Goal: Information Seeking & Learning: Learn about a topic

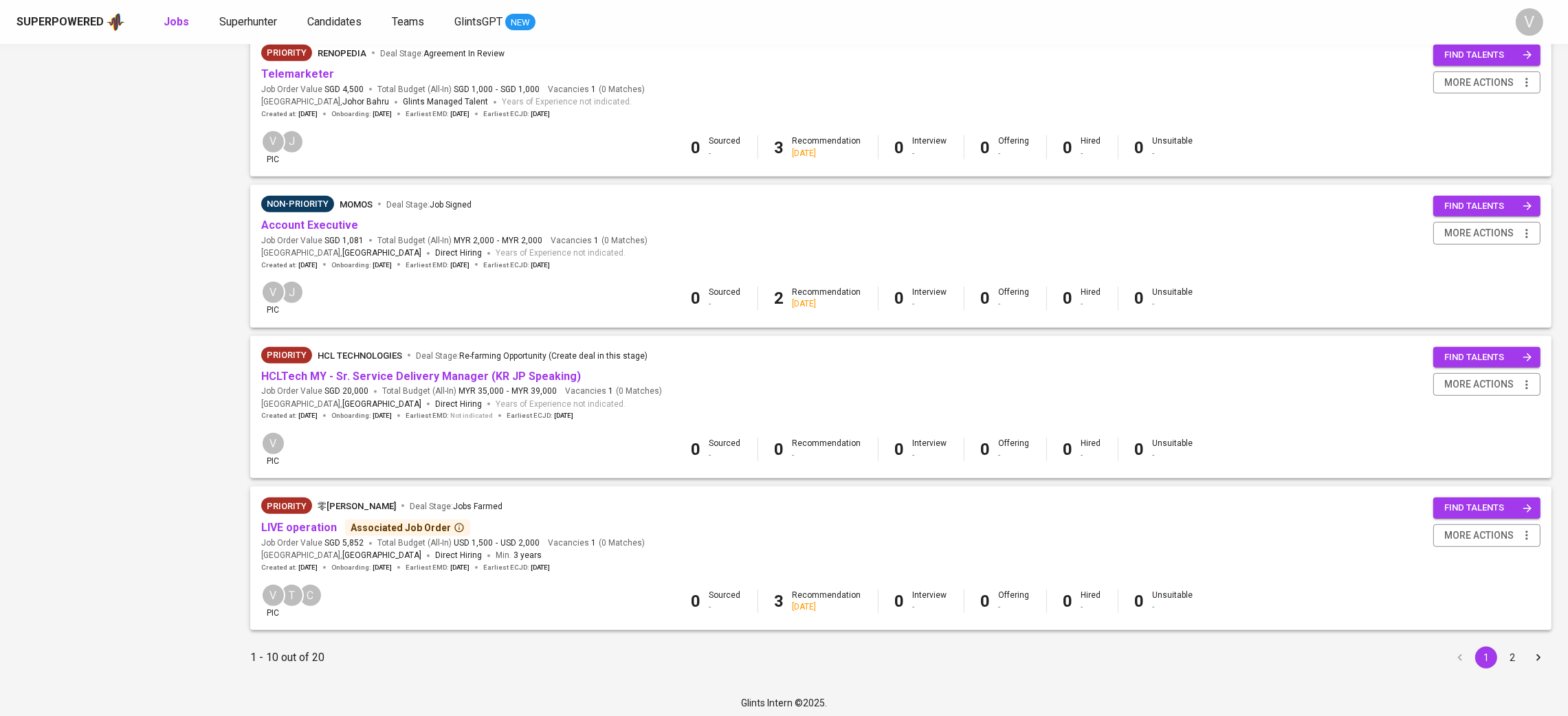
scroll to position [1082, 0]
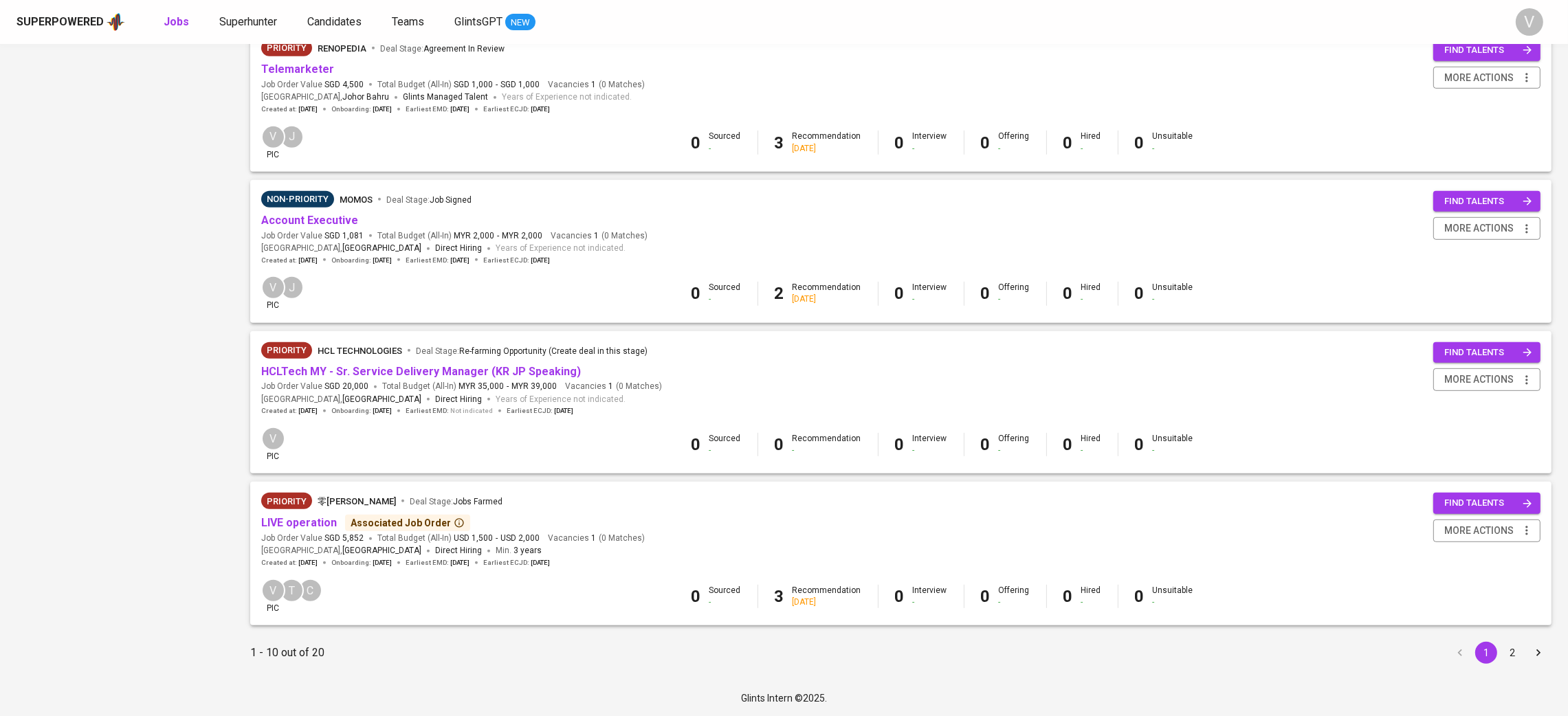
click at [1512, 650] on button "2" at bounding box center [1512, 653] width 22 height 22
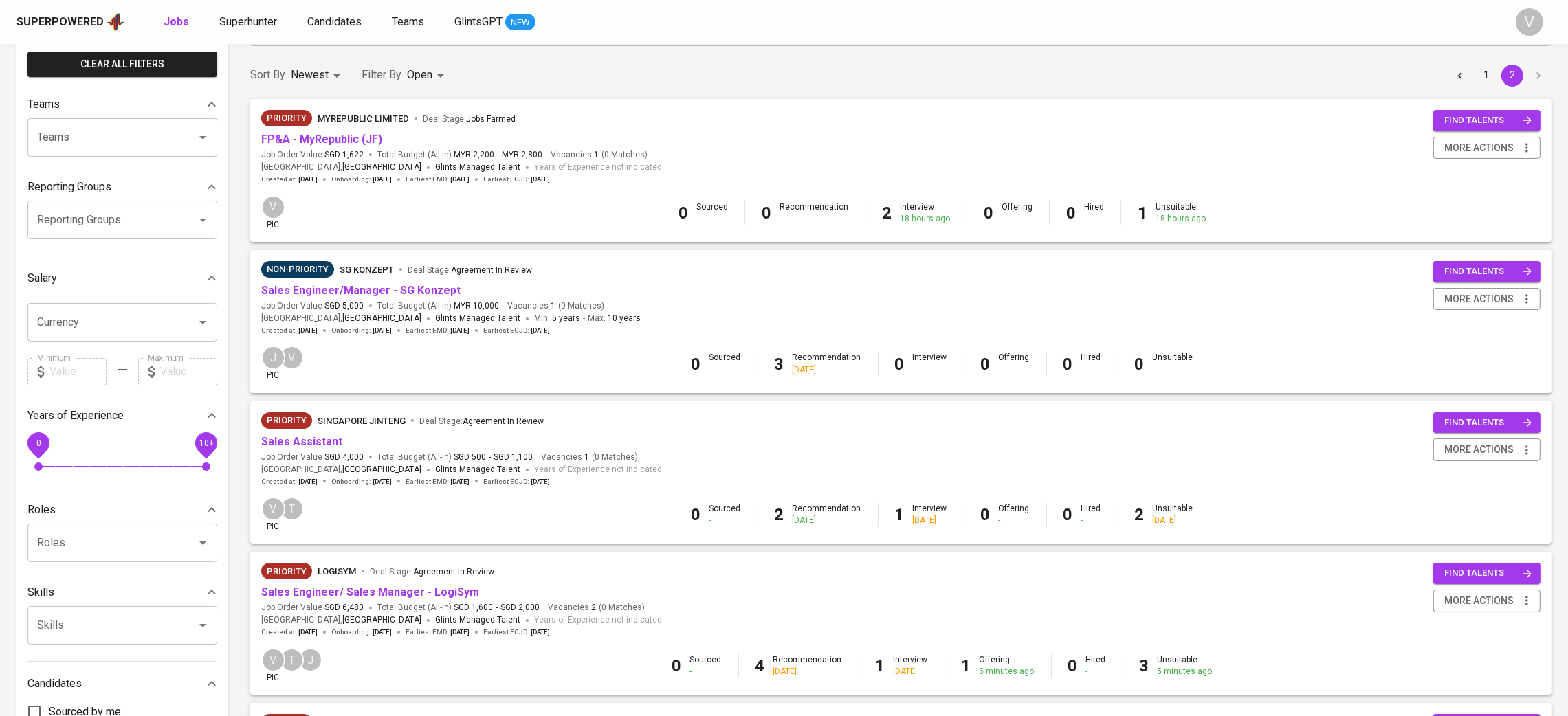
scroll to position [309, 0]
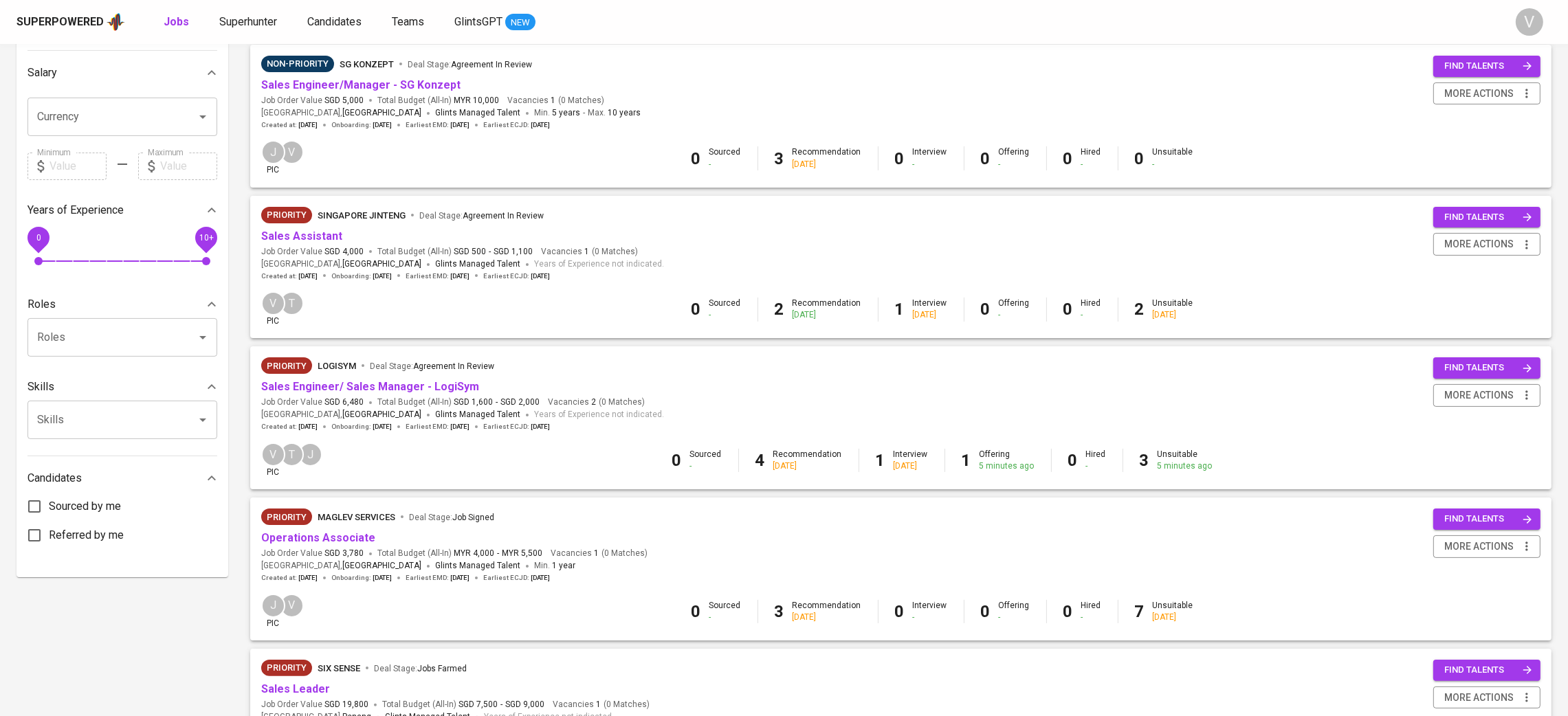
click at [457, 394] on span "Sales Engineer/ Sales Manager - LogiSym" at bounding box center [370, 388] width 218 height 16
click at [456, 389] on link "Sales Engineer/ Sales Manager - LogiSym" at bounding box center [370, 386] width 218 height 13
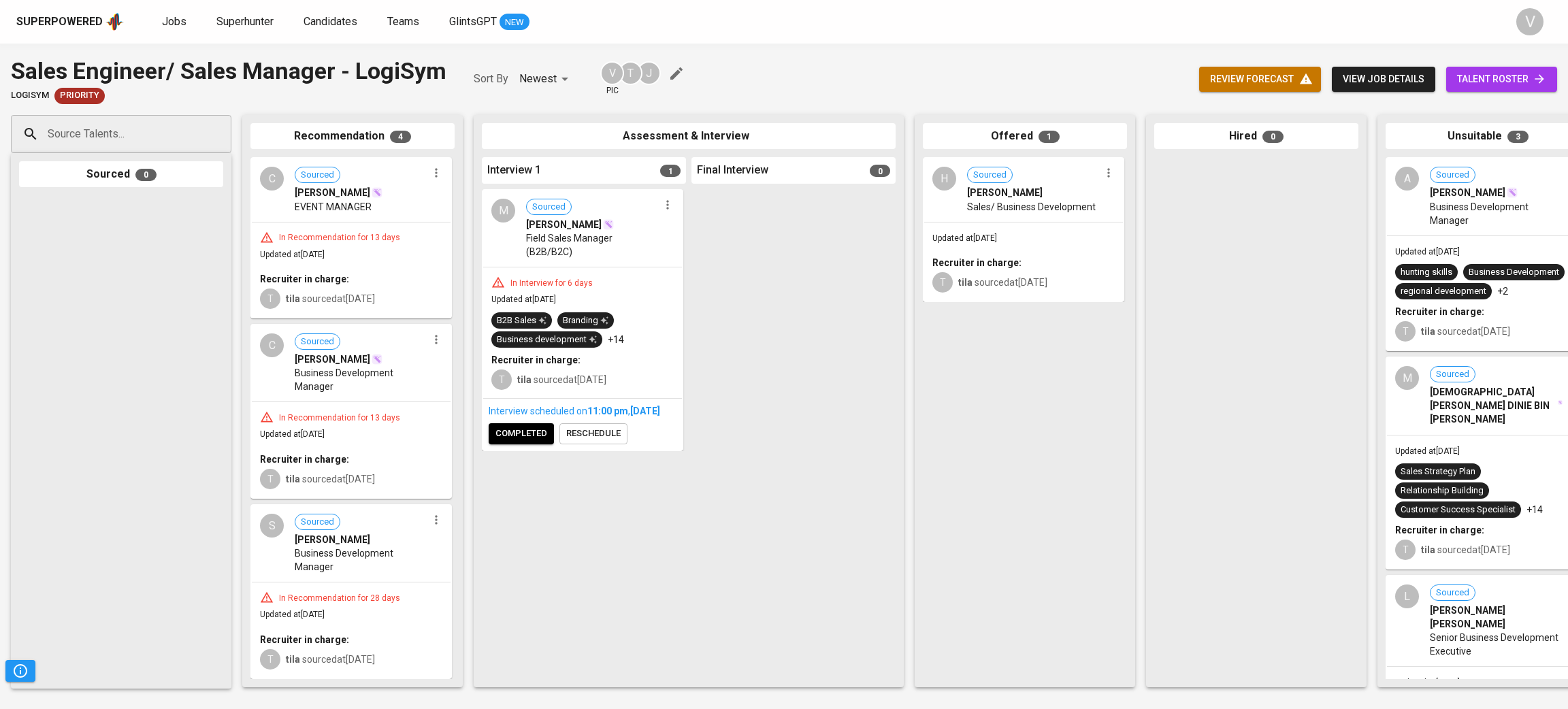
click at [598, 267] on div "In Interview for 6 days Updated at [DATE] B2B Sales Branding Business developme…" at bounding box center [583, 332] width 199 height 130
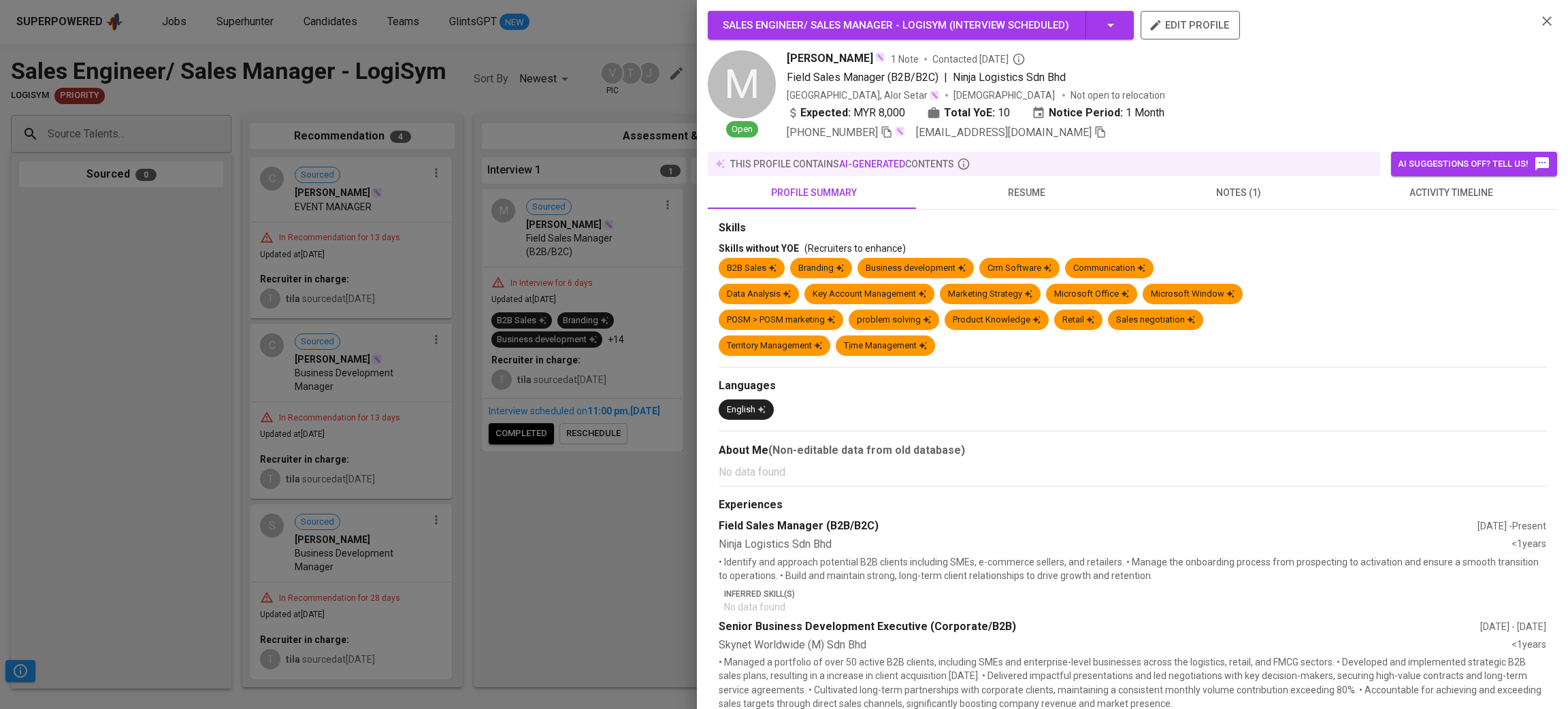
click at [1538, 15] on icon "button" at bounding box center [1546, 21] width 17 height 17
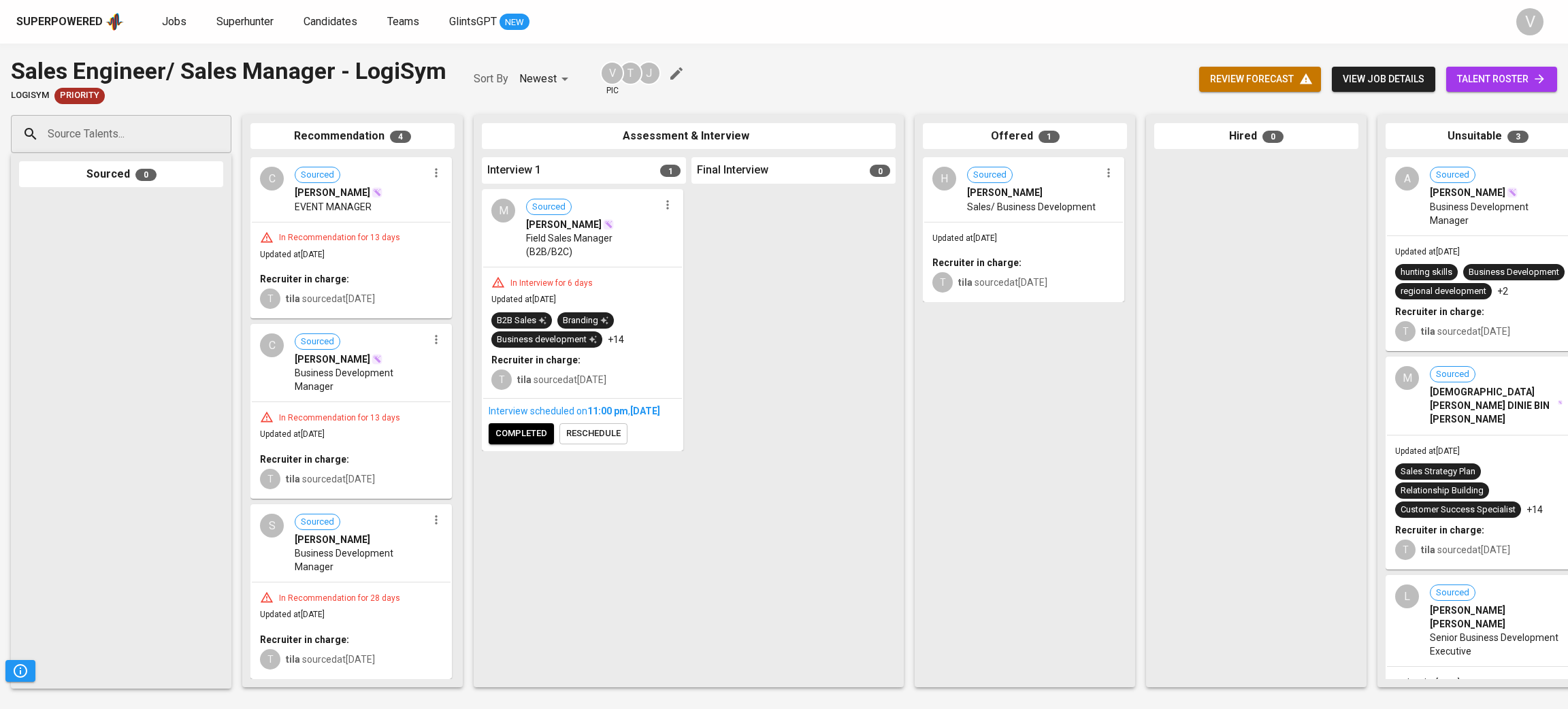
click at [964, 202] on div "H Sourced Hilmi Halim Sales/ Business Development" at bounding box center [1023, 189] width 199 height 63
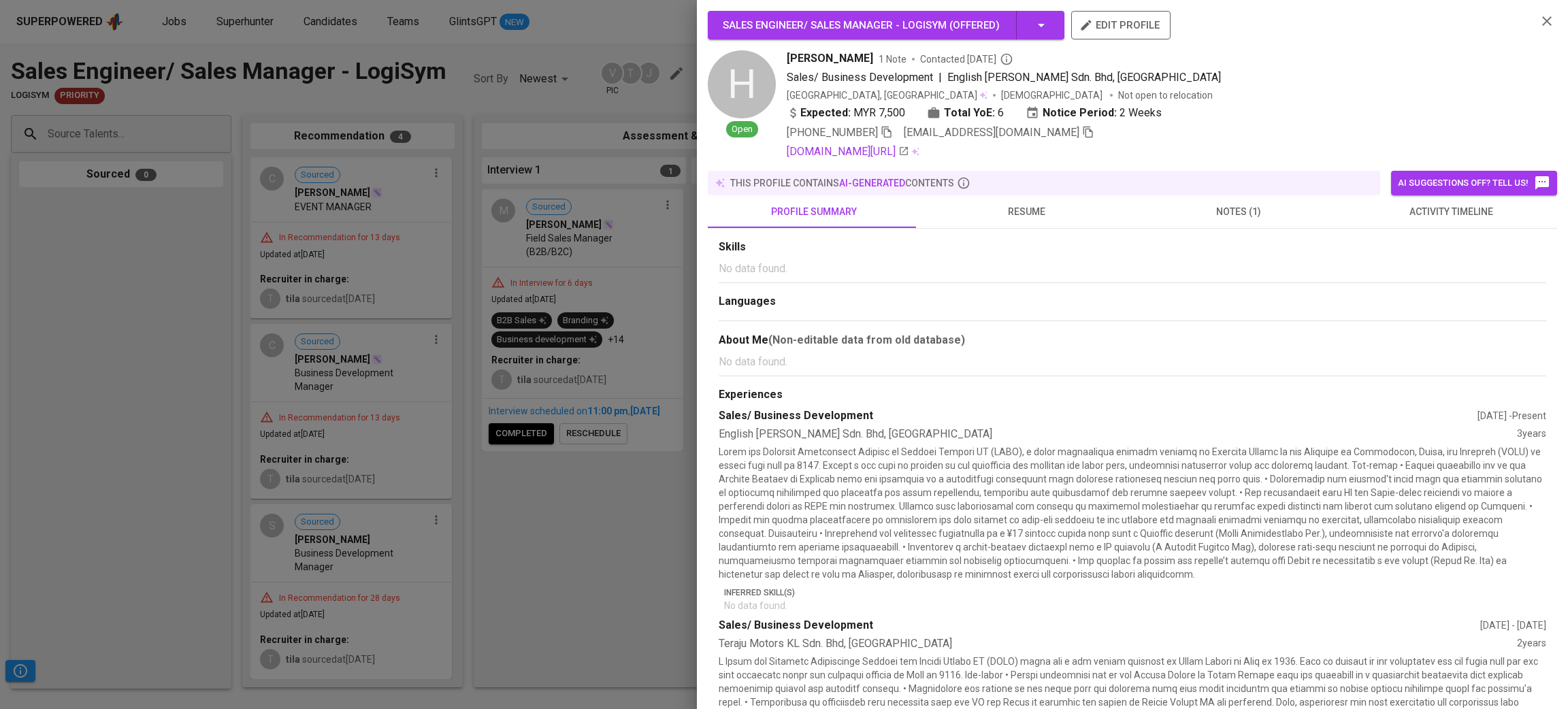
click at [1181, 219] on span "notes (1)" at bounding box center [1238, 212] width 196 height 17
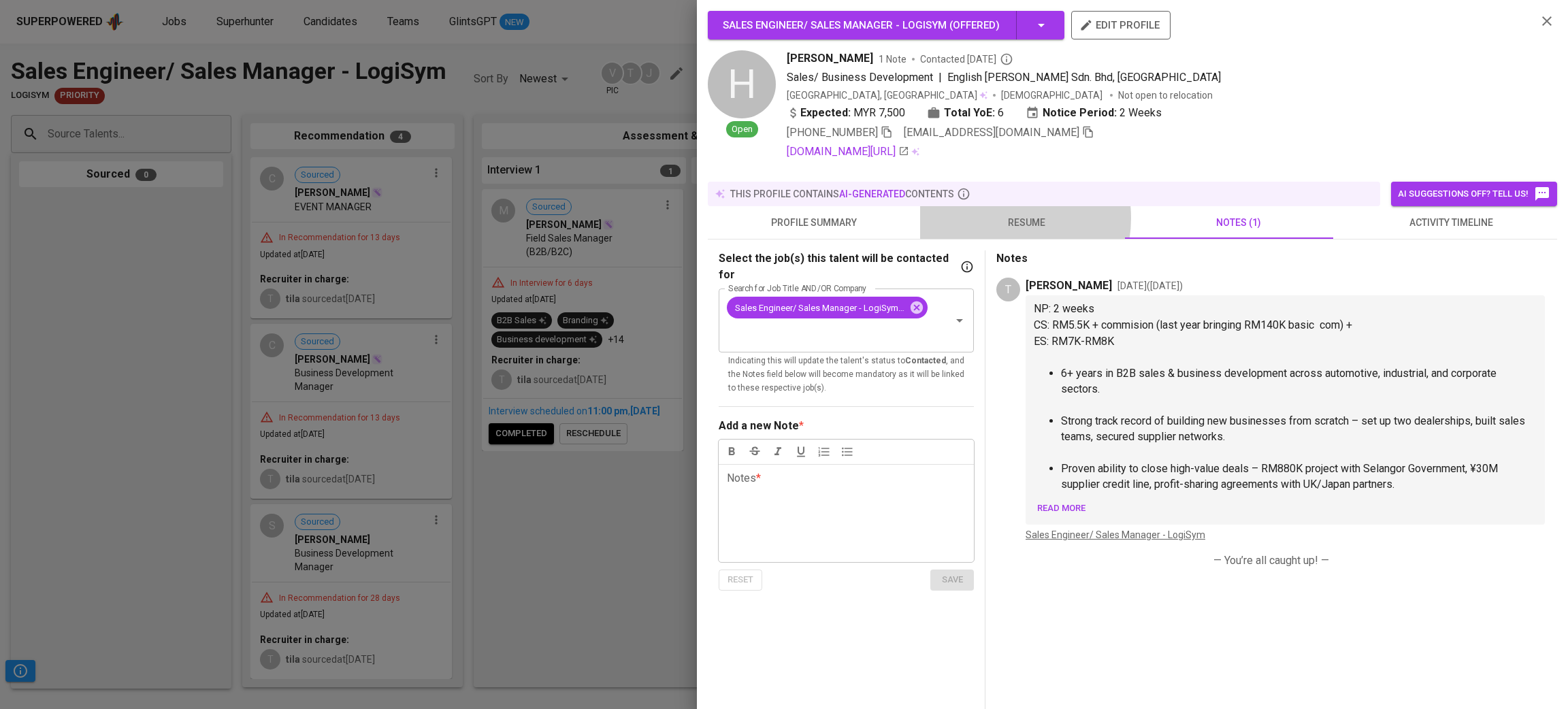
click at [994, 218] on span "resume" at bounding box center [1026, 223] width 196 height 17
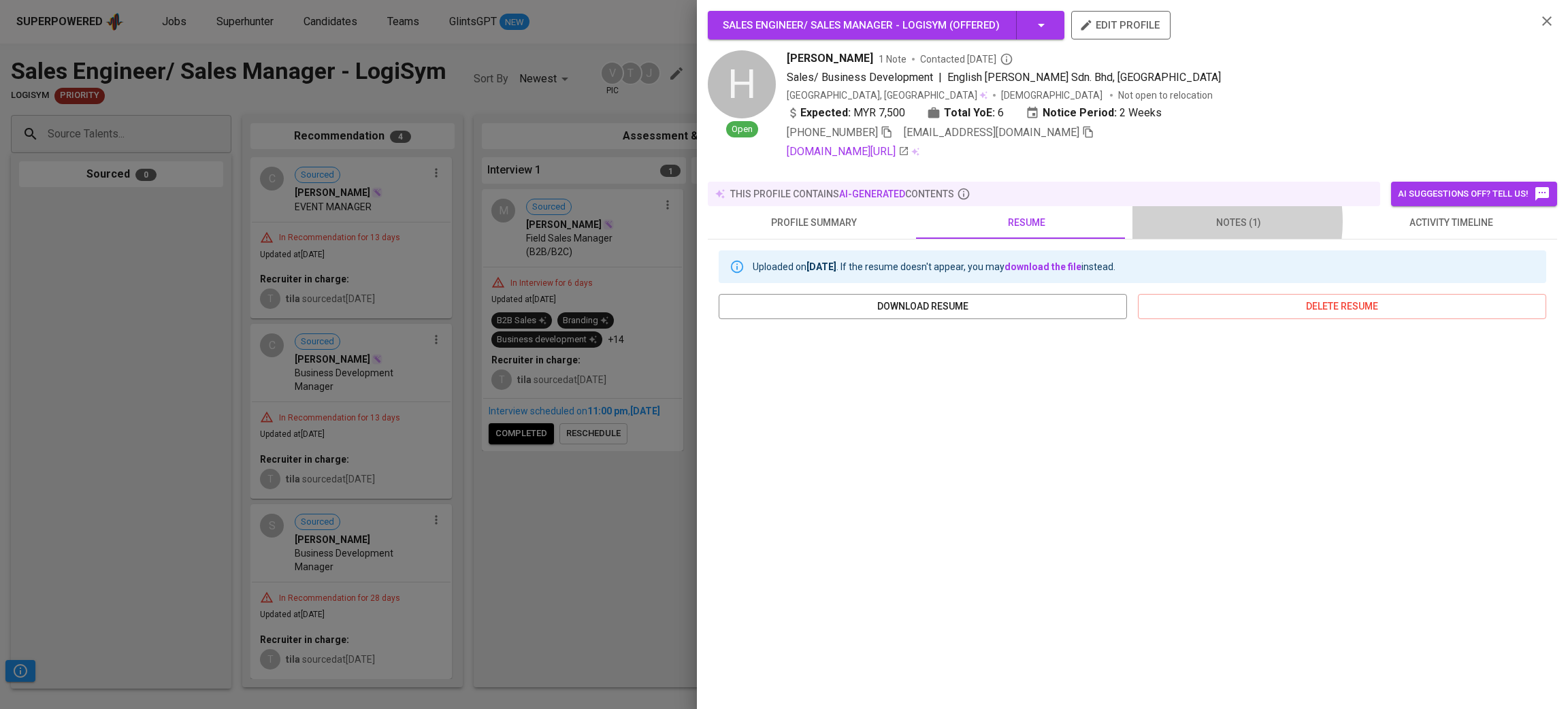
click at [1191, 215] on span "notes (1)" at bounding box center [1238, 223] width 196 height 17
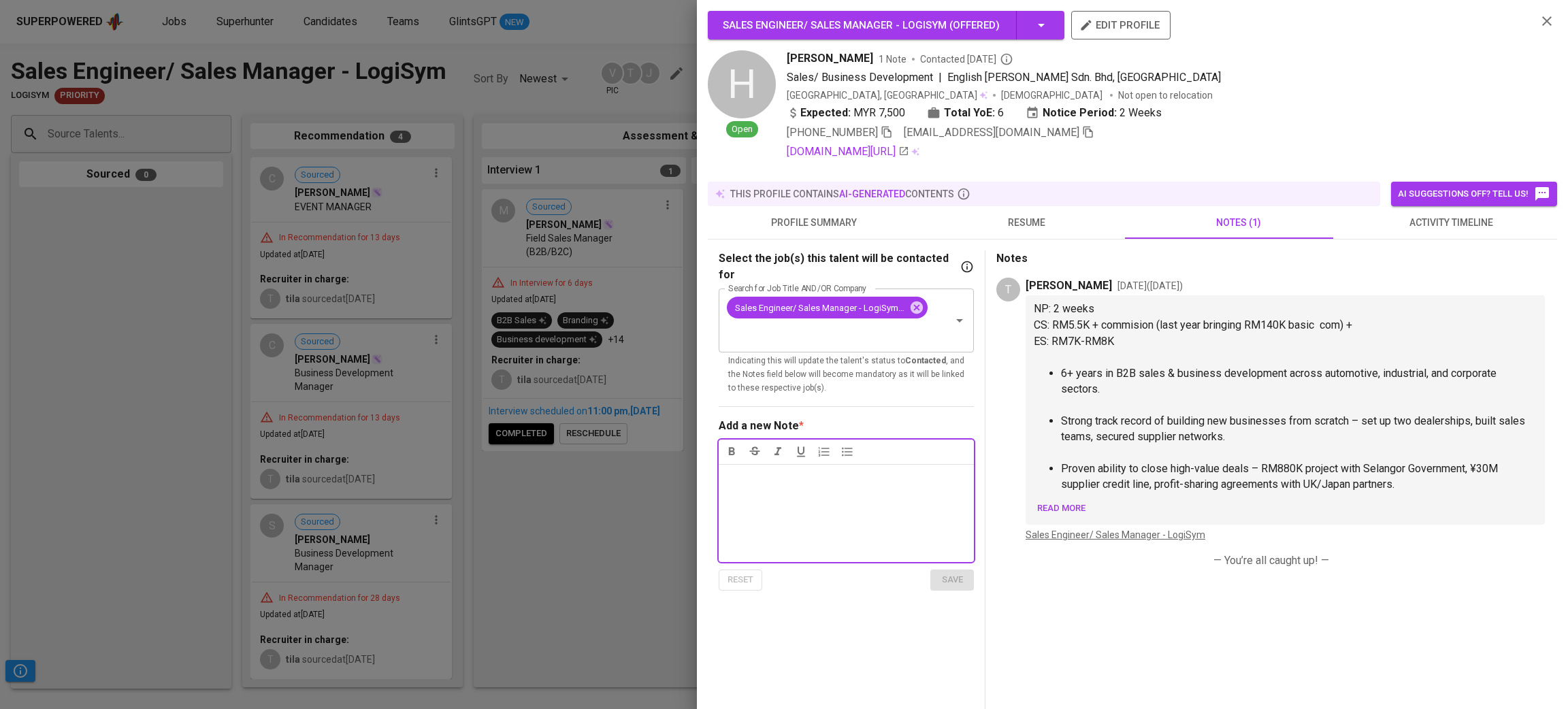
click at [1538, 22] on icon "button" at bounding box center [1546, 21] width 17 height 17
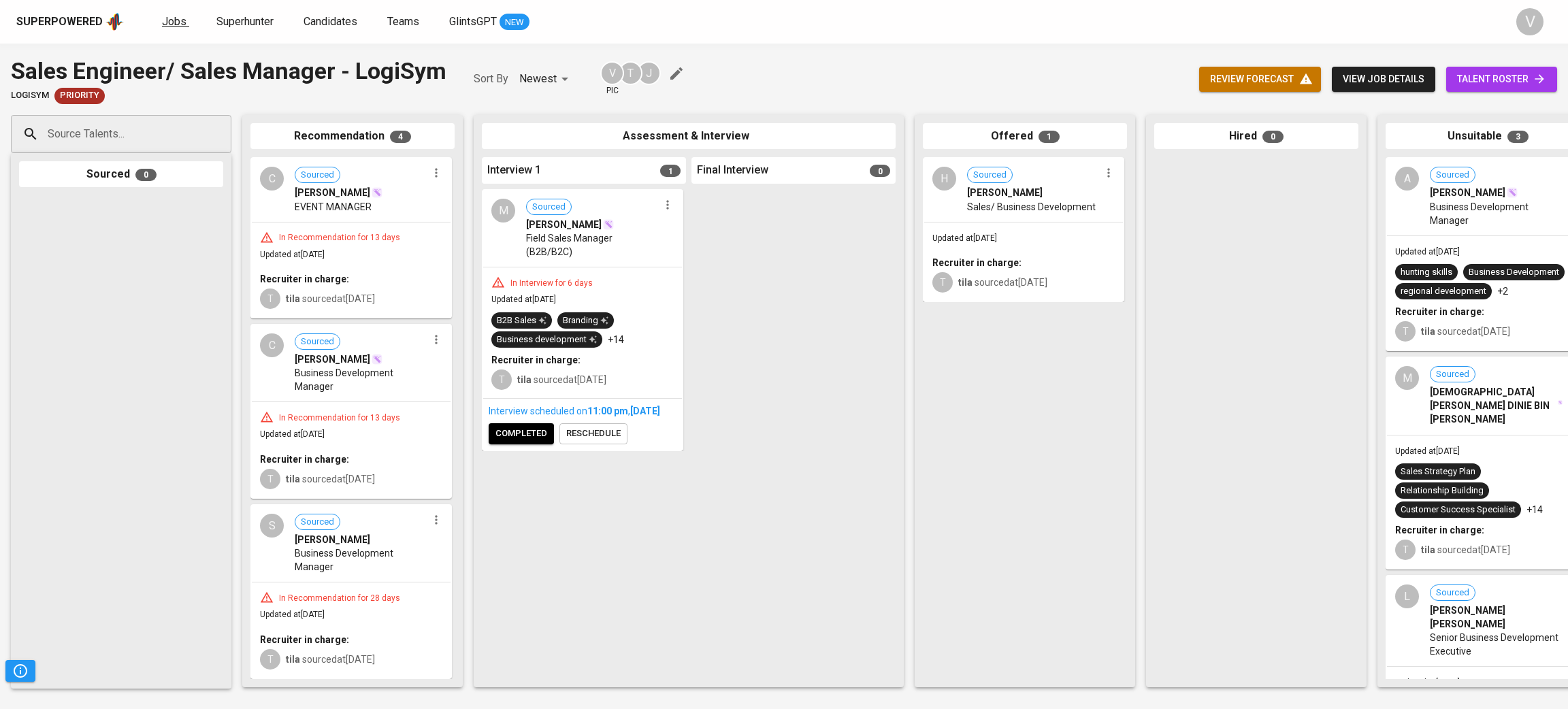
click at [166, 15] on span "Jobs" at bounding box center [174, 22] width 24 height 13
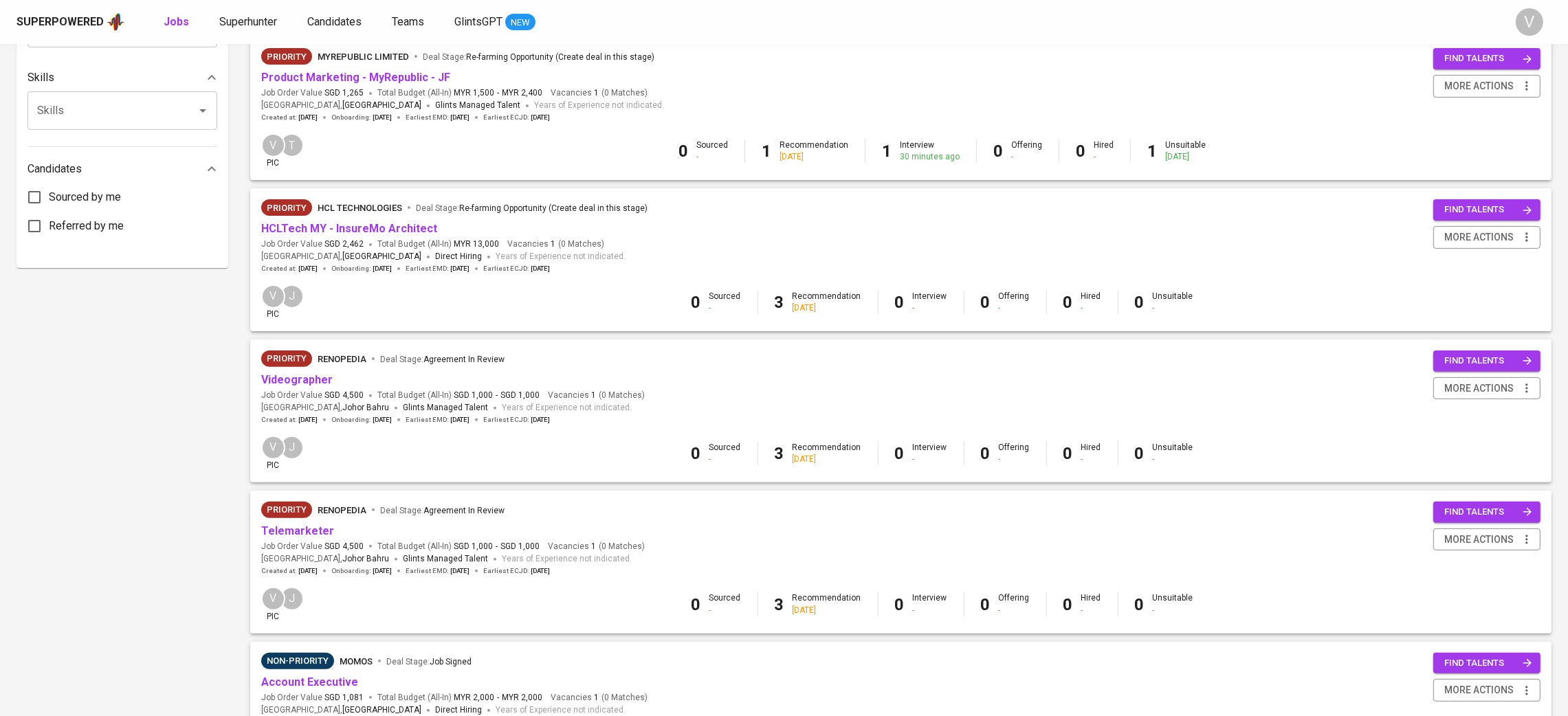
scroll to position [1082, 0]
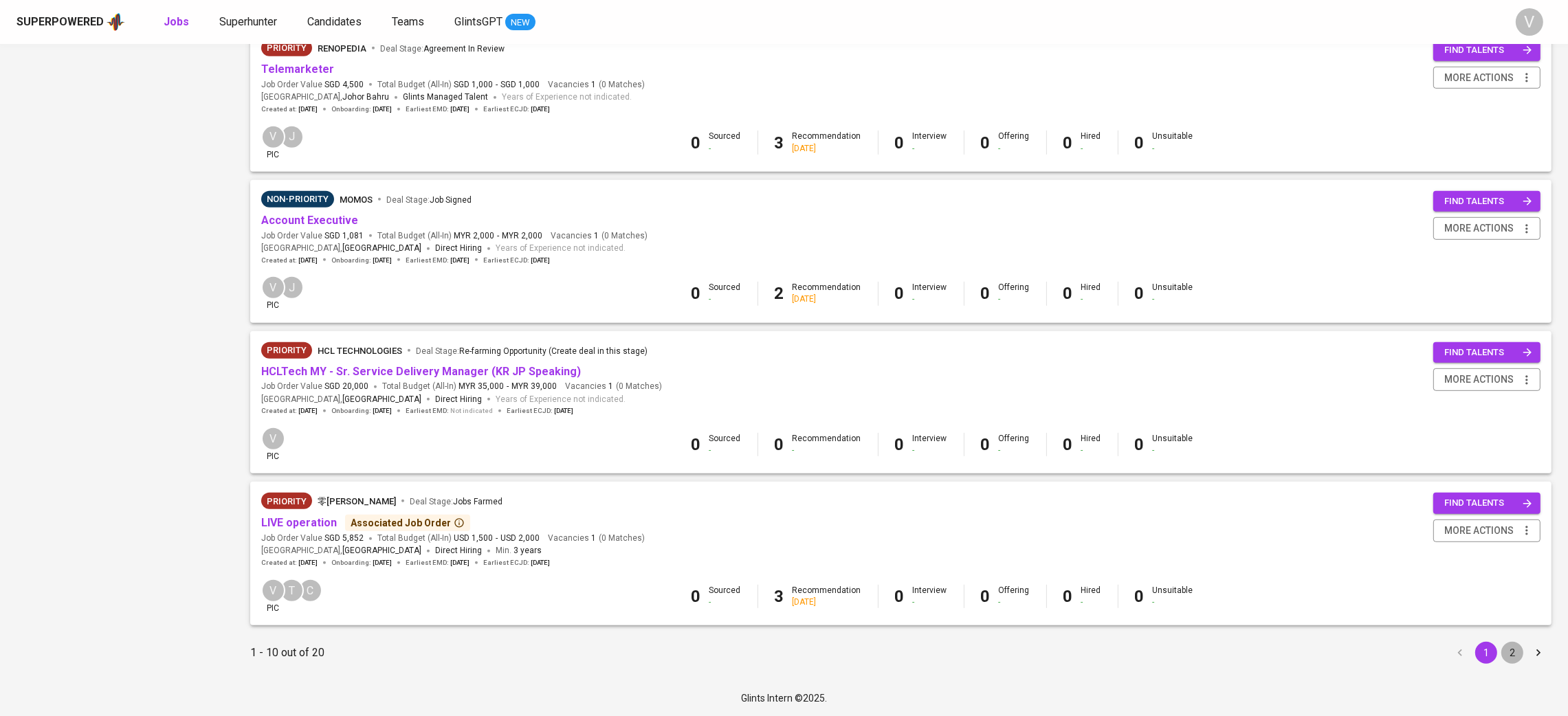
click at [1513, 654] on button "2" at bounding box center [1512, 653] width 22 height 22
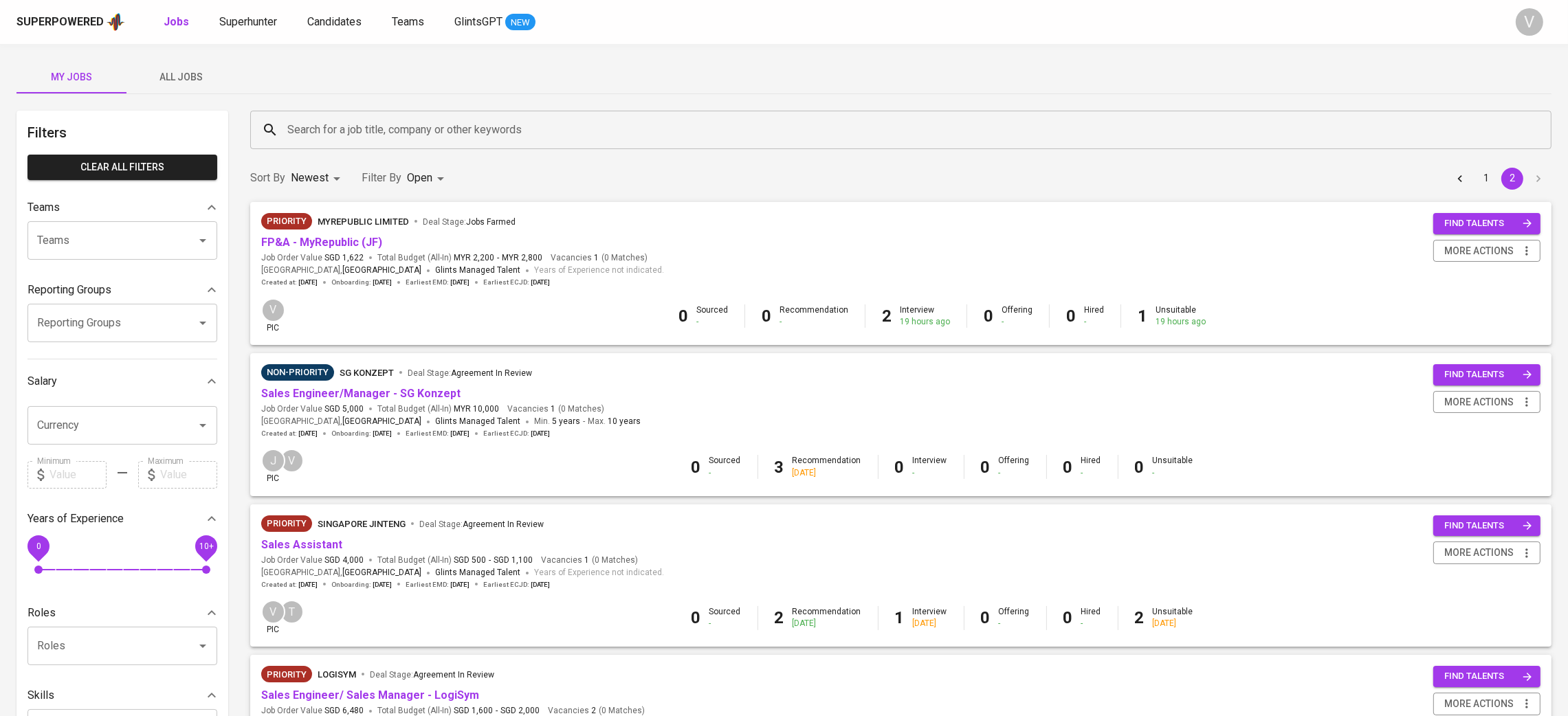
scroll to position [626, 0]
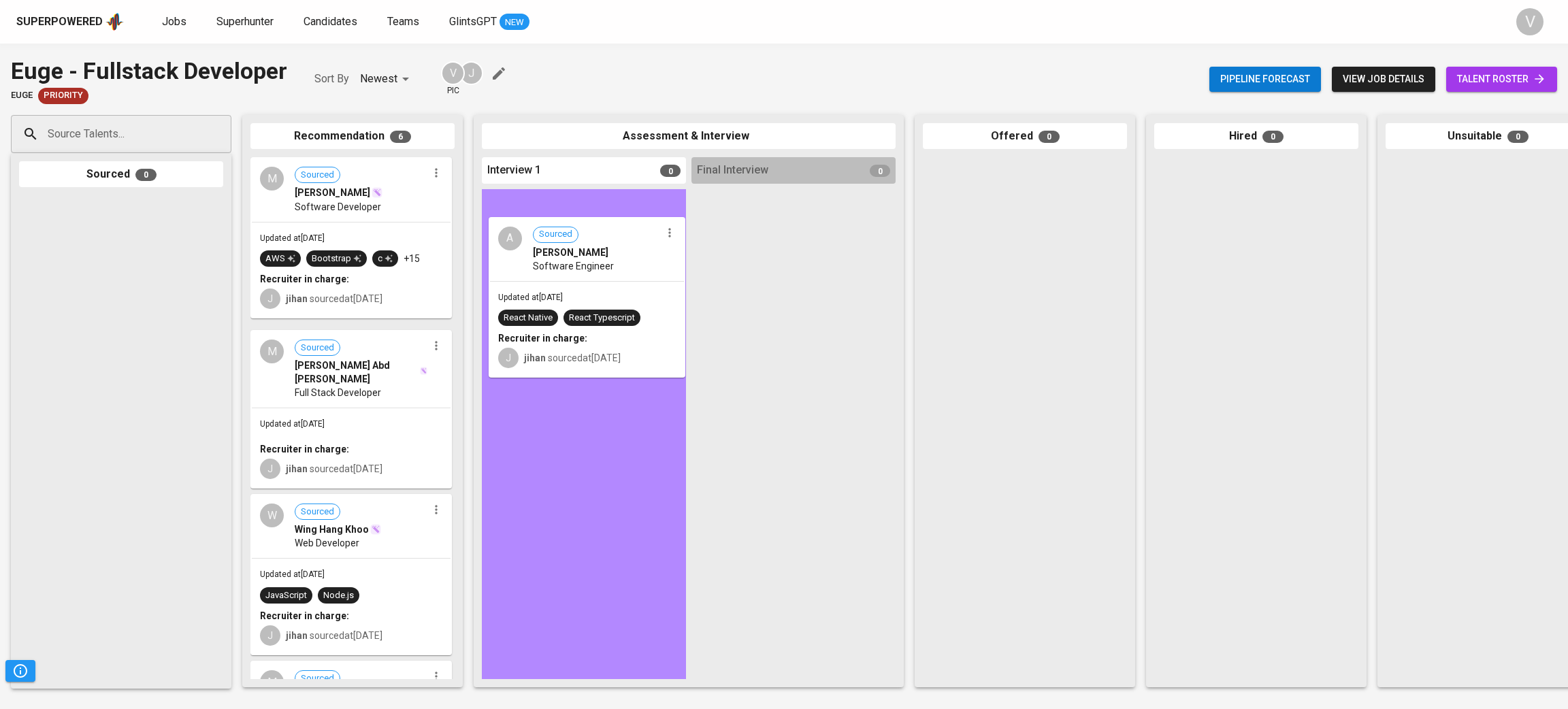
drag, startPoint x: 351, startPoint y: 375, endPoint x: 594, endPoint y: 267, distance: 265.9
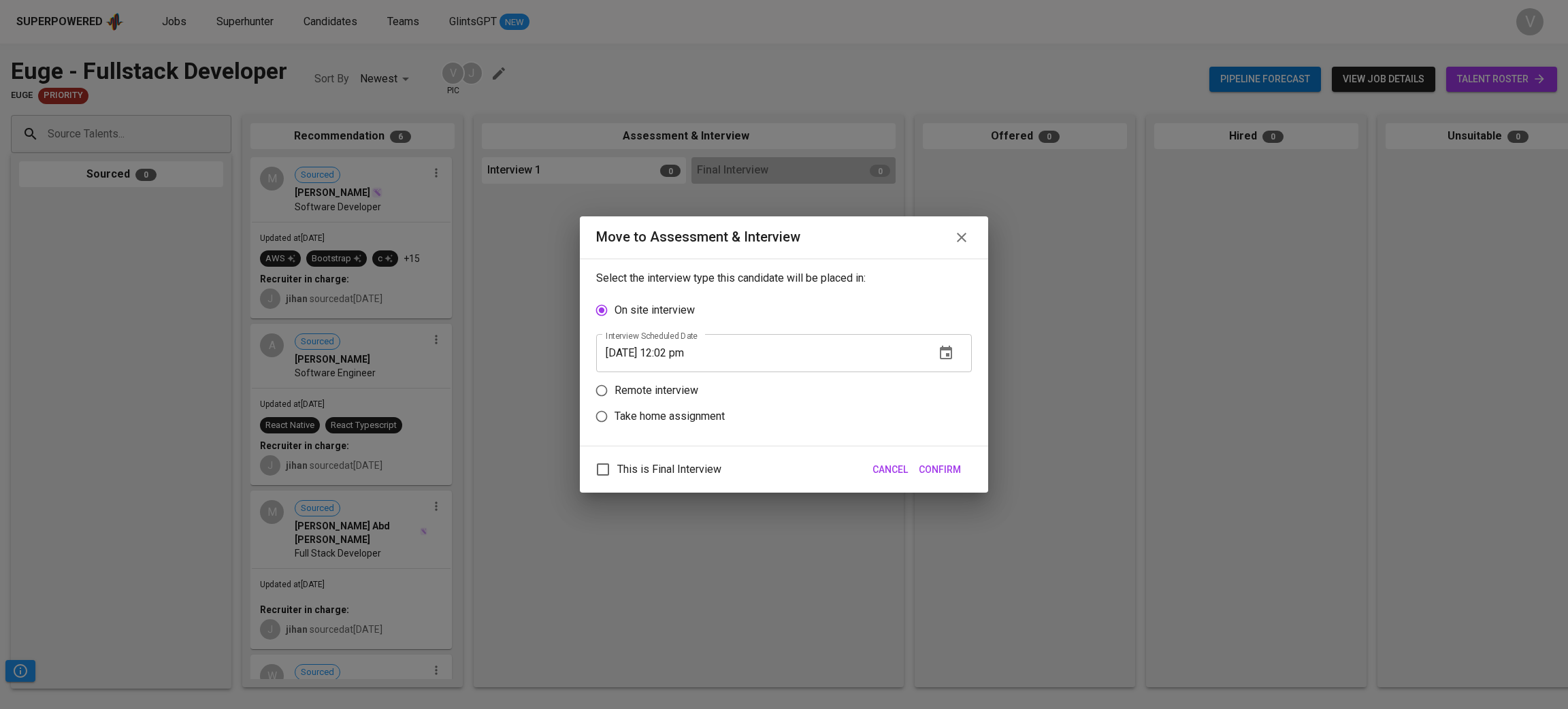
click at [684, 388] on p "Remote interview" at bounding box center [656, 391] width 84 height 17
click at [614, 388] on input "Remote interview" at bounding box center [601, 391] width 26 height 26
radio input "true"
click at [859, 378] on input "09/10/2025 12:02 pm" at bounding box center [760, 379] width 328 height 38
click at [973, 376] on div "Select the interview type this candidate will be placed in: On site interview R…" at bounding box center [784, 352] width 408 height 188
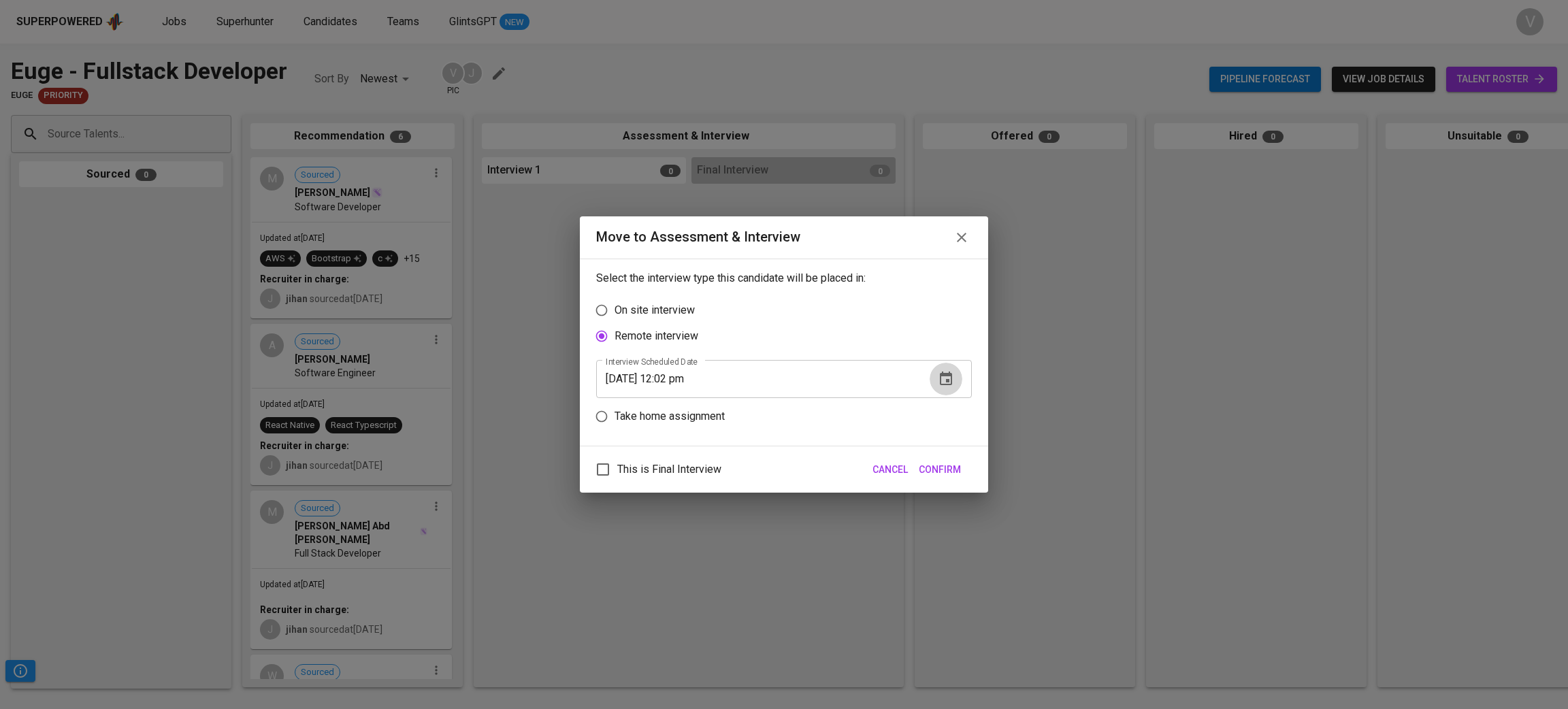
click at [953, 377] on icon "button" at bounding box center [946, 379] width 17 height 17
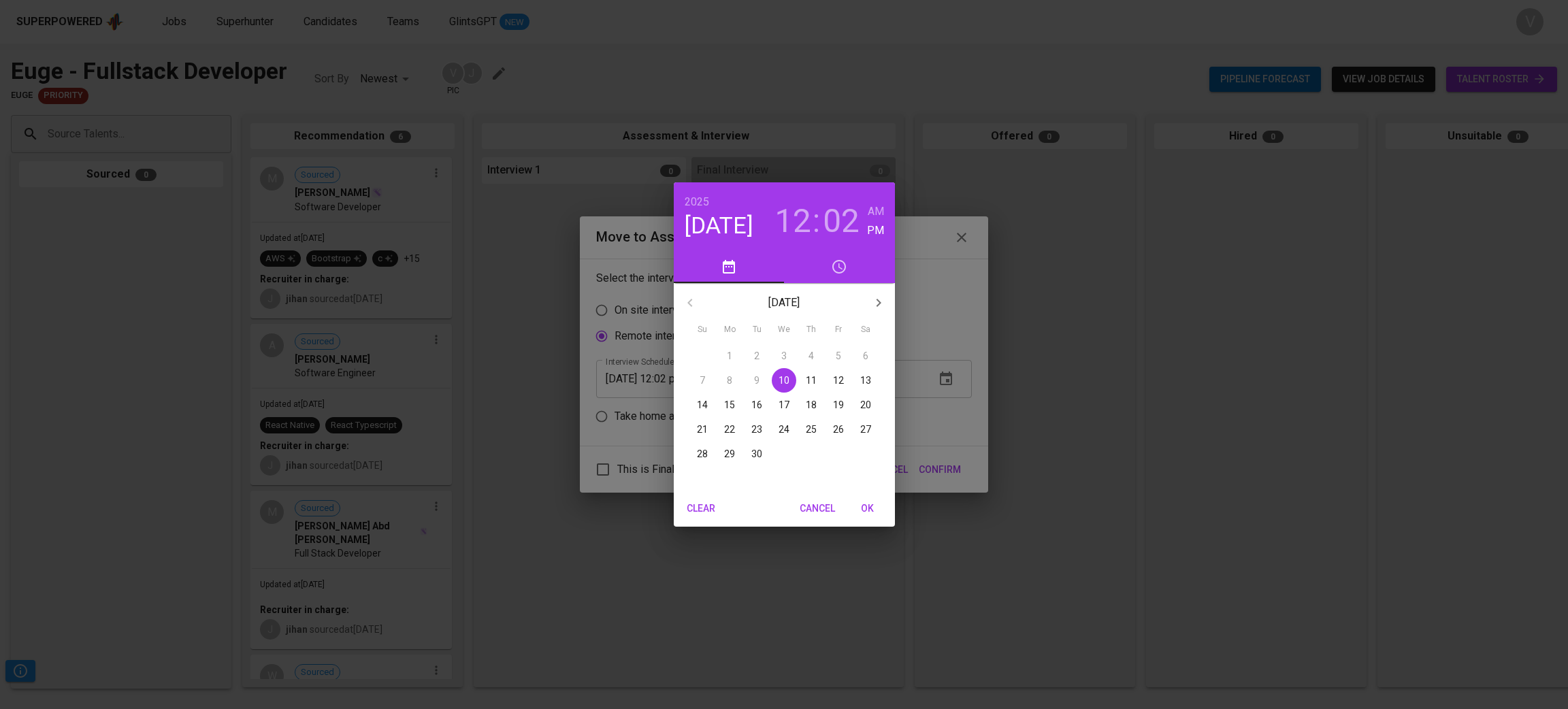
click at [835, 384] on p "12" at bounding box center [838, 380] width 11 height 14
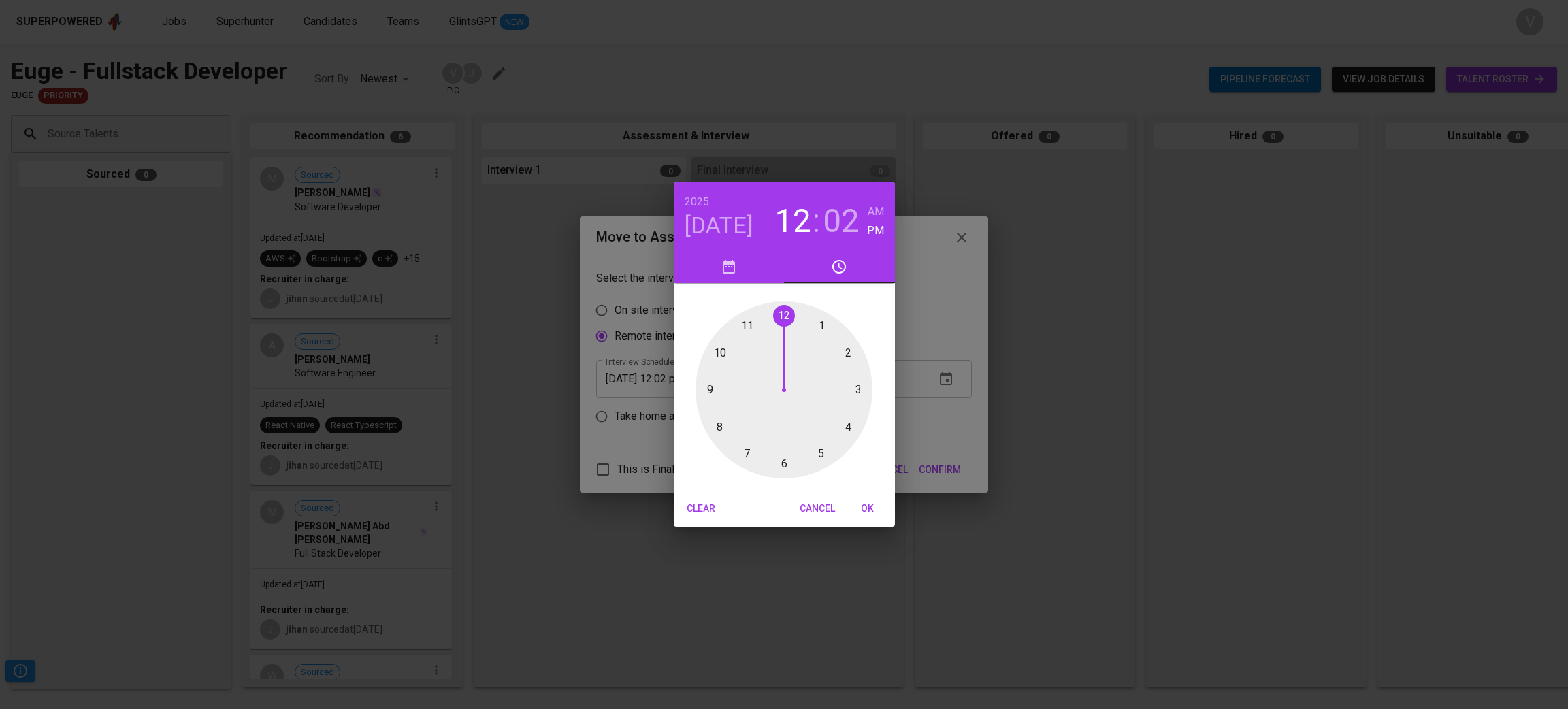
click at [868, 511] on span "OK" at bounding box center [867, 509] width 32 height 17
type input "09/12/2025 12:02 pm"
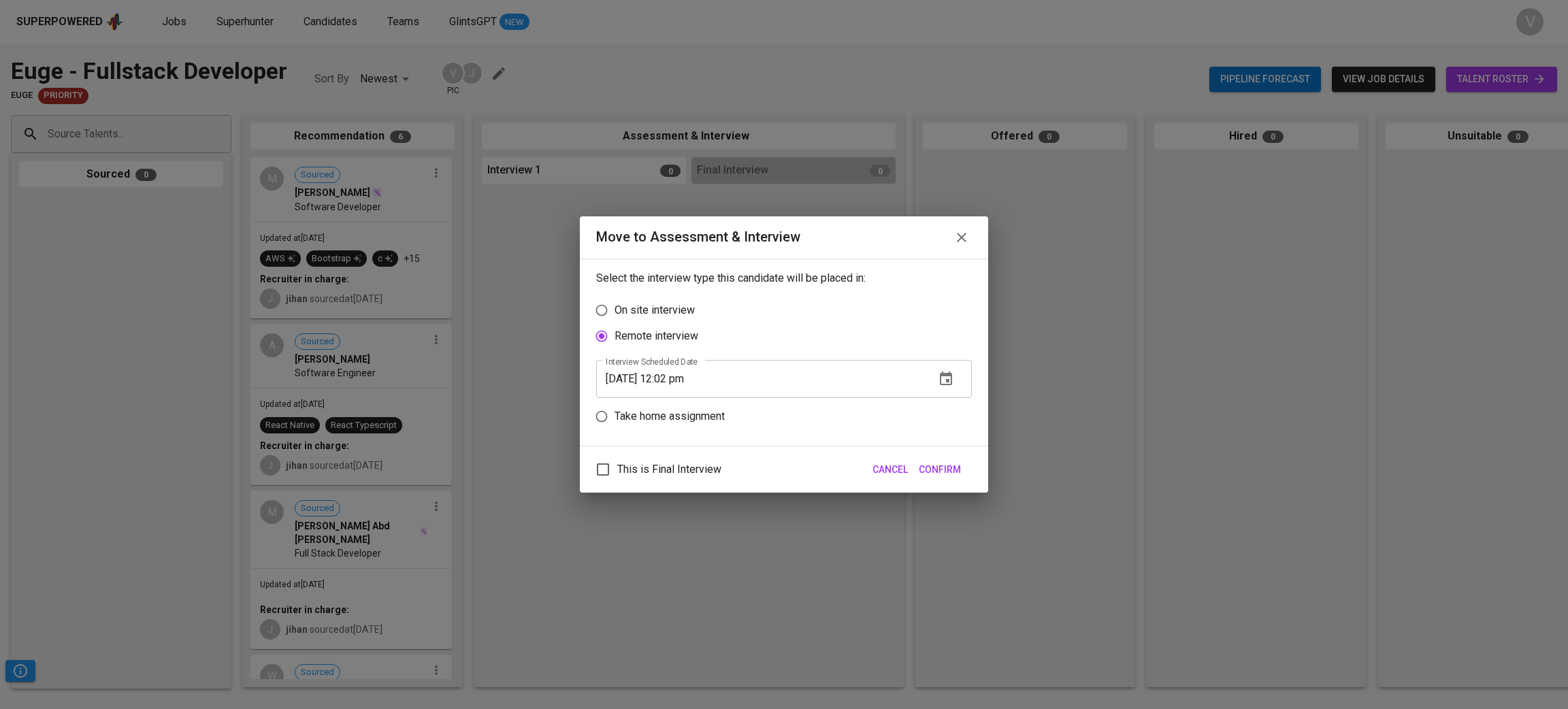
click at [941, 468] on span "Confirm" at bounding box center [939, 471] width 42 height 17
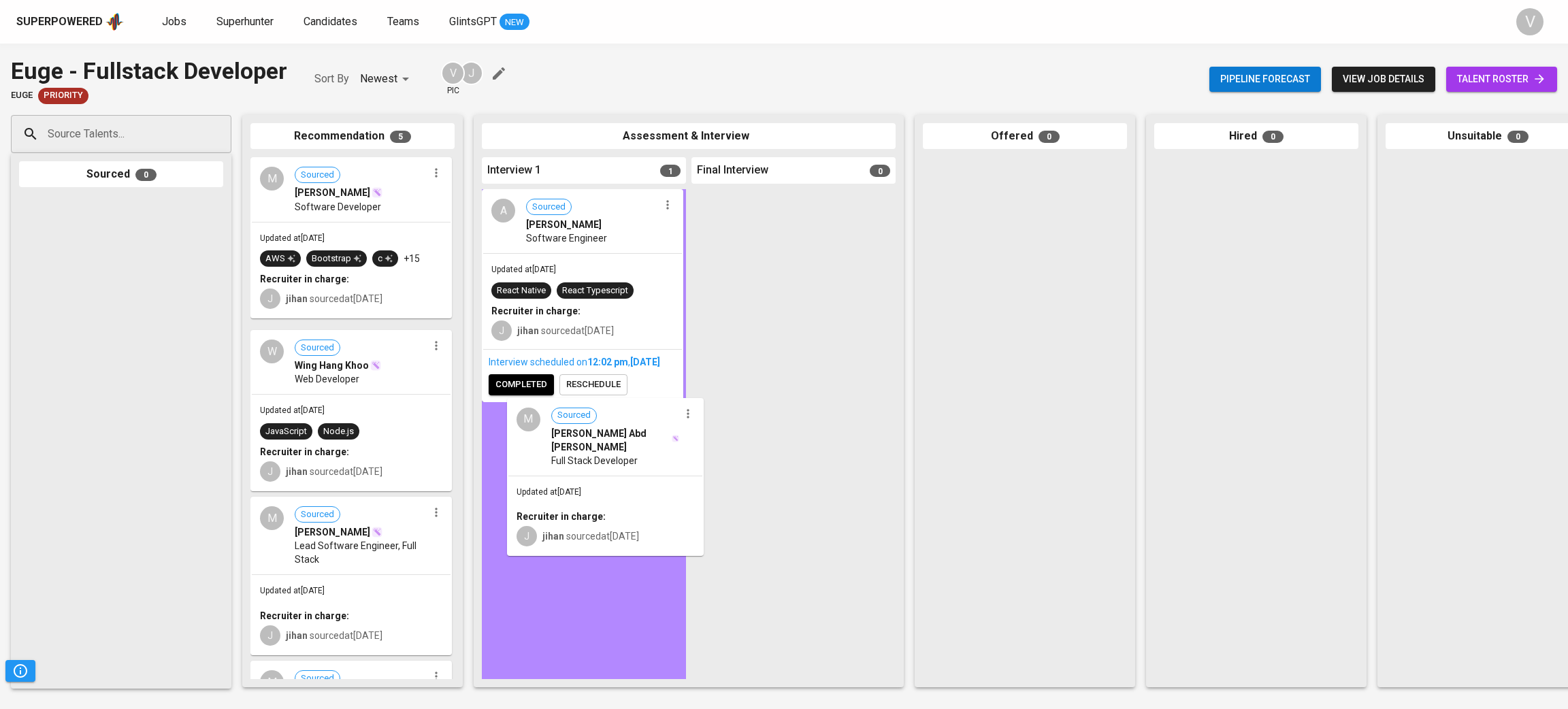
drag, startPoint x: 316, startPoint y: 379, endPoint x: 578, endPoint y: 452, distance: 272.0
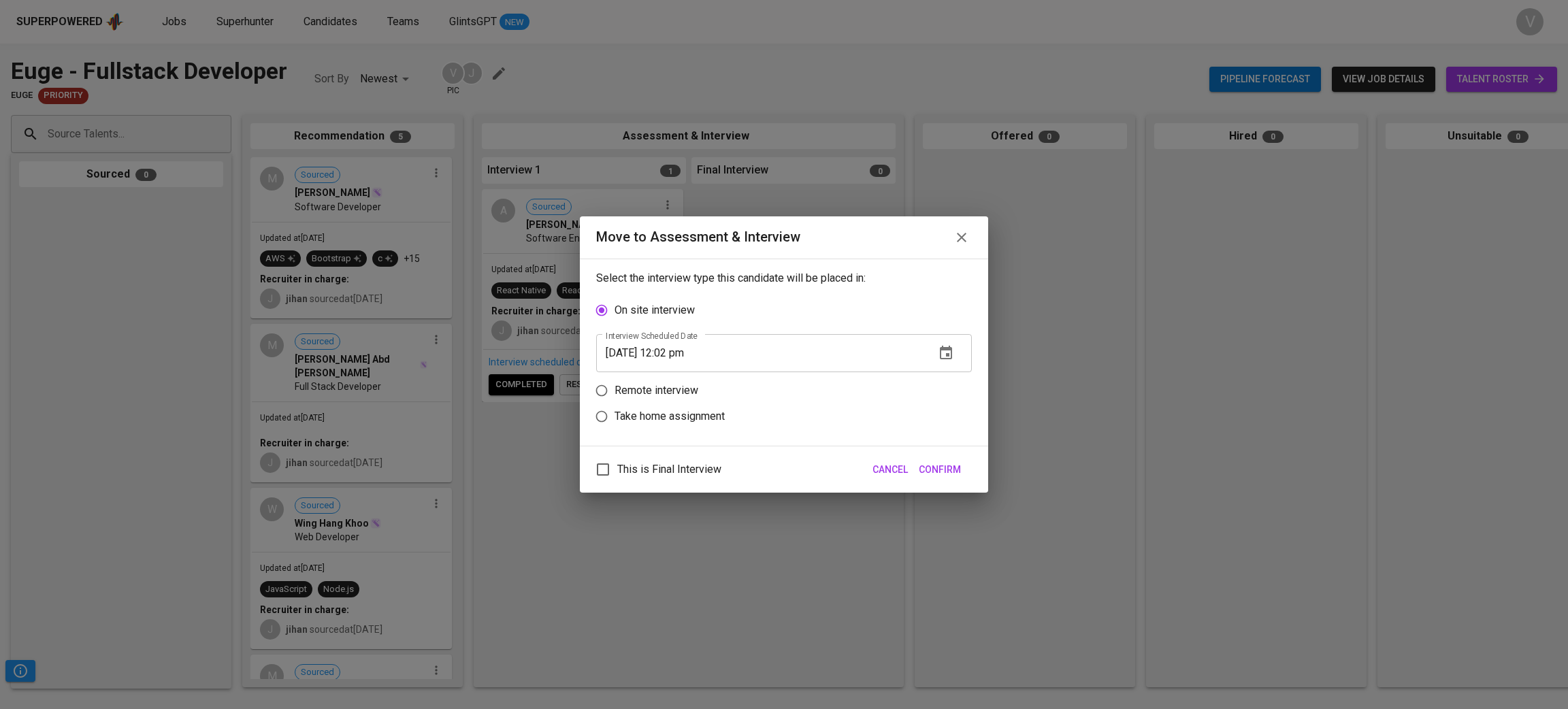
click at [630, 385] on p "Remote interview" at bounding box center [656, 391] width 84 height 17
click at [614, 385] on input "Remote interview" at bounding box center [601, 391] width 26 height 26
radio input "true"
click at [946, 381] on icon "button" at bounding box center [946, 378] width 12 height 14
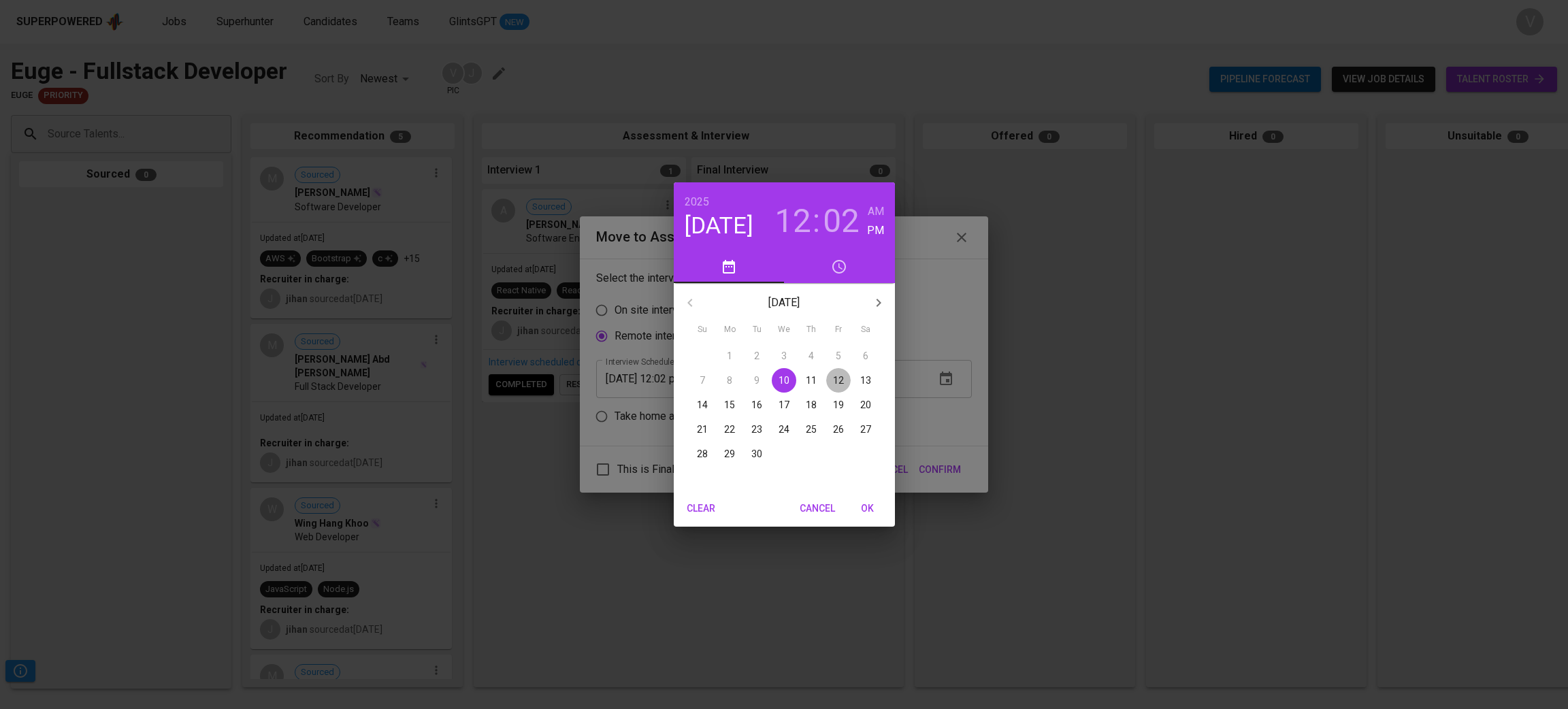
click at [839, 379] on p "12" at bounding box center [838, 380] width 11 height 14
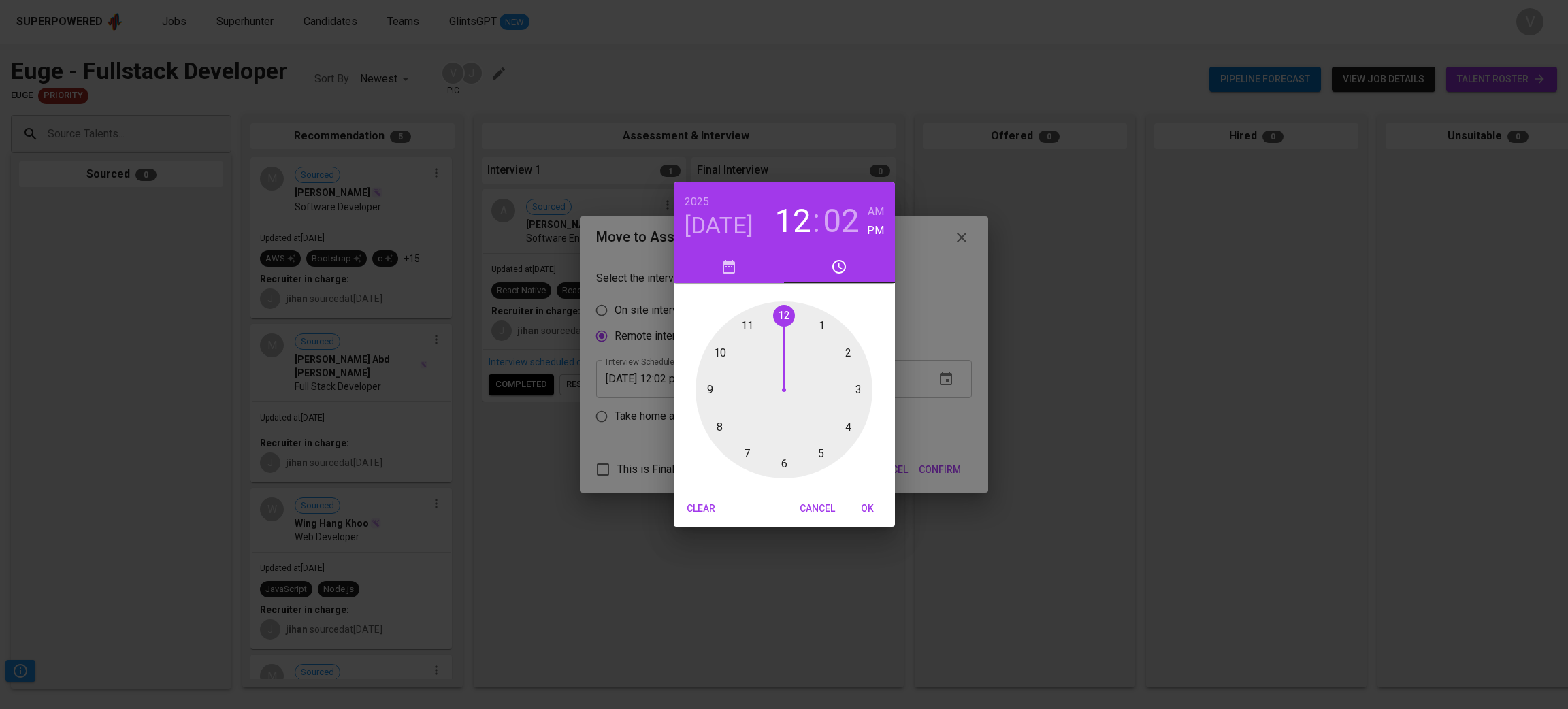
click at [867, 509] on span "OK" at bounding box center [867, 509] width 32 height 17
type input "09/12/2025 12:02 pm"
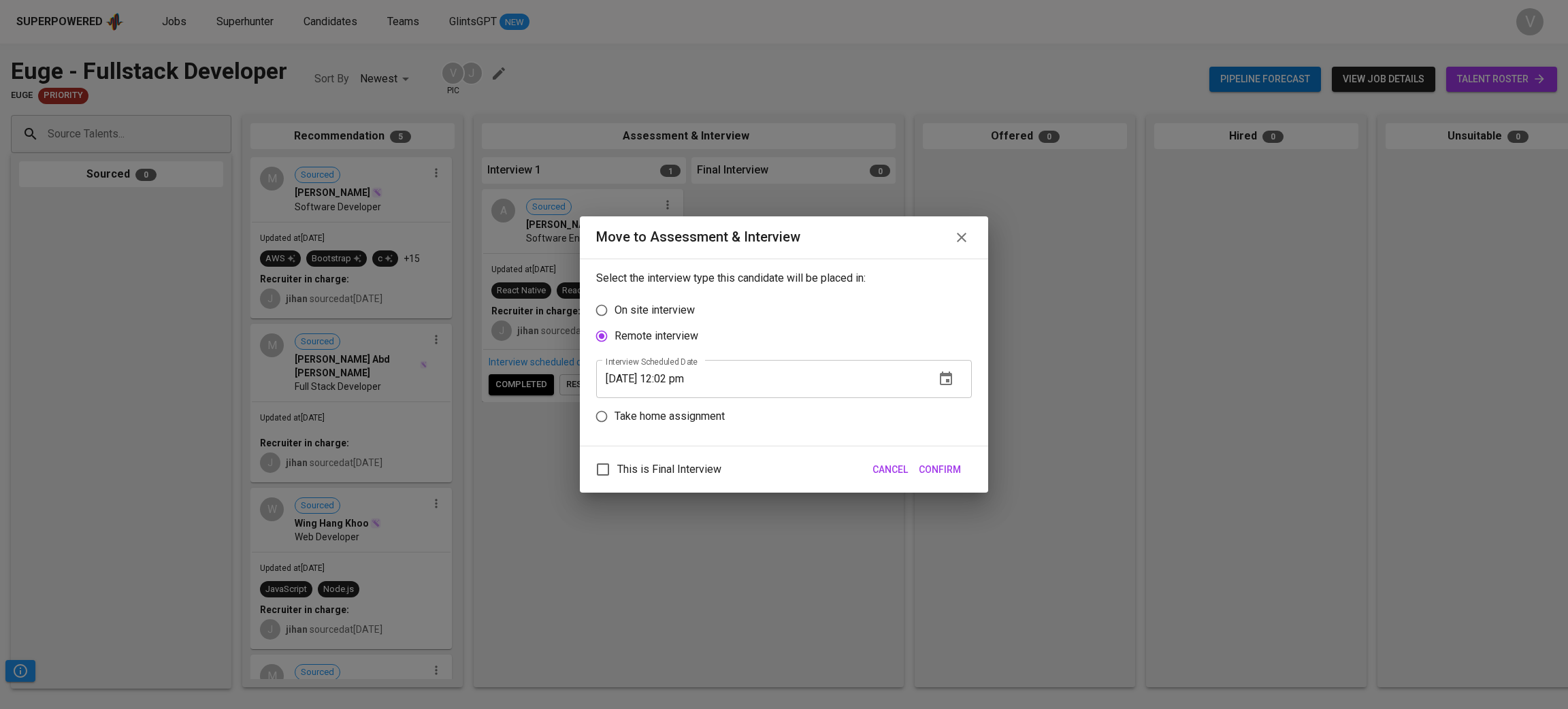
click at [942, 471] on span "Confirm" at bounding box center [939, 471] width 42 height 17
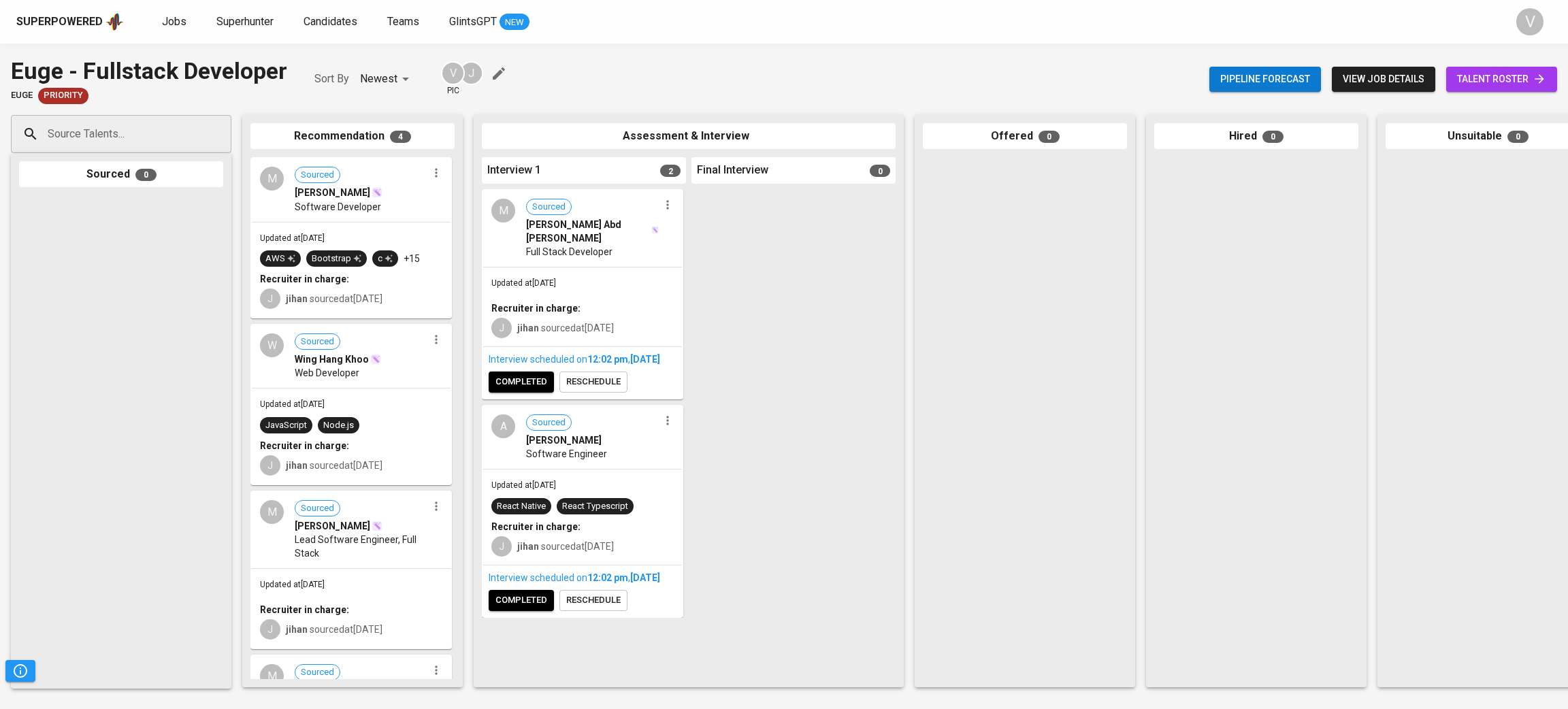
click at [579, 461] on span "Software Engineer" at bounding box center [566, 454] width 81 height 14
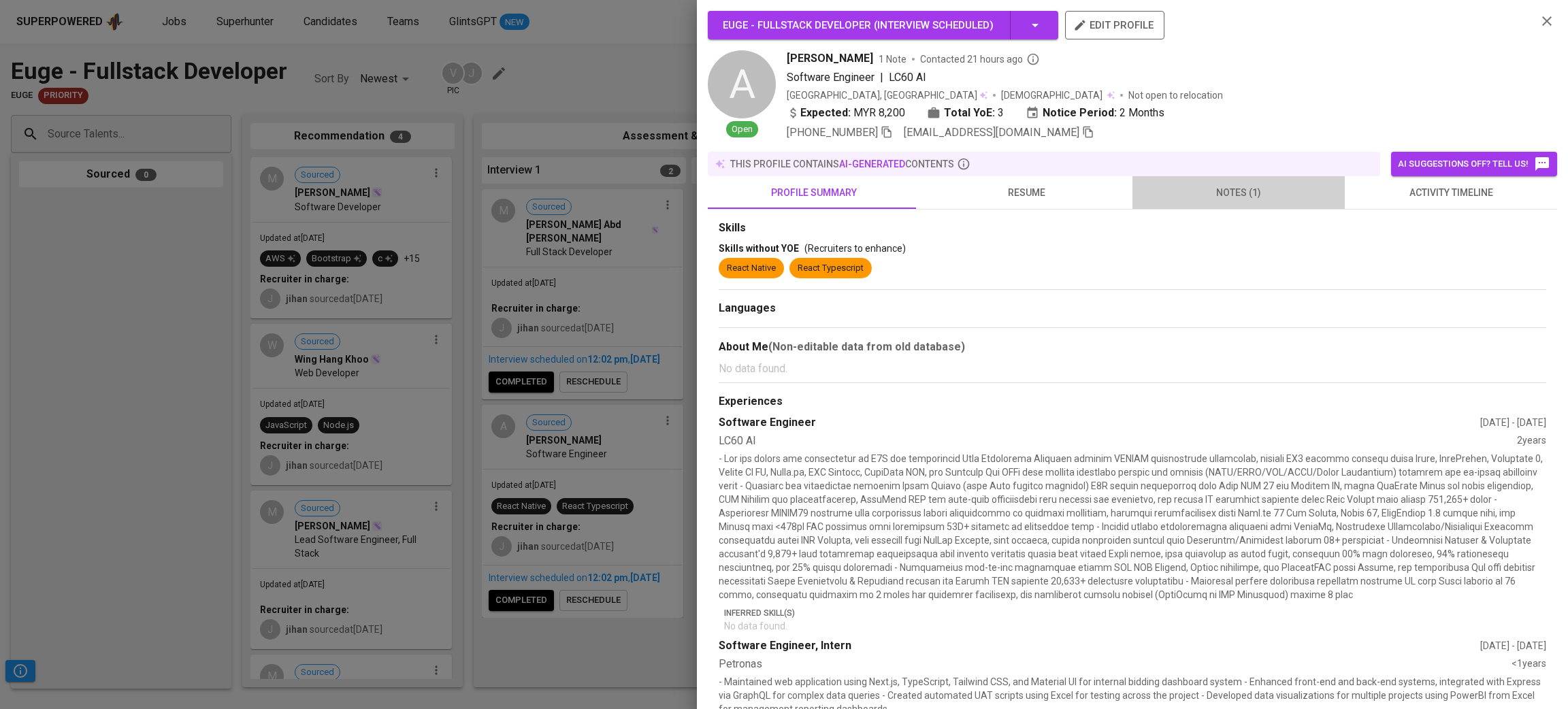
click at [1235, 197] on span "notes (1)" at bounding box center [1238, 193] width 196 height 17
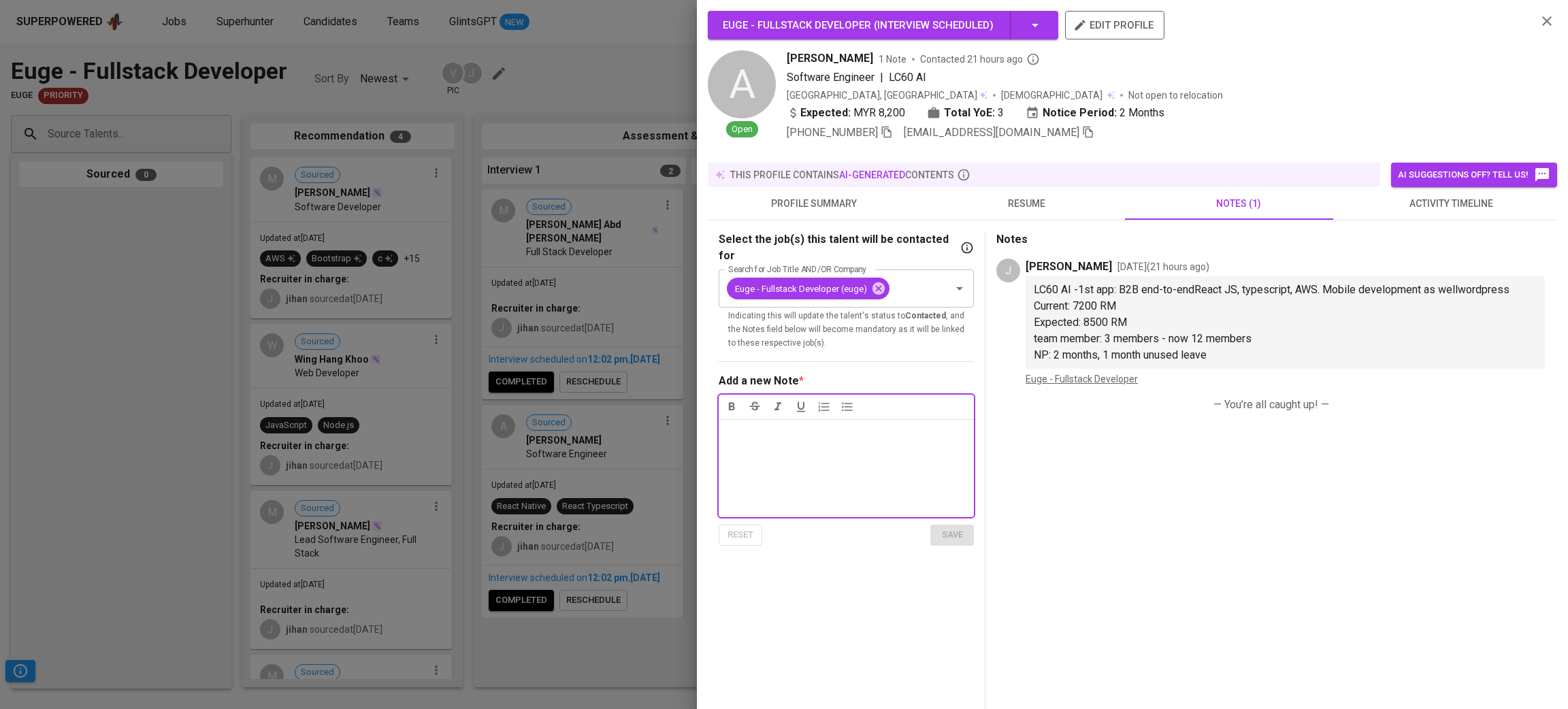
click at [558, 285] on div at bounding box center [784, 354] width 1568 height 709
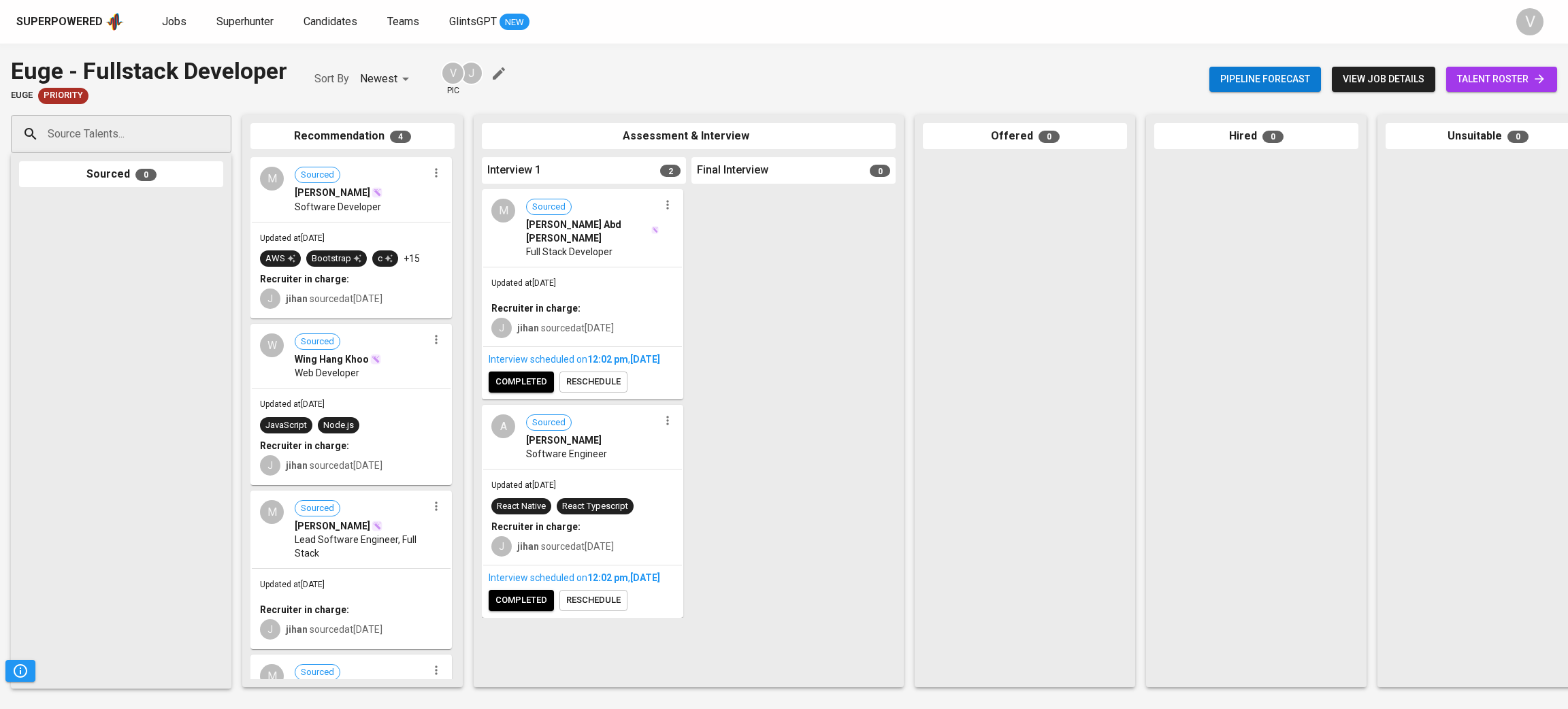
click at [635, 277] on div "Updated at Sep 10, 2025 Recruiter in charge: J jihan sourced at Sep 10, 2025" at bounding box center [583, 307] width 199 height 79
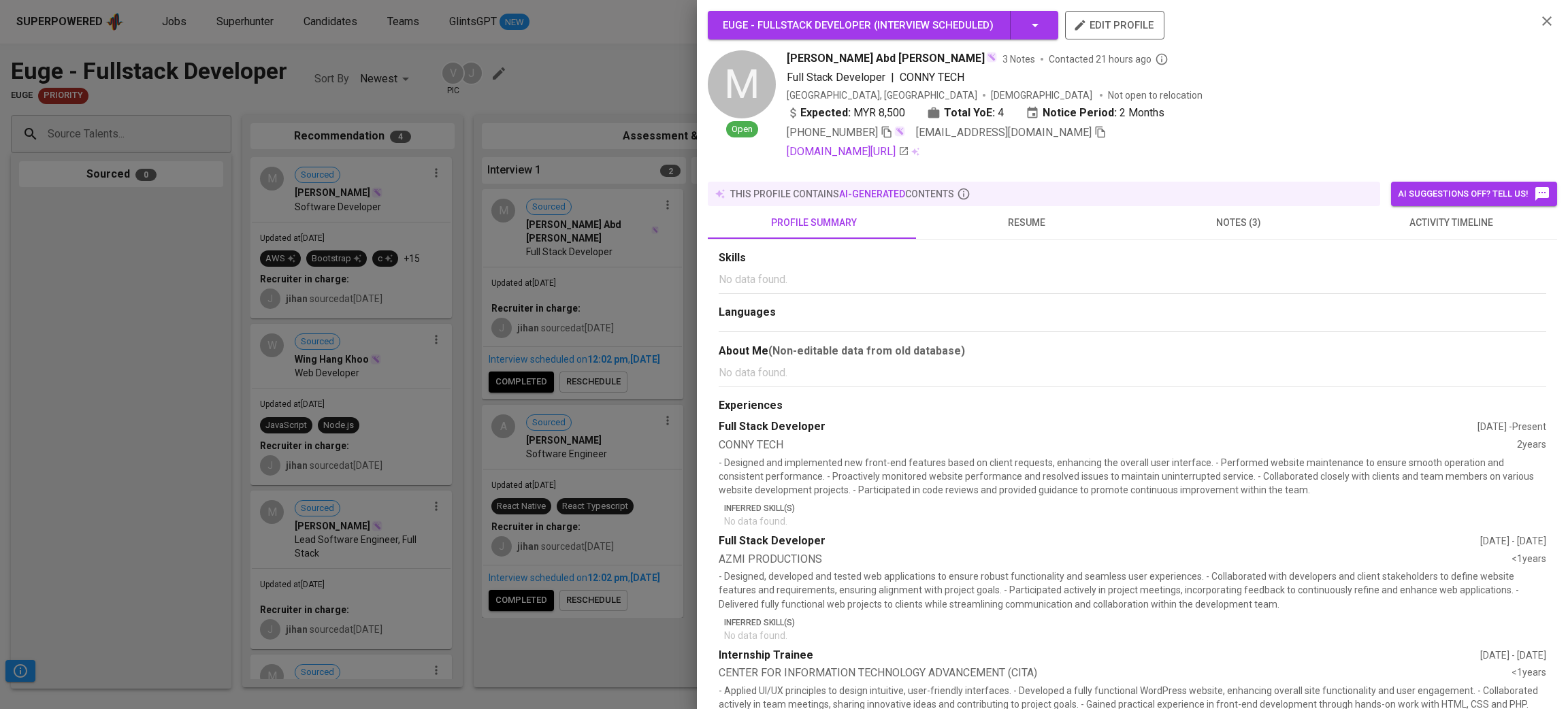
click at [1236, 215] on span "notes (3)" at bounding box center [1238, 223] width 196 height 17
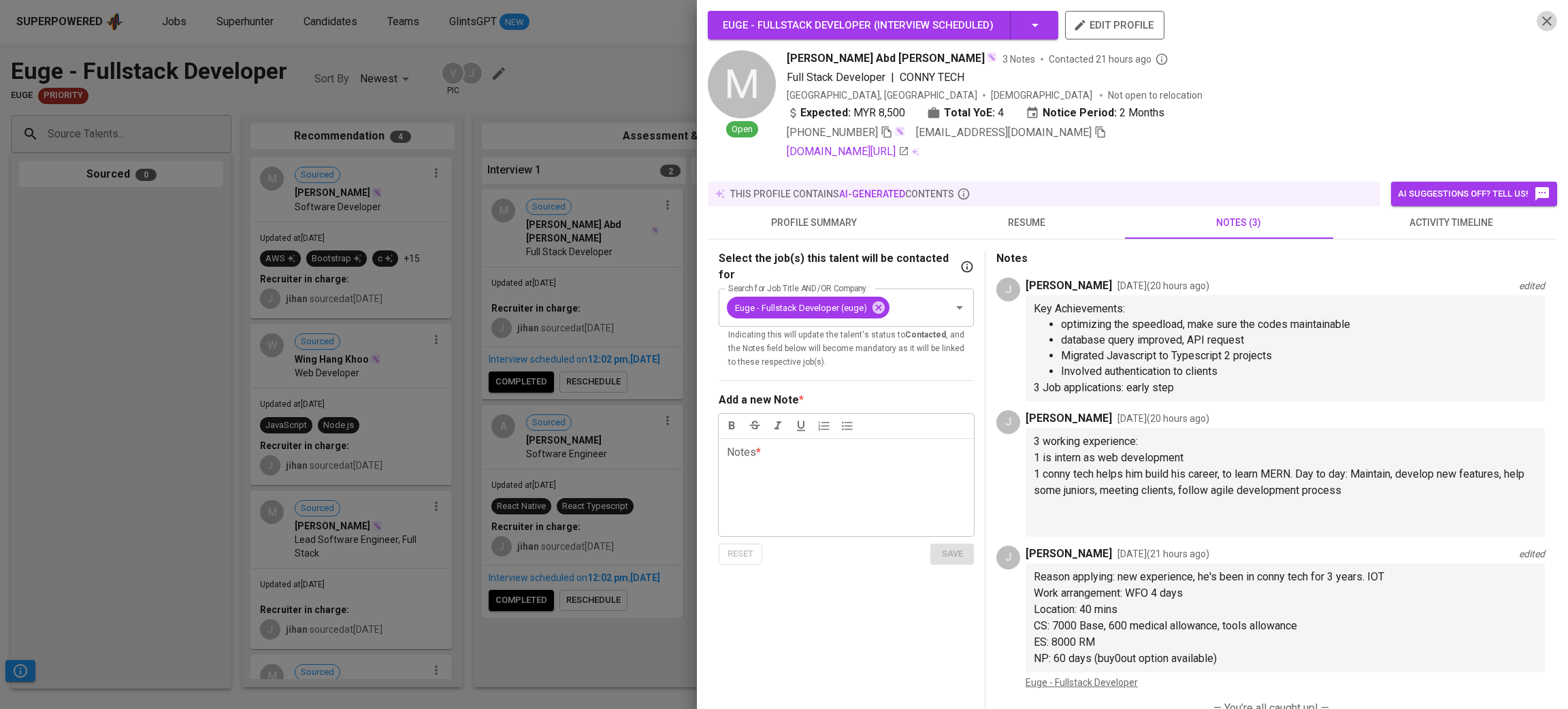
click at [1538, 14] on icon "button" at bounding box center [1546, 21] width 17 height 17
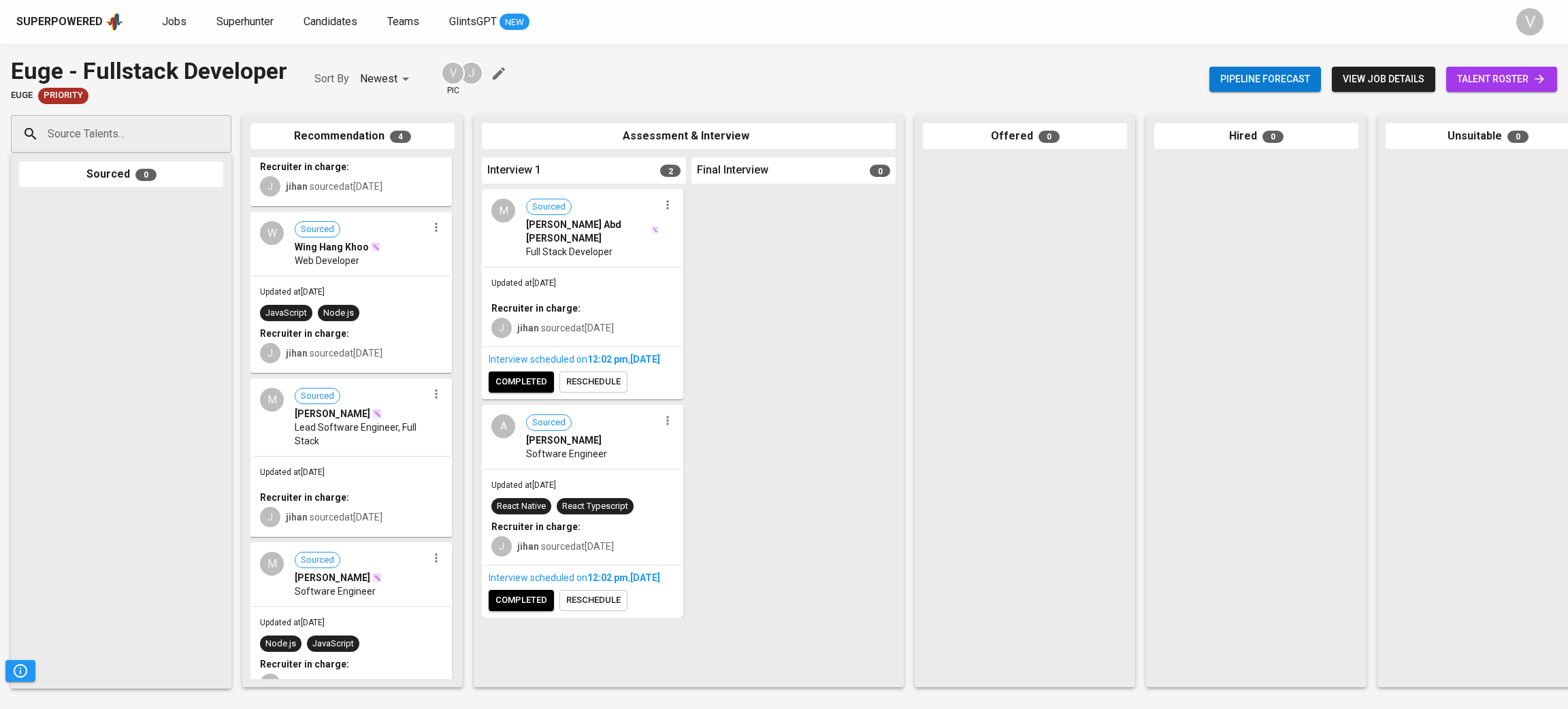
scroll to position [145, 0]
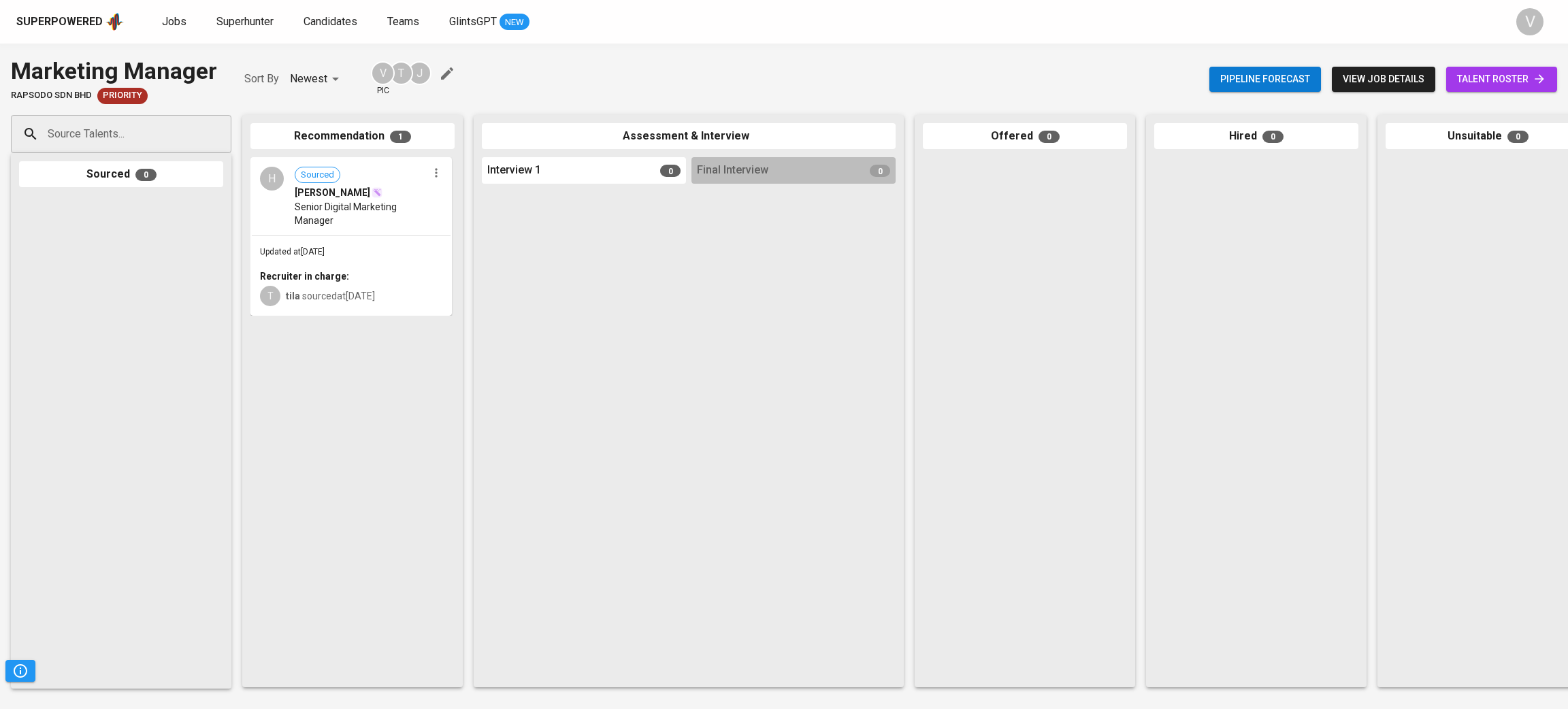
click at [338, 227] on div "H Sourced Helene Tan Senior Digital Marketing Manager" at bounding box center [351, 197] width 199 height 76
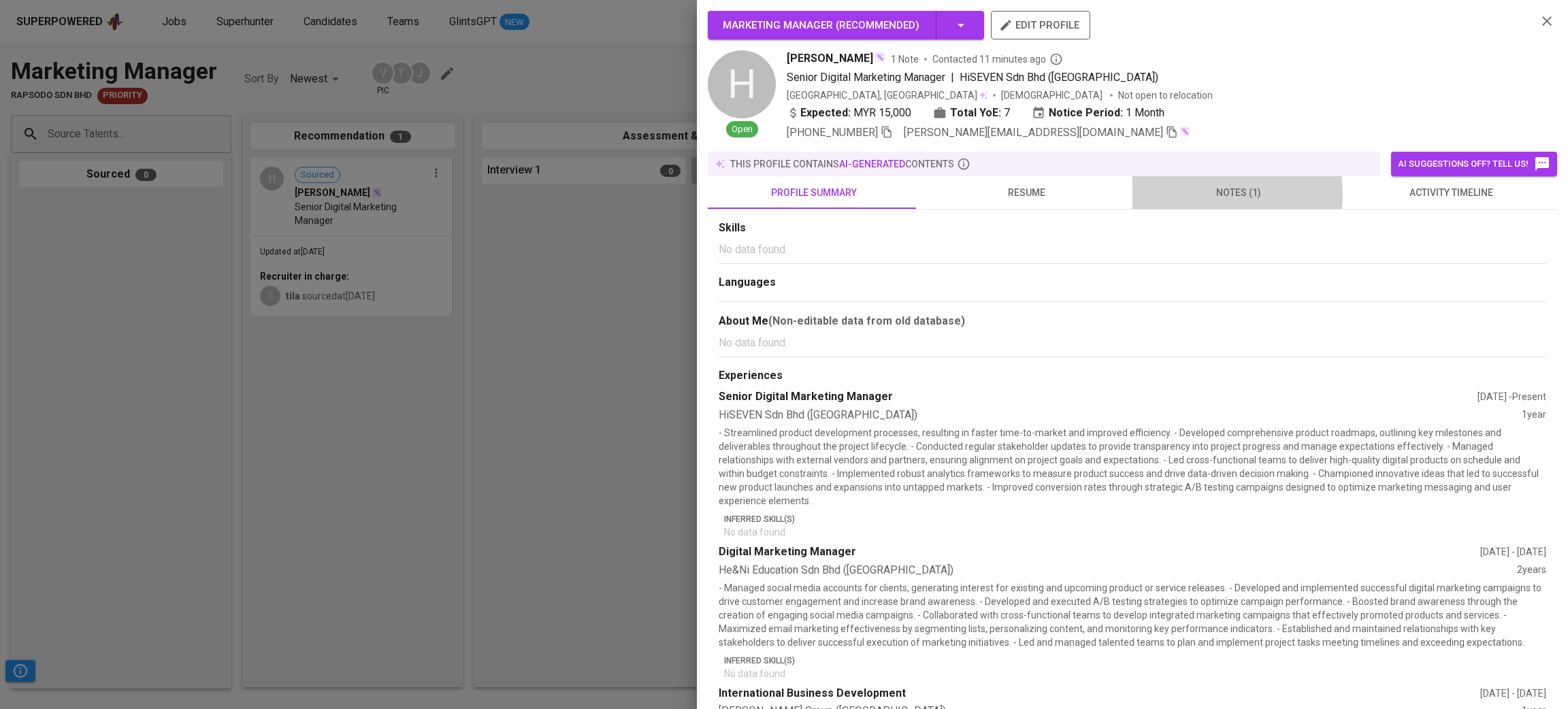
click at [1199, 193] on span "notes (1)" at bounding box center [1238, 193] width 196 height 17
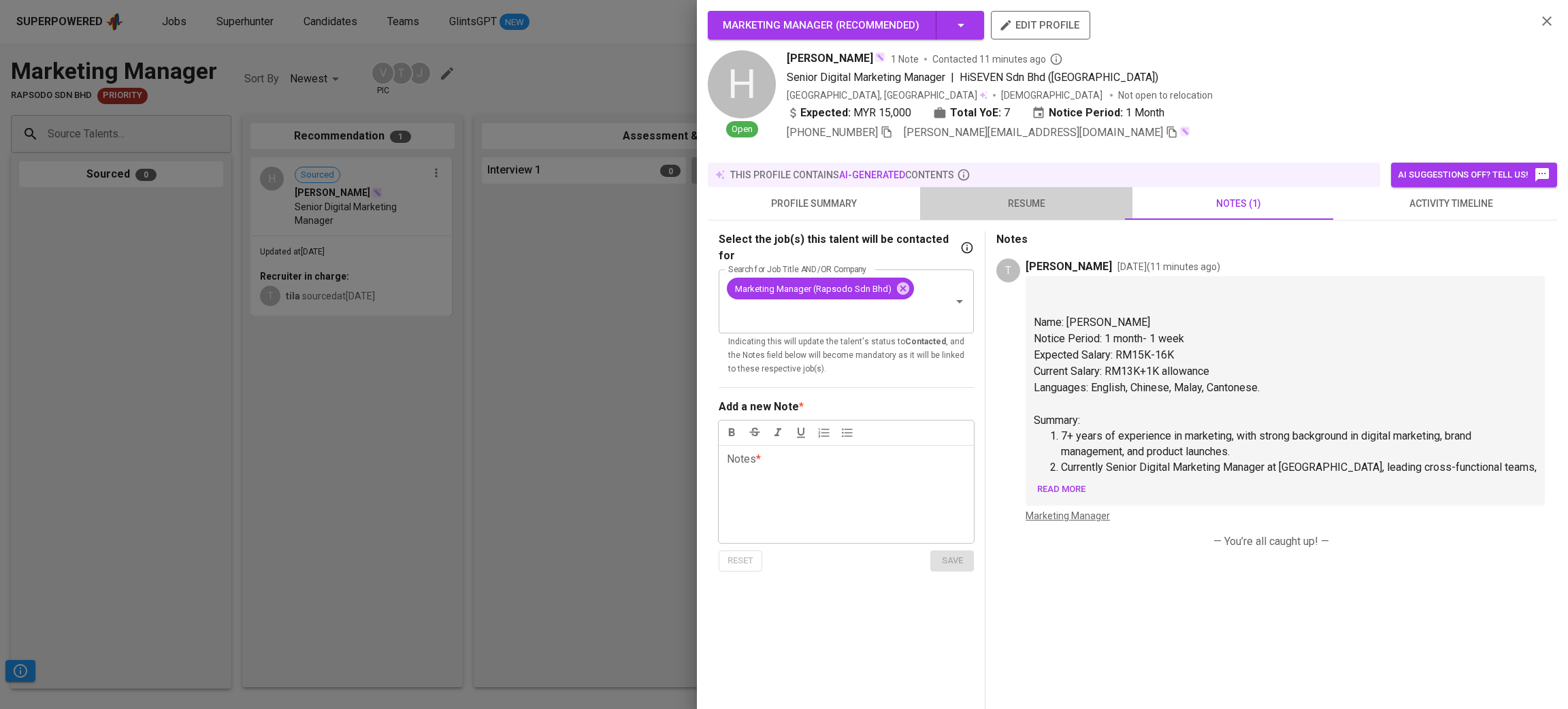
click at [1022, 210] on span "resume" at bounding box center [1026, 204] width 196 height 17
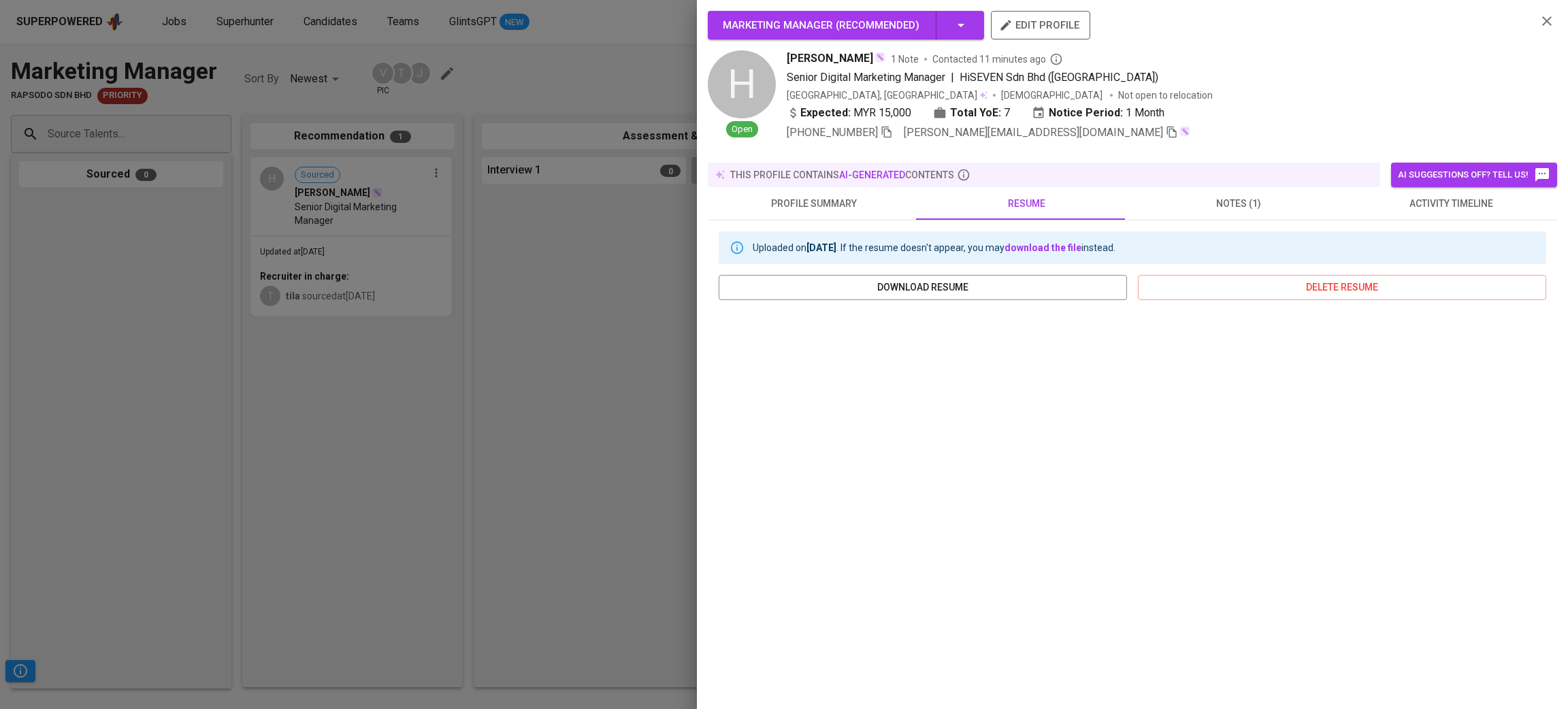
click at [1232, 197] on span "notes (1)" at bounding box center [1238, 204] width 196 height 17
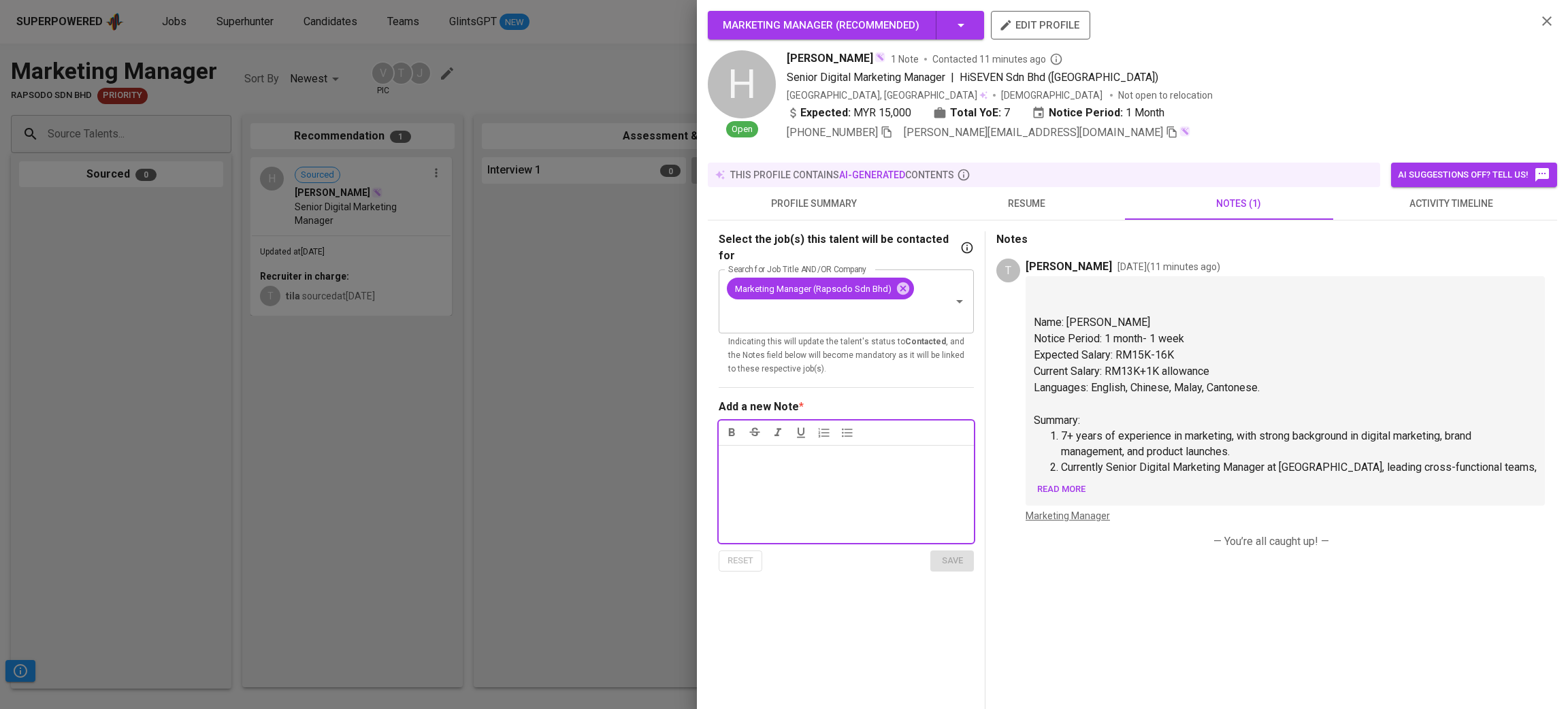
click at [1076, 482] on span "Read more" at bounding box center [1061, 490] width 48 height 16
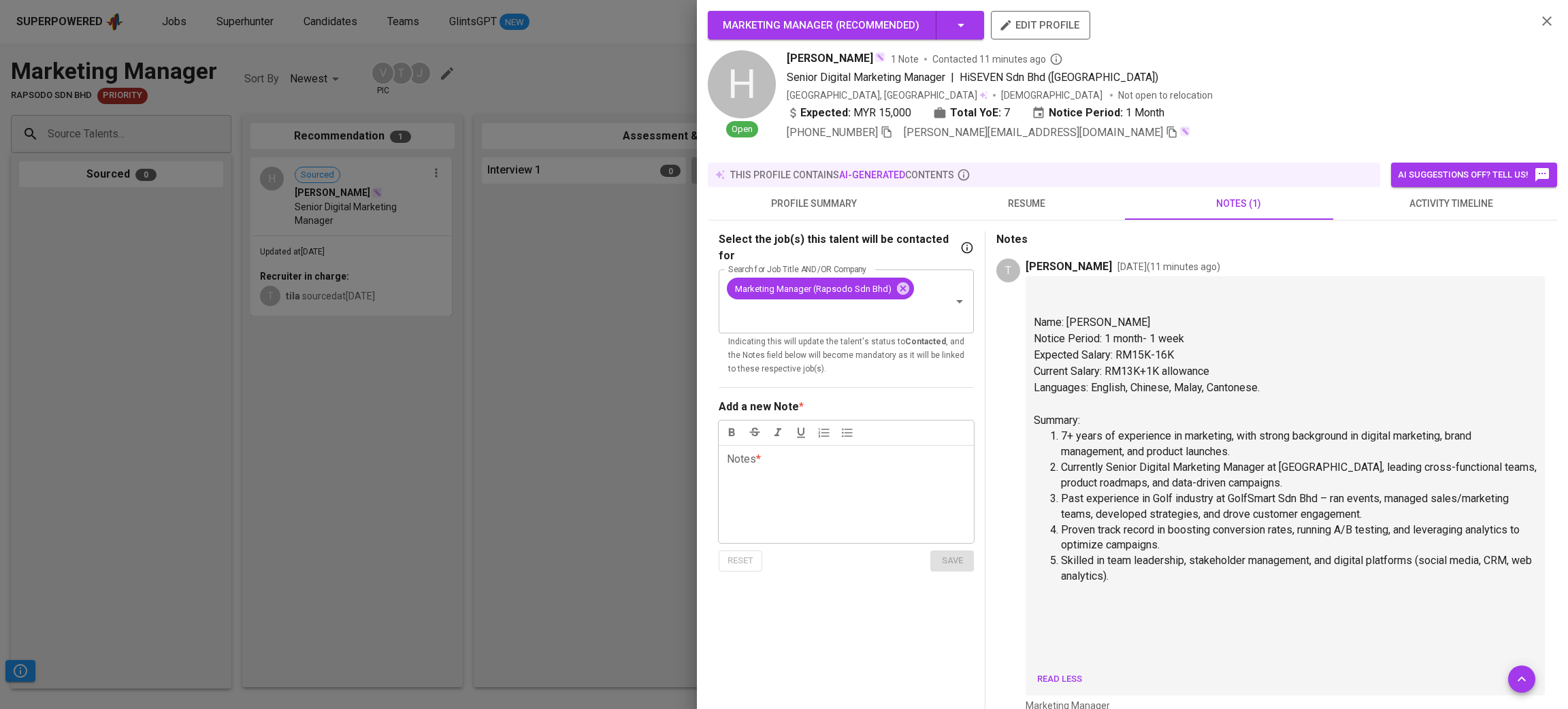
scroll to position [102, 0]
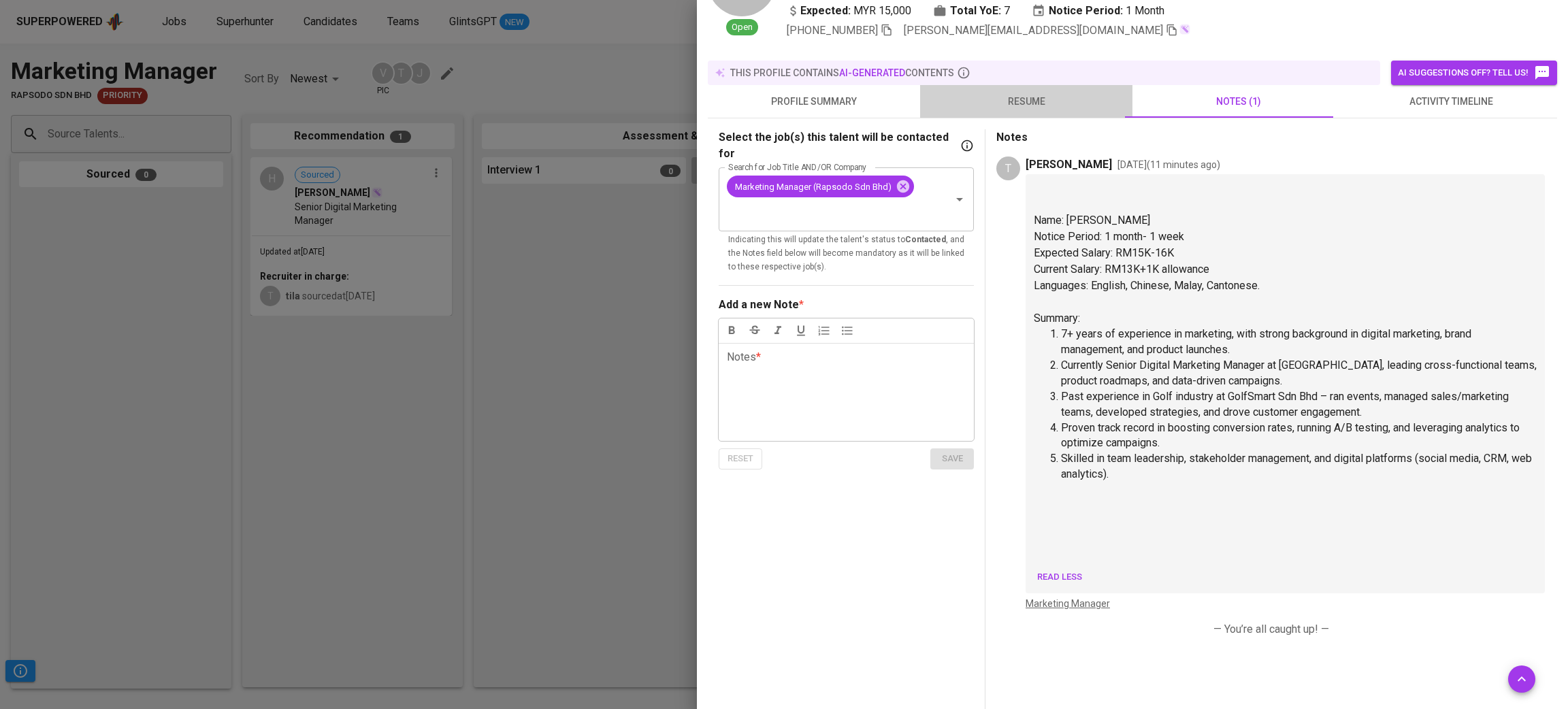
click at [1038, 97] on span "resume" at bounding box center [1026, 102] width 196 height 17
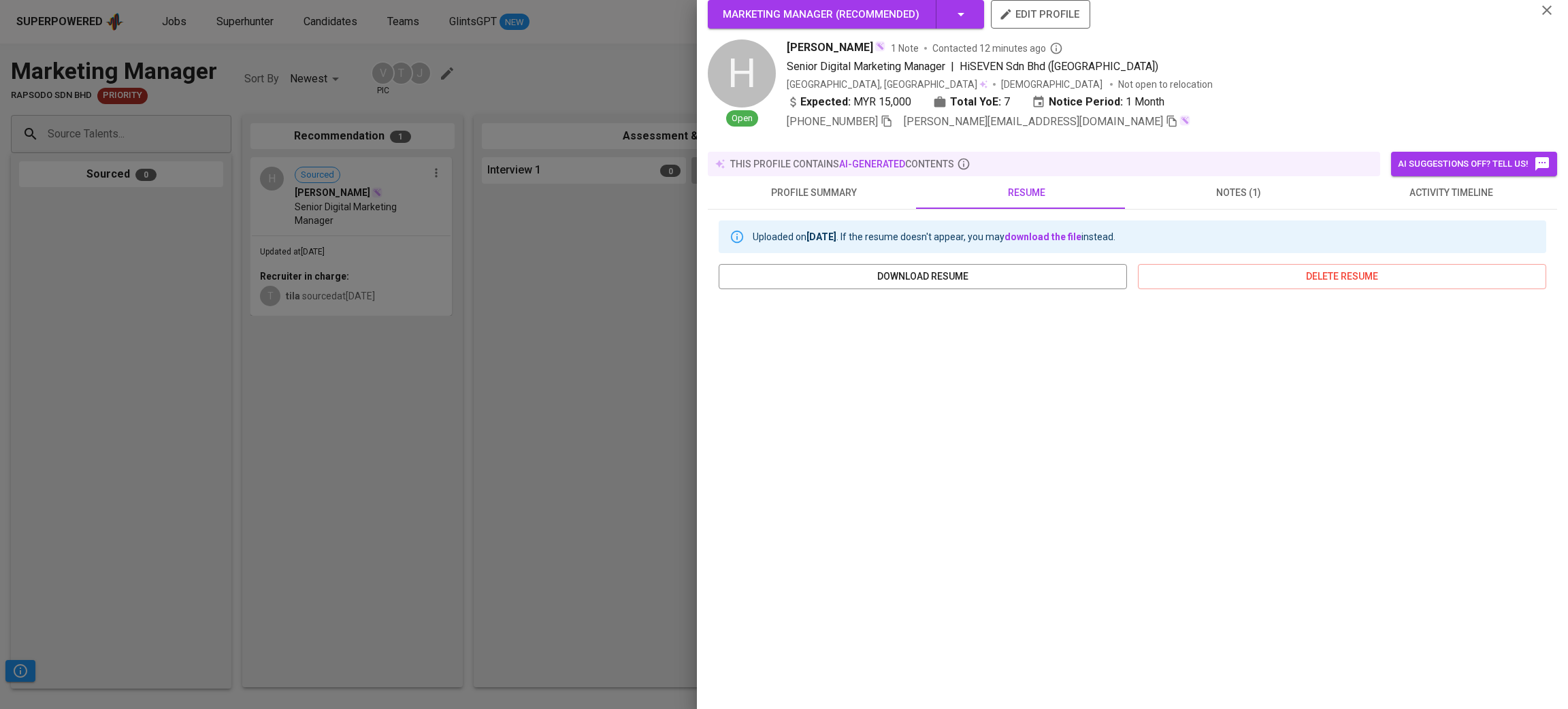
scroll to position [0, 0]
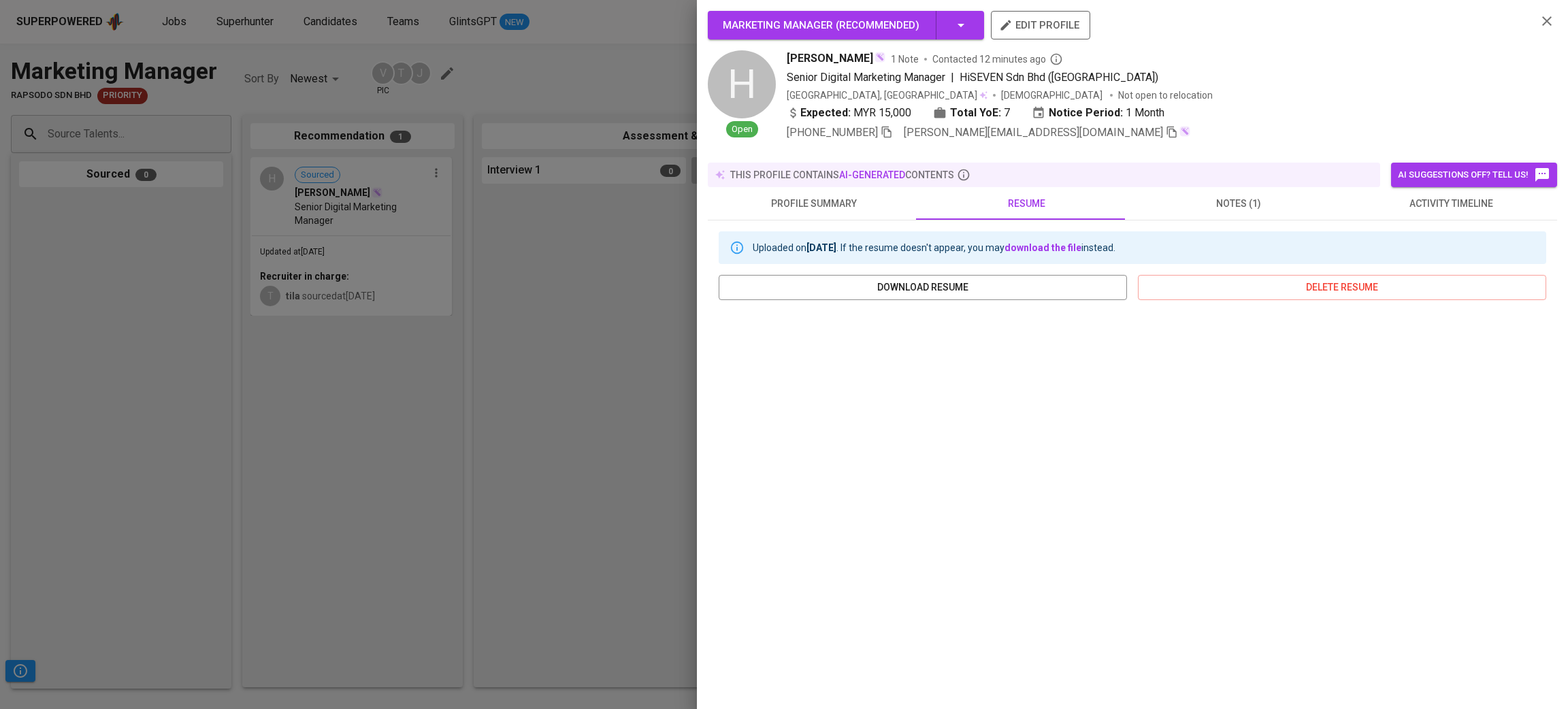
click at [1237, 195] on span "notes (1)" at bounding box center [1238, 204] width 196 height 17
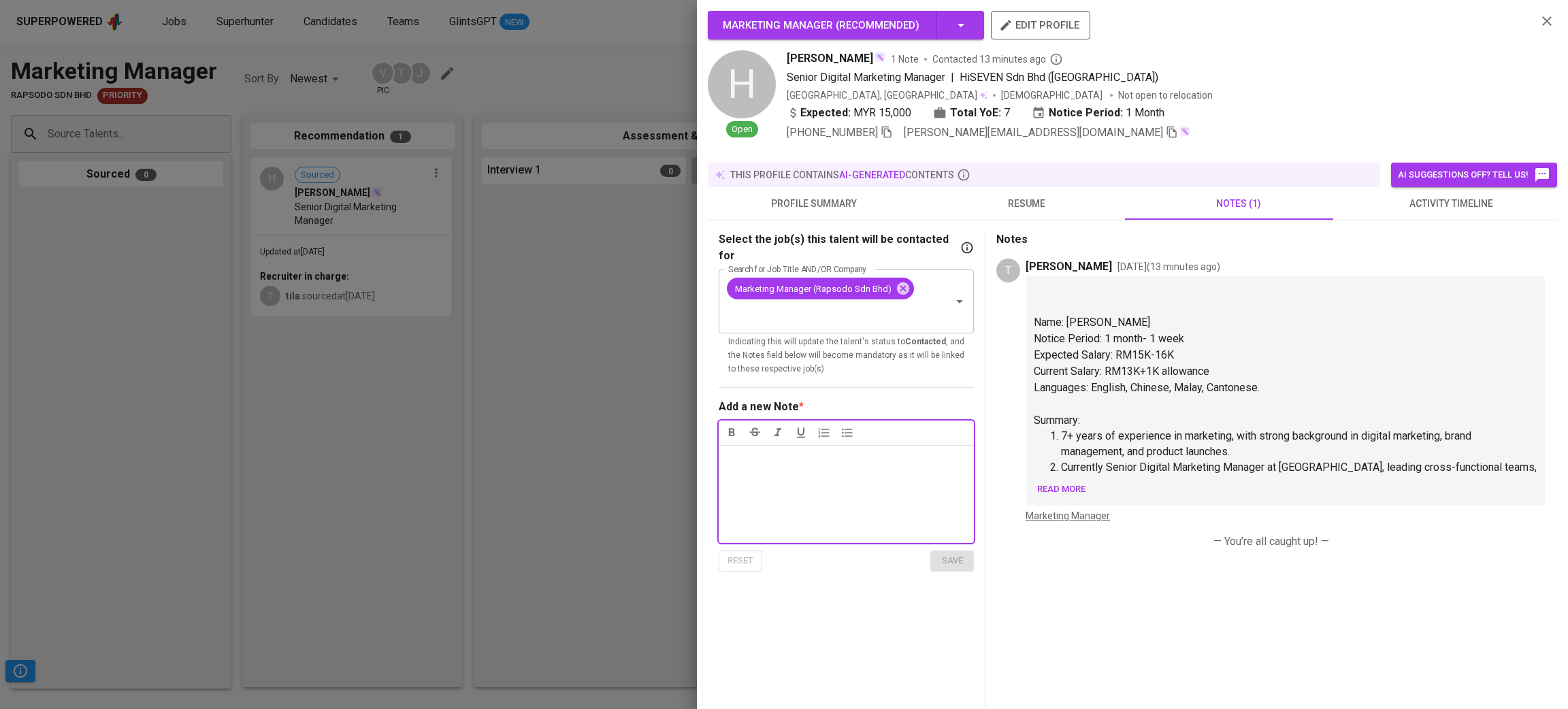
click at [997, 186] on div "this profile contains AI-generated contents" at bounding box center [1044, 175] width 672 height 24
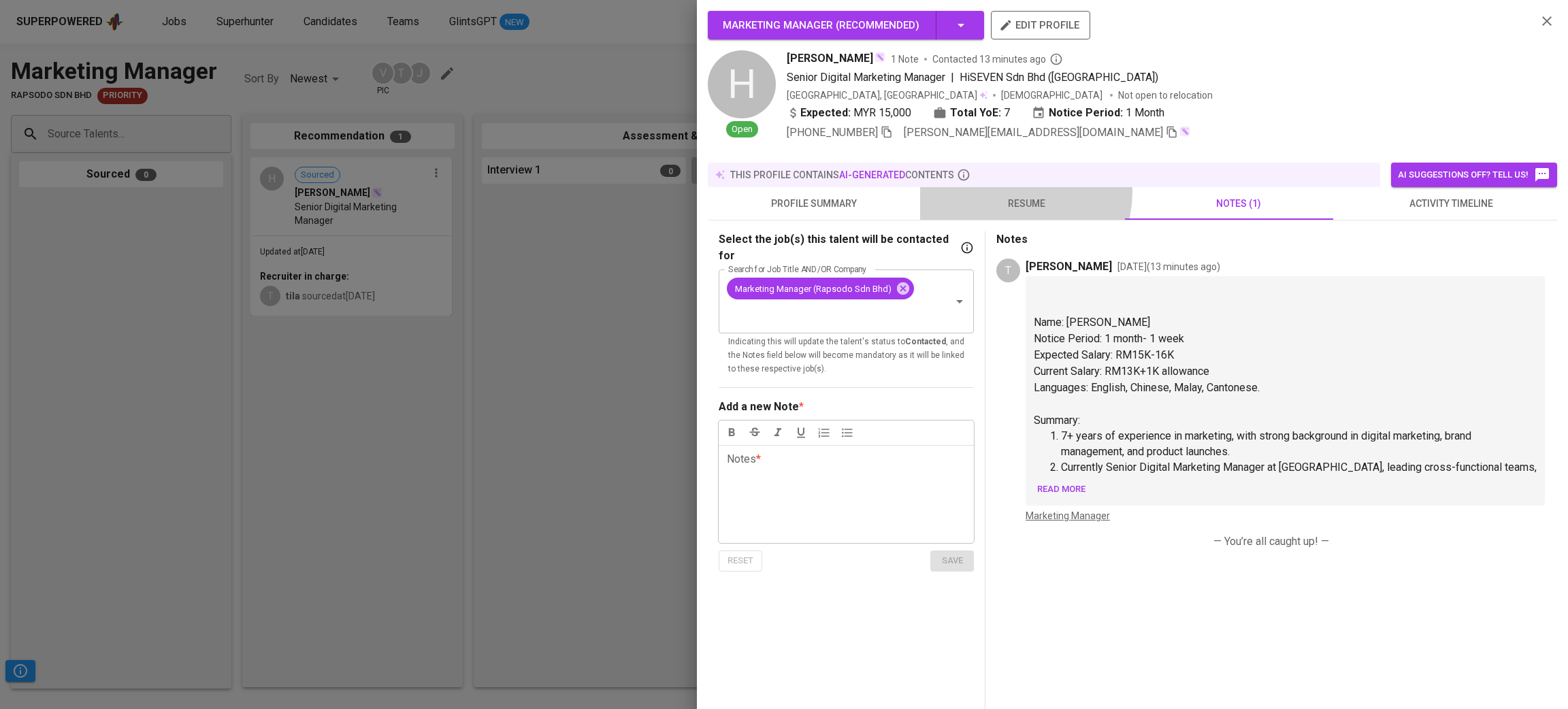
click at [1005, 192] on button "resume" at bounding box center [1026, 203] width 212 height 32
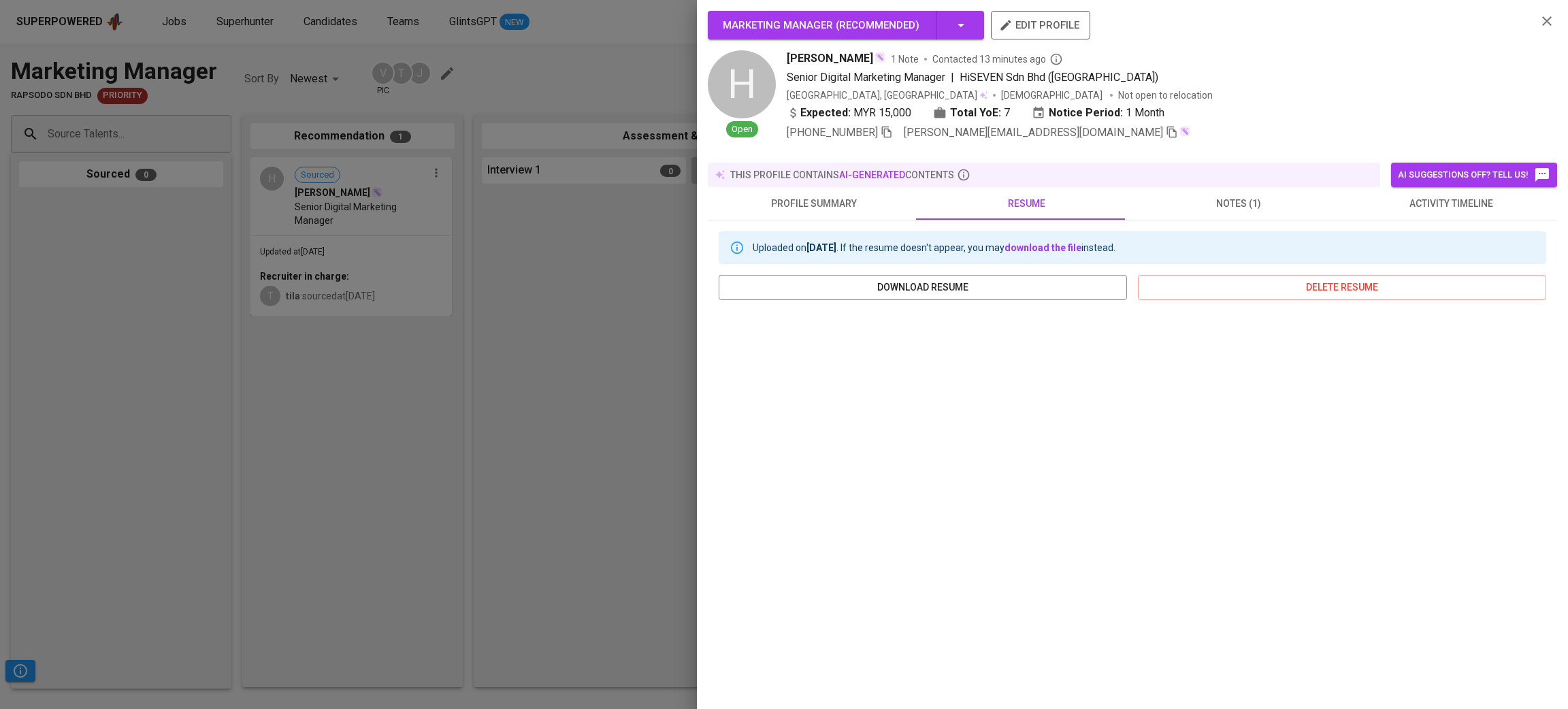
click at [1538, 19] on icon "button" at bounding box center [1546, 21] width 17 height 17
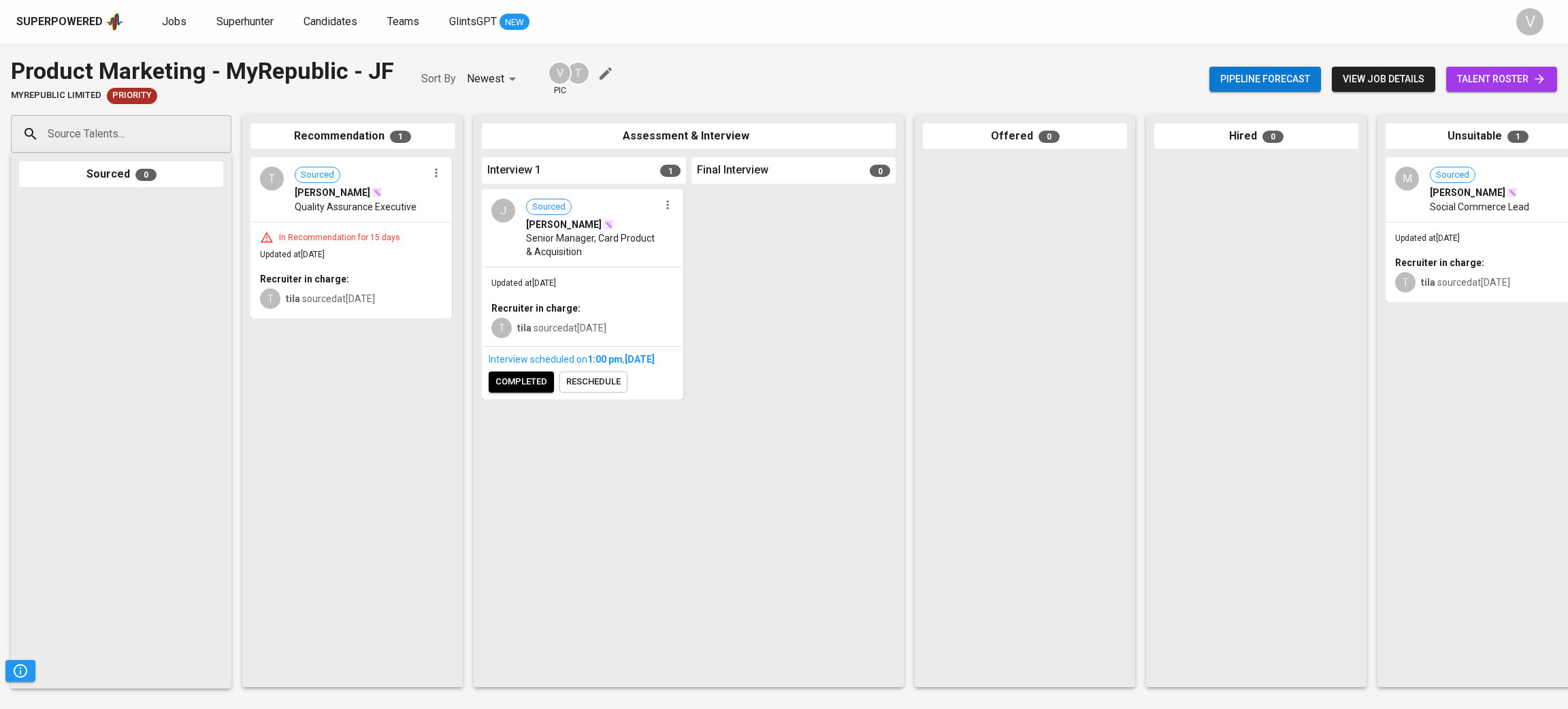
click at [514, 254] on div "J Sourced JUDY KOH Senior Manager, Card Product & Acquisition" at bounding box center [583, 229] width 199 height 76
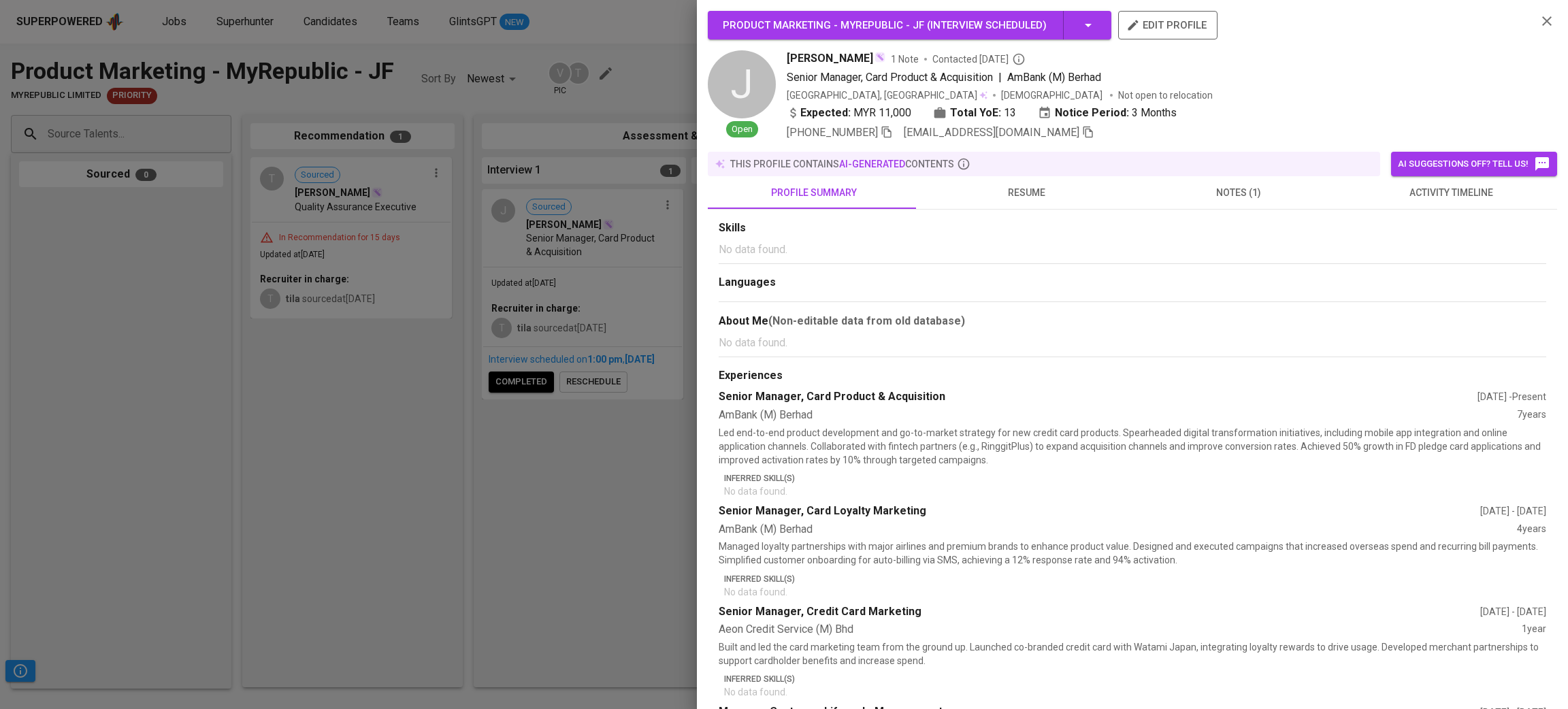
click at [1220, 179] on button "notes (1)" at bounding box center [1238, 192] width 212 height 32
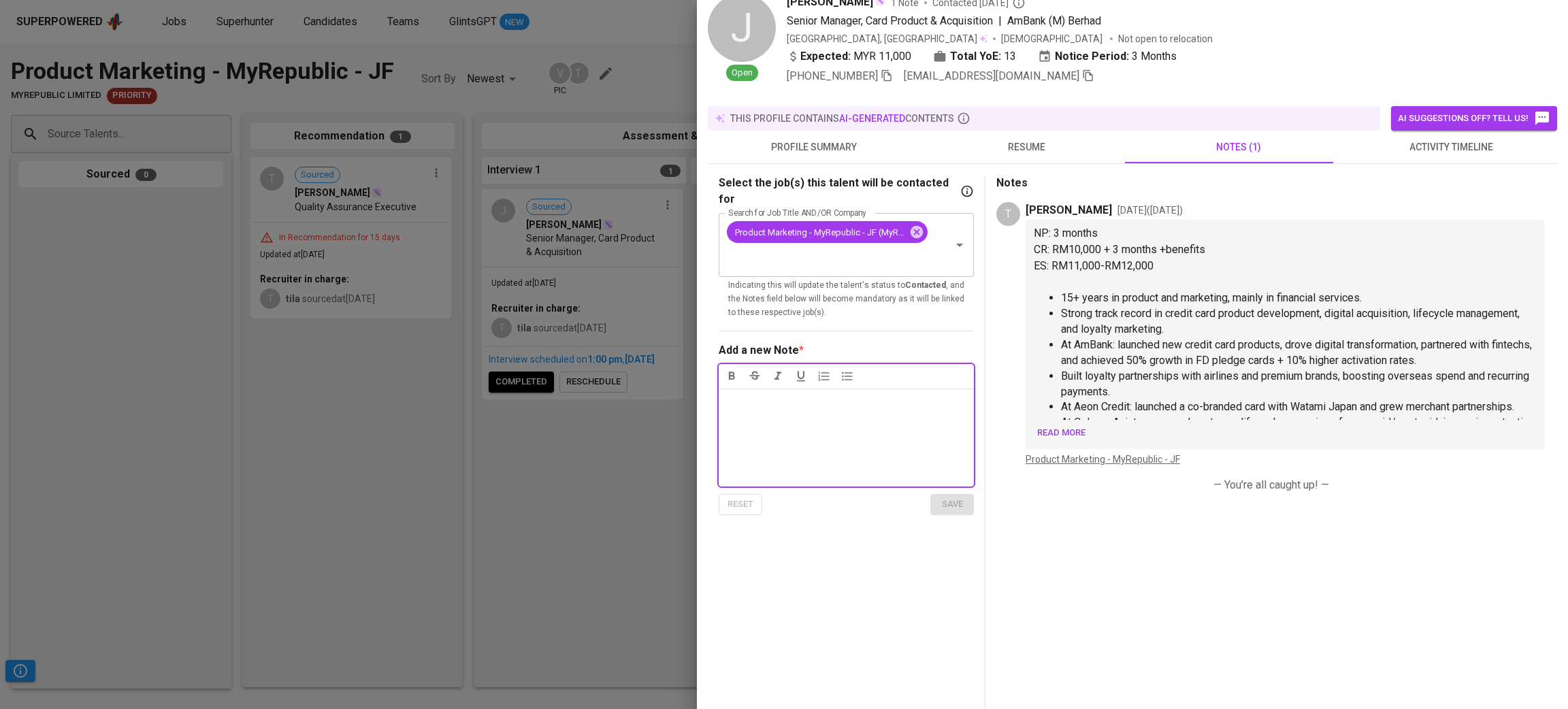
scroll to position [102, 0]
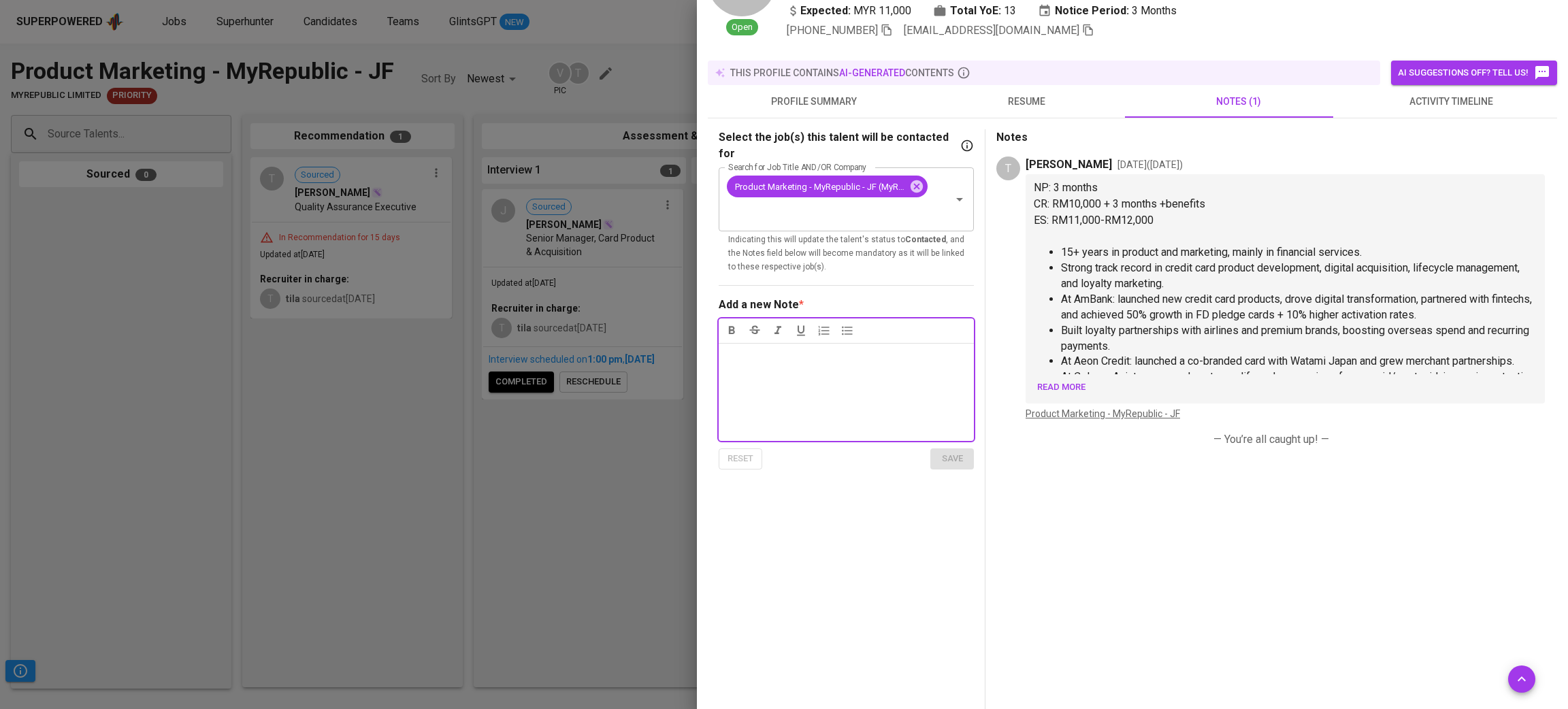
click at [1064, 380] on span "Read more" at bounding box center [1061, 388] width 48 height 16
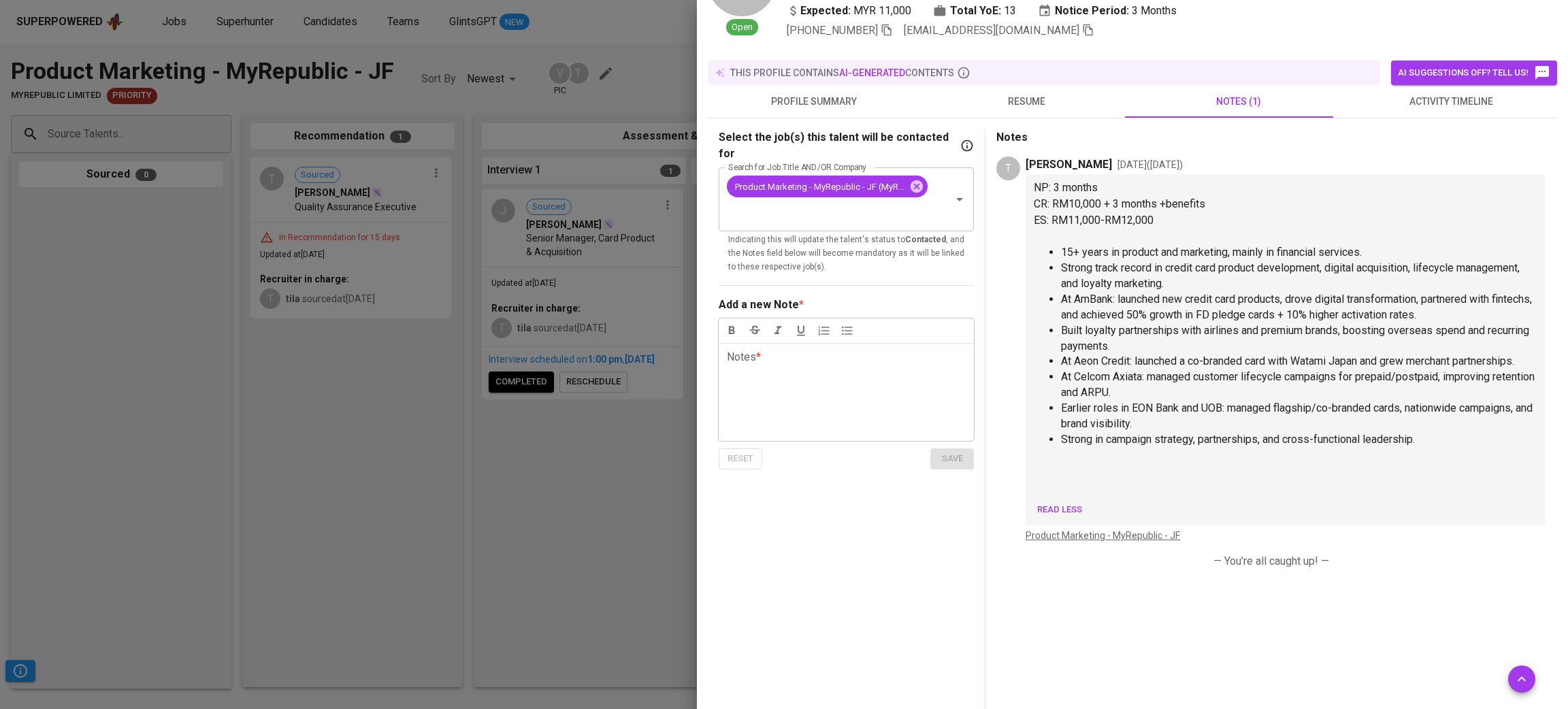
scroll to position [0, 0]
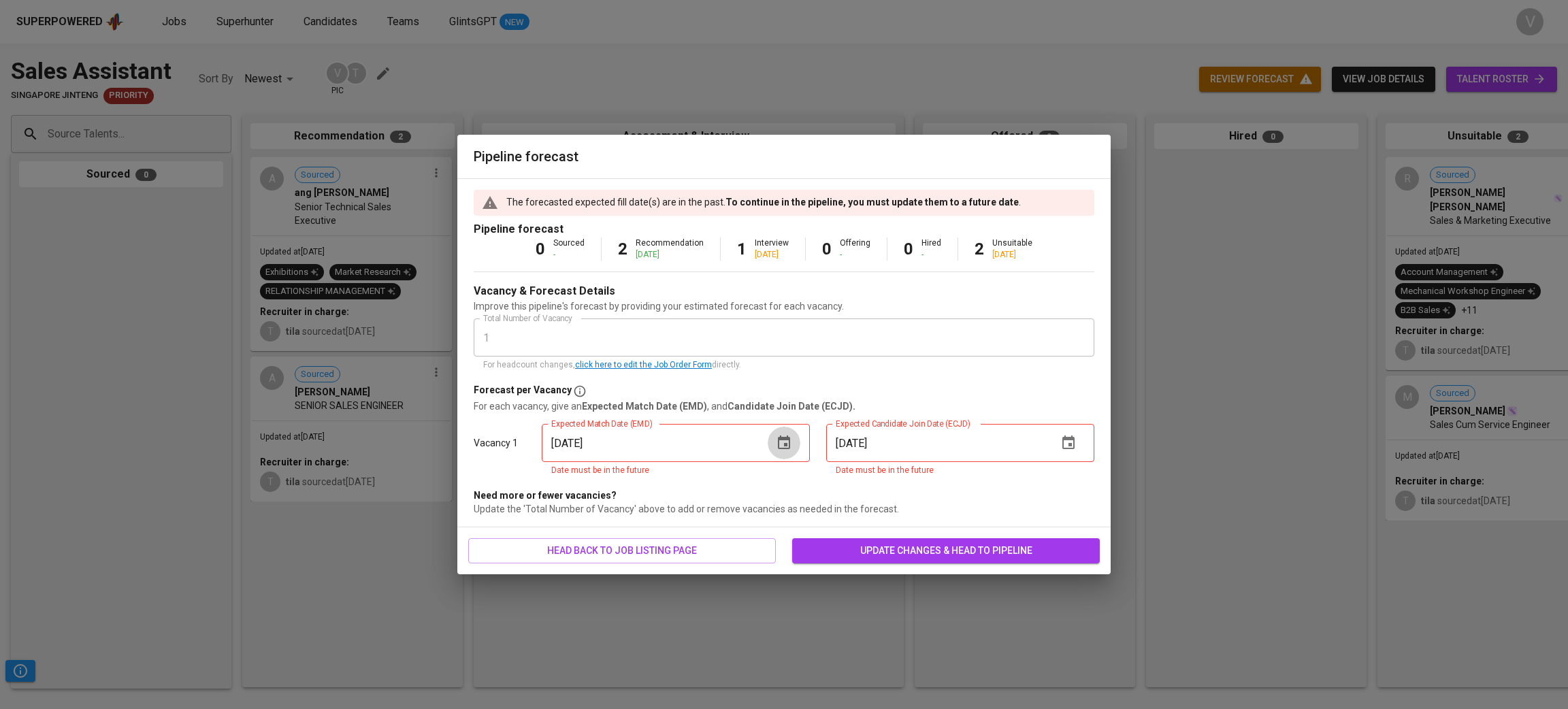
click at [789, 438] on icon "button" at bounding box center [784, 442] width 12 height 14
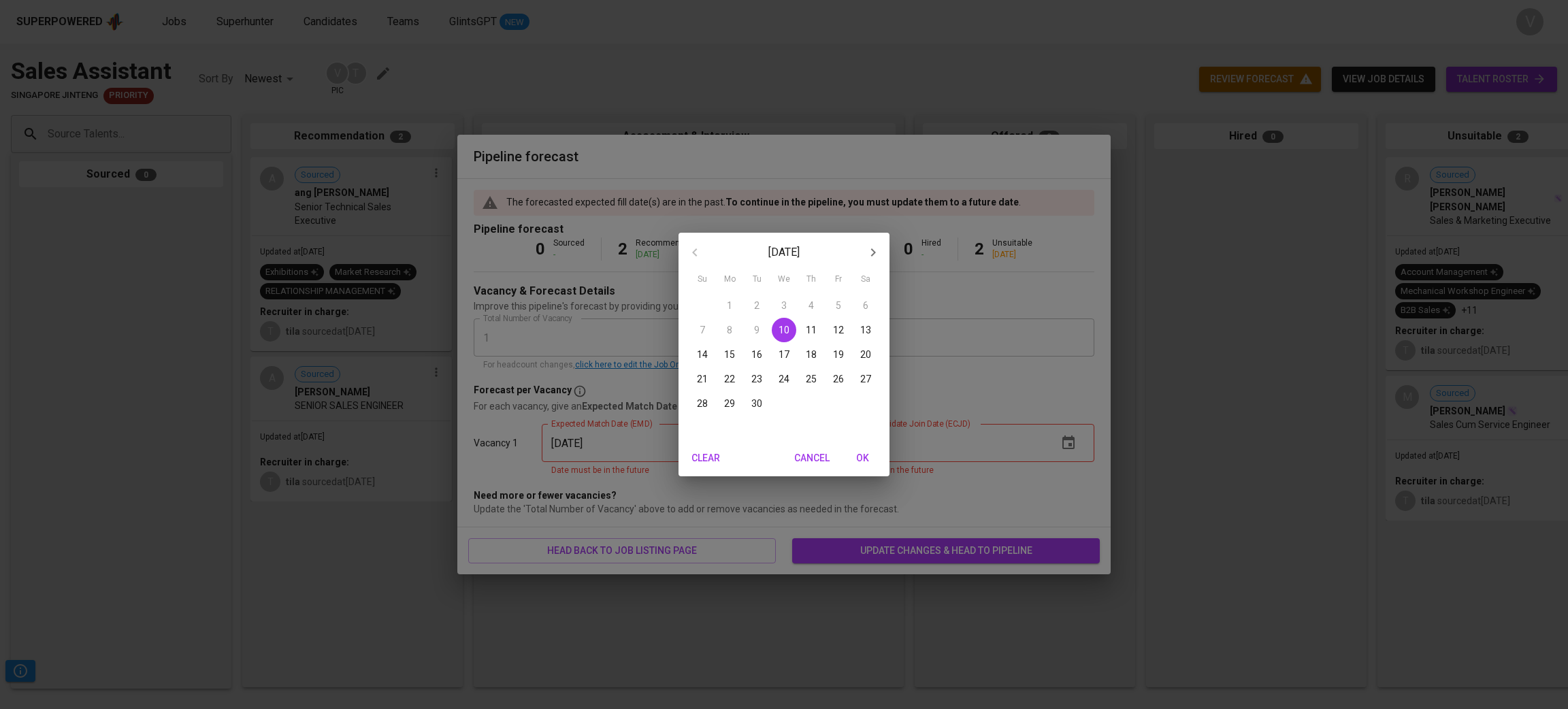
click at [746, 398] on span "30" at bounding box center [757, 403] width 24 height 14
type input "[DATE]"
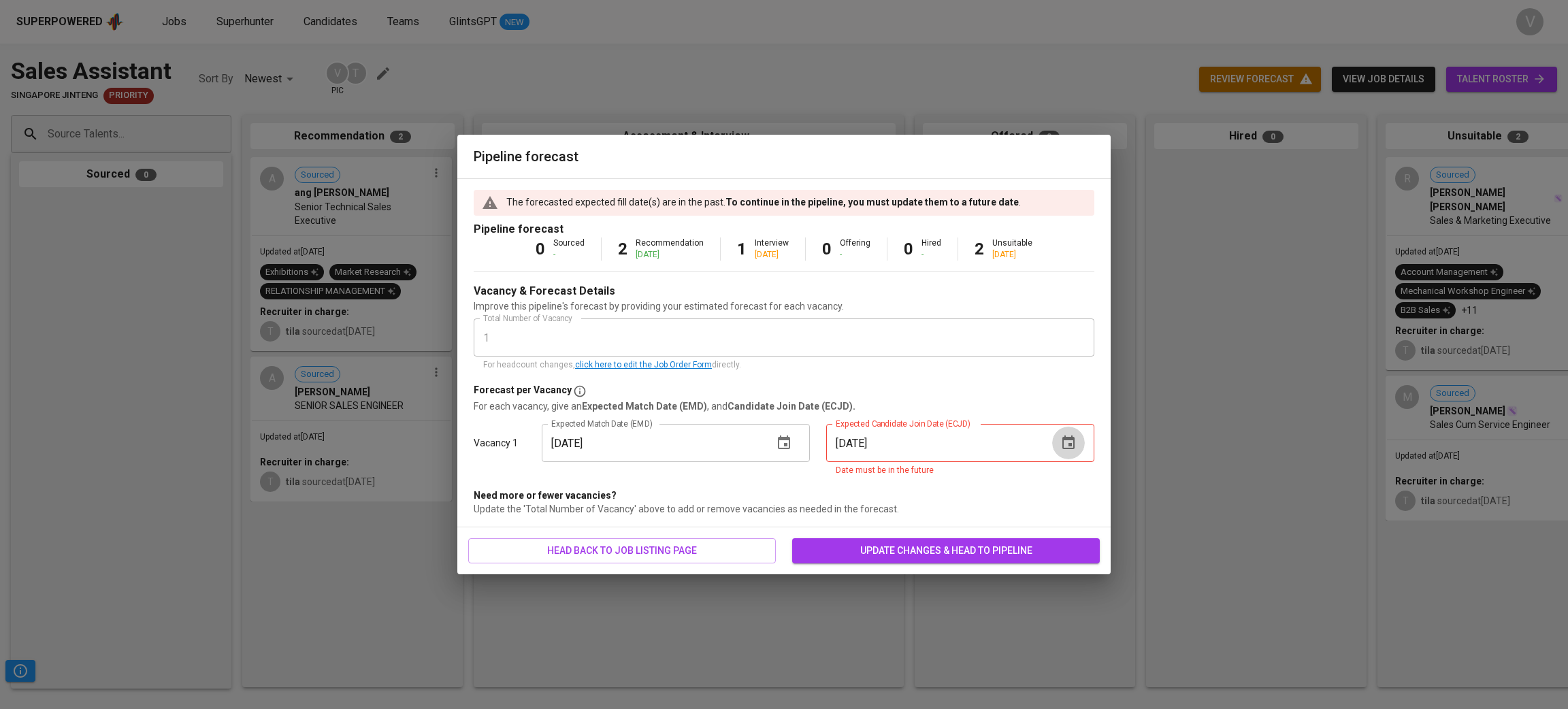
click at [1057, 440] on button "button" at bounding box center [1068, 442] width 32 height 32
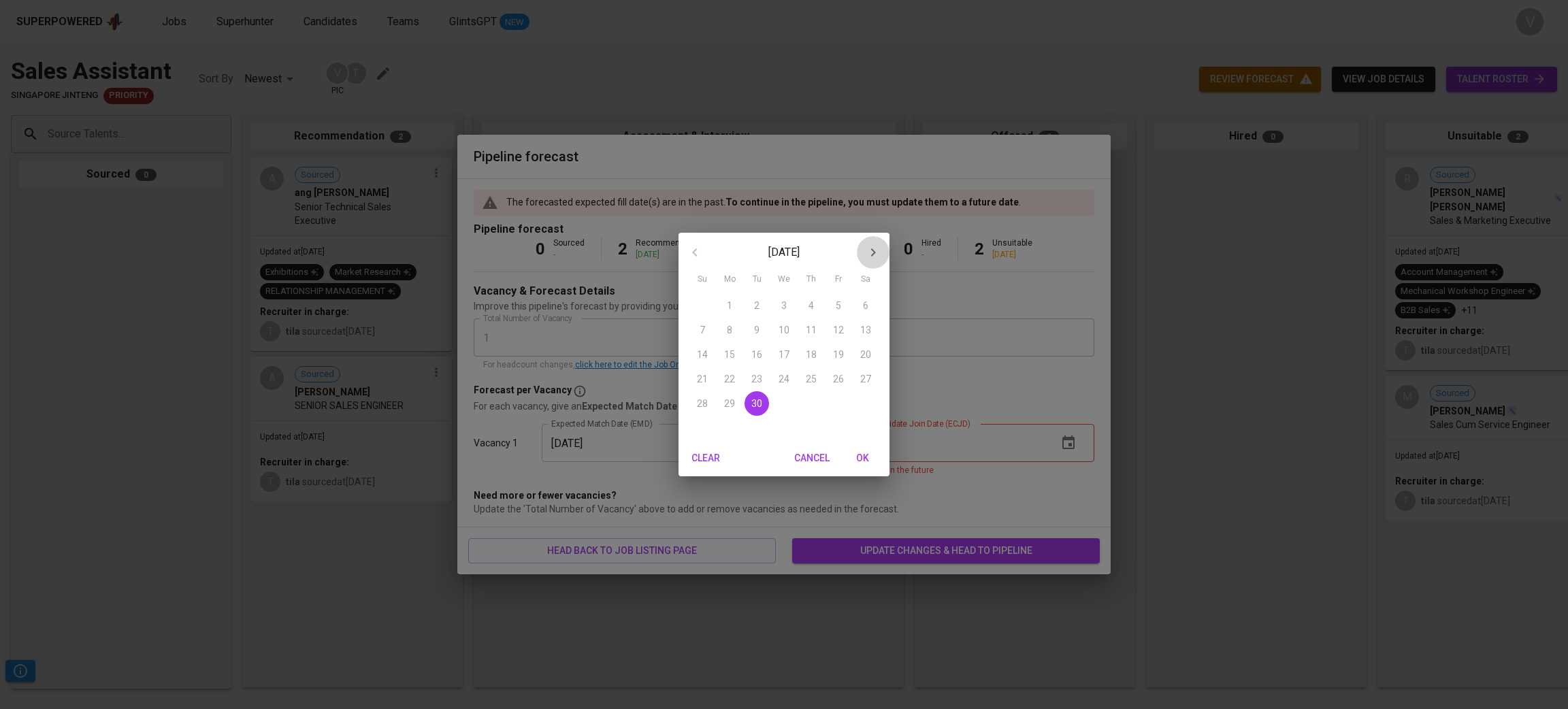
click at [866, 249] on icon "button" at bounding box center [873, 252] width 17 height 17
click at [850, 402] on span "31" at bounding box center [838, 403] width 24 height 14
type input "10/31/2025"
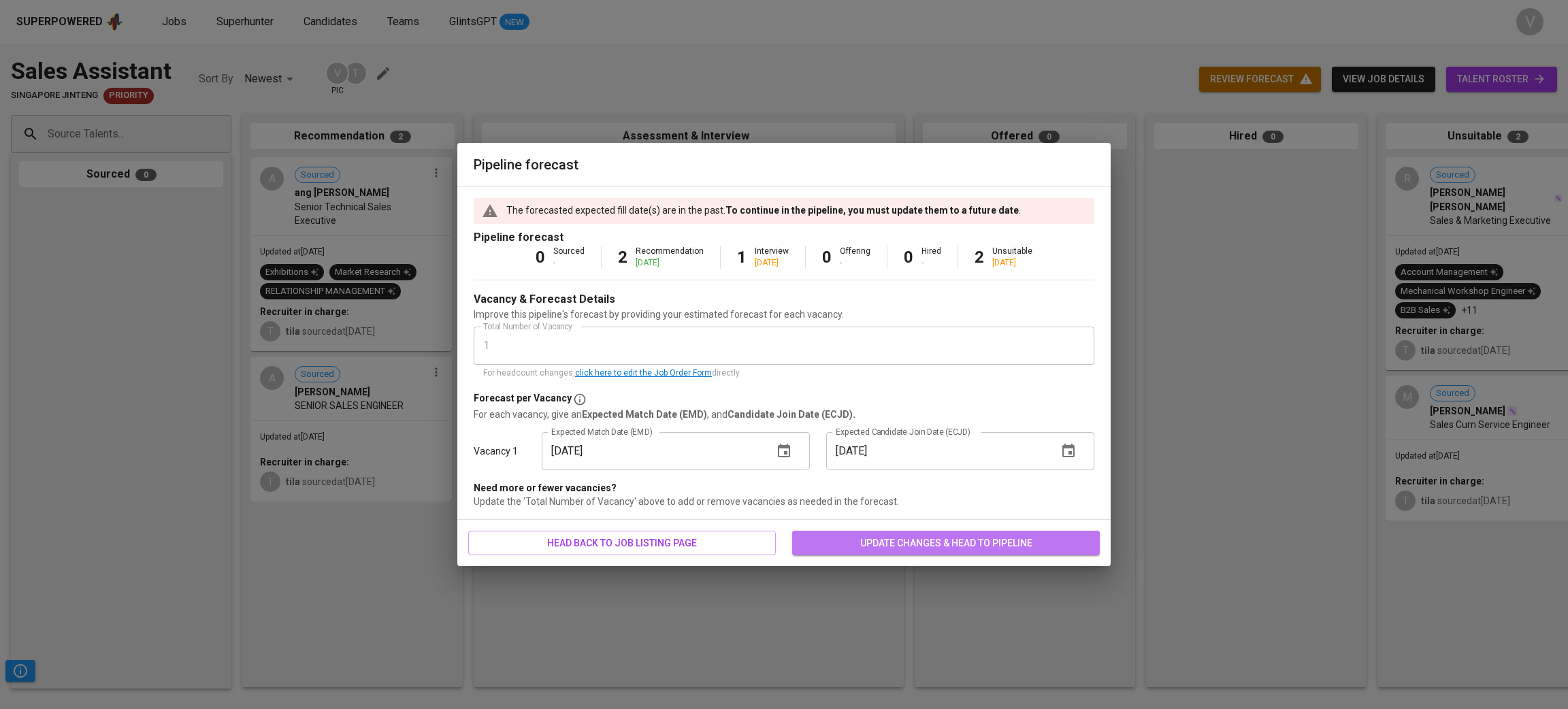
click at [882, 542] on span "update changes & head to pipeline" at bounding box center [946, 544] width 286 height 17
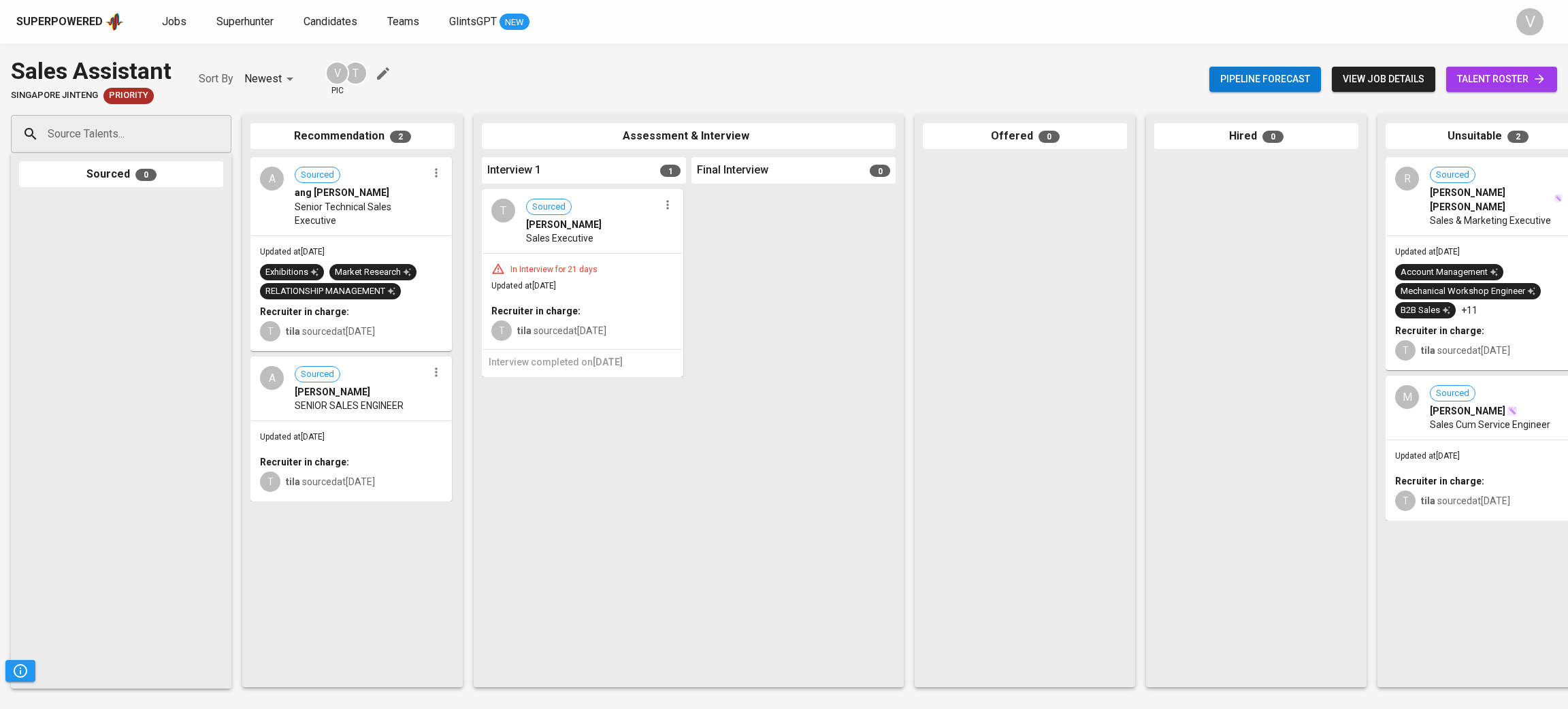
click at [593, 236] on div "Sales Executive" at bounding box center [592, 238] width 133 height 14
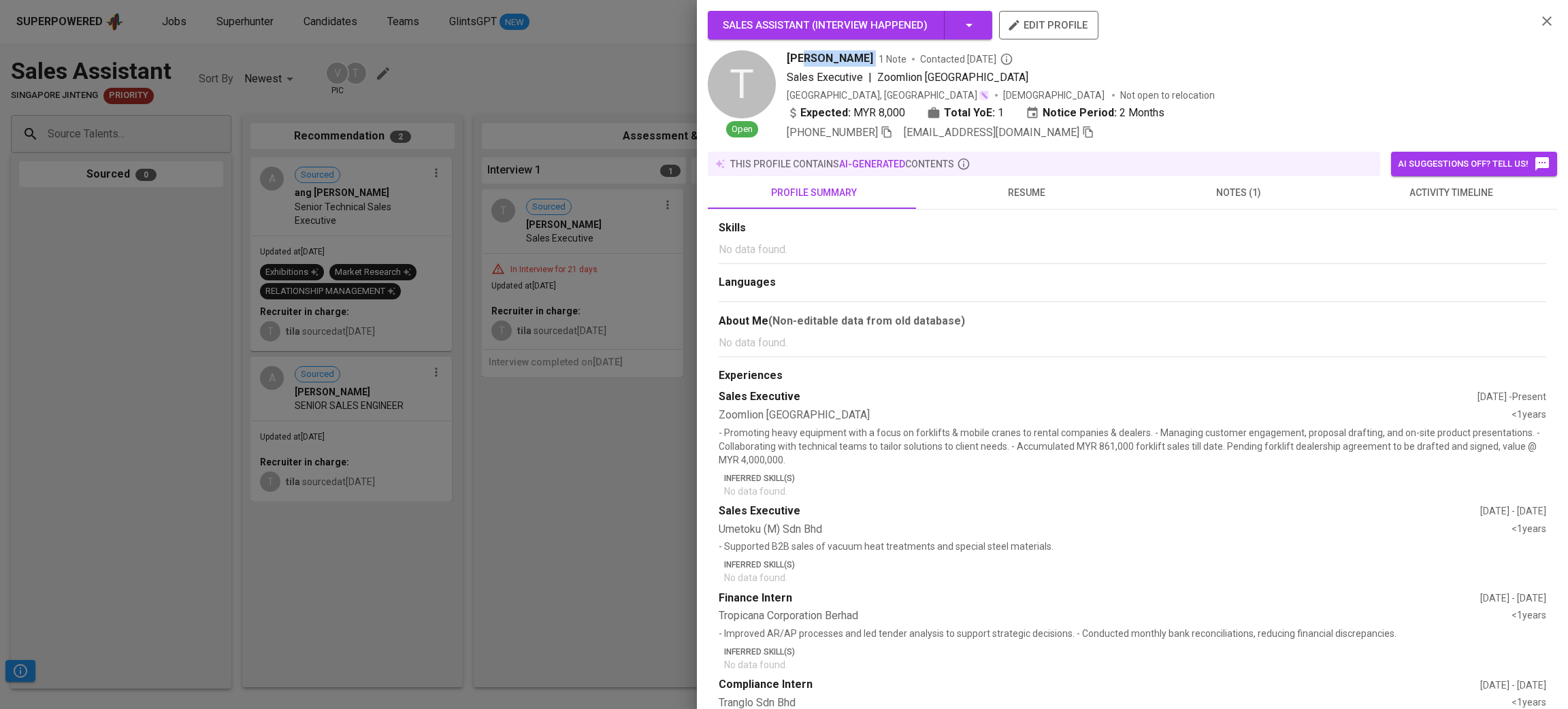
drag, startPoint x: 805, startPoint y: 50, endPoint x: 863, endPoint y: 53, distance: 58.1
click at [863, 53] on div "TEW JIAHE 1 Note Contacted 22 days ago" at bounding box center [1156, 58] width 739 height 17
click at [1177, 189] on span "notes (1)" at bounding box center [1238, 193] width 196 height 17
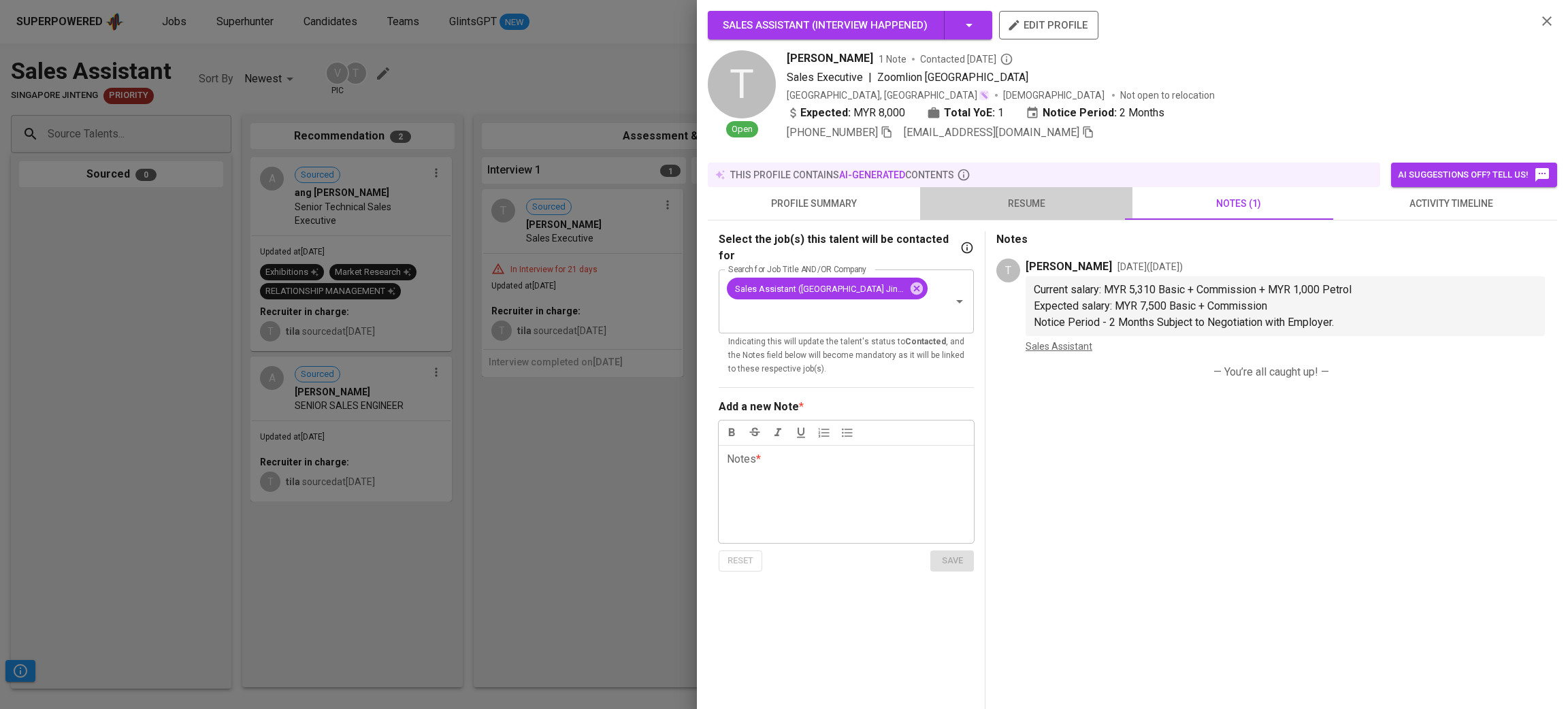
click at [1034, 191] on button "resume" at bounding box center [1026, 203] width 212 height 32
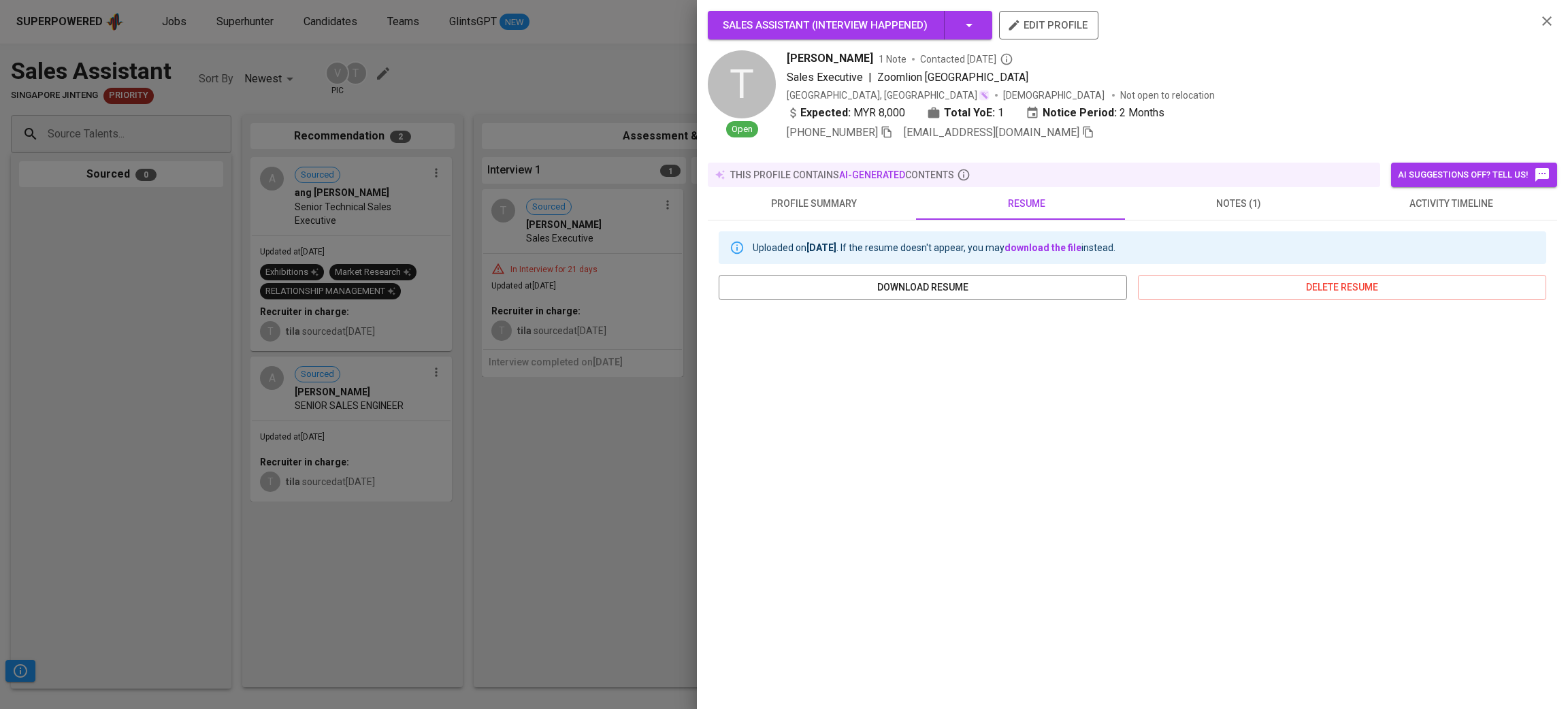
click at [1261, 195] on span "notes (1)" at bounding box center [1238, 204] width 196 height 17
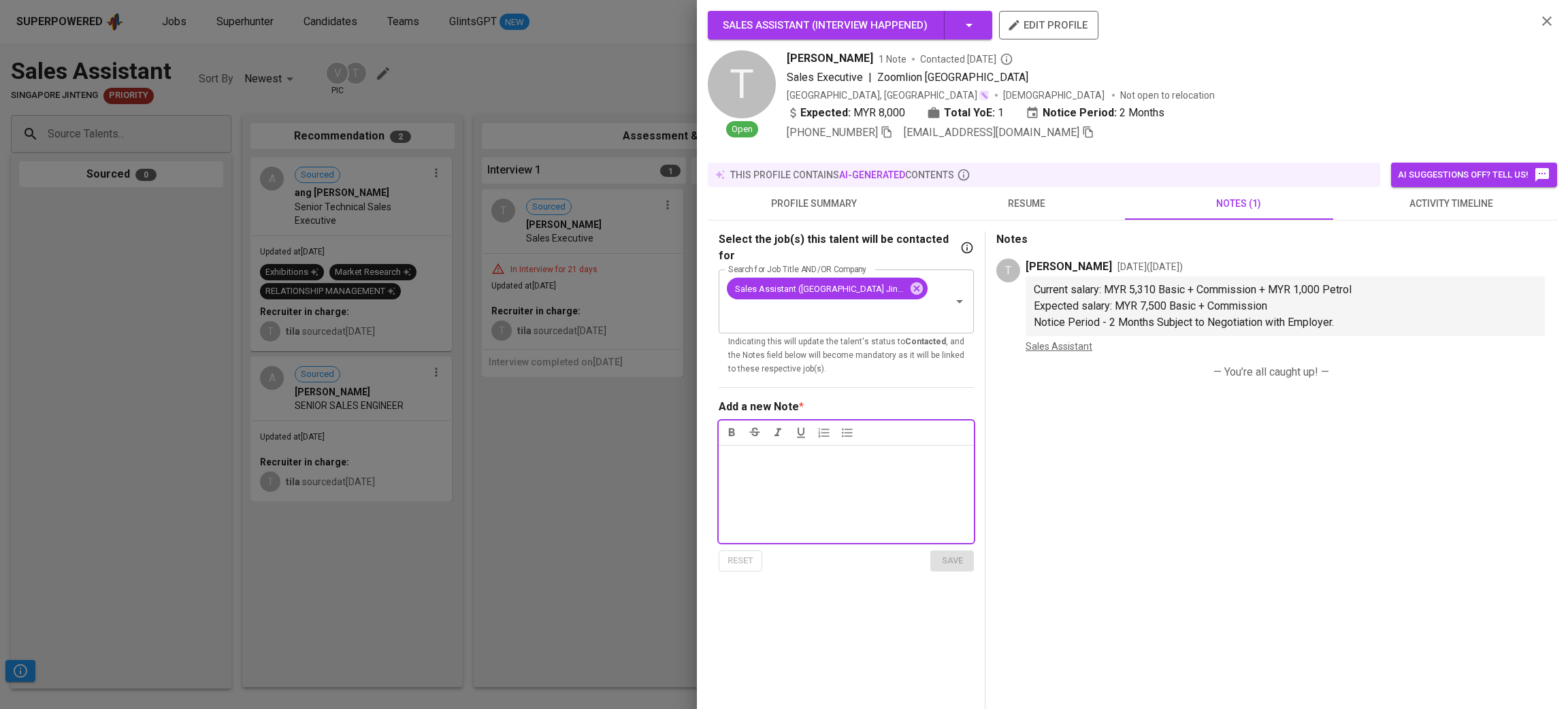
click at [832, 199] on span "profile summary" at bounding box center [814, 204] width 196 height 17
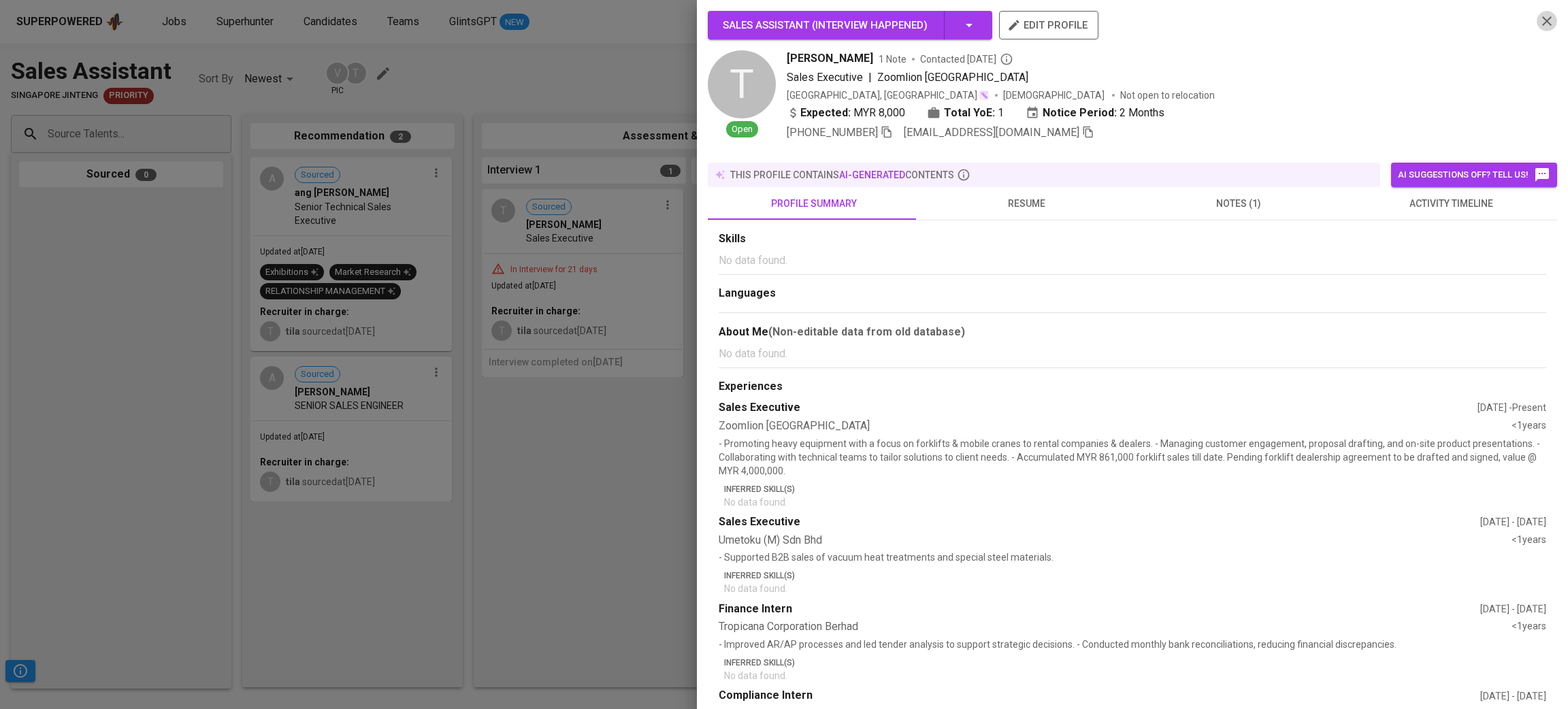
click at [1538, 19] on icon "button" at bounding box center [1546, 21] width 17 height 17
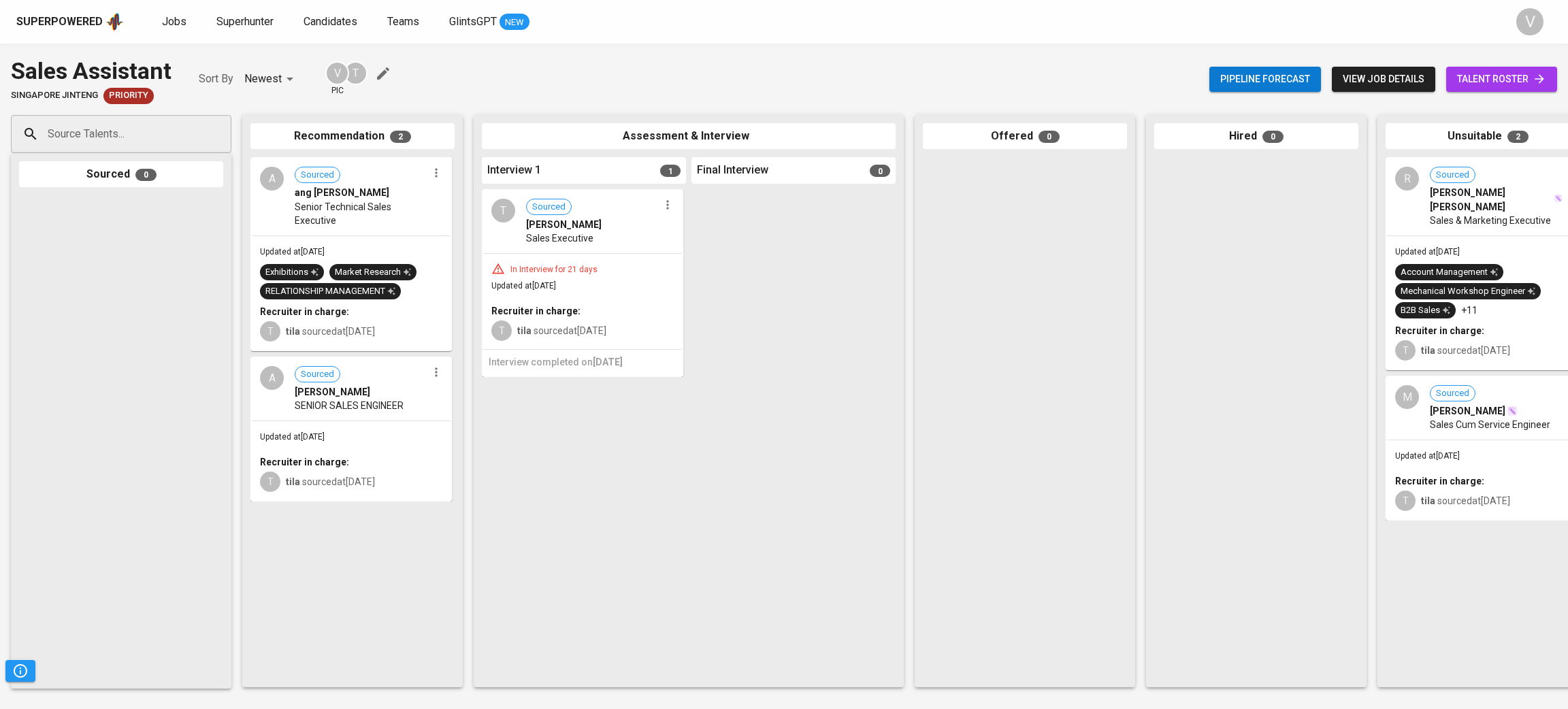
click at [360, 202] on span "Senior Technical Sales Executive" at bounding box center [361, 214] width 133 height 27
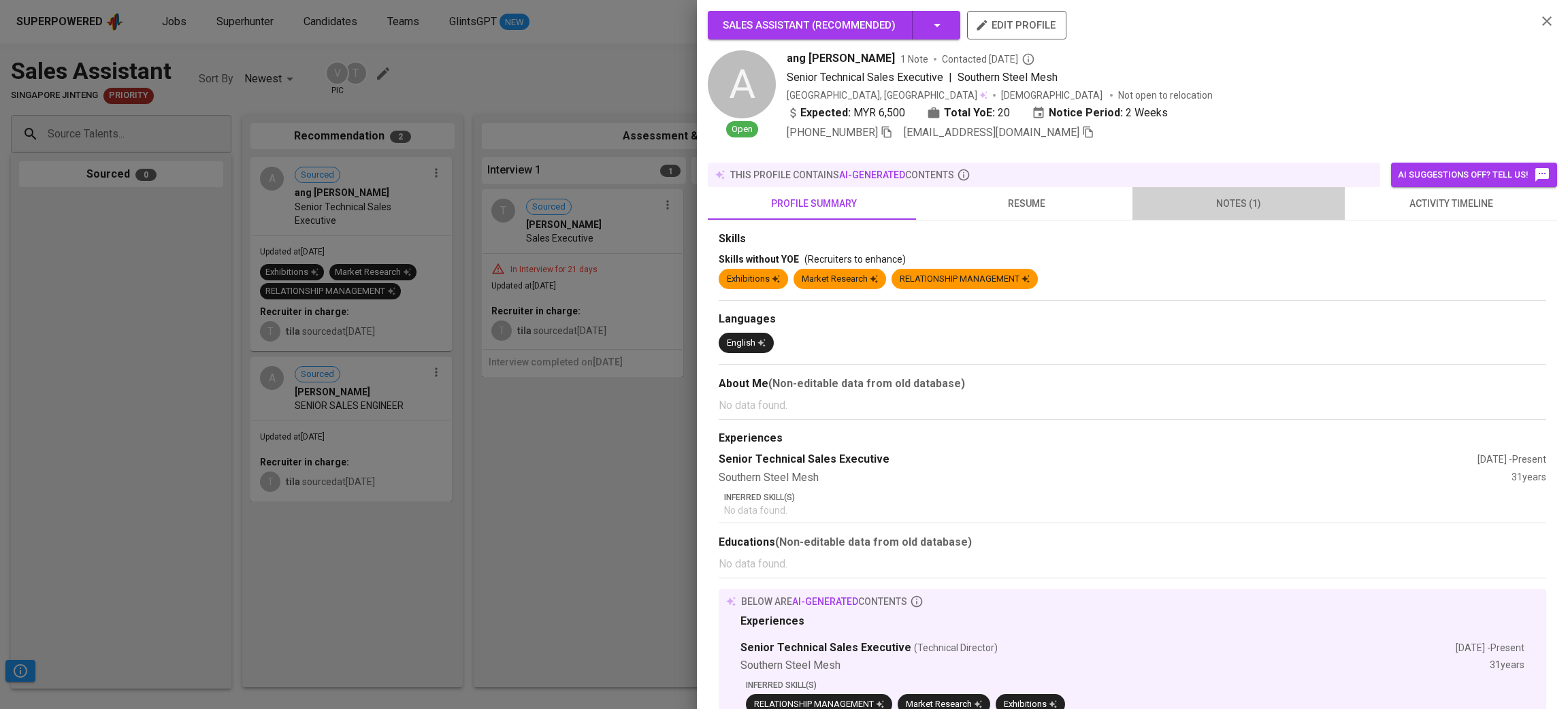
click at [1246, 195] on span "notes (1)" at bounding box center [1238, 204] width 196 height 17
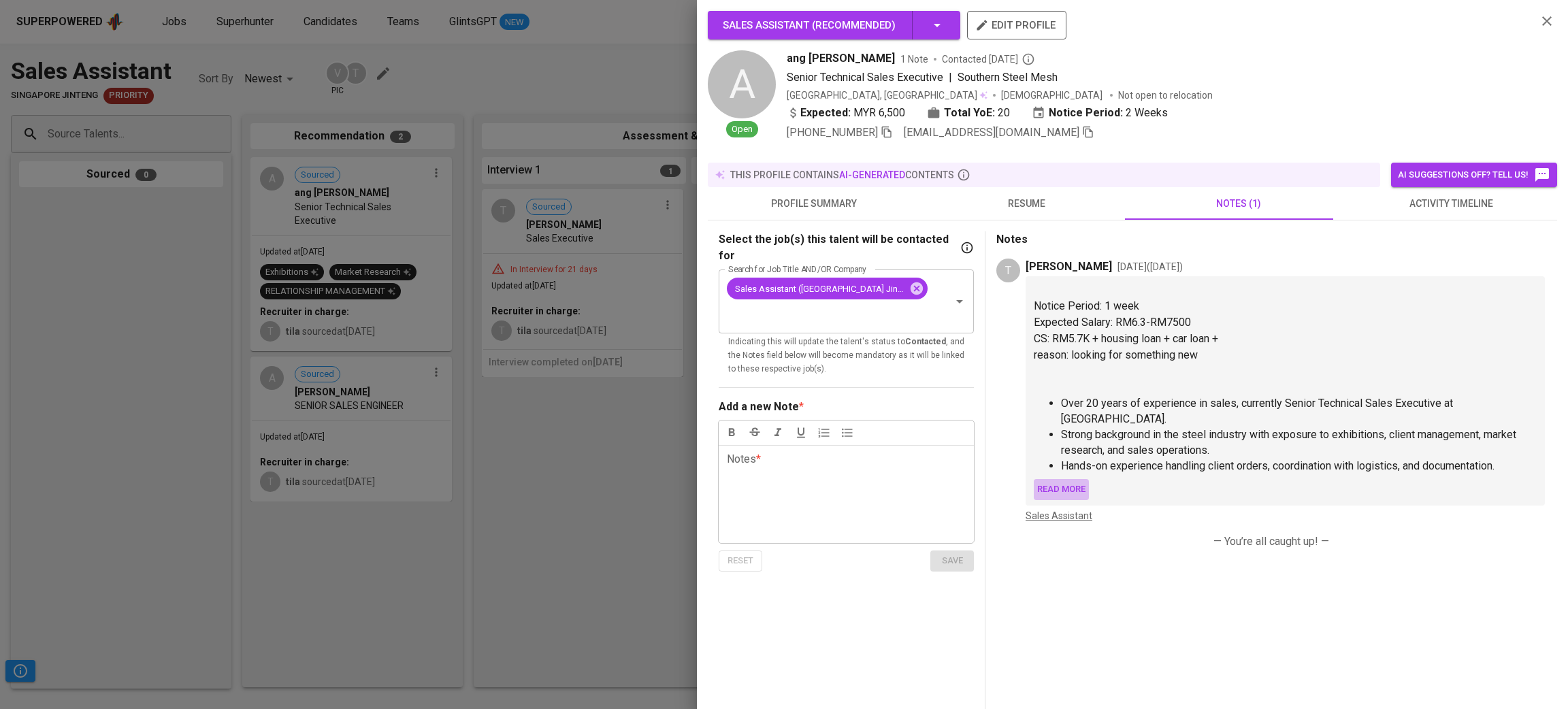
click at [1059, 486] on span "Read more" at bounding box center [1061, 490] width 48 height 16
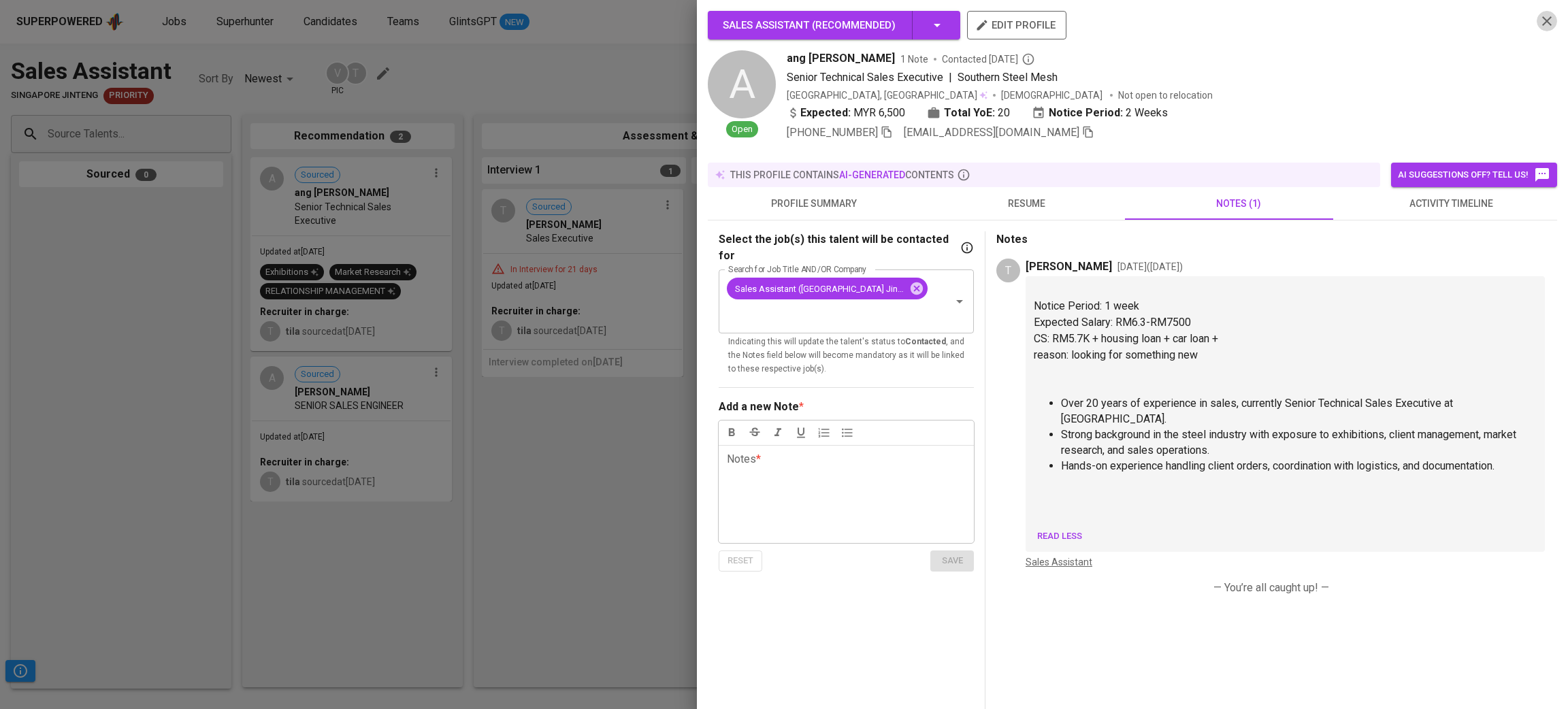
click at [1542, 22] on icon "button" at bounding box center [1546, 21] width 9 height 9
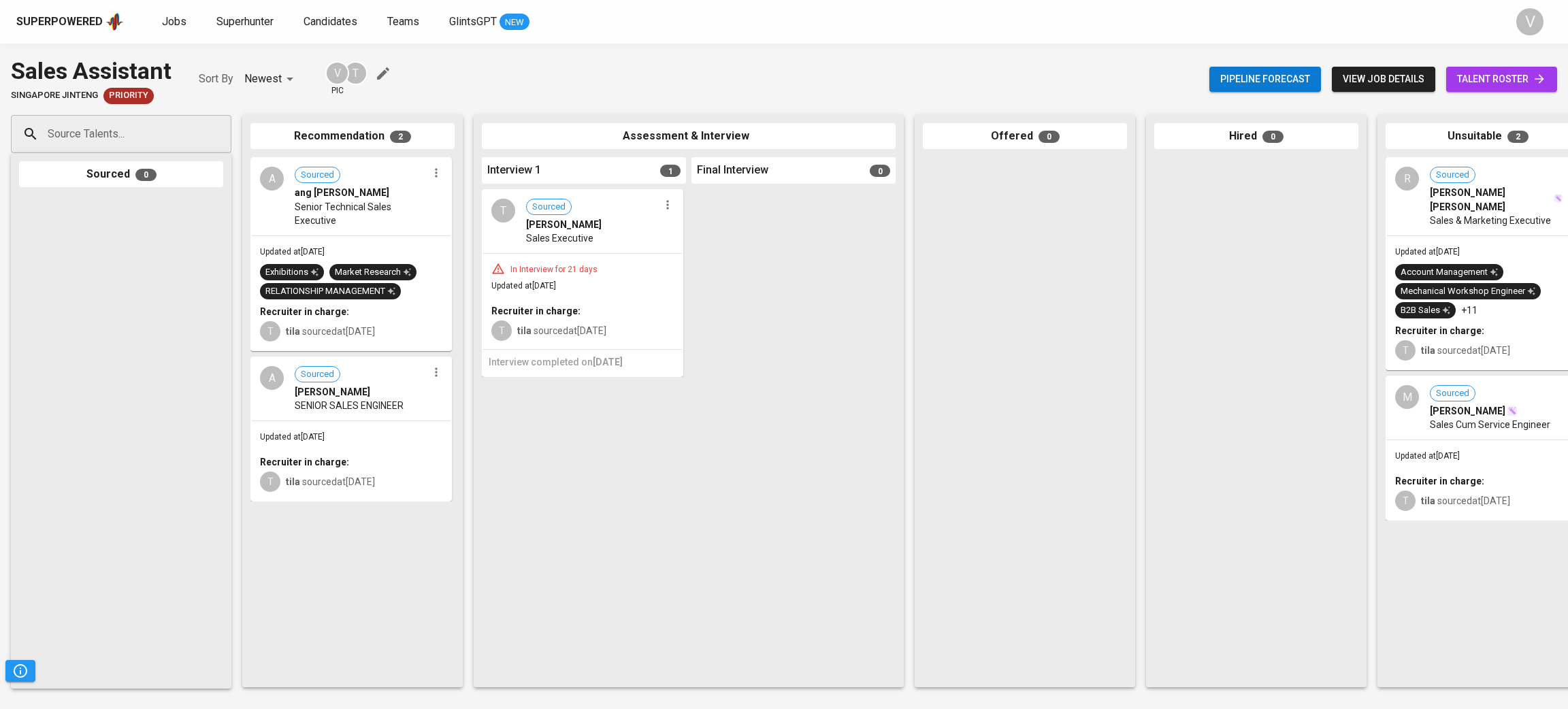
click at [377, 400] on span "SENIOR SALES ENGINEER" at bounding box center [349, 406] width 109 height 14
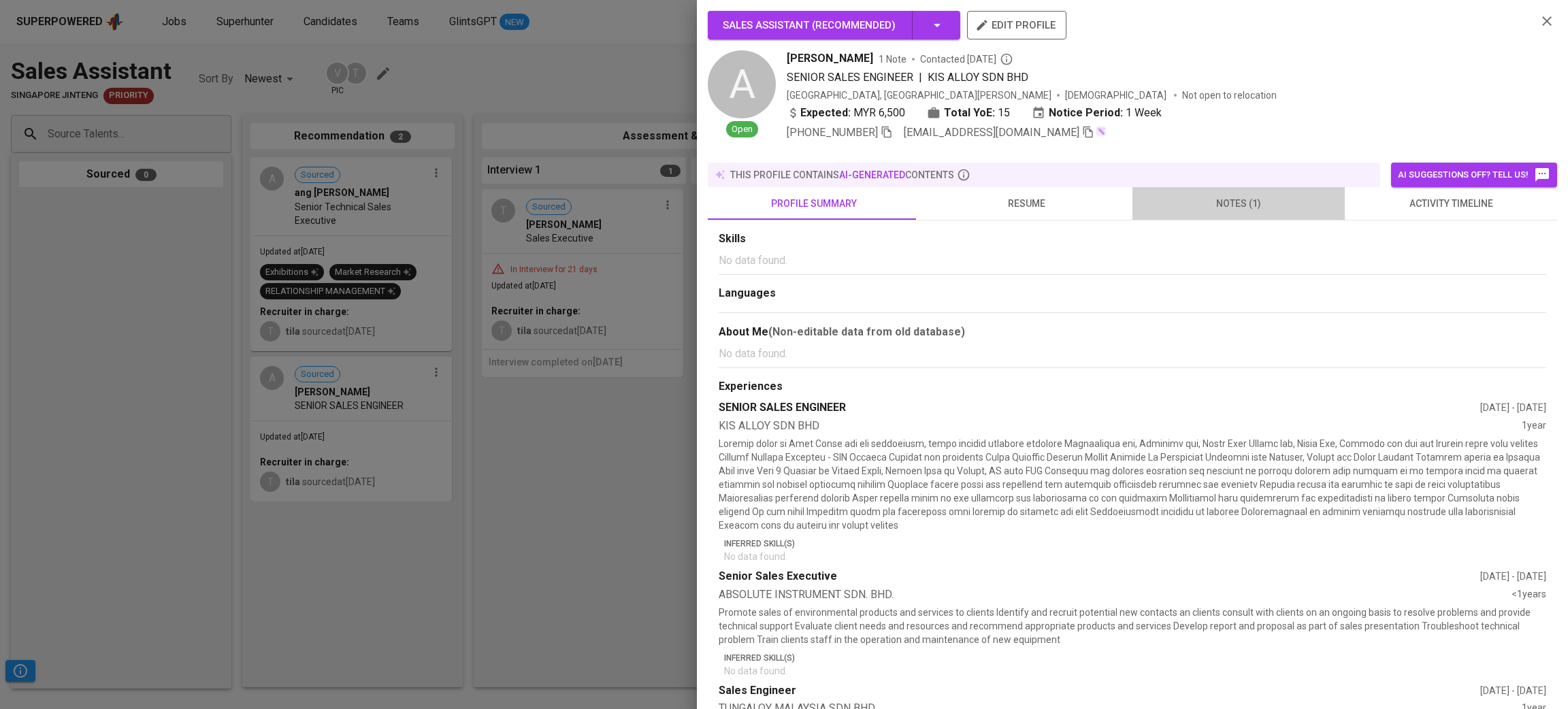
click at [1242, 203] on button "notes (1)" at bounding box center [1238, 203] width 212 height 32
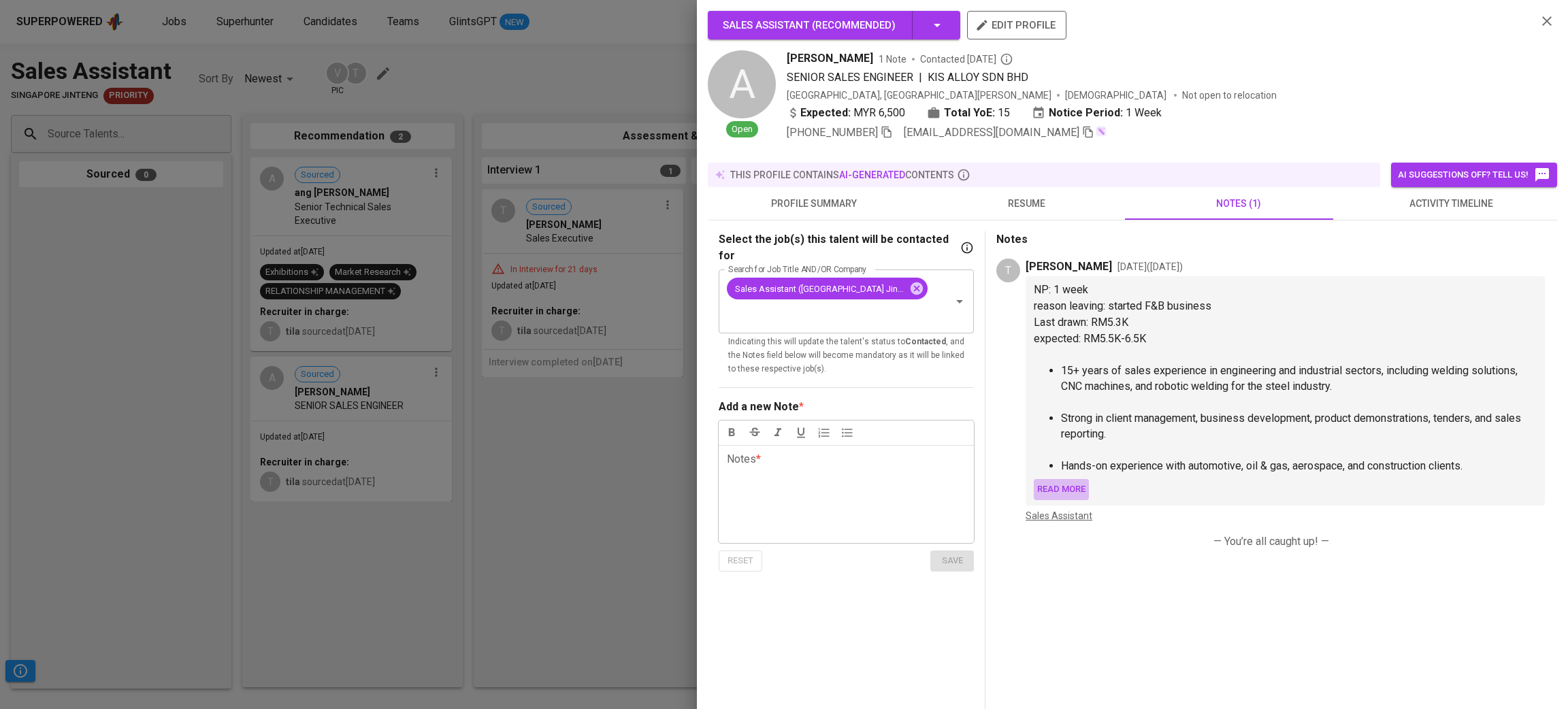
click at [1061, 491] on span "Read more" at bounding box center [1061, 490] width 48 height 16
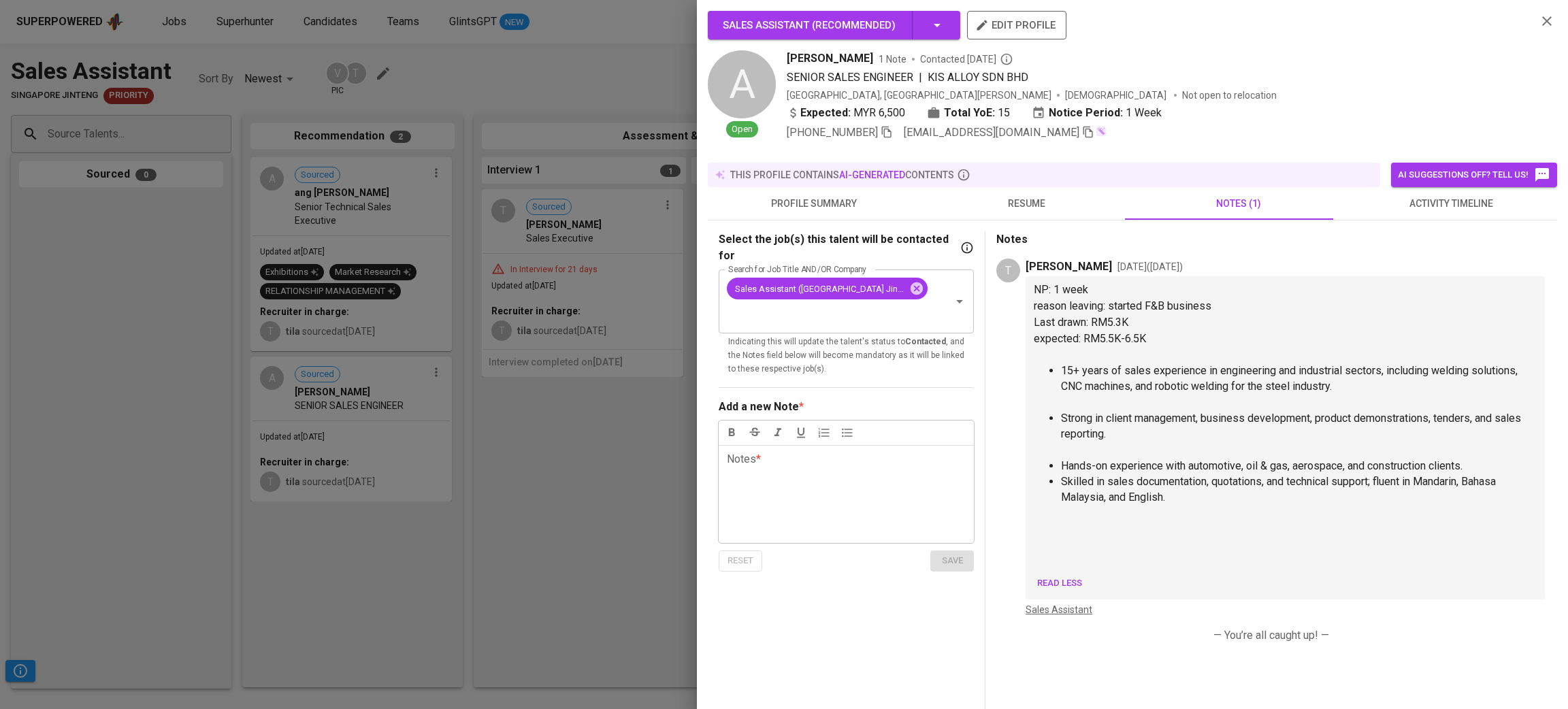
click at [529, 447] on div at bounding box center [784, 354] width 1568 height 709
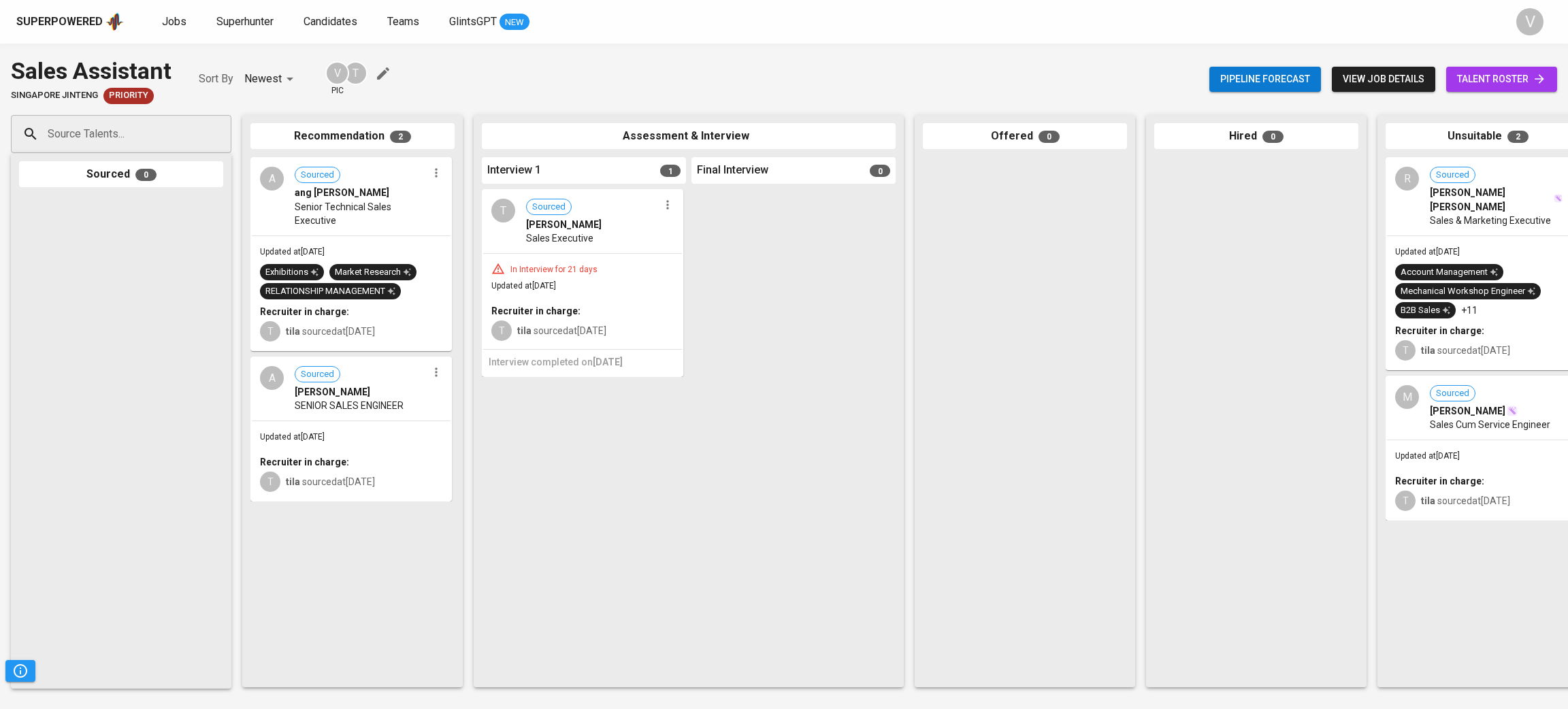
click at [380, 431] on div "Updated at Sep 08, 2025 Recruiter in charge: T tila sourced at Sep 08, 2025" at bounding box center [351, 461] width 199 height 79
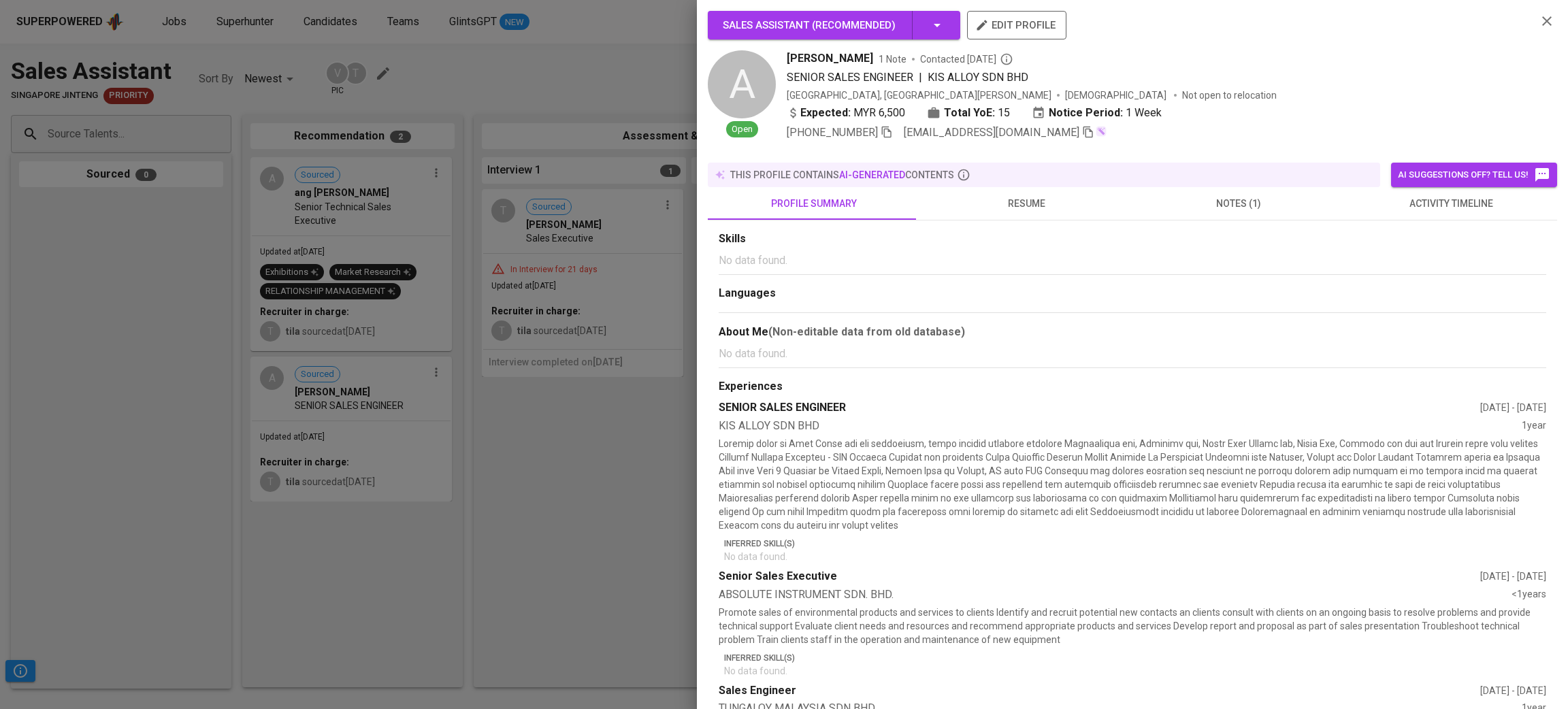
click at [1218, 200] on span "notes (1)" at bounding box center [1238, 204] width 196 height 17
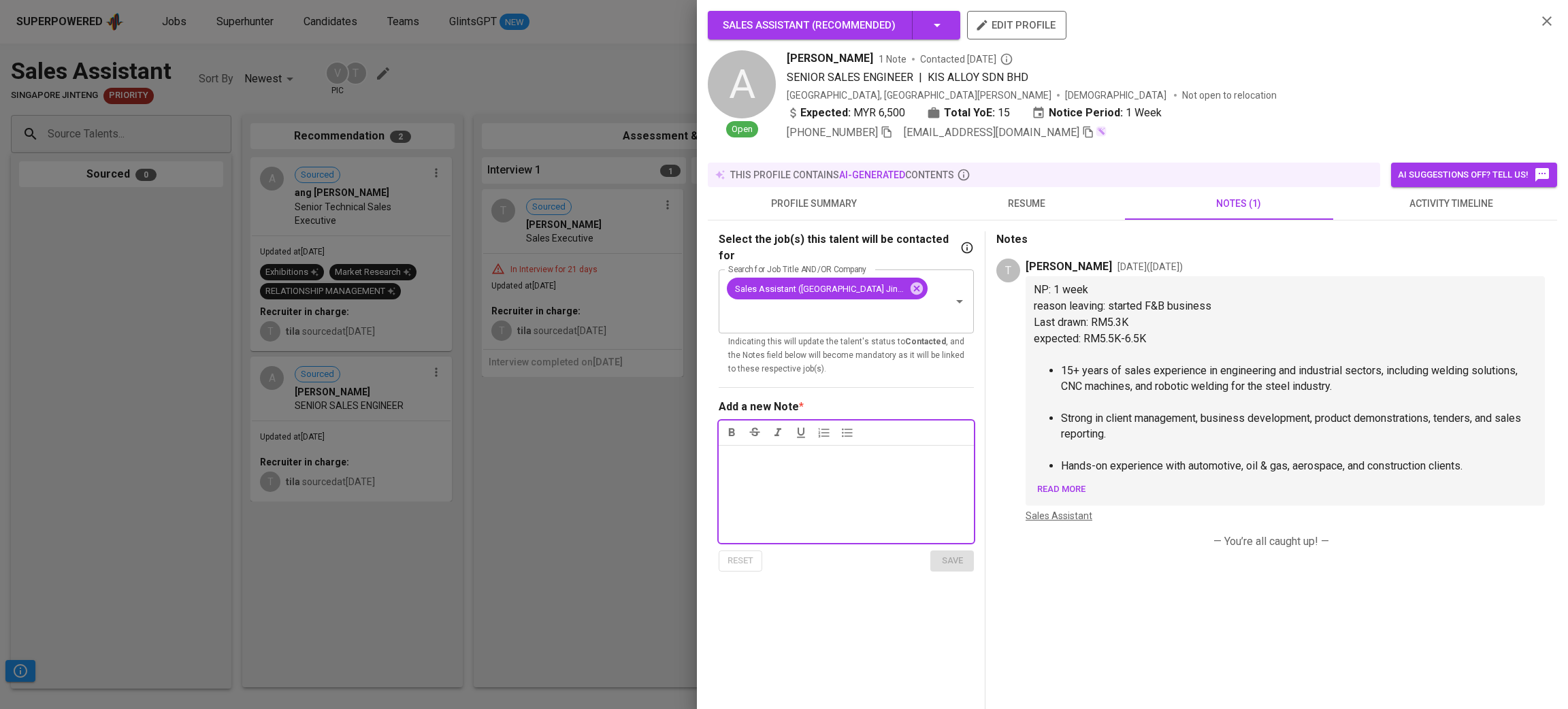
click at [1046, 199] on span "resume" at bounding box center [1026, 204] width 196 height 17
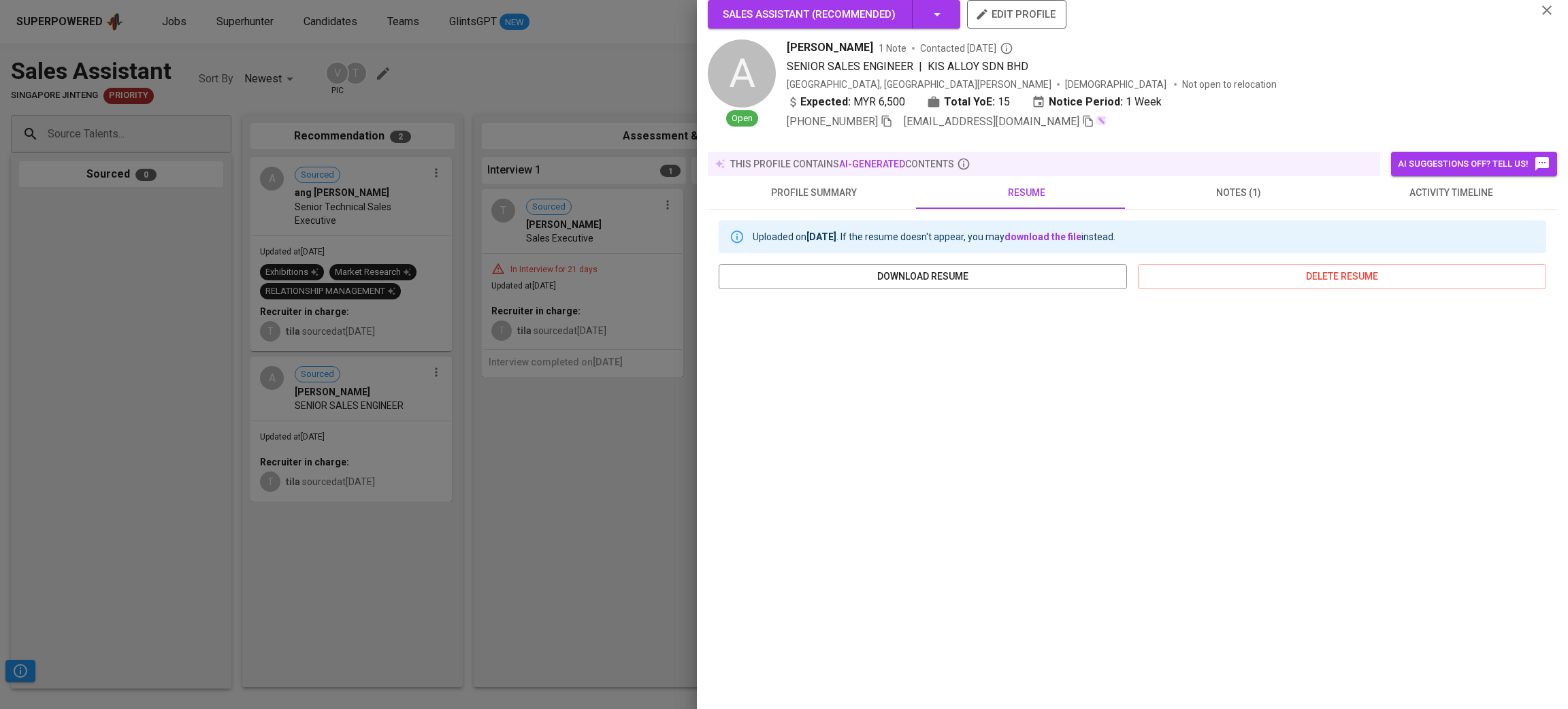
scroll to position [19, 0]
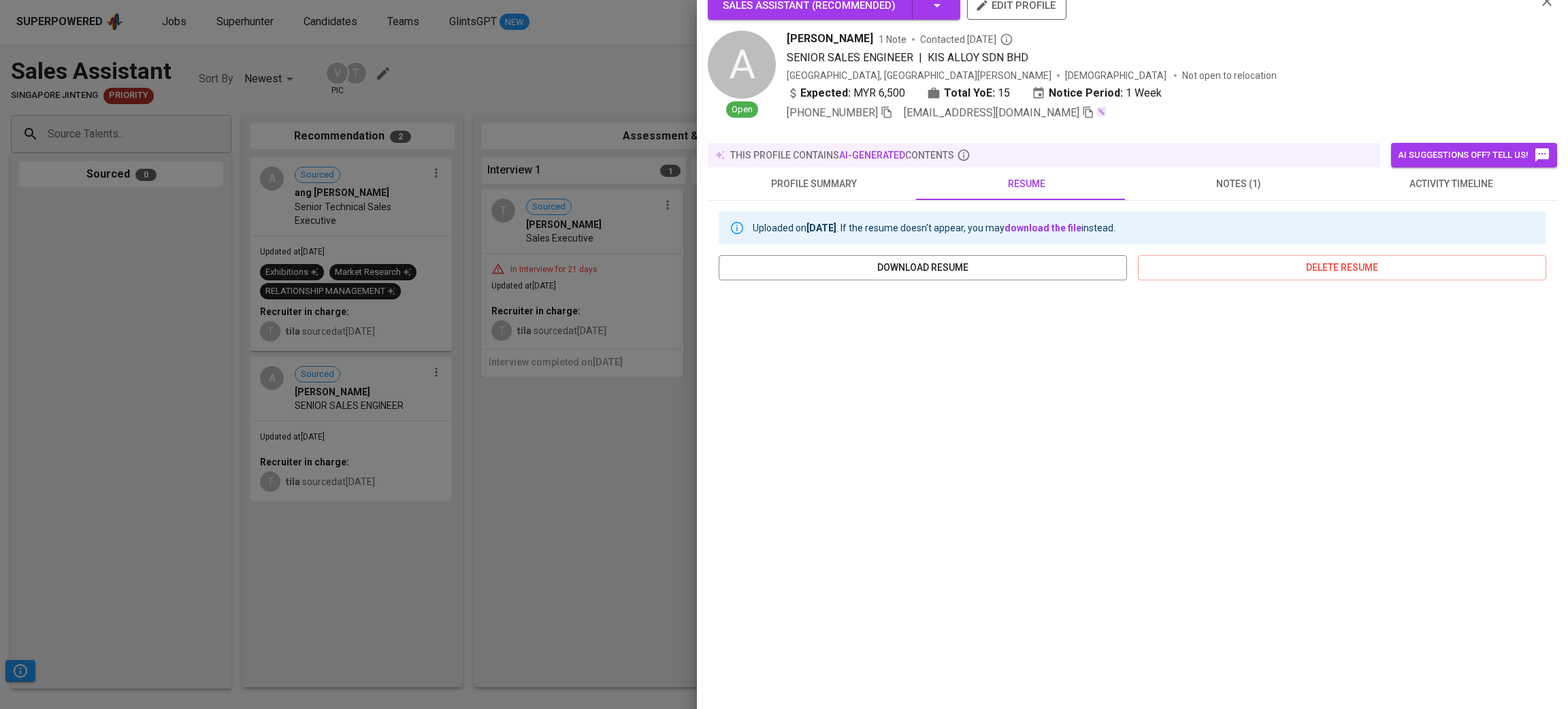
click at [819, 176] on span "profile summary" at bounding box center [814, 184] width 196 height 17
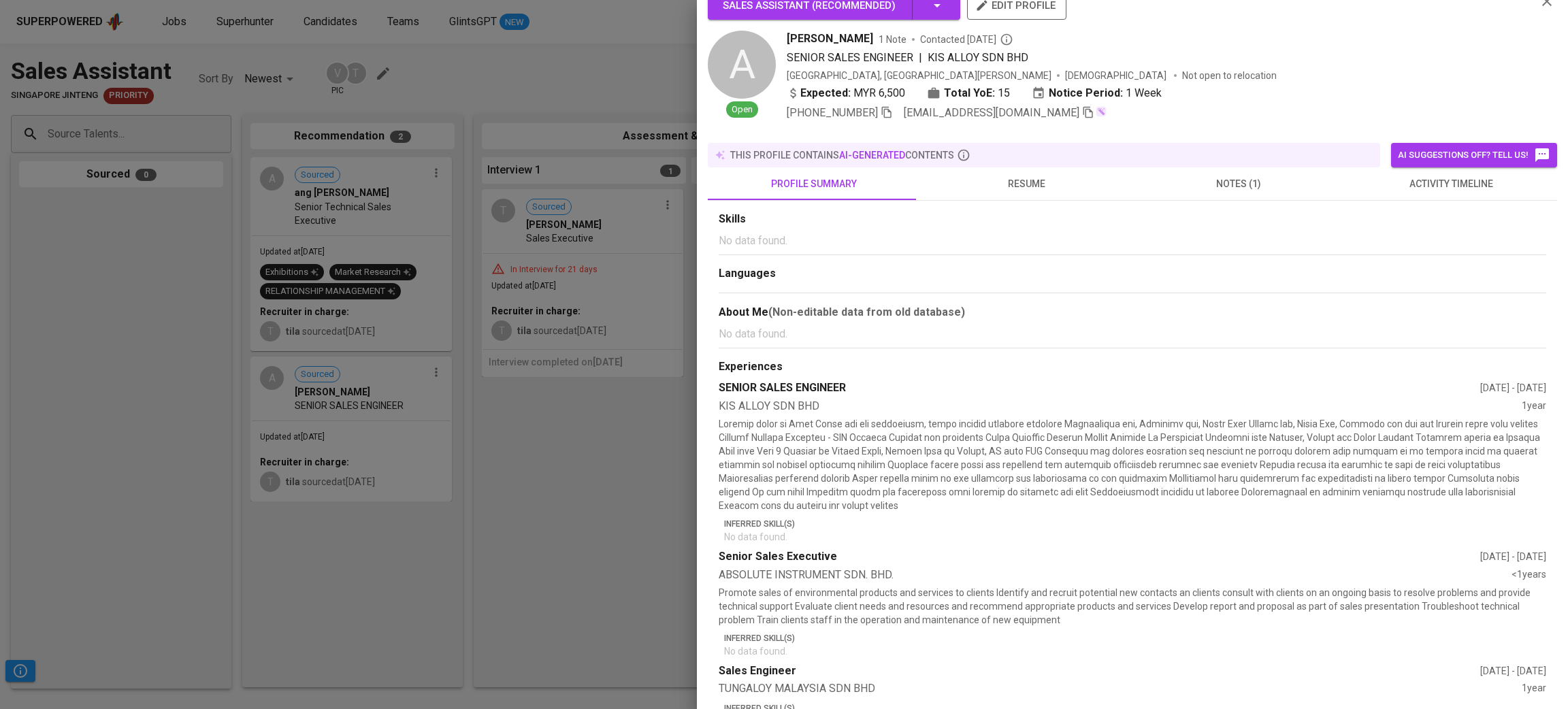
click at [357, 198] on div at bounding box center [784, 354] width 1568 height 709
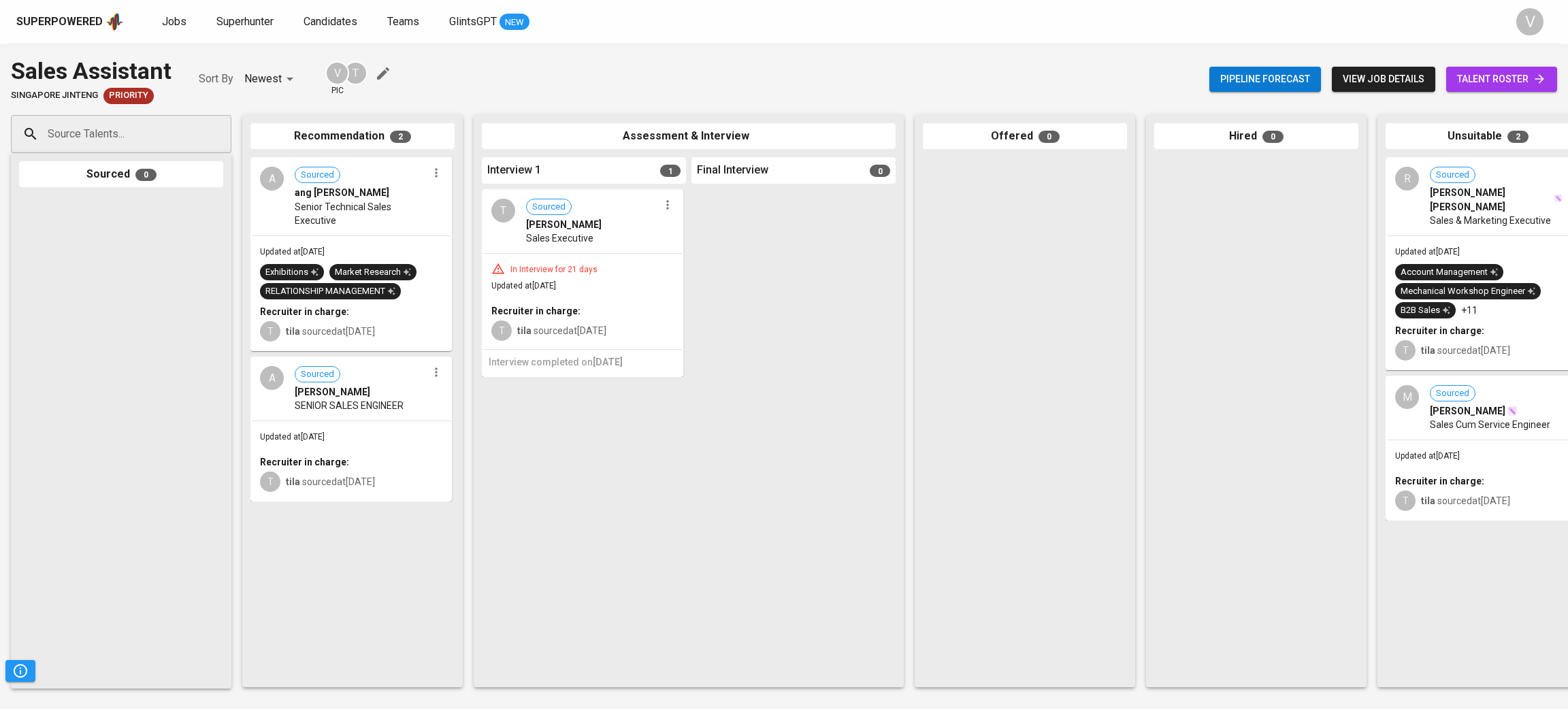
click at [354, 210] on span "Senior Technical Sales Executive" at bounding box center [361, 214] width 133 height 27
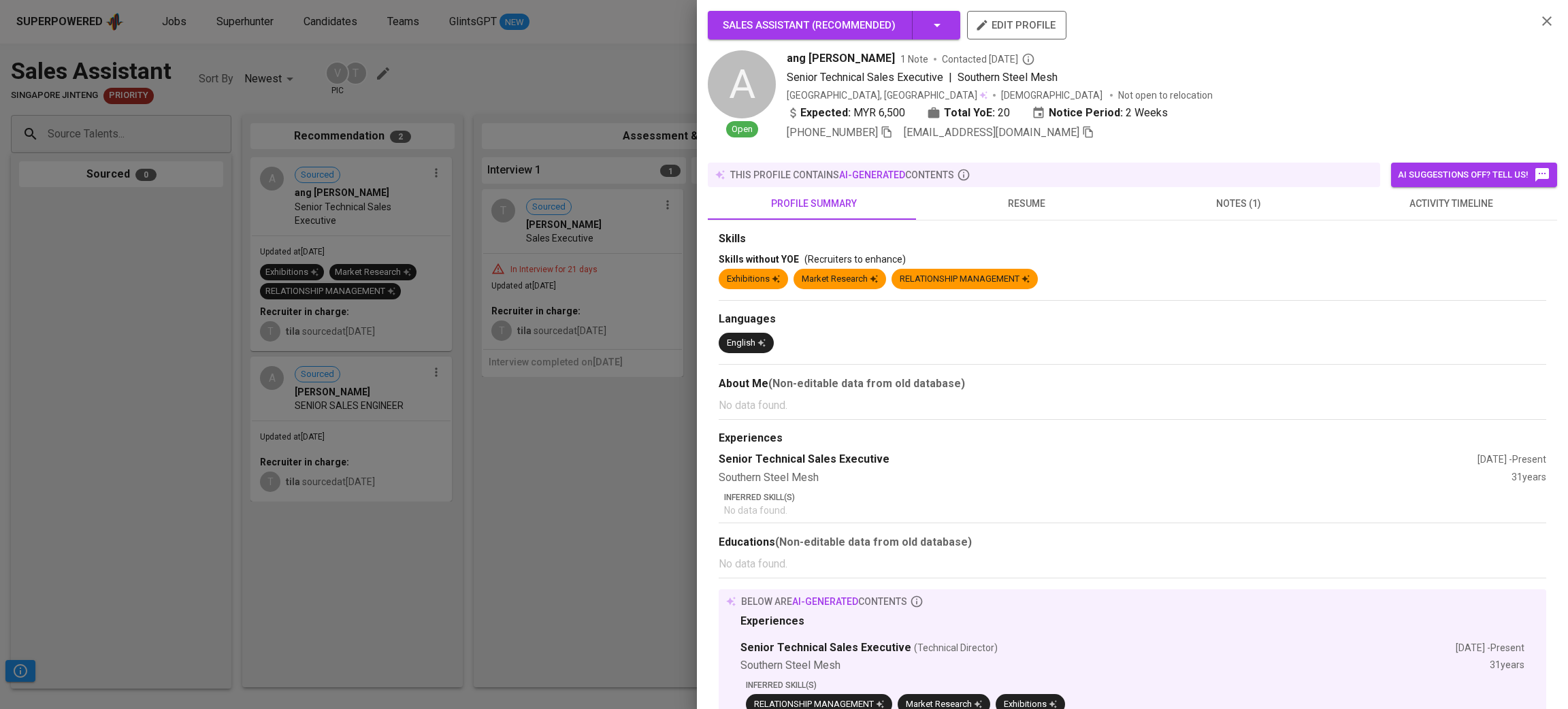
click at [1219, 195] on span "notes (1)" at bounding box center [1238, 204] width 196 height 17
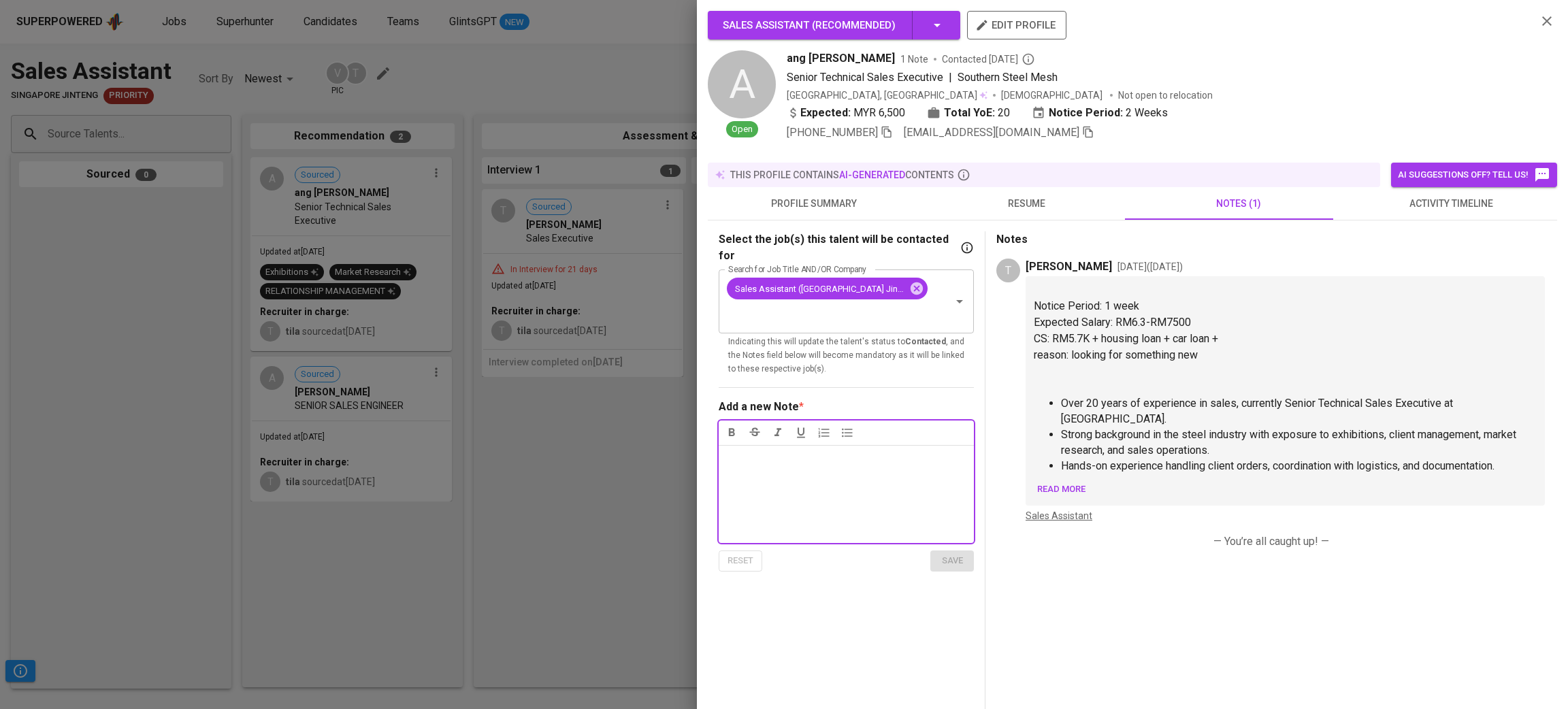
click at [379, 437] on div at bounding box center [784, 354] width 1568 height 709
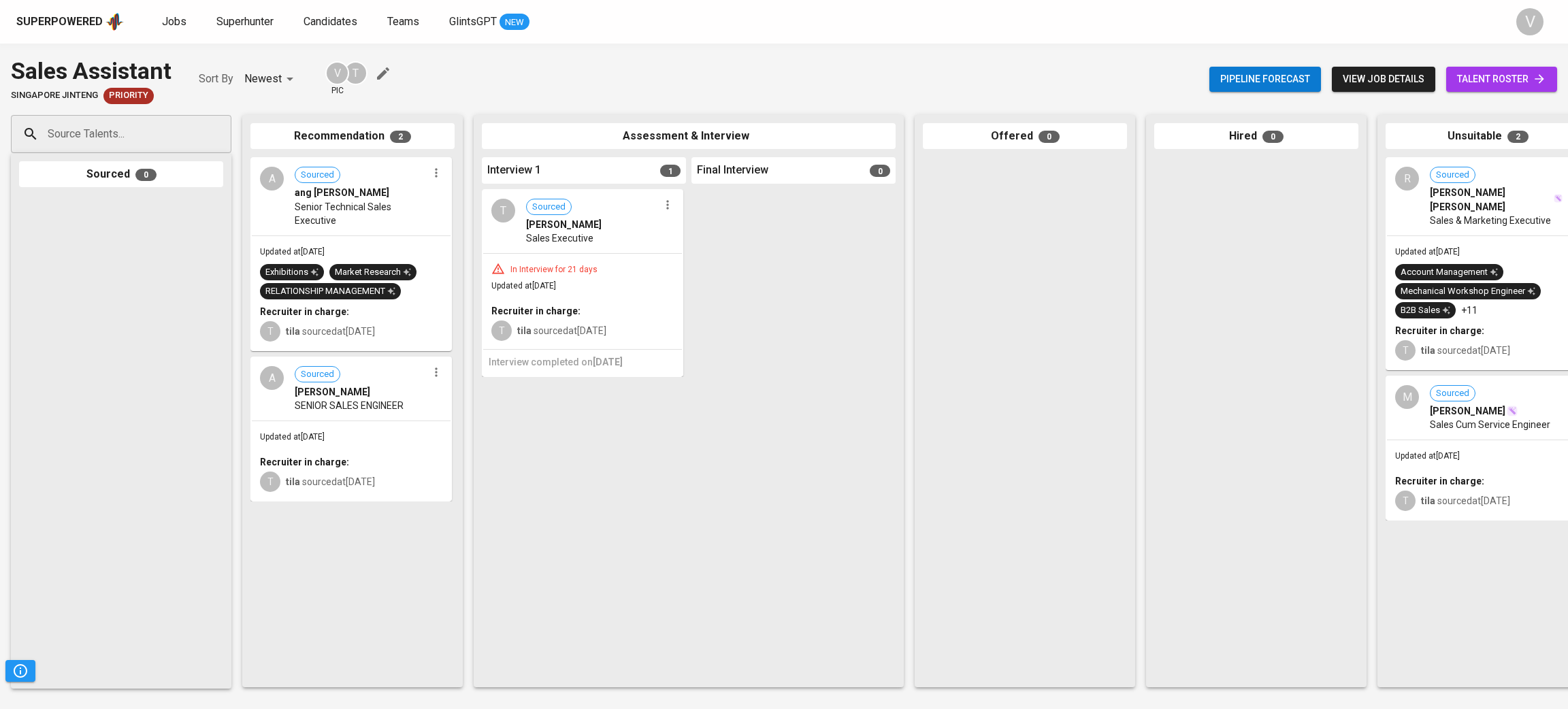
click at [428, 414] on div "A Sourced Addison Ng SENIOR SALES ENGINEER" at bounding box center [351, 389] width 199 height 63
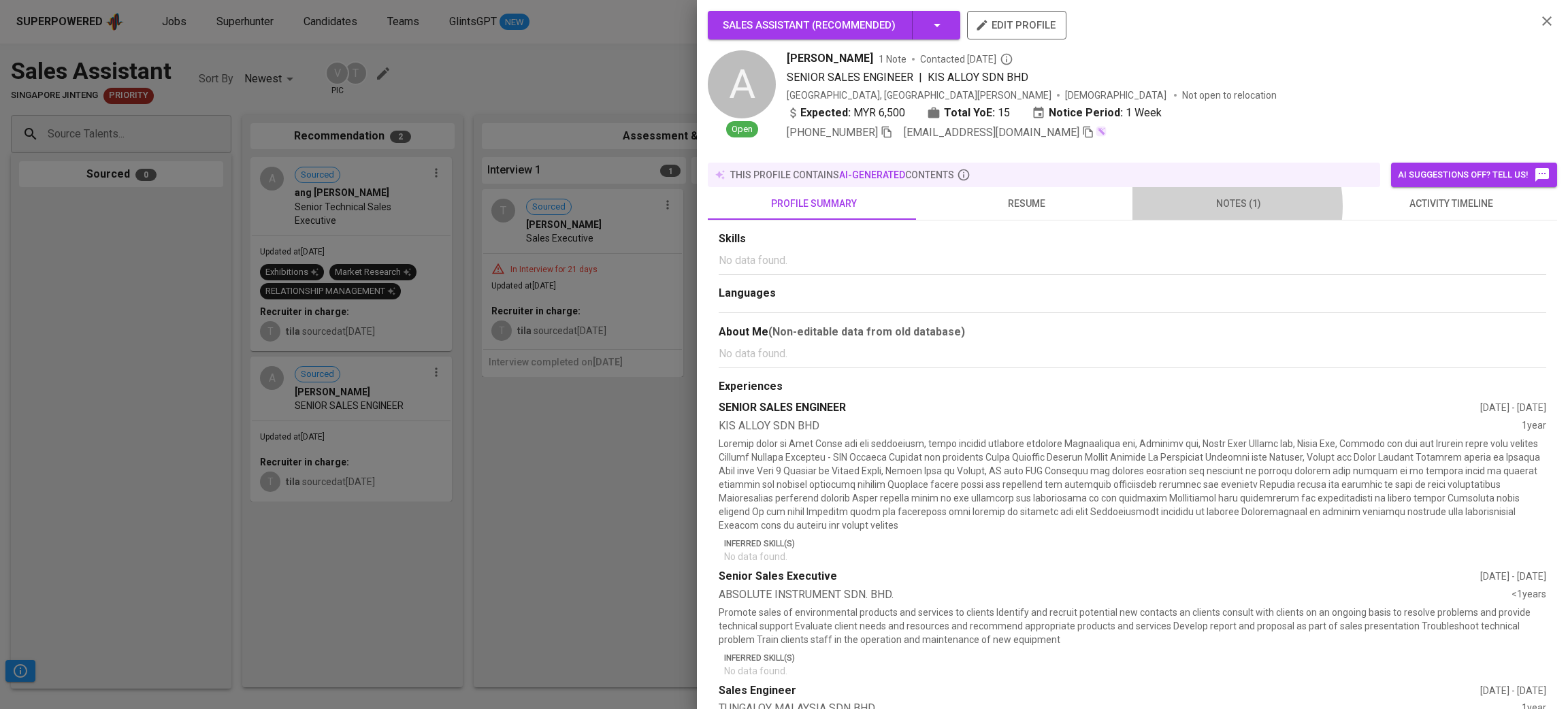
click at [1214, 195] on span "notes (1)" at bounding box center [1238, 204] width 196 height 17
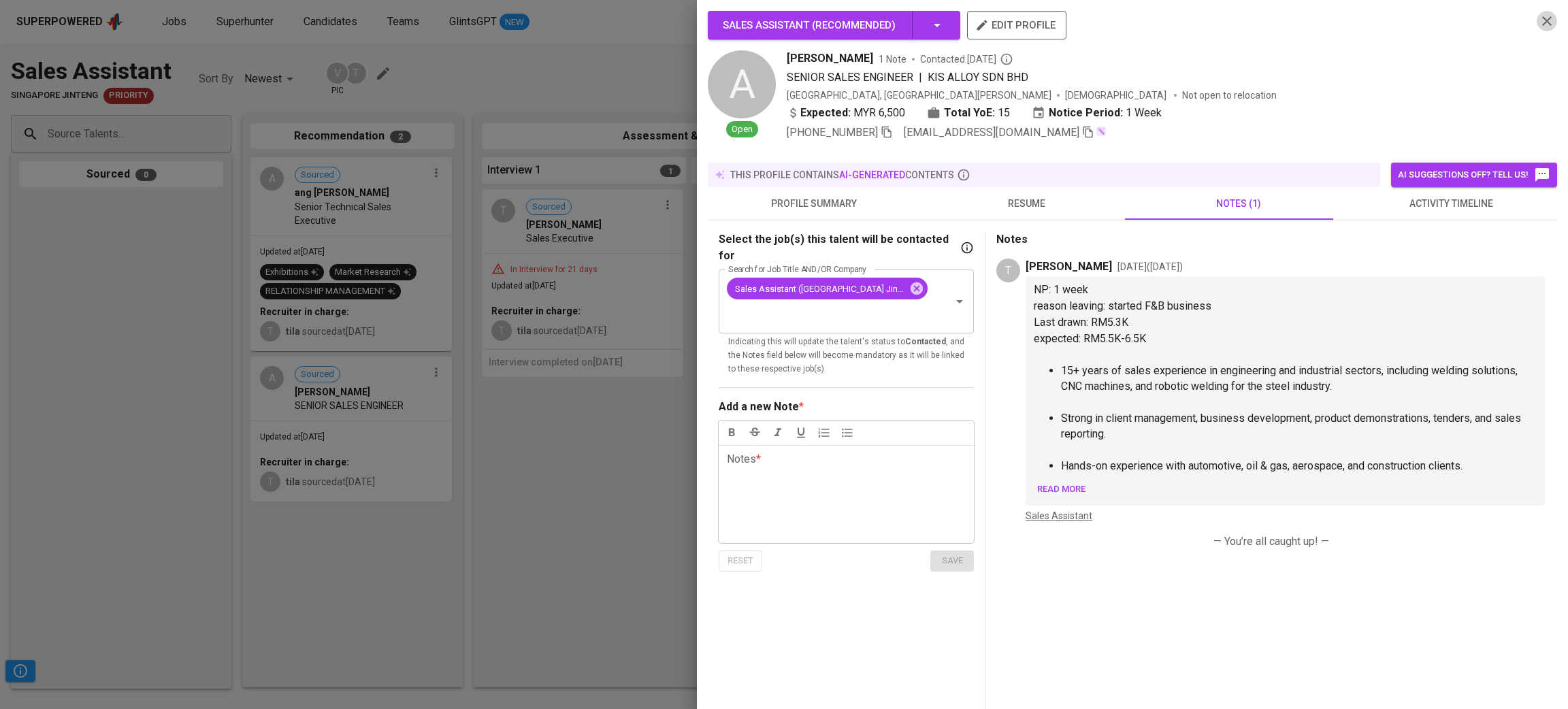
click at [1538, 14] on icon "button" at bounding box center [1546, 21] width 17 height 17
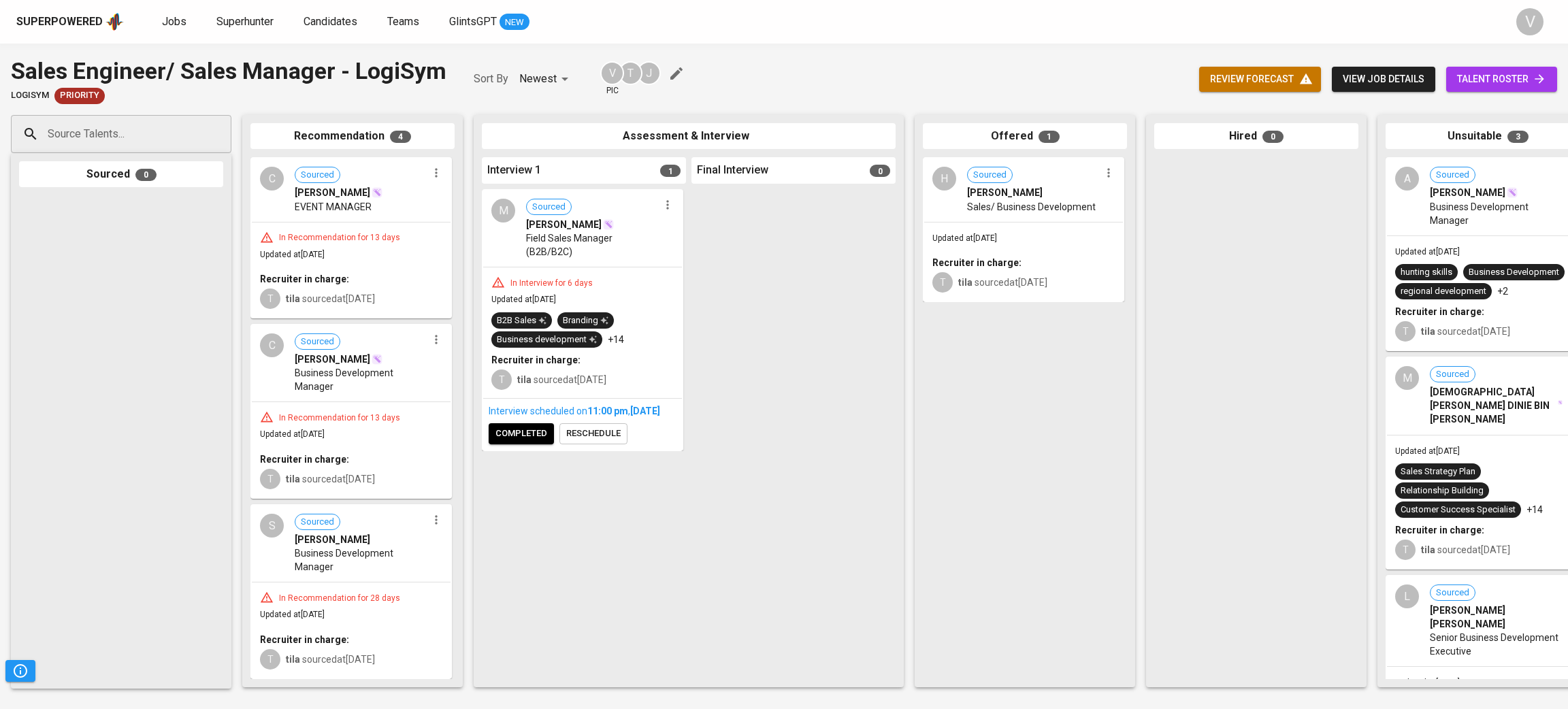
click at [1005, 211] on span "Sales/ Business Development" at bounding box center [1031, 207] width 129 height 14
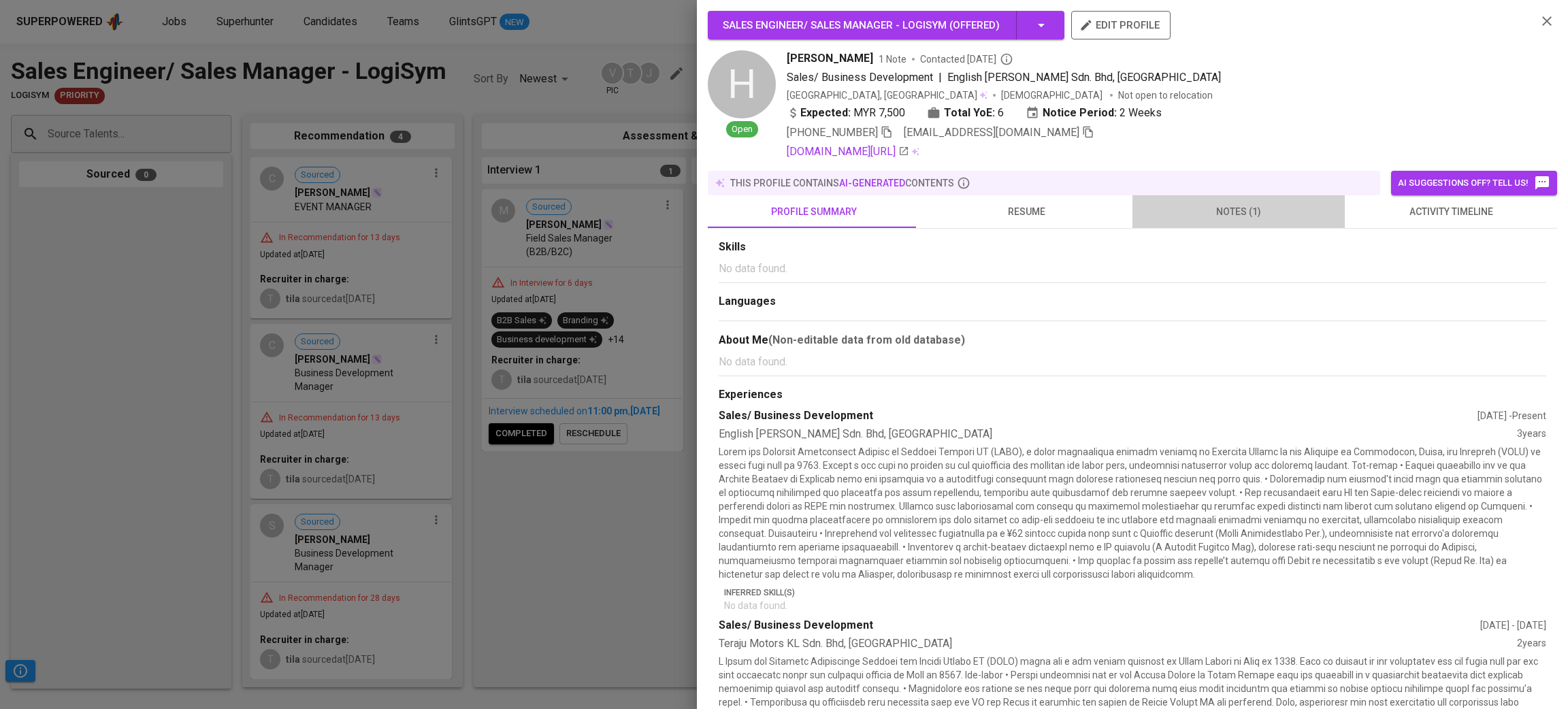
click at [1250, 216] on span "notes (1)" at bounding box center [1238, 212] width 196 height 17
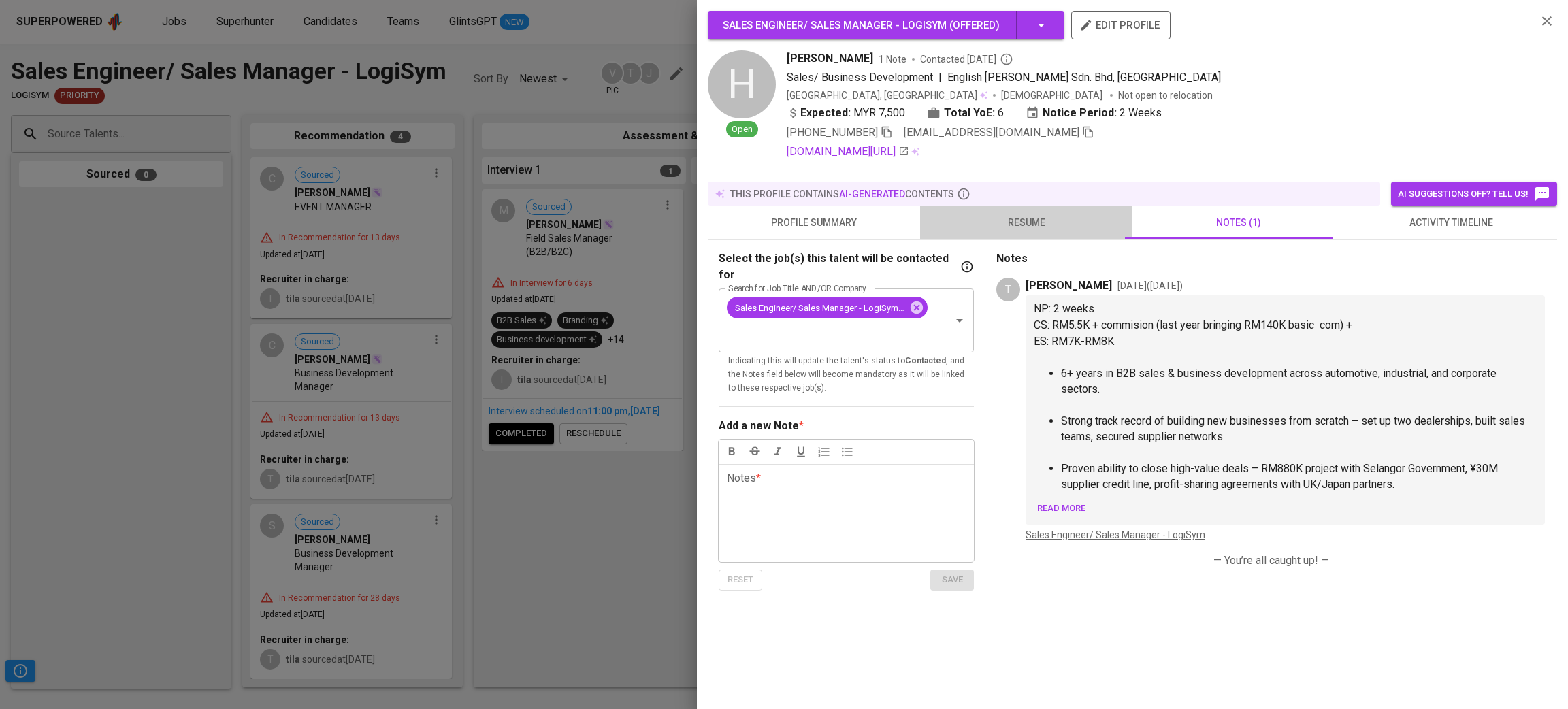
click at [1021, 227] on span "resume" at bounding box center [1026, 223] width 196 height 17
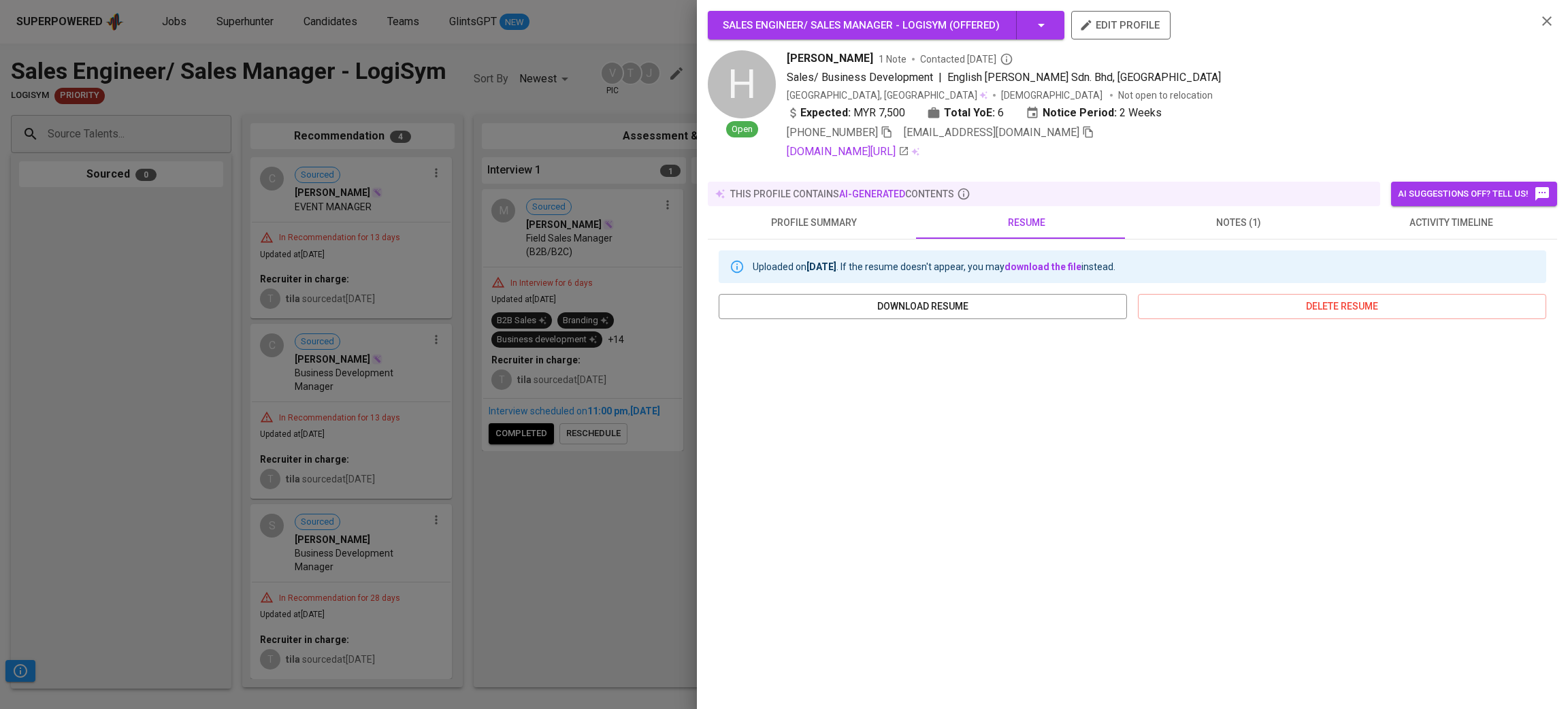
click at [1195, 215] on span "notes (1)" at bounding box center [1238, 223] width 196 height 17
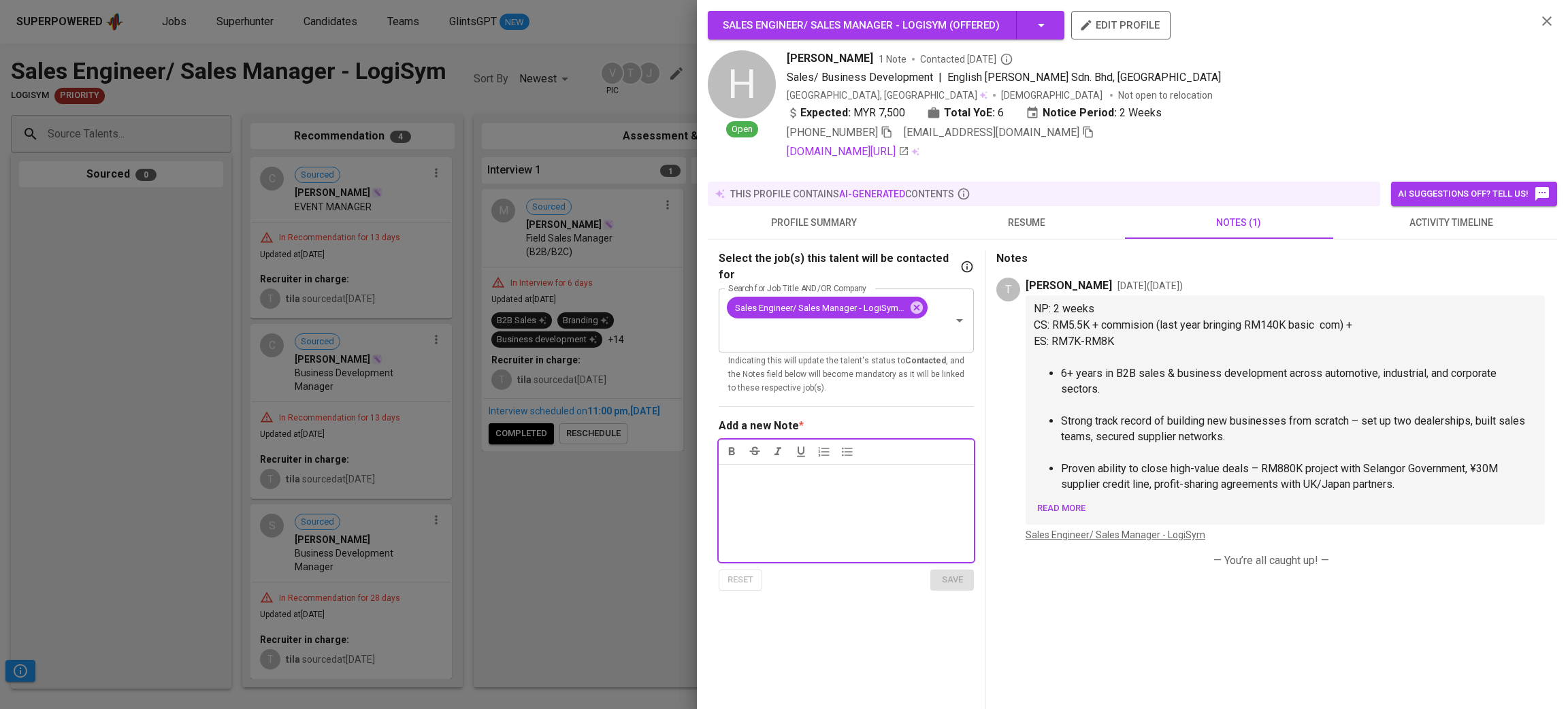
click at [1039, 220] on span "resume" at bounding box center [1026, 223] width 196 height 17
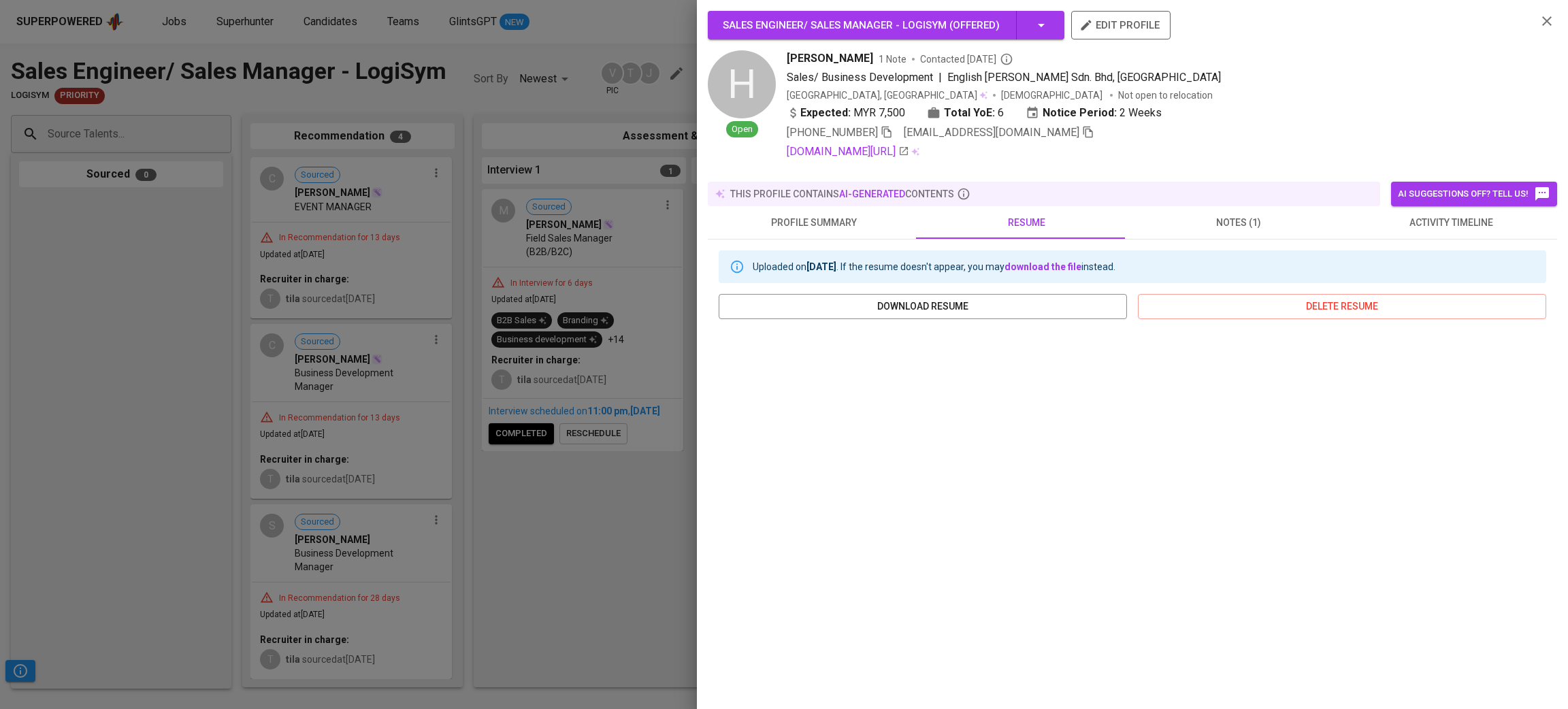
click at [1205, 218] on span "notes (1)" at bounding box center [1238, 223] width 196 height 17
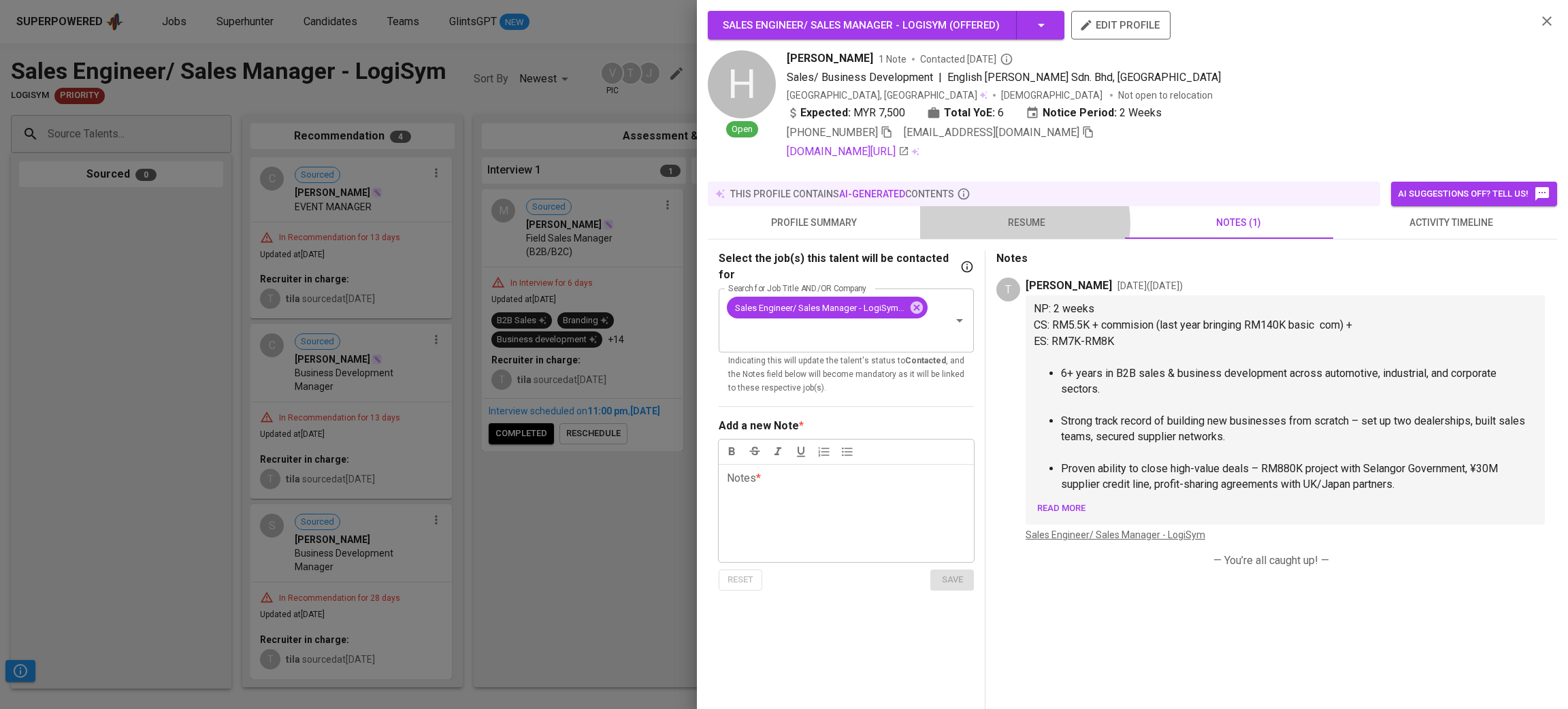
click at [1020, 223] on span "resume" at bounding box center [1026, 223] width 196 height 17
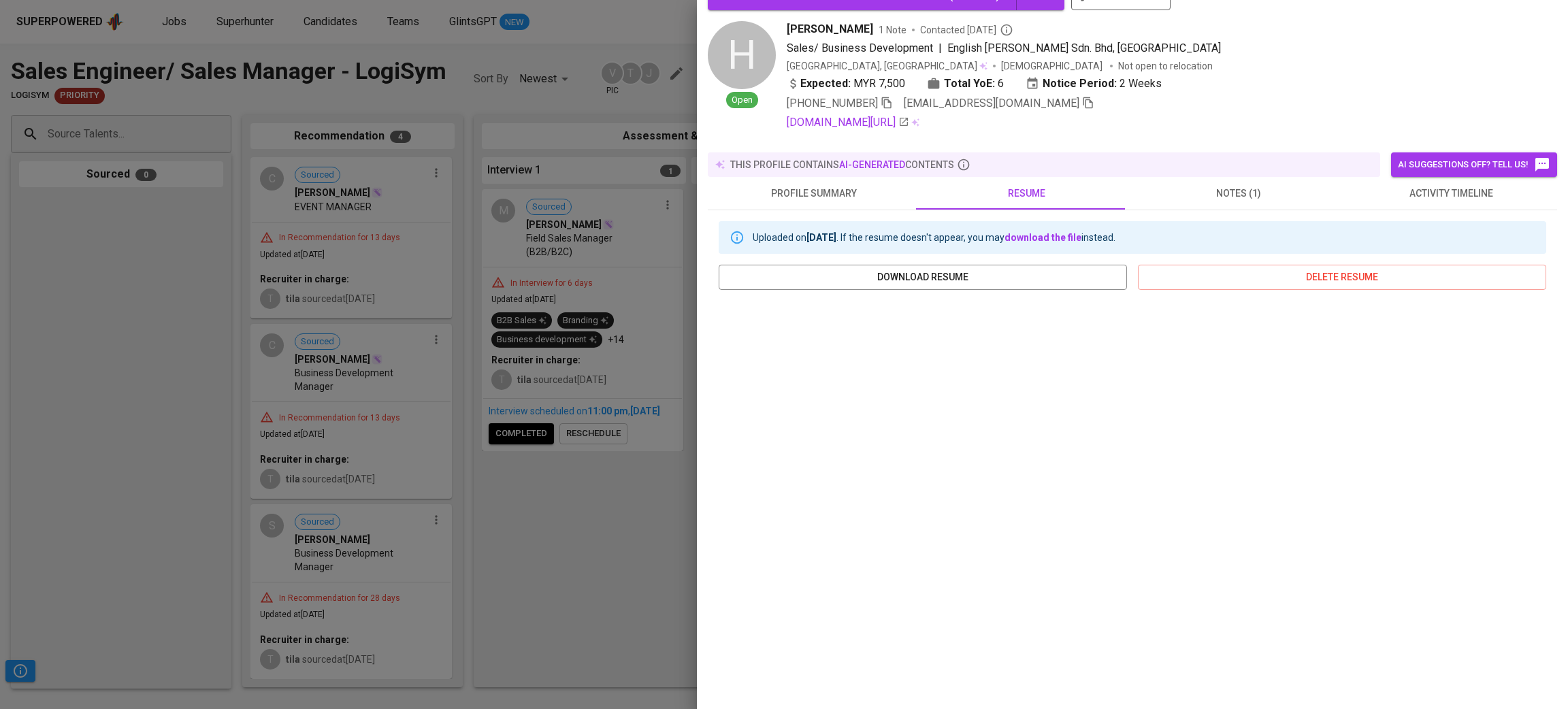
scroll to position [40, 0]
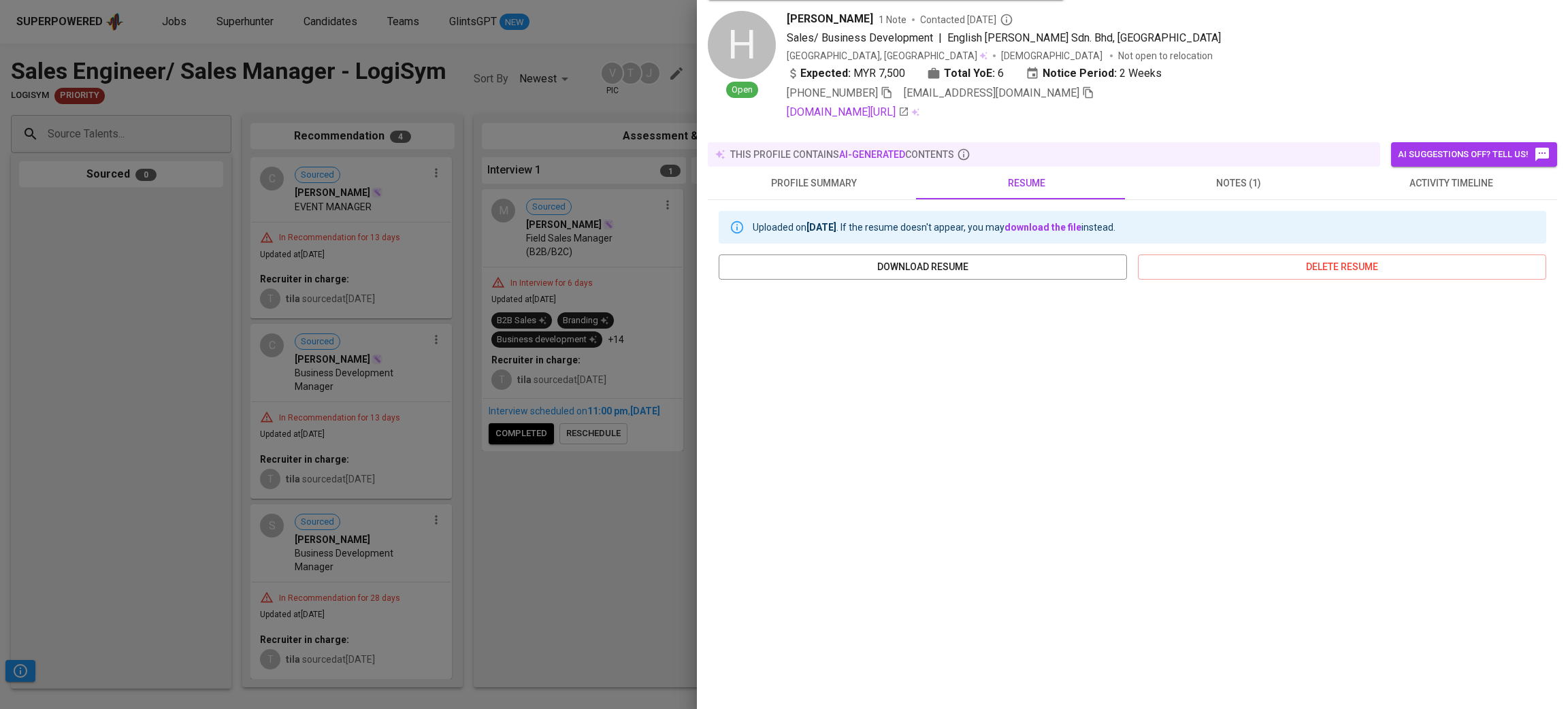
click at [1185, 175] on span "notes (1)" at bounding box center [1238, 184] width 196 height 17
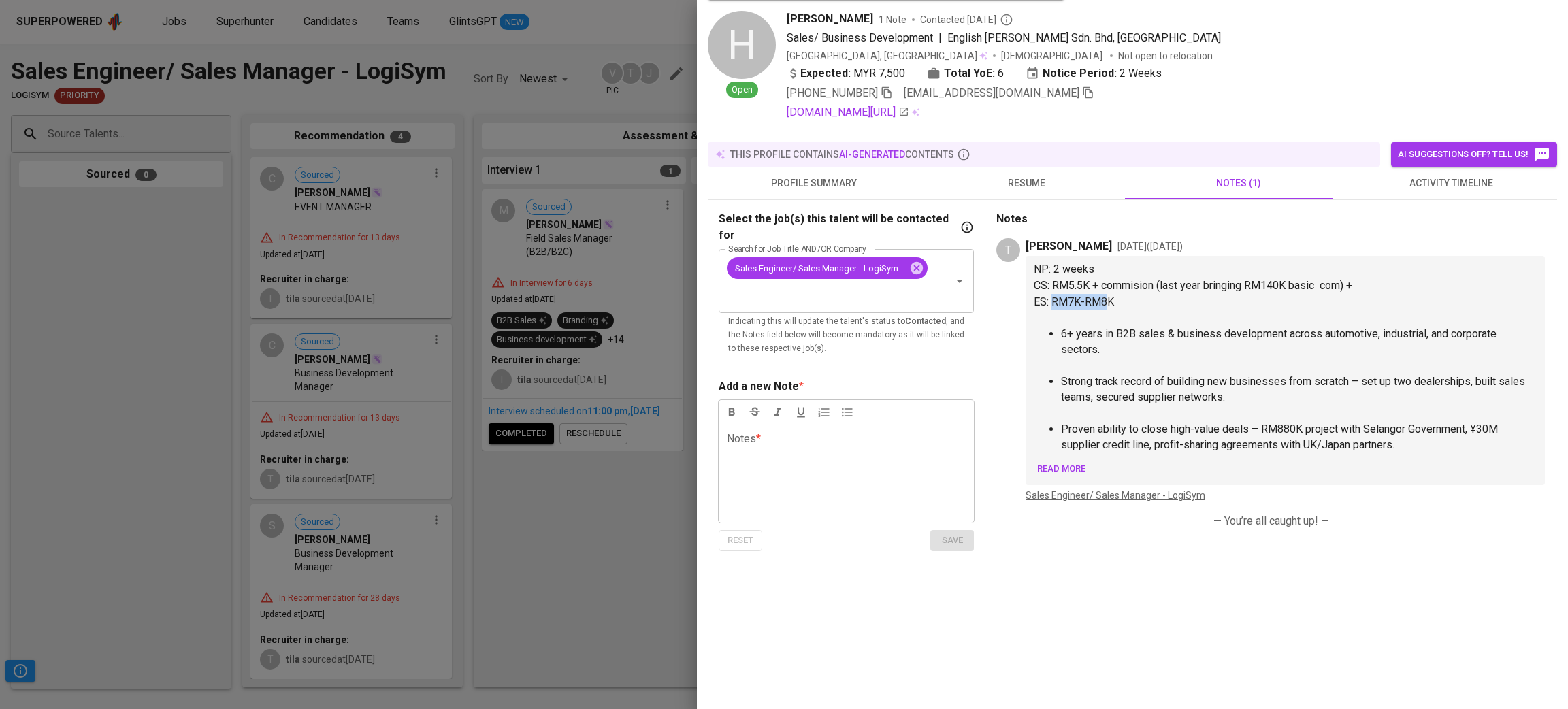
drag, startPoint x: 1052, startPoint y: 300, endPoint x: 1108, endPoint y: 298, distance: 56.0
click at [1108, 298] on span "ES: RM7K-RM8K" at bounding box center [1073, 302] width 80 height 13
click at [1022, 183] on span "resume" at bounding box center [1026, 184] width 196 height 17
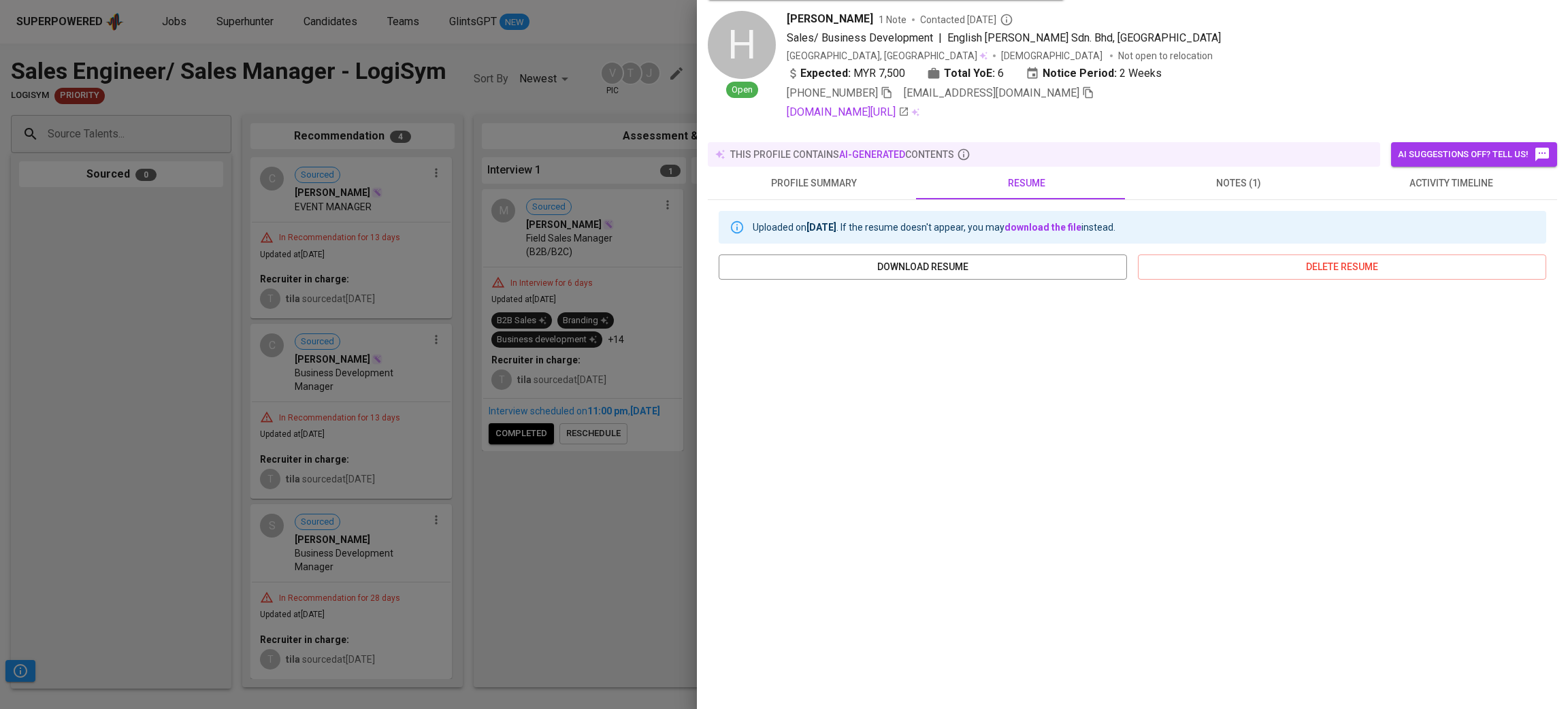
click at [1182, 175] on span "notes (1)" at bounding box center [1238, 184] width 196 height 17
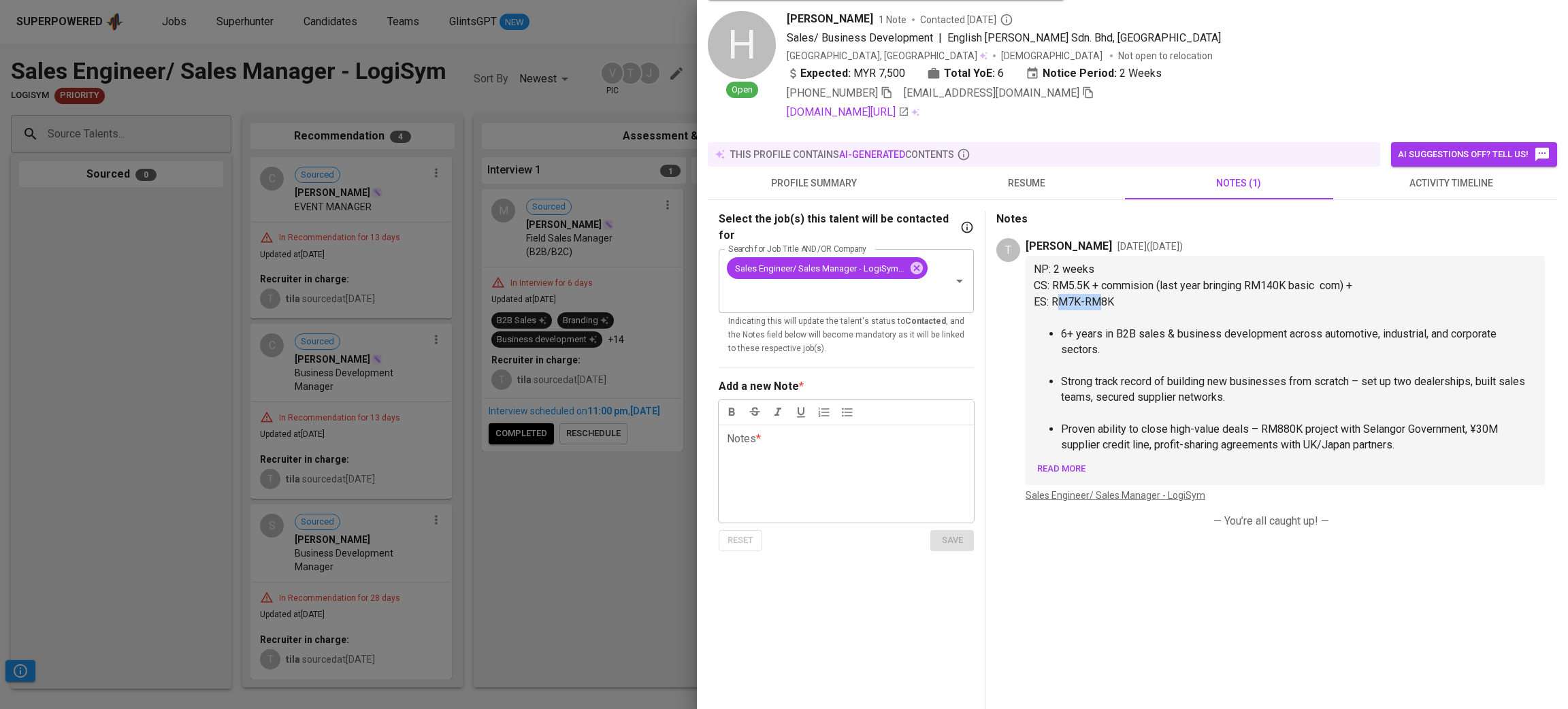
drag, startPoint x: 1057, startPoint y: 304, endPoint x: 1098, endPoint y: 294, distance: 42.2
click at [1098, 295] on span "ES: RM7K-RM8K" at bounding box center [1073, 302] width 80 height 13
click at [1030, 280] on div "NP: 2 weeks CS: RM5.5K + commision (last year bringing RM140K basic com) + ES: …" at bounding box center [1285, 370] width 519 height 229
drag, startPoint x: 1048, startPoint y: 280, endPoint x: 1091, endPoint y: 280, distance: 43.0
click at [1091, 280] on span "CS: RM5.5K + commision (last year bringing RM140K basic com) +" at bounding box center [1193, 285] width 318 height 13
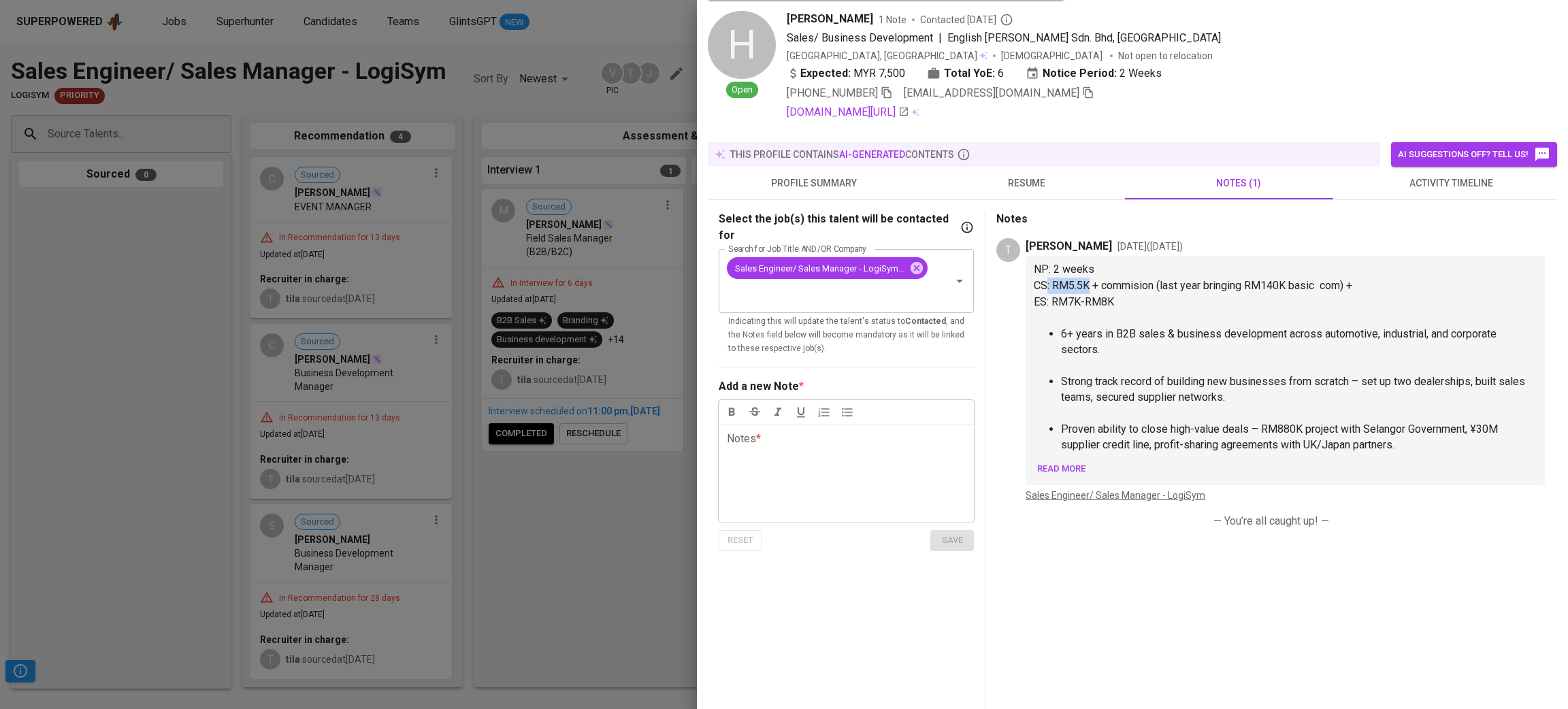
click at [1017, 191] on span "resume" at bounding box center [1026, 184] width 196 height 17
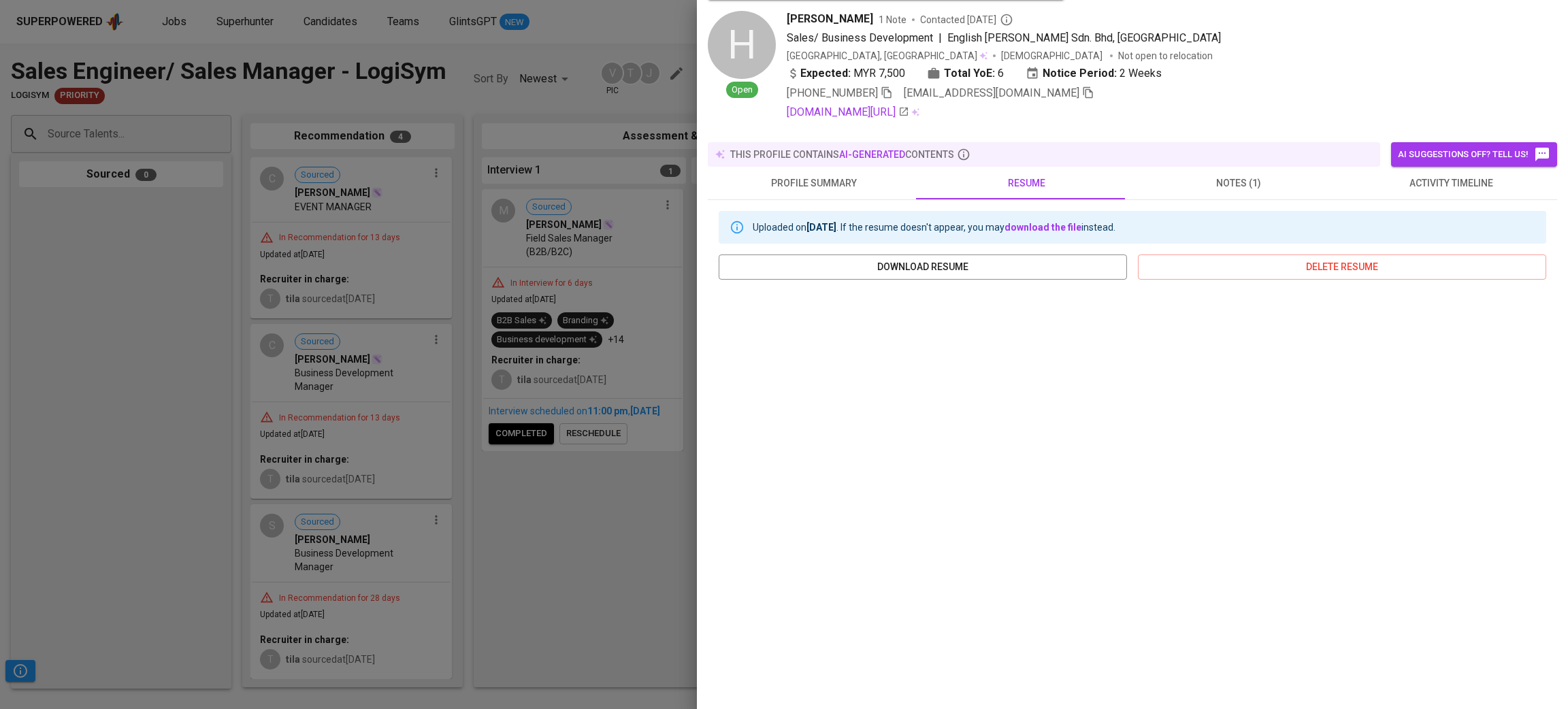
click at [841, 177] on span "profile summary" at bounding box center [814, 184] width 196 height 17
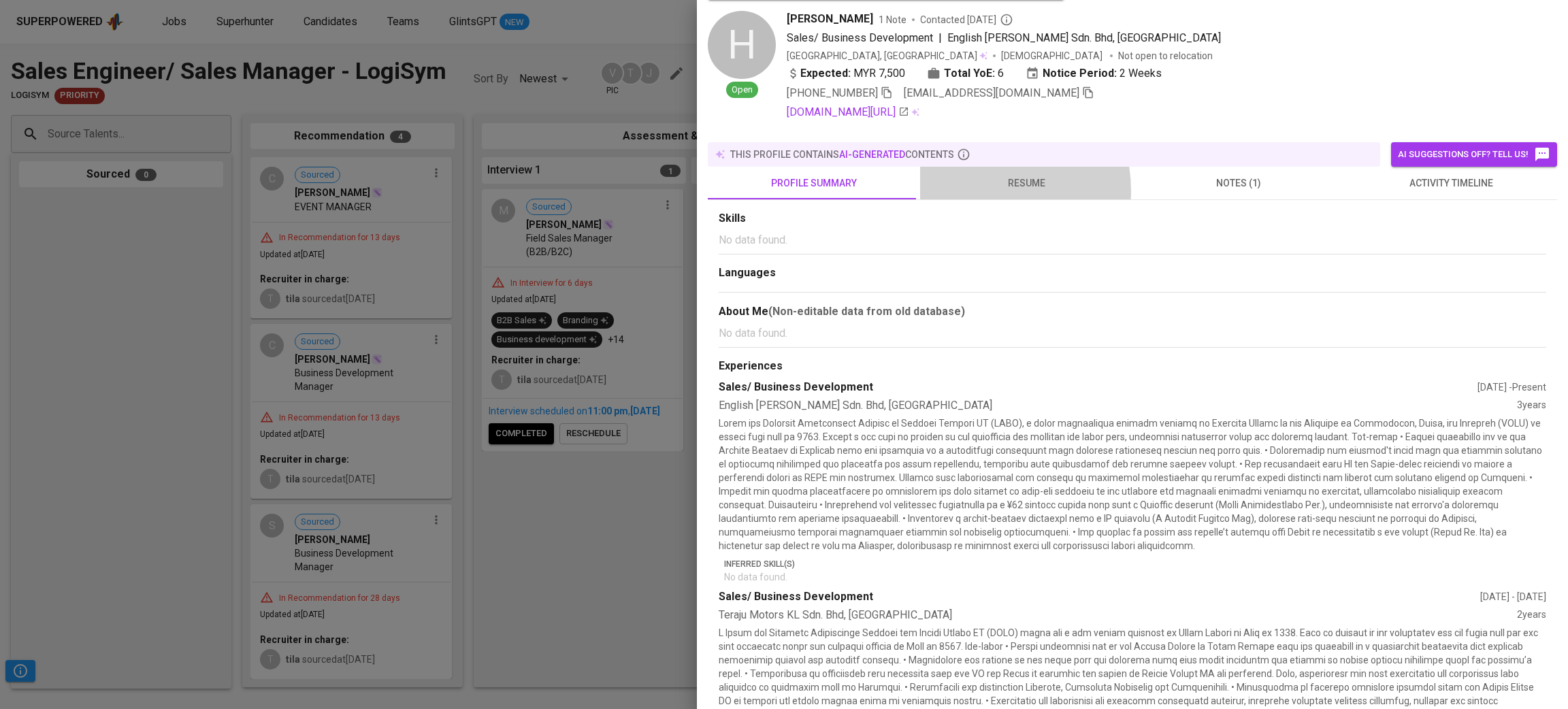
click at [975, 179] on span "resume" at bounding box center [1026, 184] width 196 height 17
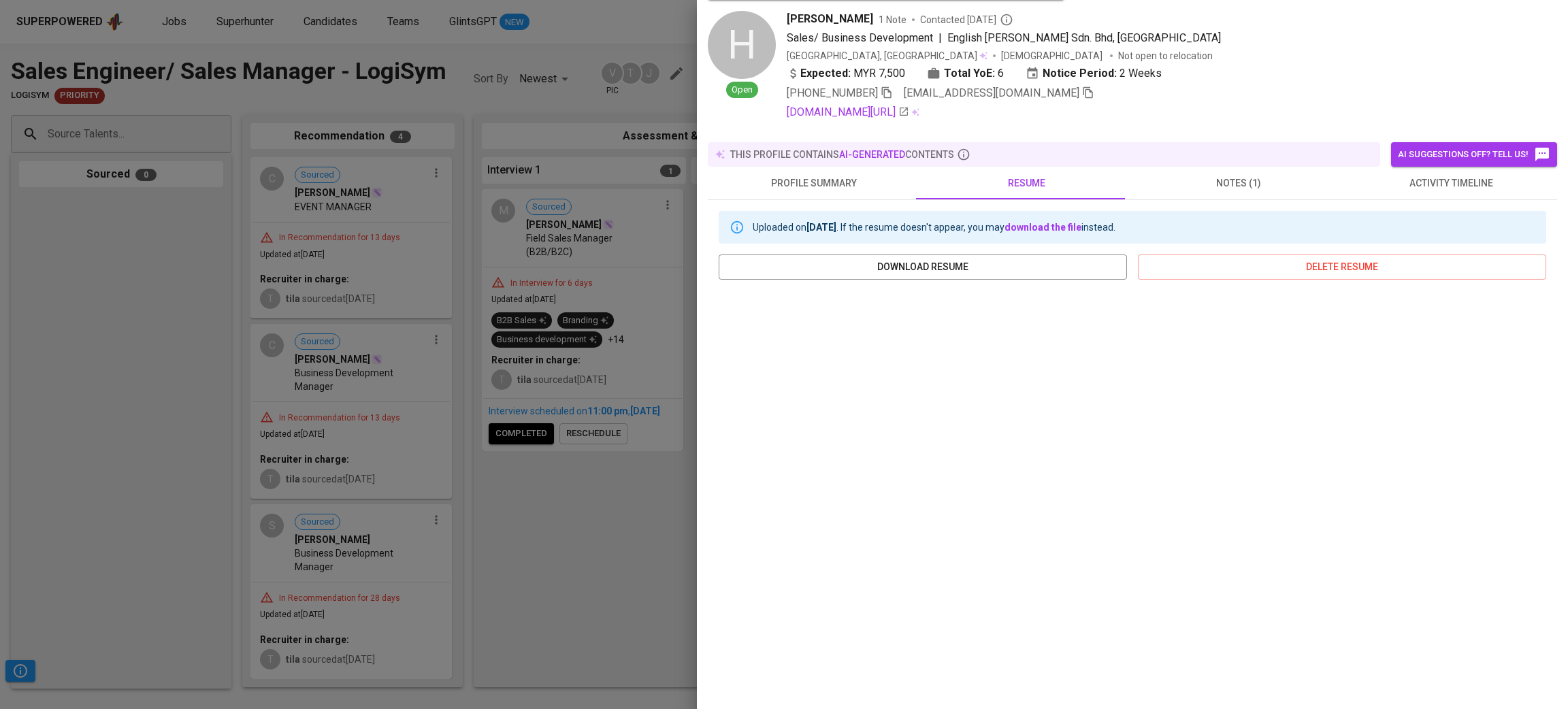
click at [854, 175] on span "profile summary" at bounding box center [814, 184] width 196 height 17
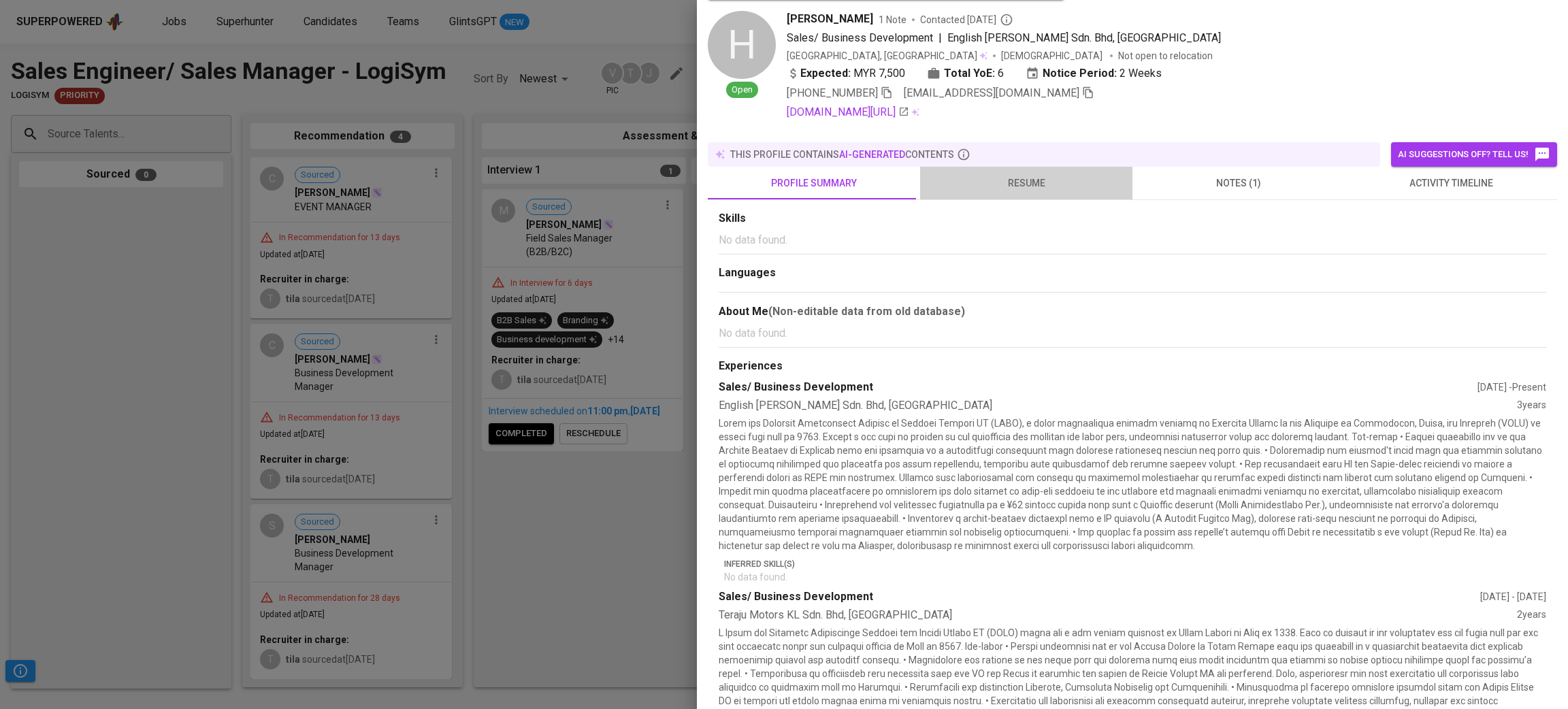
click at [1029, 175] on span "resume" at bounding box center [1026, 184] width 196 height 17
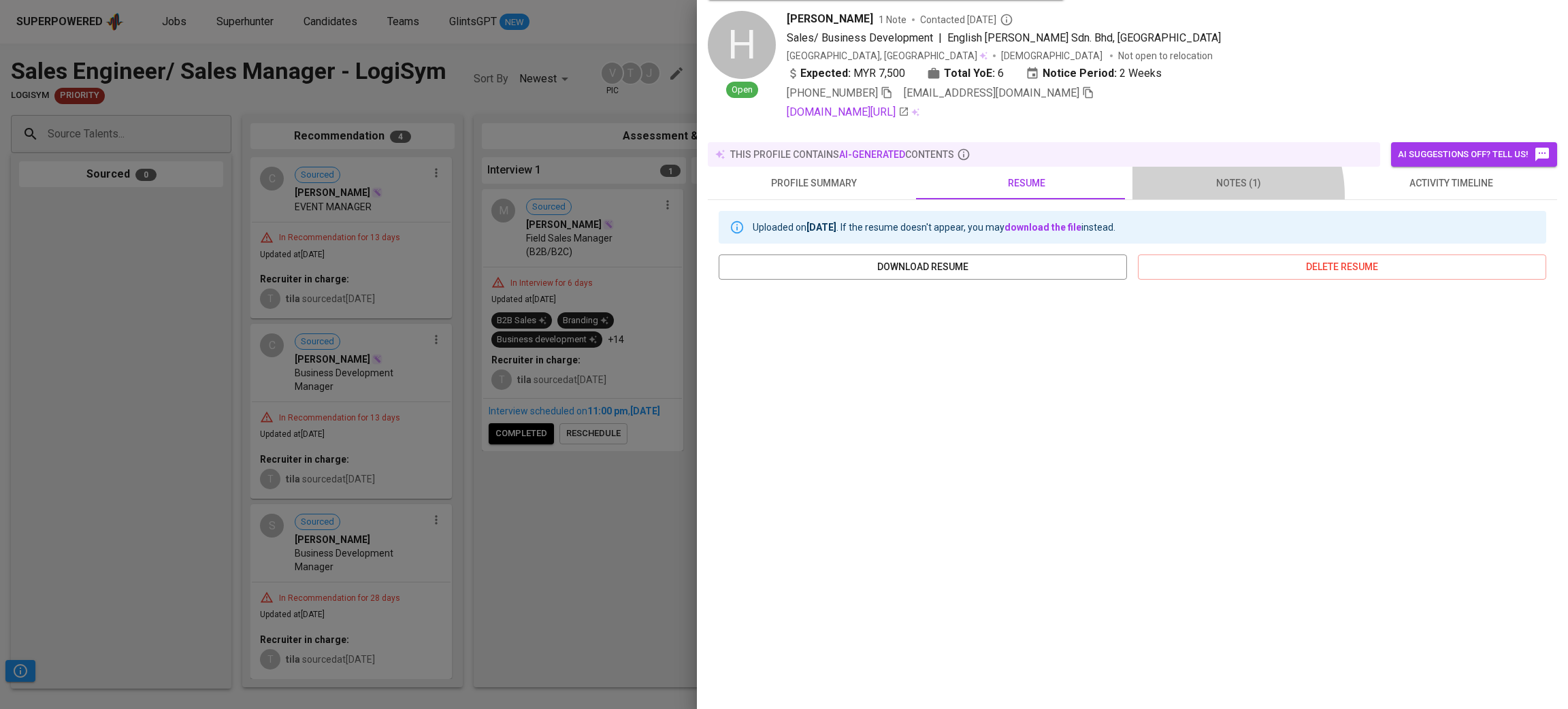
click at [1201, 184] on button "notes (1)" at bounding box center [1238, 182] width 212 height 32
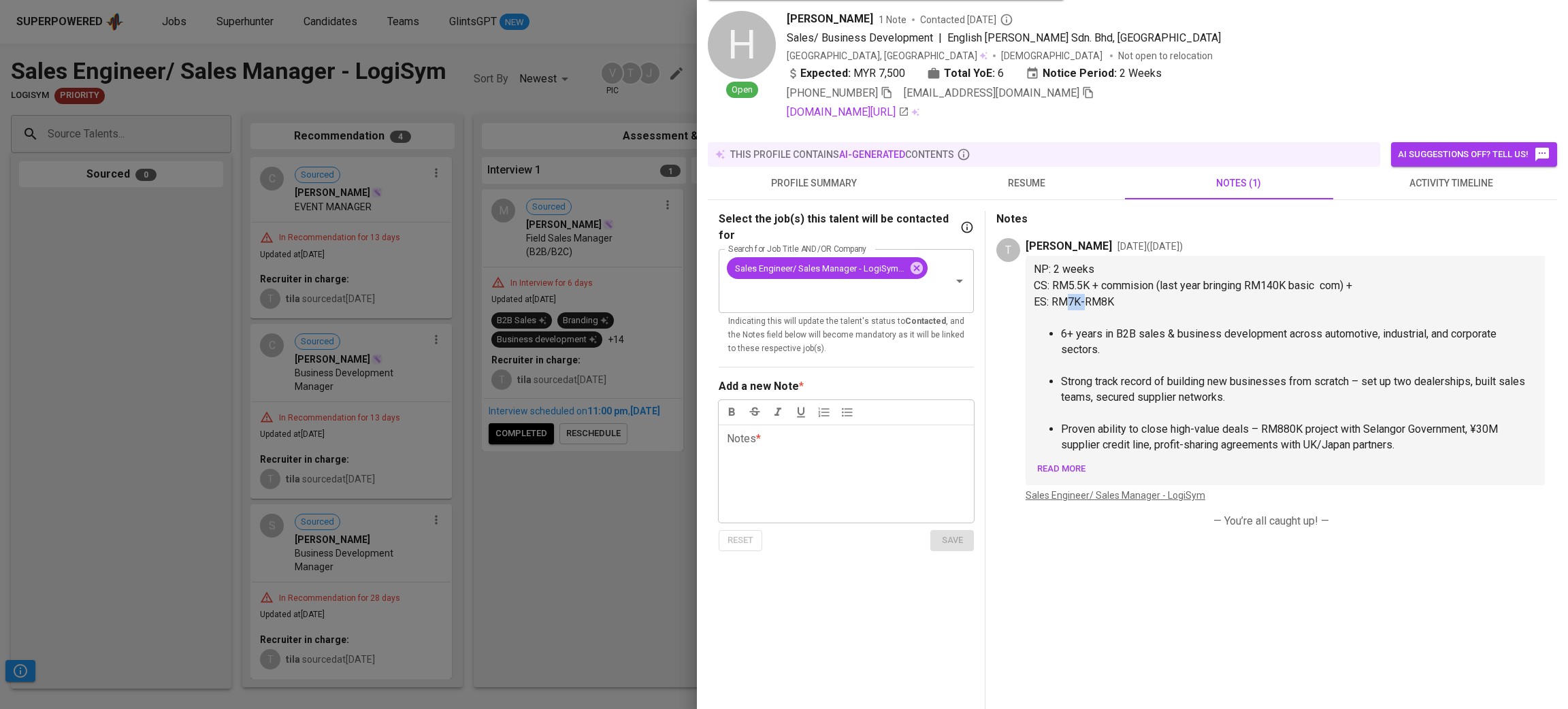
drag, startPoint x: 1067, startPoint y: 298, endPoint x: 1084, endPoint y: 295, distance: 17.3
click at [1084, 295] on span "ES: RM7K-RM8K" at bounding box center [1073, 302] width 80 height 13
click at [1067, 301] on span "ES: RM7K-RM8K" at bounding box center [1073, 302] width 80 height 13
drag, startPoint x: 1061, startPoint y: 300, endPoint x: 1111, endPoint y: 300, distance: 50.0
click at [1111, 300] on span "ES: RM7K-RM8K" at bounding box center [1073, 302] width 80 height 13
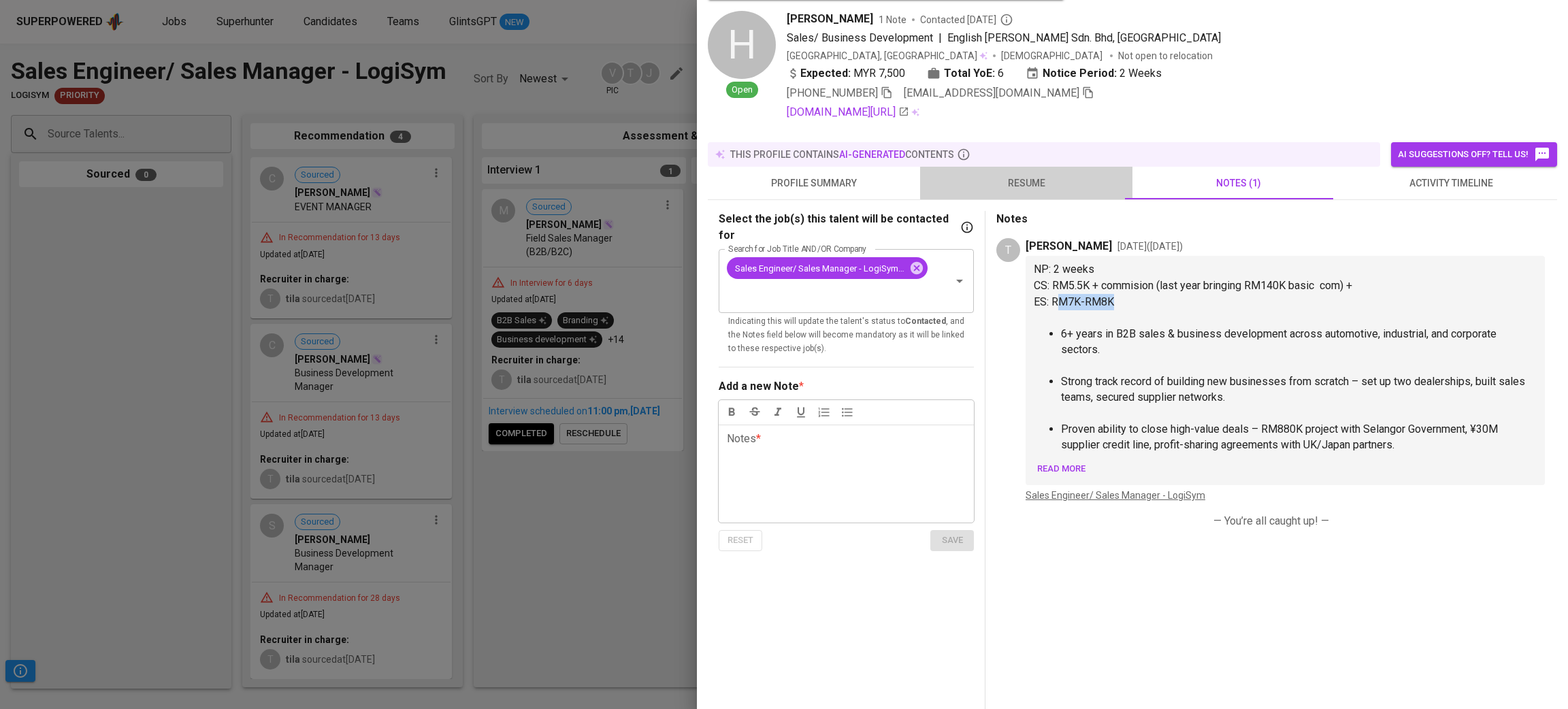
click at [1024, 195] on button "resume" at bounding box center [1026, 182] width 212 height 32
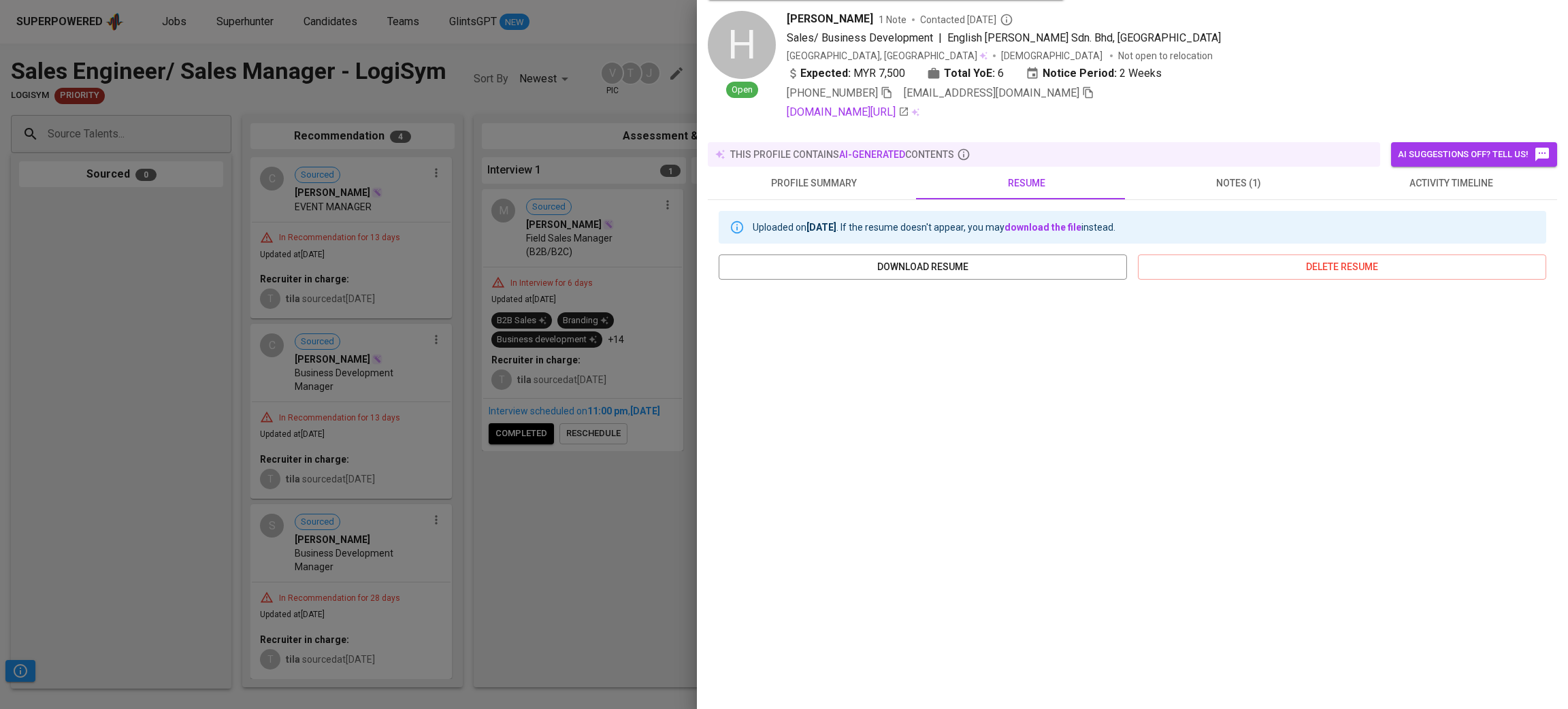
click at [1256, 175] on span "notes (1)" at bounding box center [1238, 184] width 196 height 17
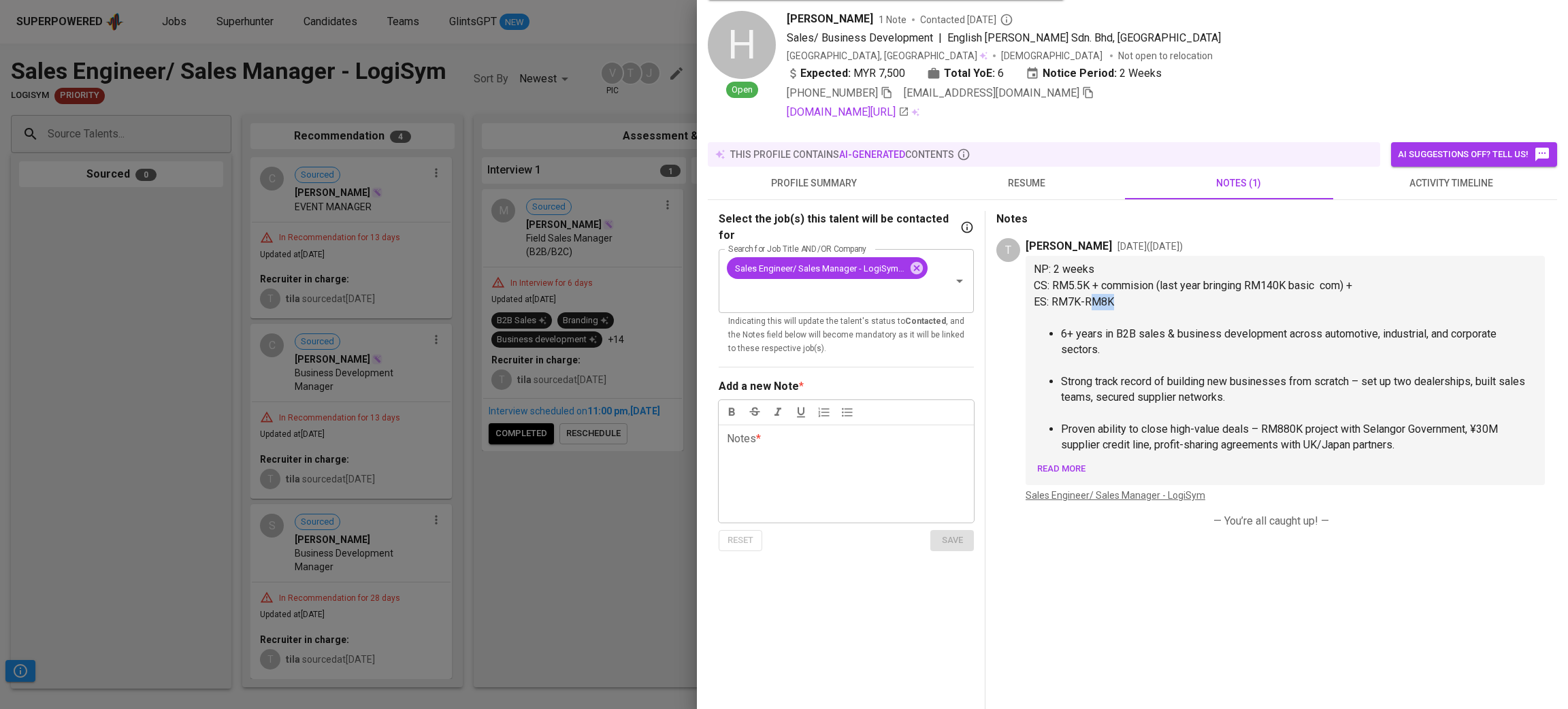
drag, startPoint x: 1090, startPoint y: 302, endPoint x: 1116, endPoint y: 306, distance: 26.3
click at [1116, 306] on p "ES: RM7K-RM8K" at bounding box center [1285, 302] width 503 height 17
drag, startPoint x: 1066, startPoint y: 302, endPoint x: 1084, endPoint y: 303, distance: 18.0
click at [1084, 303] on span "ES: RM7K-RM8K" at bounding box center [1073, 302] width 80 height 13
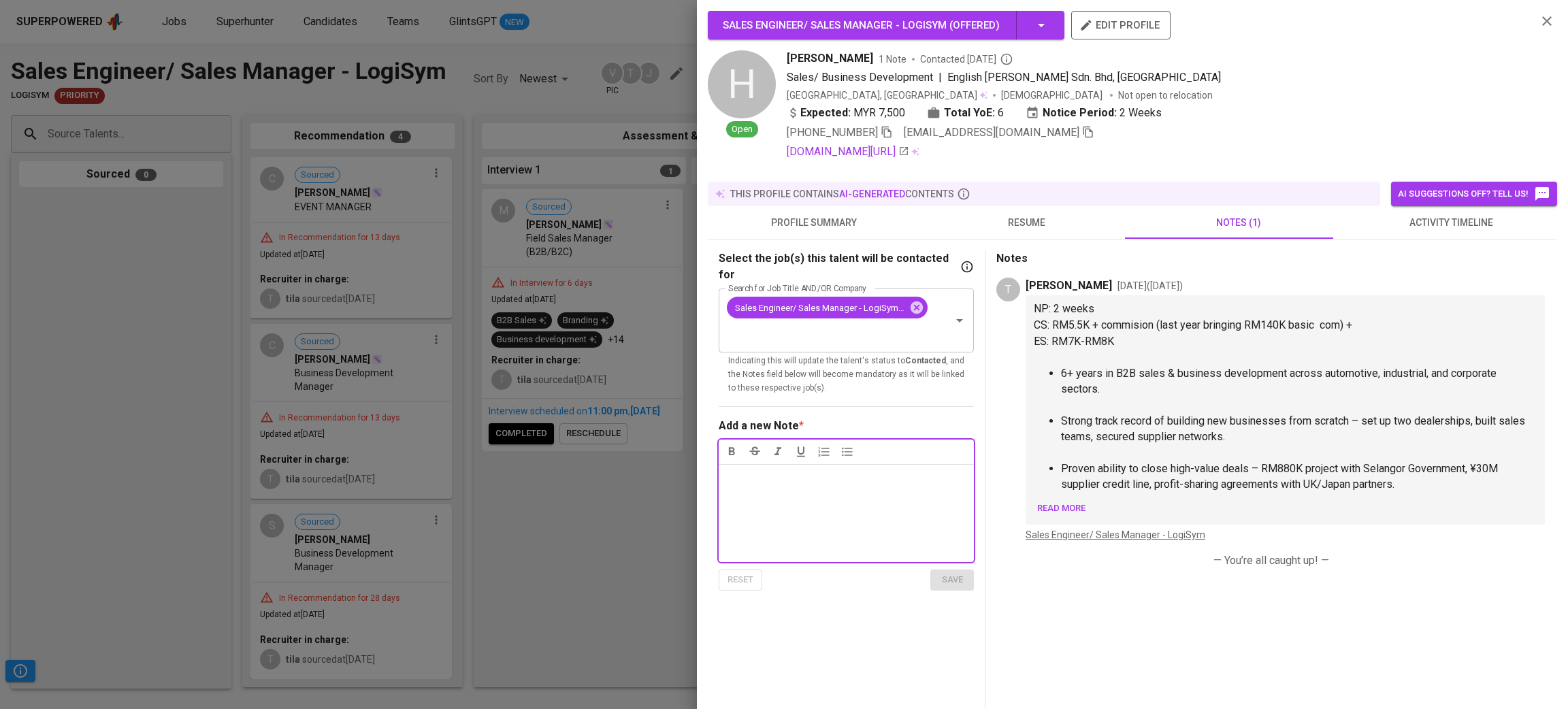
click at [861, 477] on div "Notes * ﻿" at bounding box center [846, 513] width 255 height 98
click at [1538, 23] on icon "button" at bounding box center [1546, 21] width 17 height 17
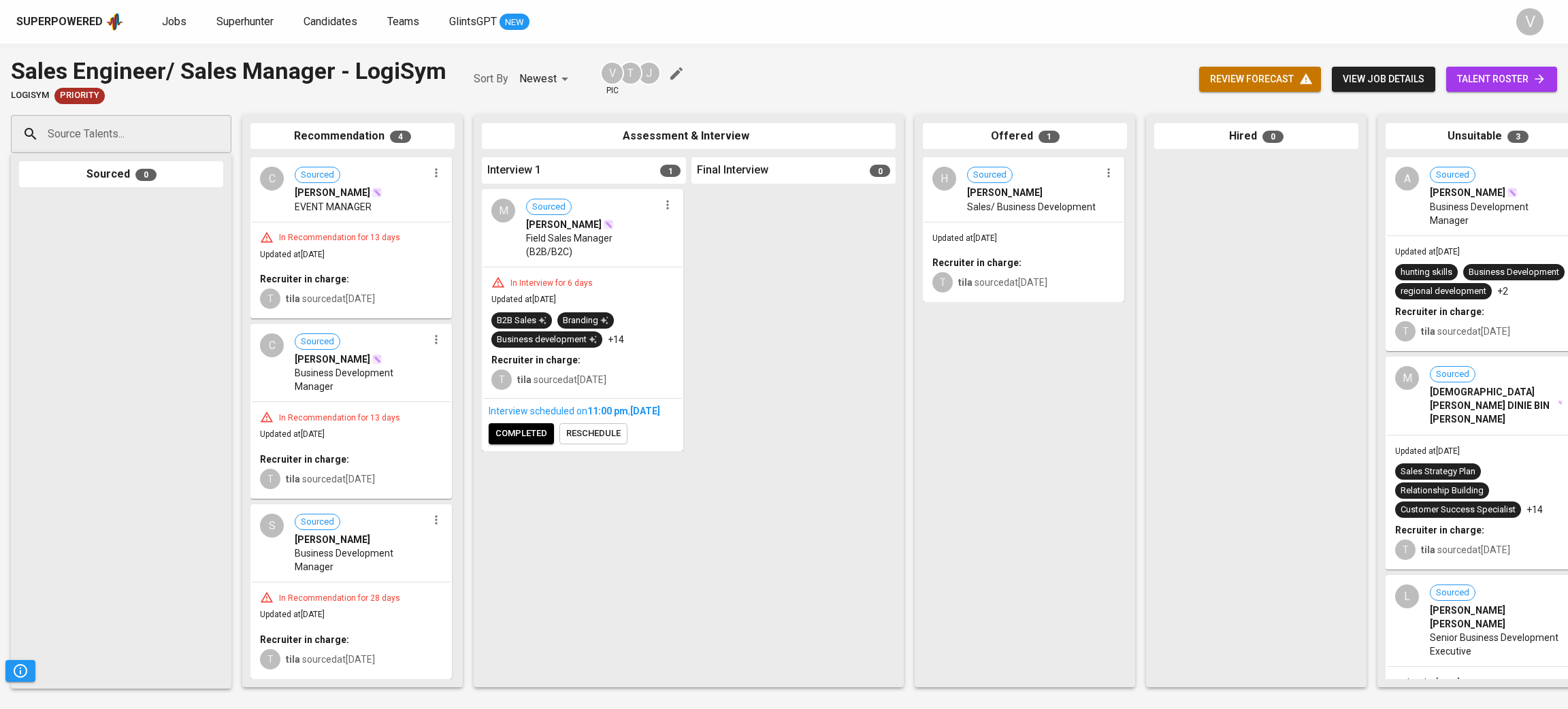
click at [986, 205] on span "Sales/ Business Development" at bounding box center [1031, 207] width 129 height 14
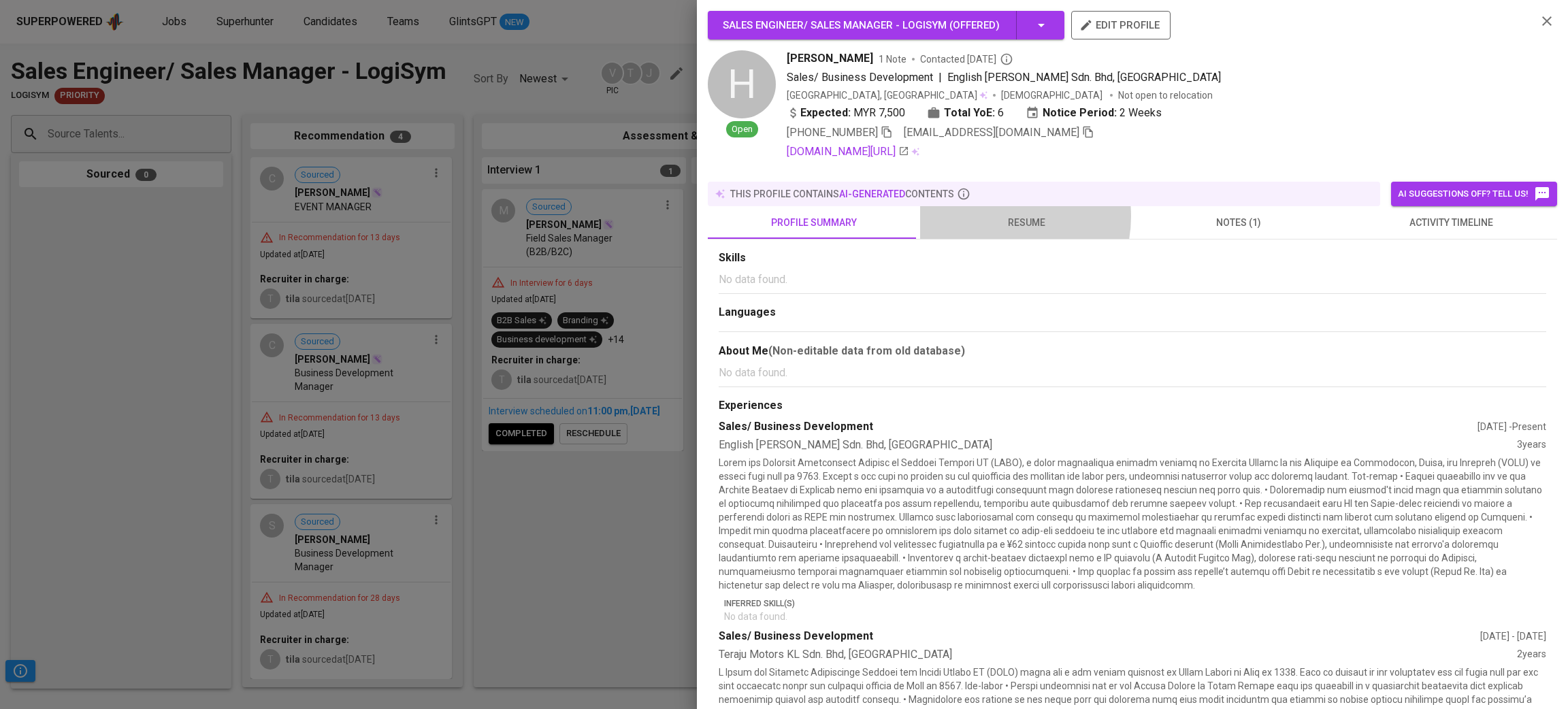
click at [992, 215] on span "resume" at bounding box center [1026, 223] width 196 height 17
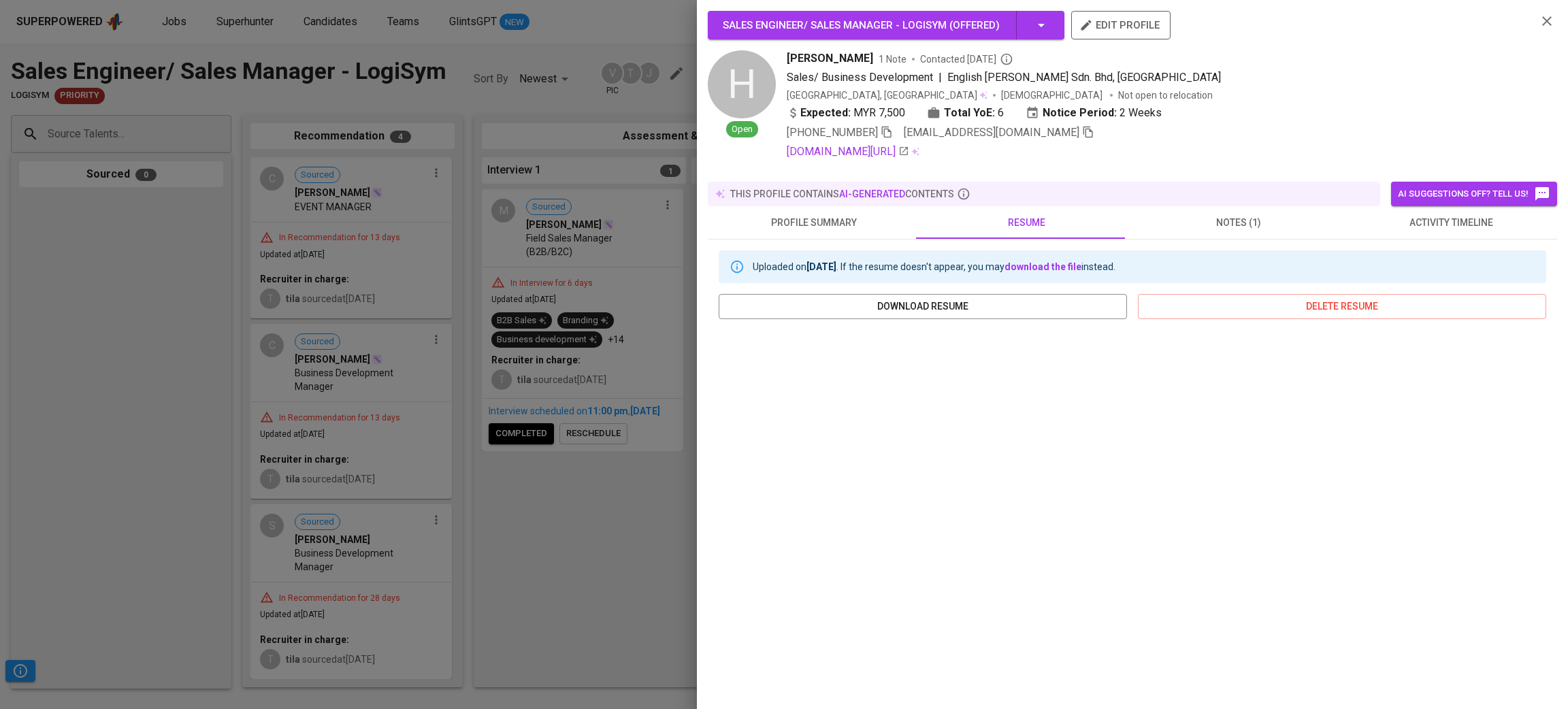
click at [1209, 218] on span "notes (1)" at bounding box center [1238, 223] width 196 height 17
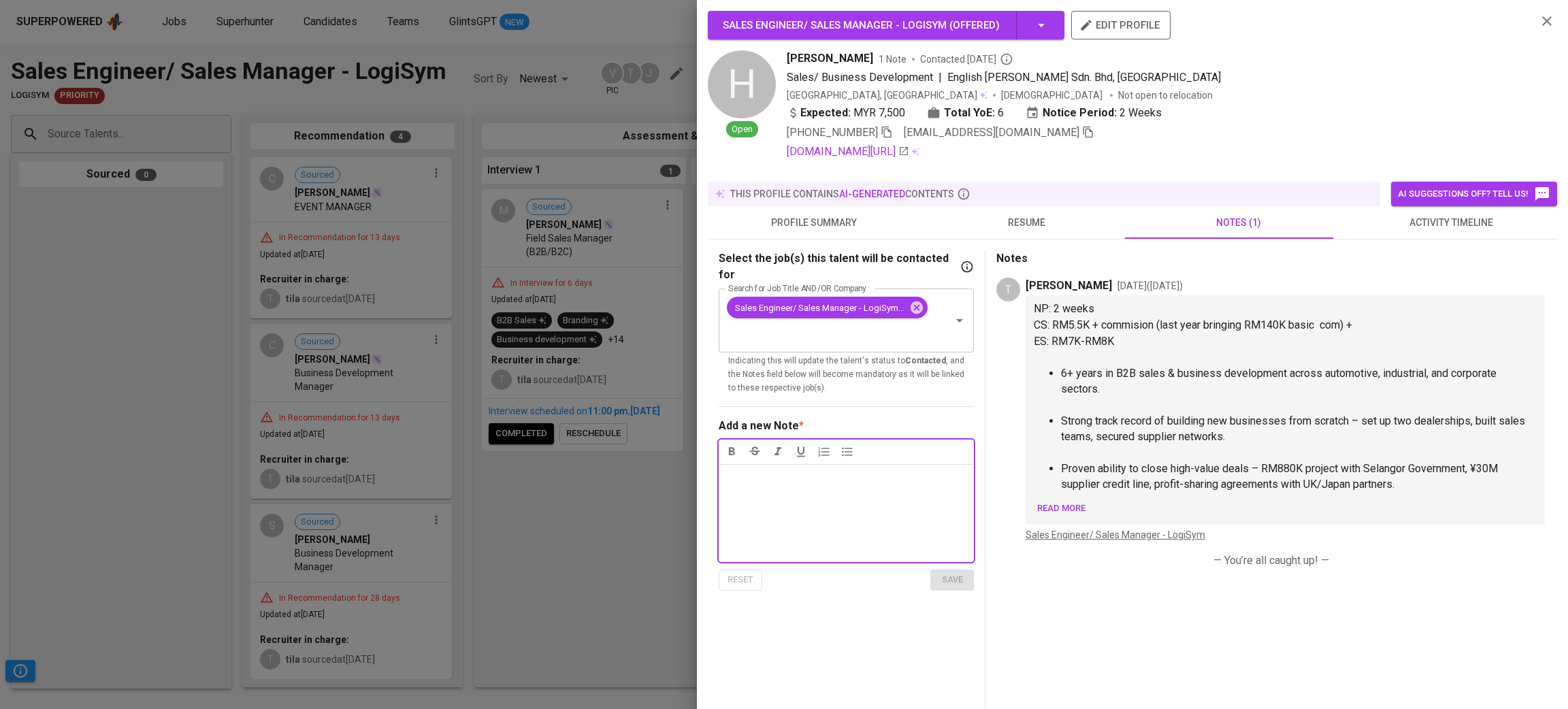
click at [1059, 506] on span "Read more" at bounding box center [1061, 509] width 48 height 16
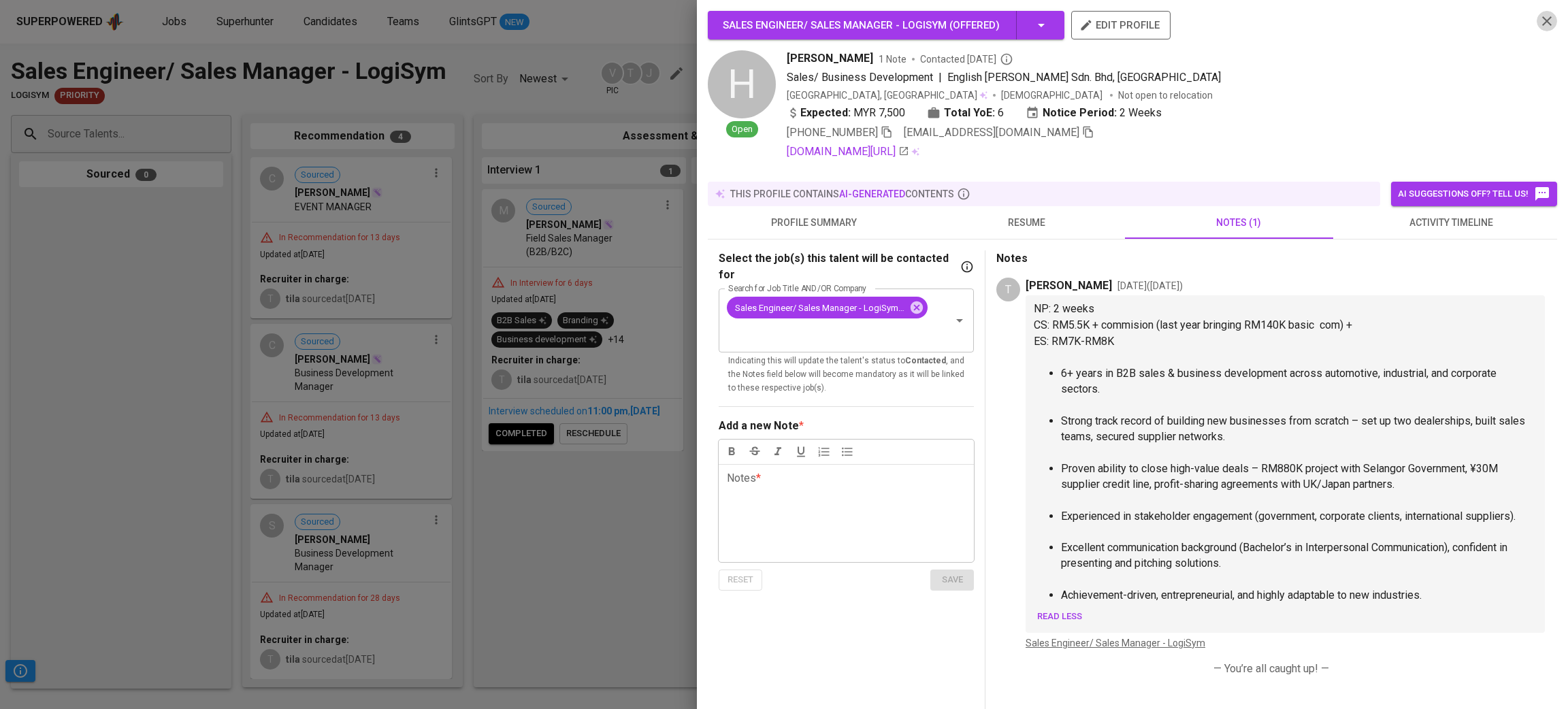
click at [1538, 17] on icon "button" at bounding box center [1546, 21] width 17 height 17
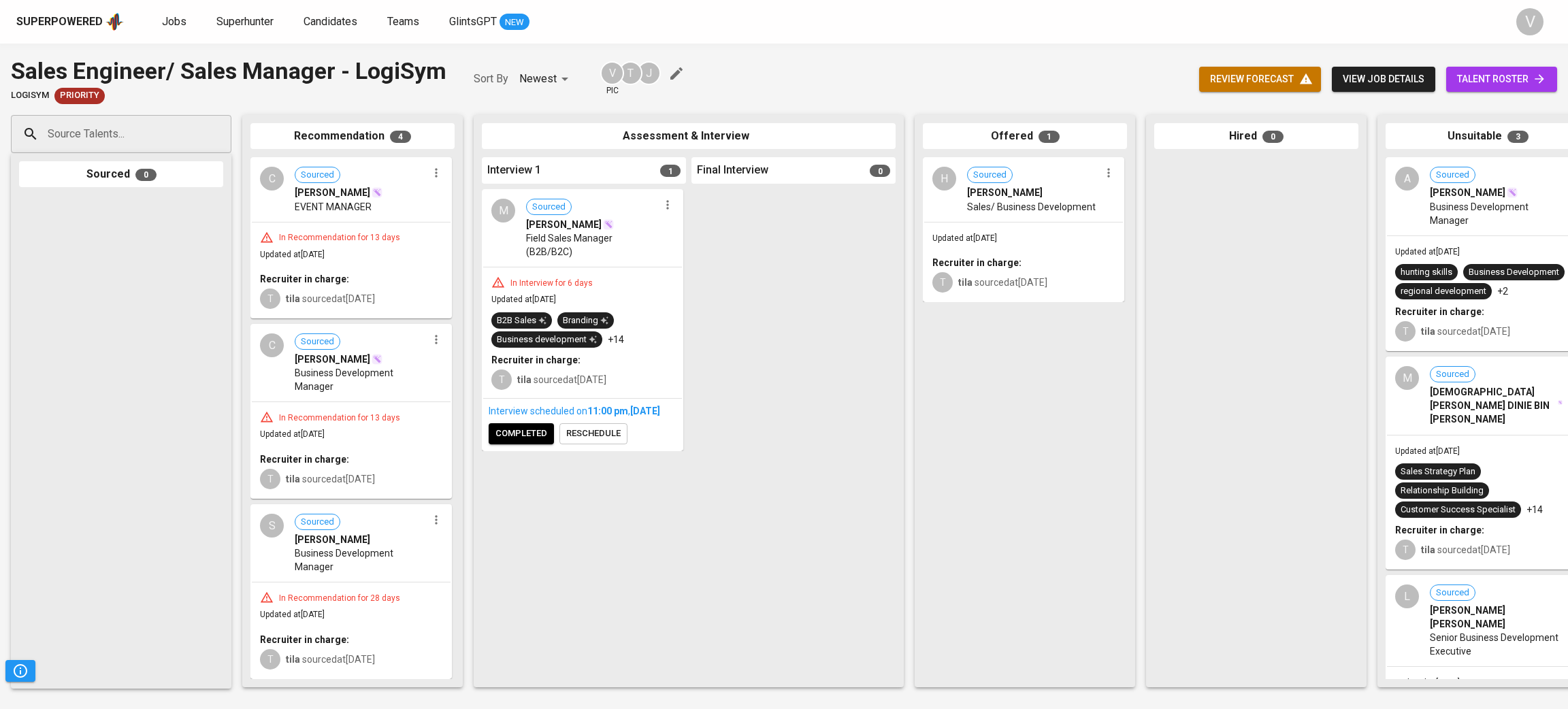
click at [333, 390] on span "Business Development Manager" at bounding box center [361, 380] width 133 height 27
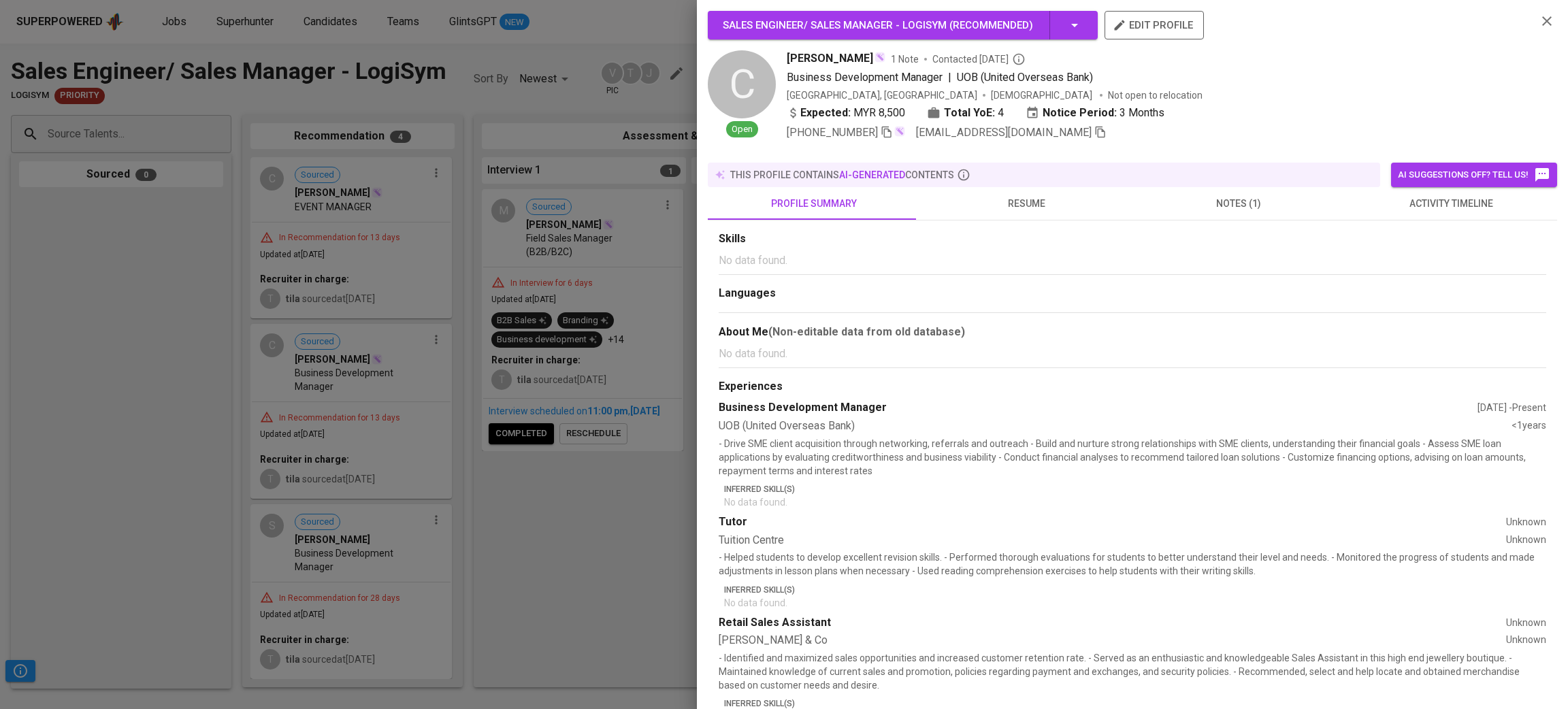
click at [1538, 24] on icon "button" at bounding box center [1546, 21] width 17 height 17
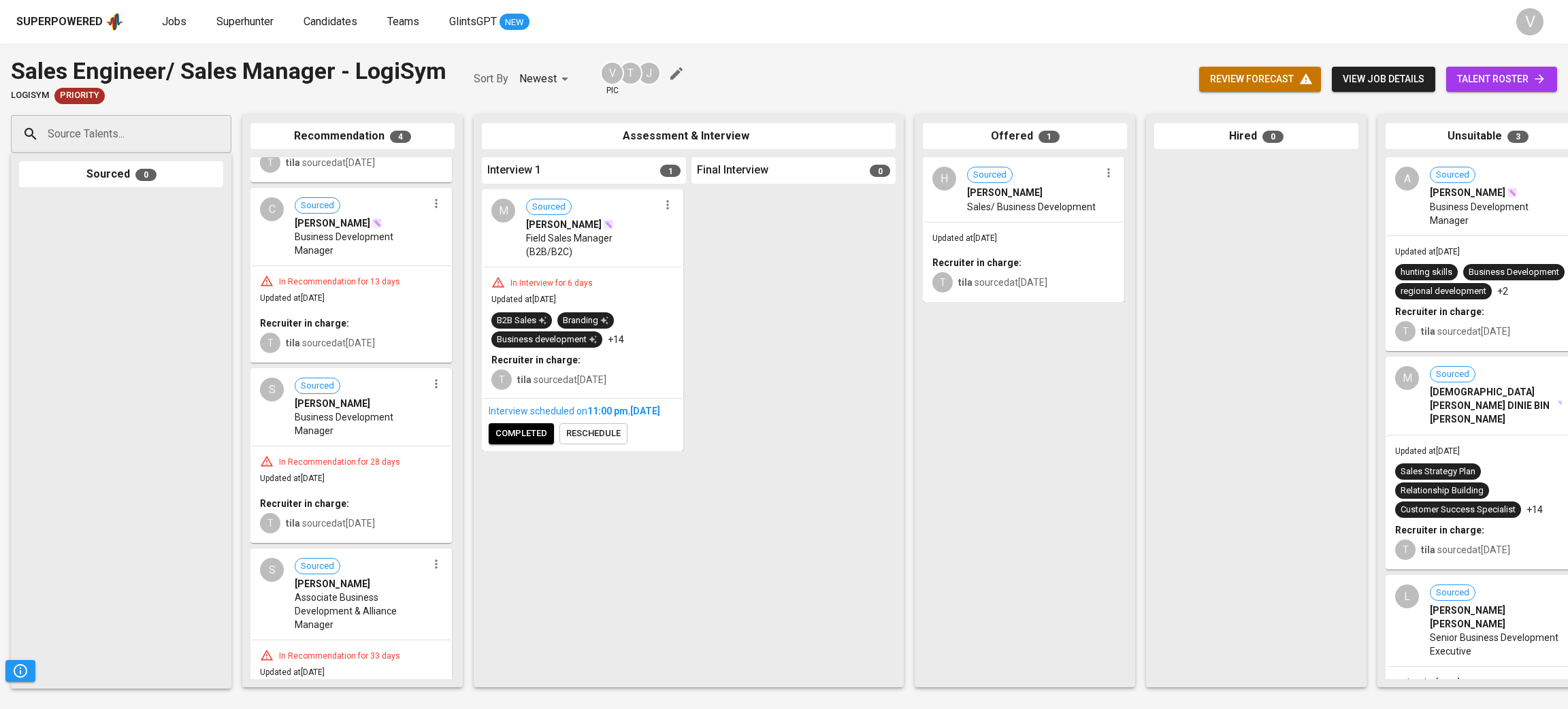
scroll to position [204, 0]
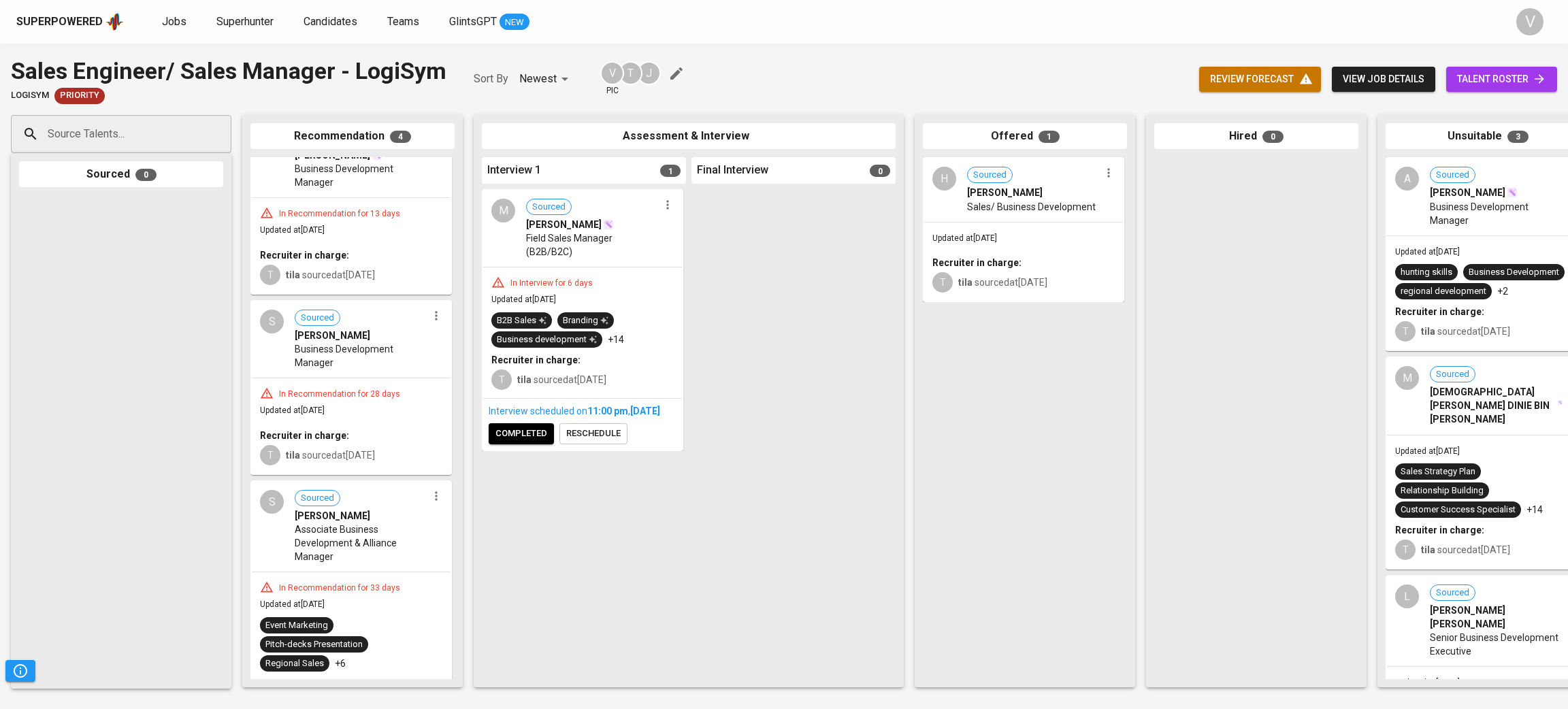
click at [632, 267] on div "In Interview for 6 days Updated at Sep 04, 2025 B2B Sales Branding Business dev…" at bounding box center [583, 332] width 199 height 130
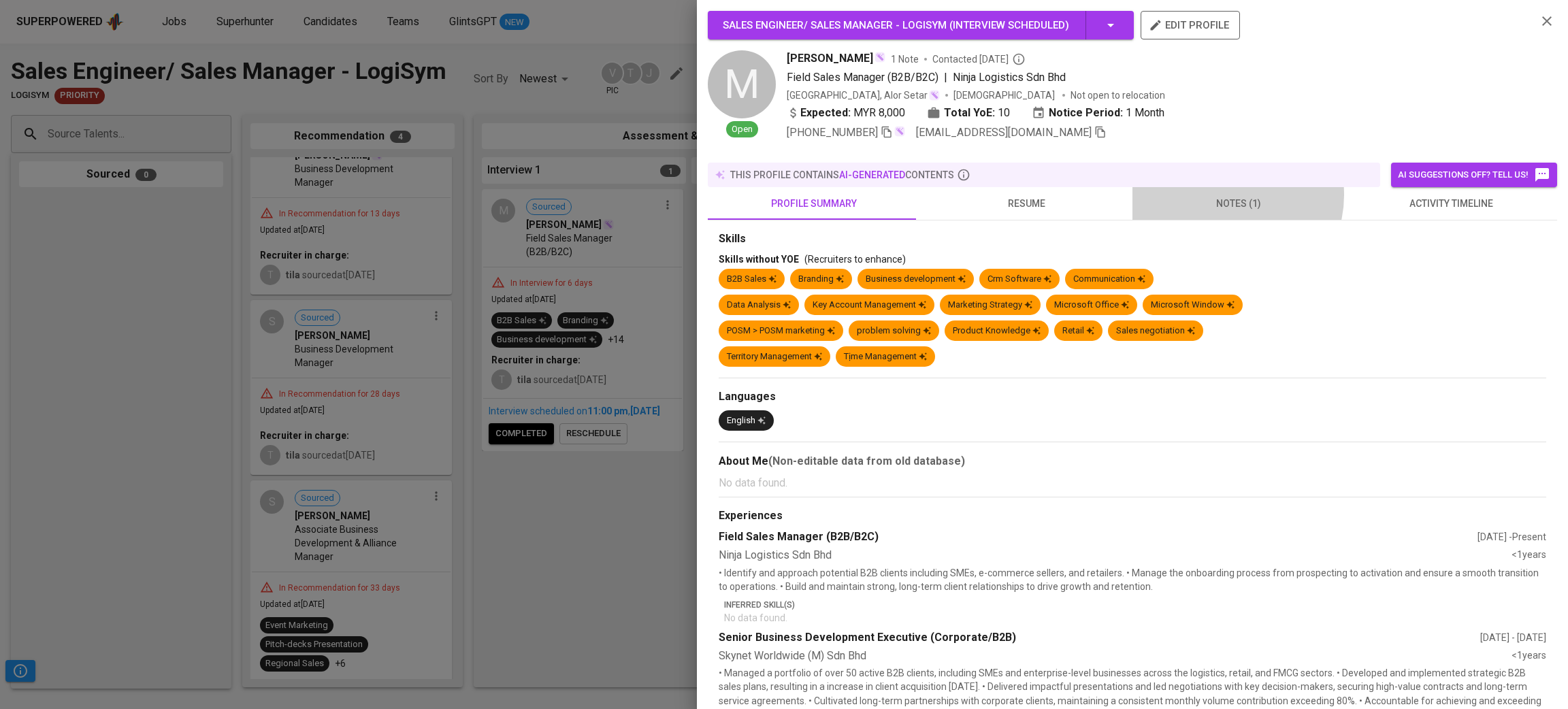
click at [1222, 195] on span "notes (1)" at bounding box center [1238, 204] width 196 height 17
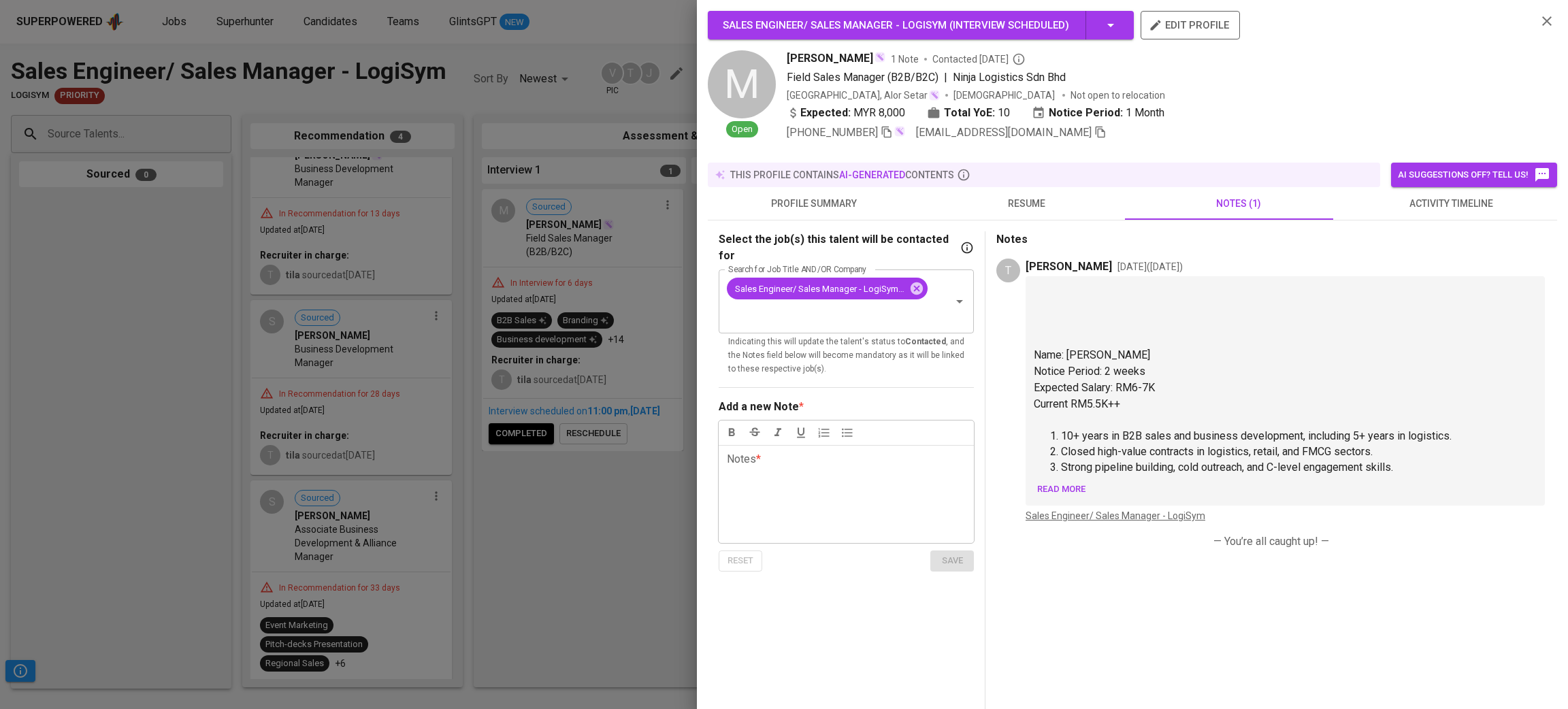
click at [610, 541] on div at bounding box center [784, 354] width 1568 height 709
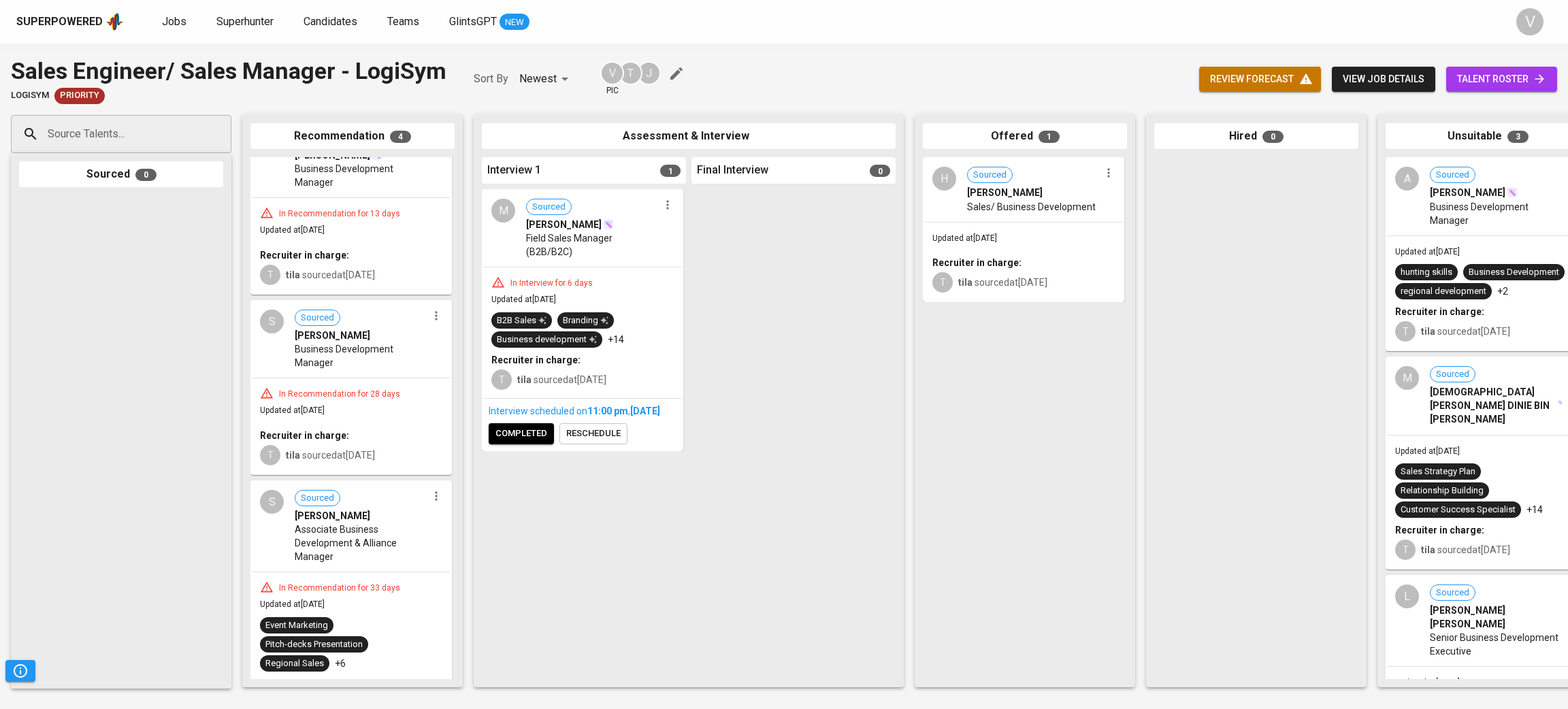
click at [1052, 212] on span "Sales/ Business Development" at bounding box center [1031, 207] width 129 height 14
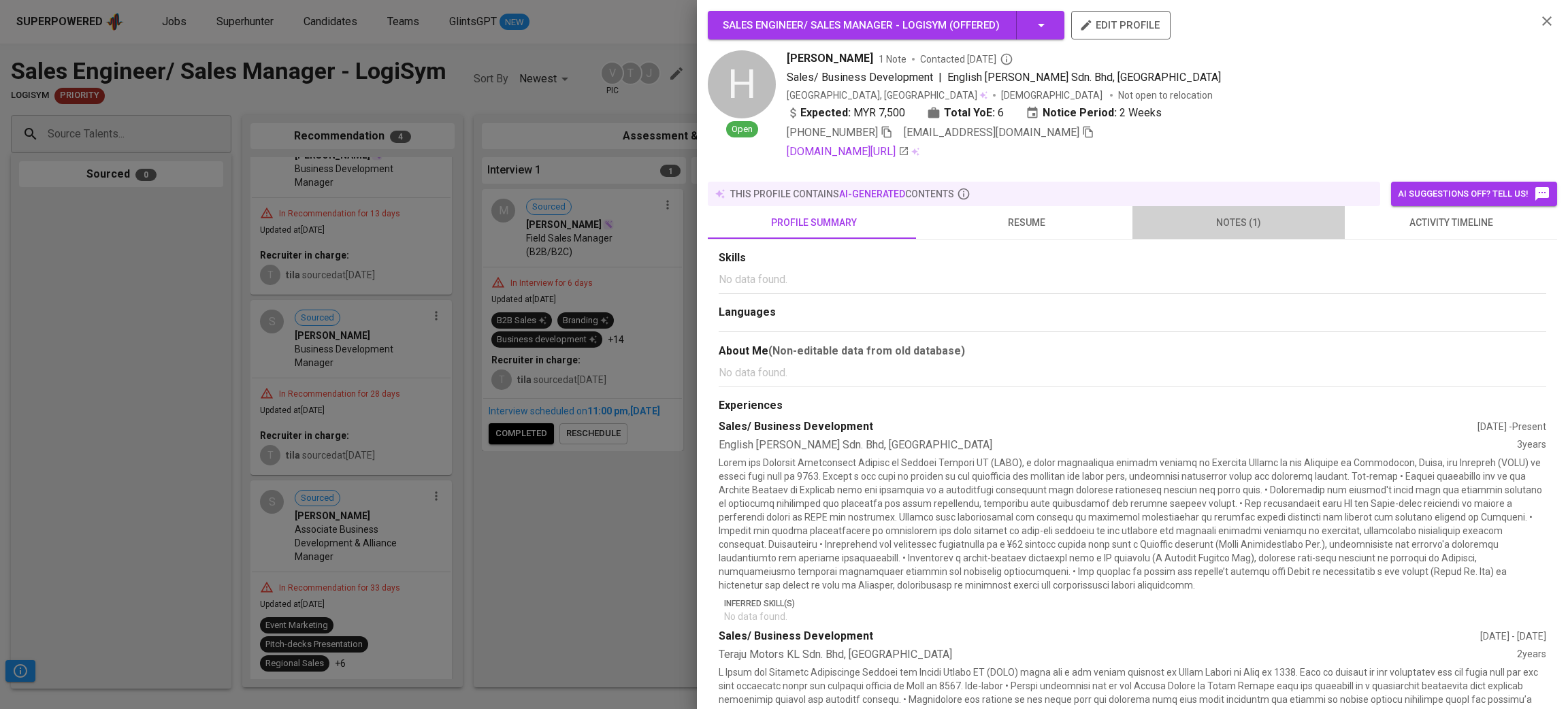
click at [1246, 218] on span "notes (1)" at bounding box center [1238, 223] width 196 height 17
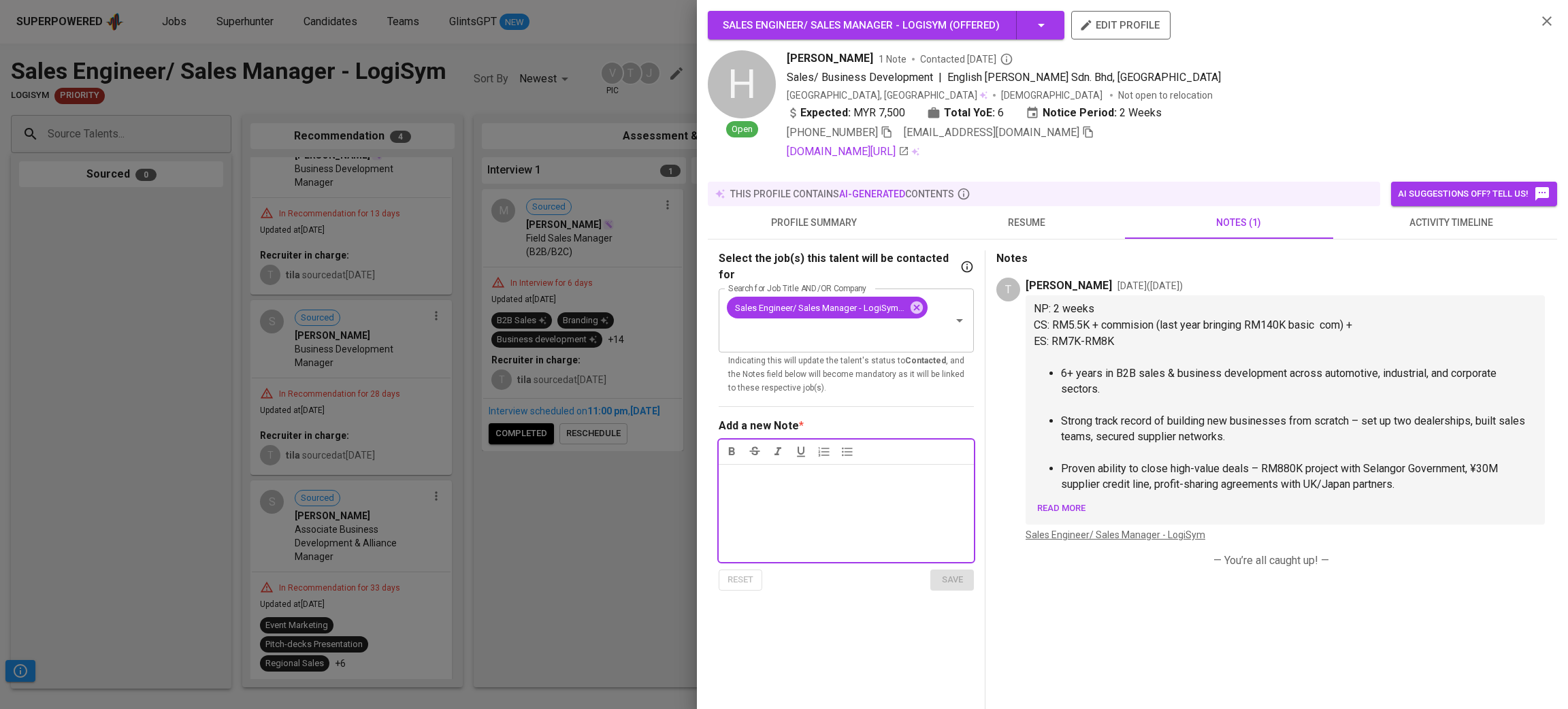
click at [1536, 19] on button "button" at bounding box center [1546, 21] width 20 height 20
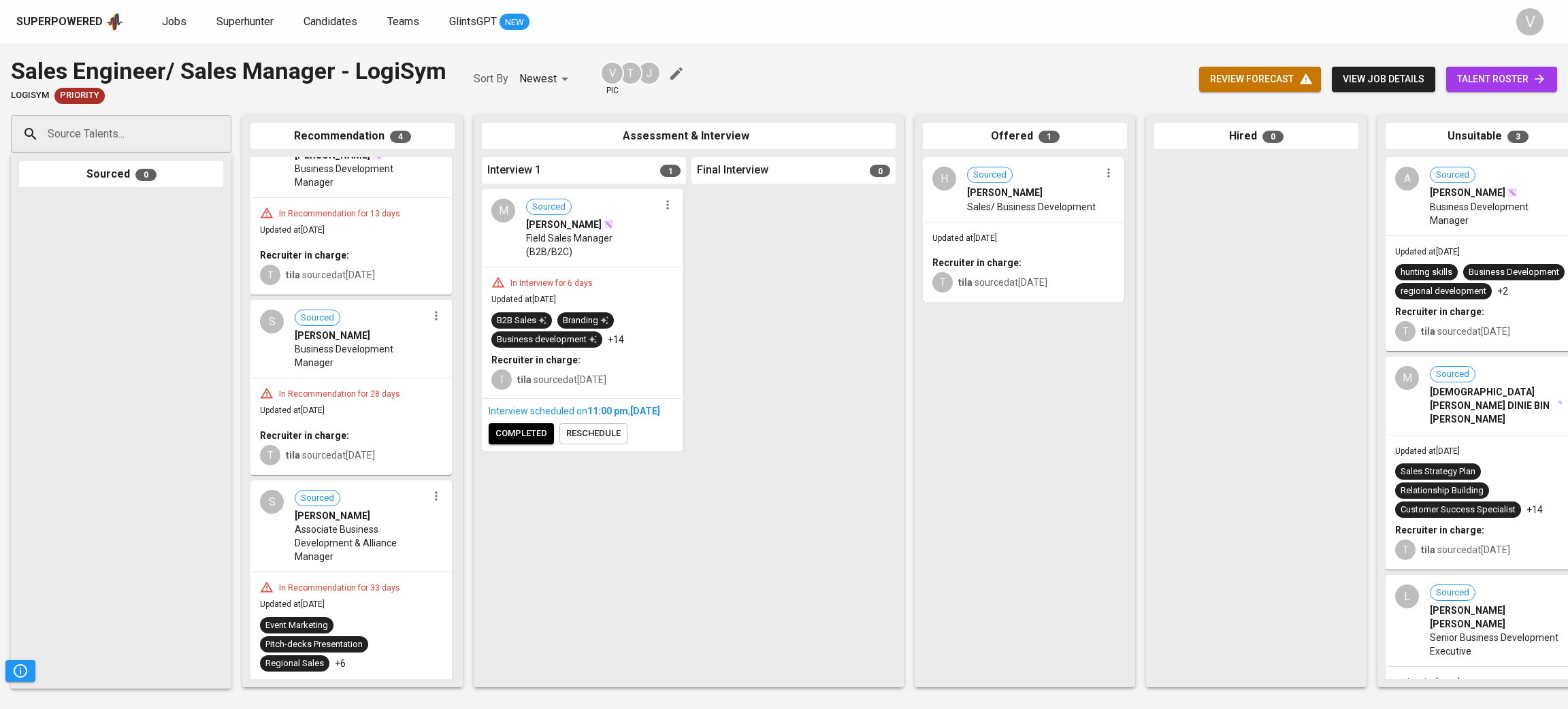
click at [994, 223] on div "Updated at Sep 10, 2025 Recruiter in charge: T tila sourced at Aug 27, 2025" at bounding box center [1023, 262] width 199 height 79
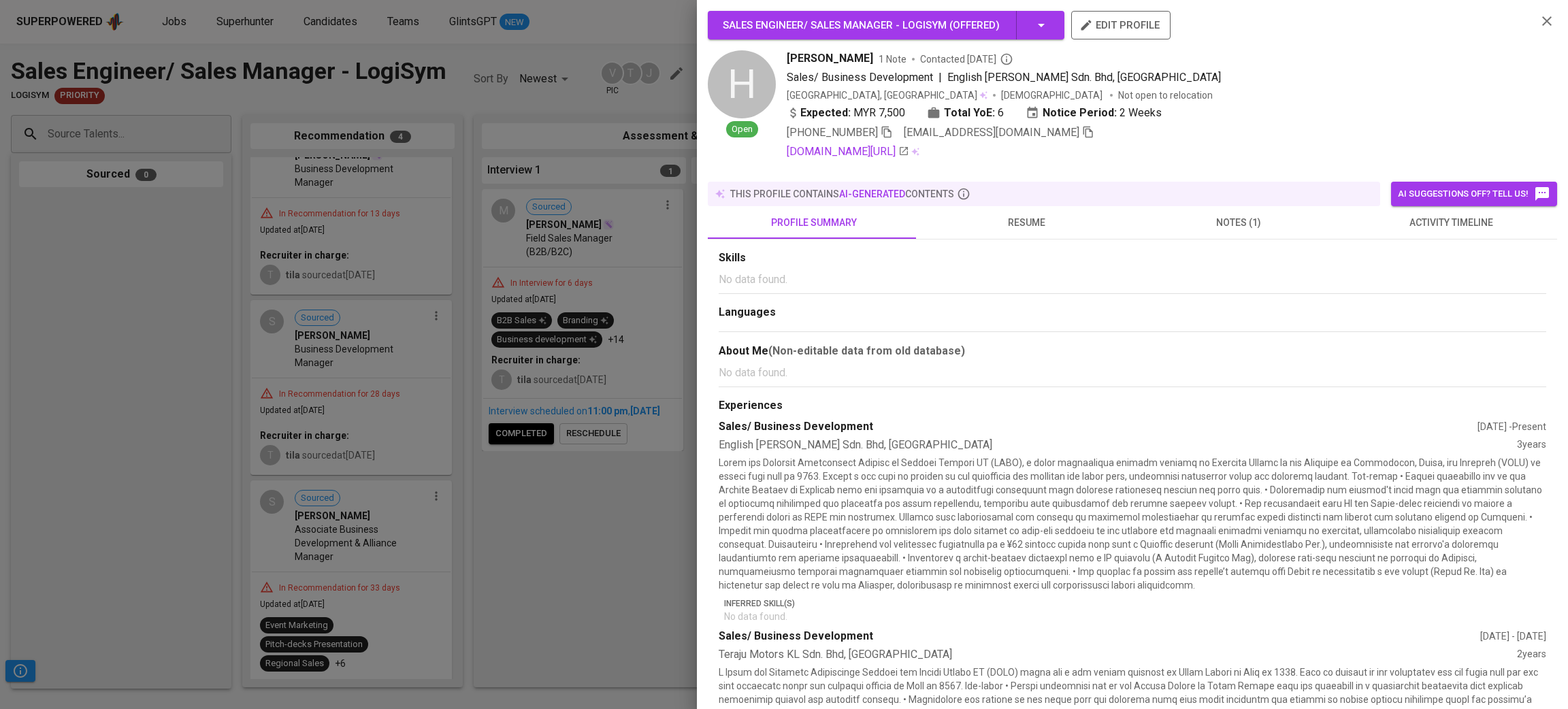
click at [1191, 215] on span "notes (1)" at bounding box center [1238, 223] width 196 height 17
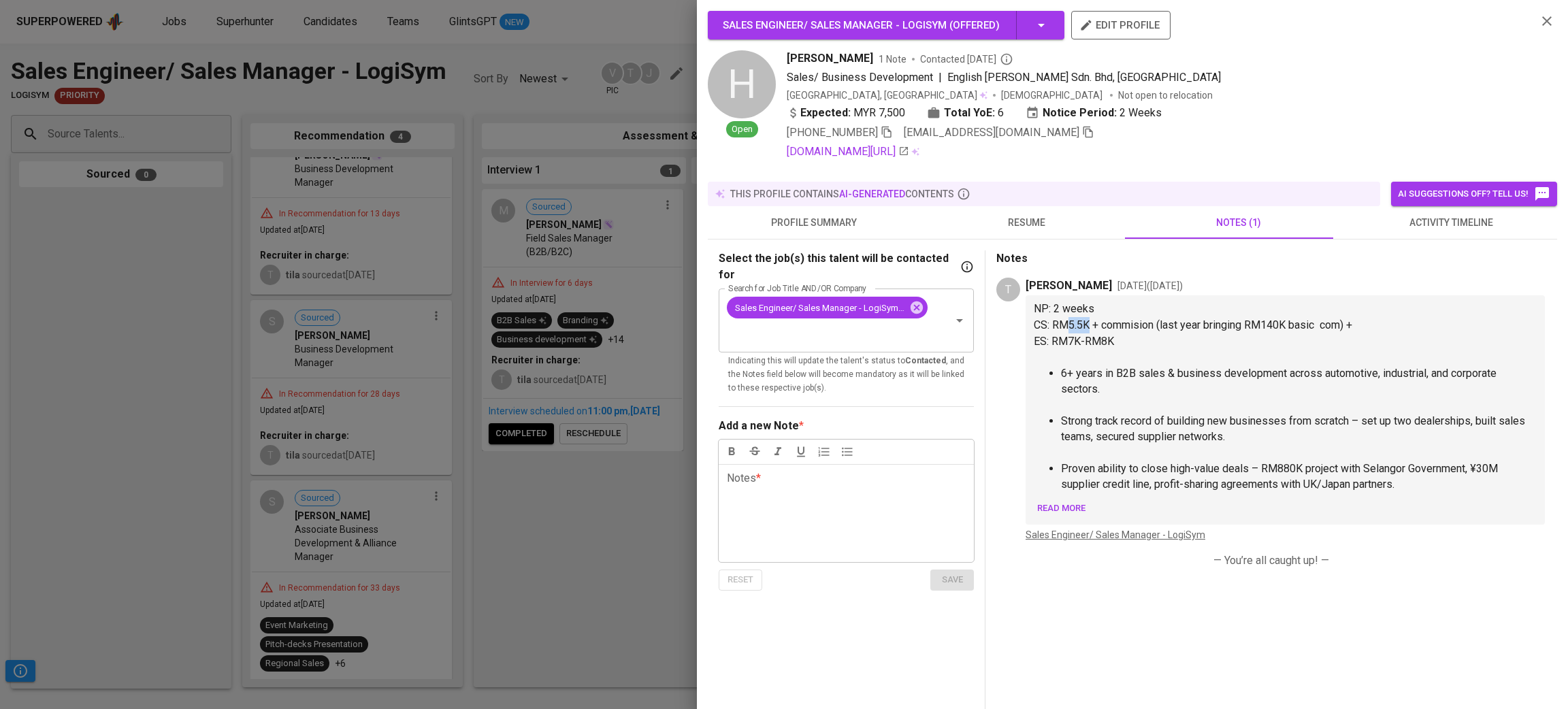
drag, startPoint x: 1067, startPoint y: 328, endPoint x: 1090, endPoint y: 325, distance: 23.2
click at [1090, 325] on span "CS: RM5.5K + commision (last year bringing RM140K basic com) +" at bounding box center [1193, 325] width 318 height 13
drag, startPoint x: 1061, startPoint y: 346, endPoint x: 1081, endPoint y: 343, distance: 20.2
click at [1081, 343] on span "ES: RM7K-RM8K" at bounding box center [1073, 342] width 80 height 13
click at [1081, 342] on span "ES: RM7K-RM8K" at bounding box center [1073, 342] width 80 height 13
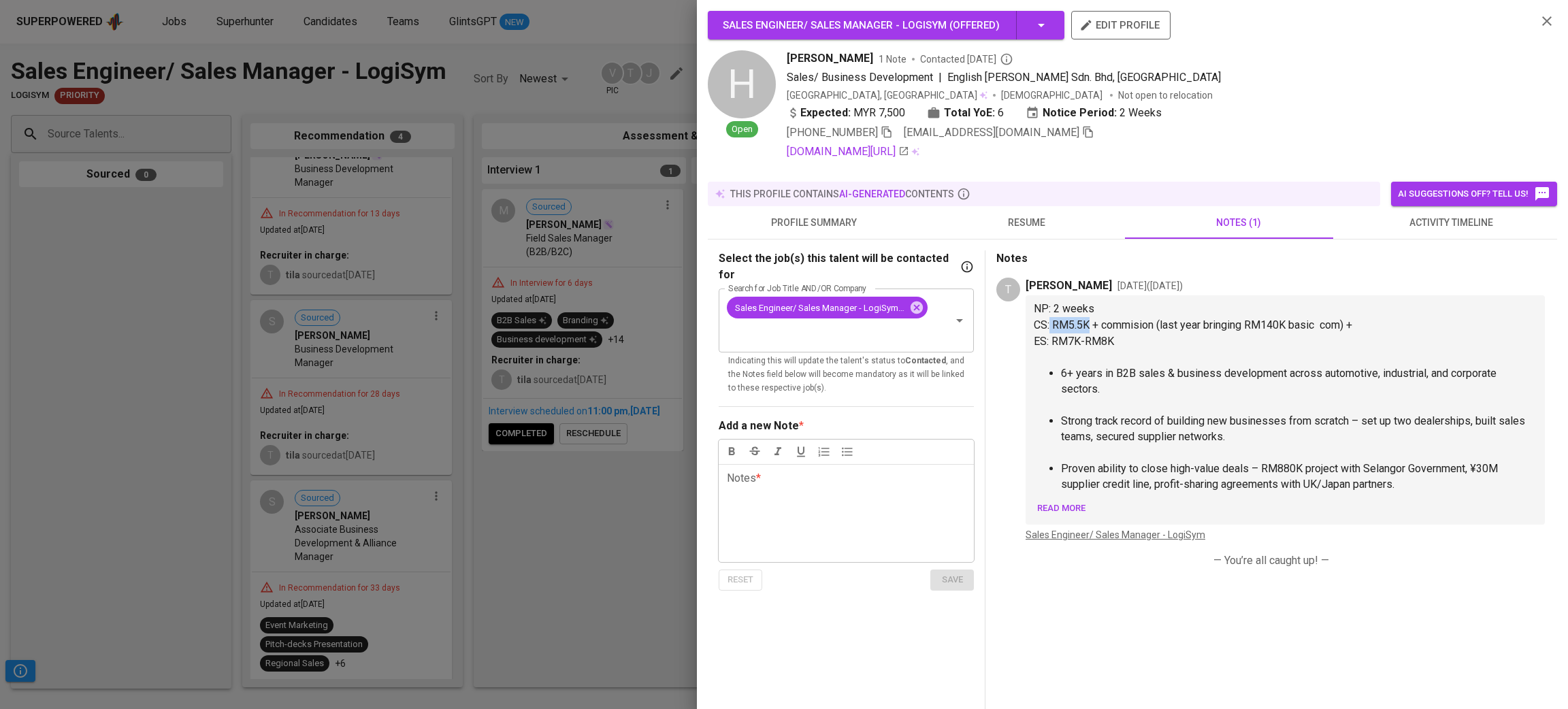
drag, startPoint x: 1051, startPoint y: 329, endPoint x: 1089, endPoint y: 326, distance: 38.1
click at [1089, 326] on span "CS: RM5.5K + commision (last year bringing RM140K basic com) +" at bounding box center [1193, 325] width 318 height 13
drag, startPoint x: 1060, startPoint y: 339, endPoint x: 1103, endPoint y: 342, distance: 43.1
click at [1103, 342] on span "ES: RM7K-RM8K" at bounding box center [1073, 342] width 80 height 13
click at [1052, 344] on span "ES: RM7K-RM8K" at bounding box center [1073, 342] width 80 height 13
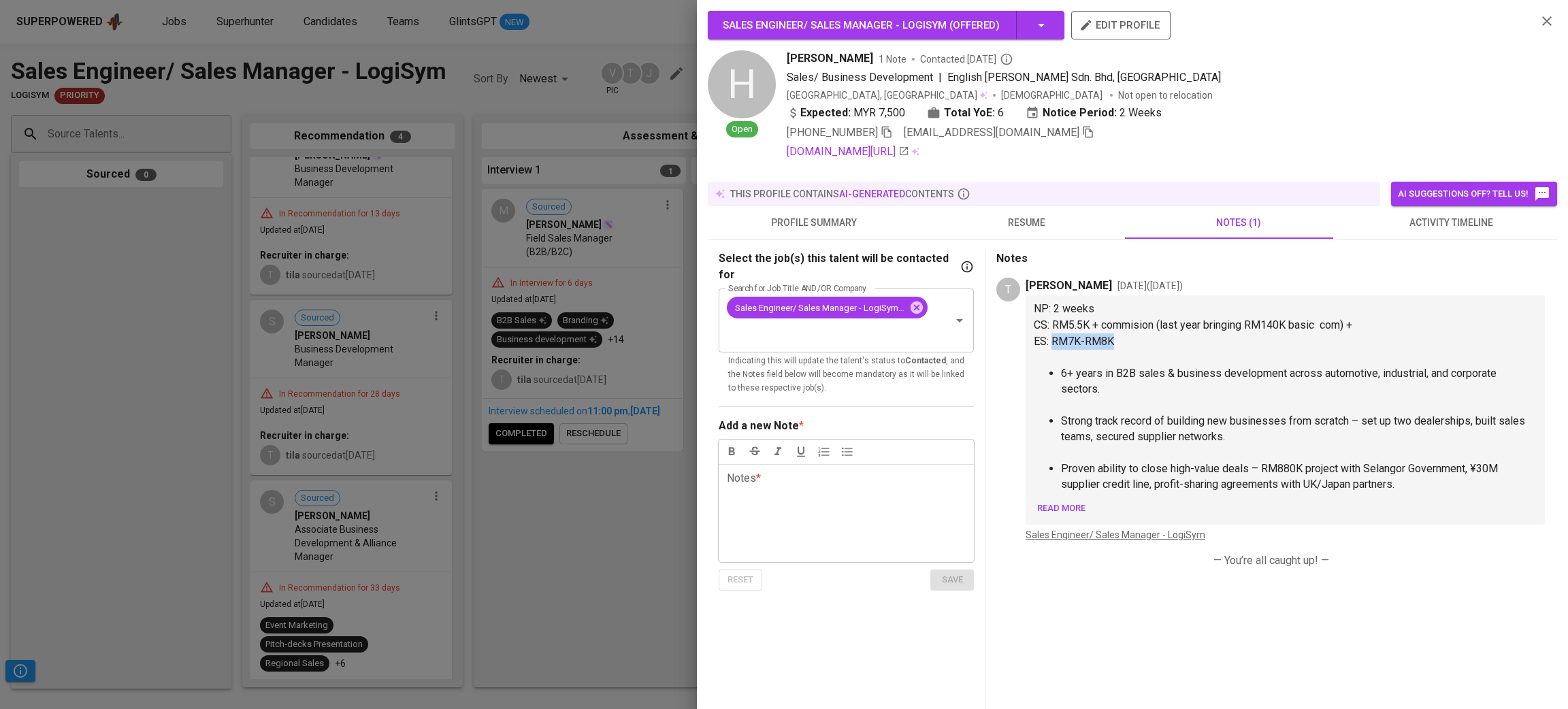
drag, startPoint x: 1052, startPoint y: 344, endPoint x: 1096, endPoint y: 342, distance: 44.0
click at [1096, 342] on span "ES: RM7K-RM8K" at bounding box center [1073, 342] width 80 height 13
click at [1006, 220] on span "resume" at bounding box center [1026, 223] width 196 height 17
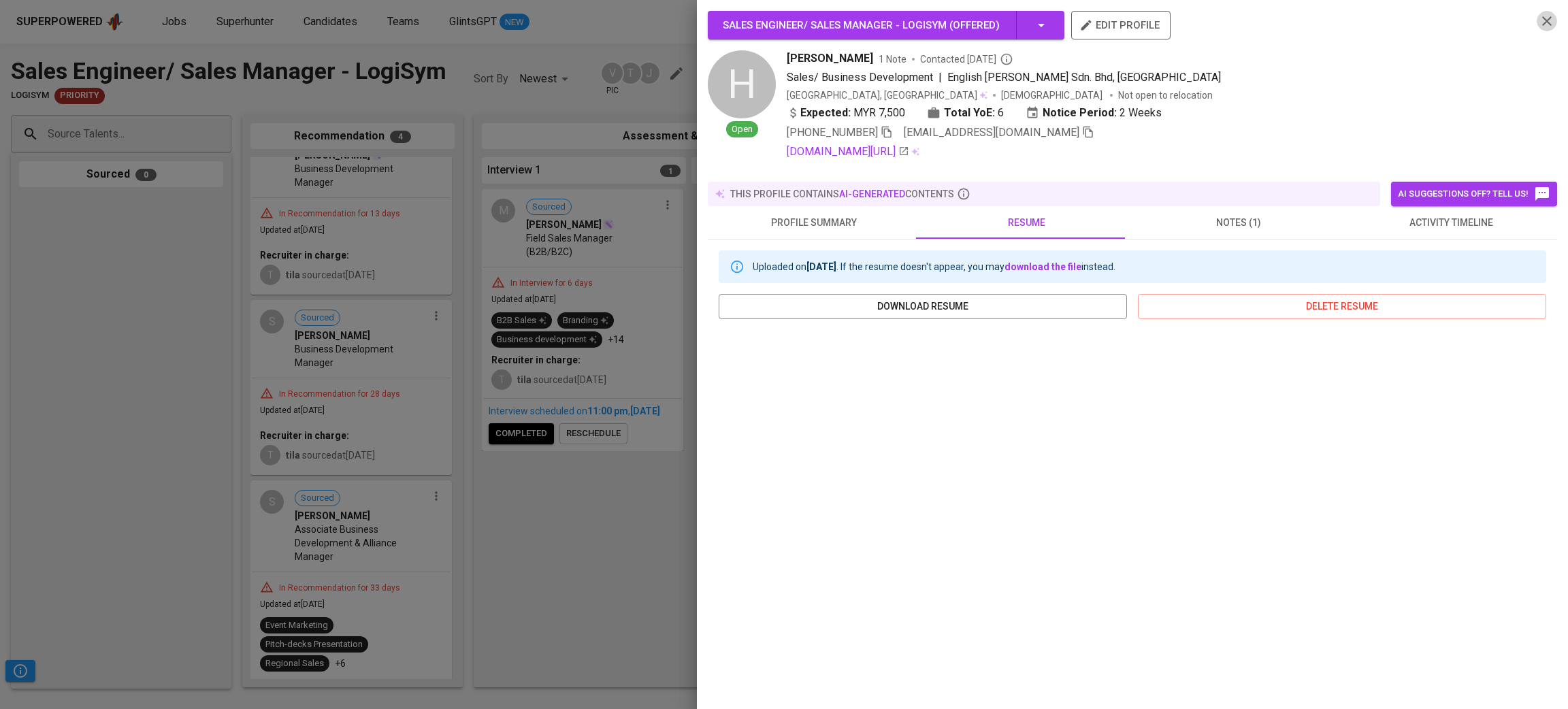
click at [1540, 22] on button "button" at bounding box center [1546, 21] width 20 height 20
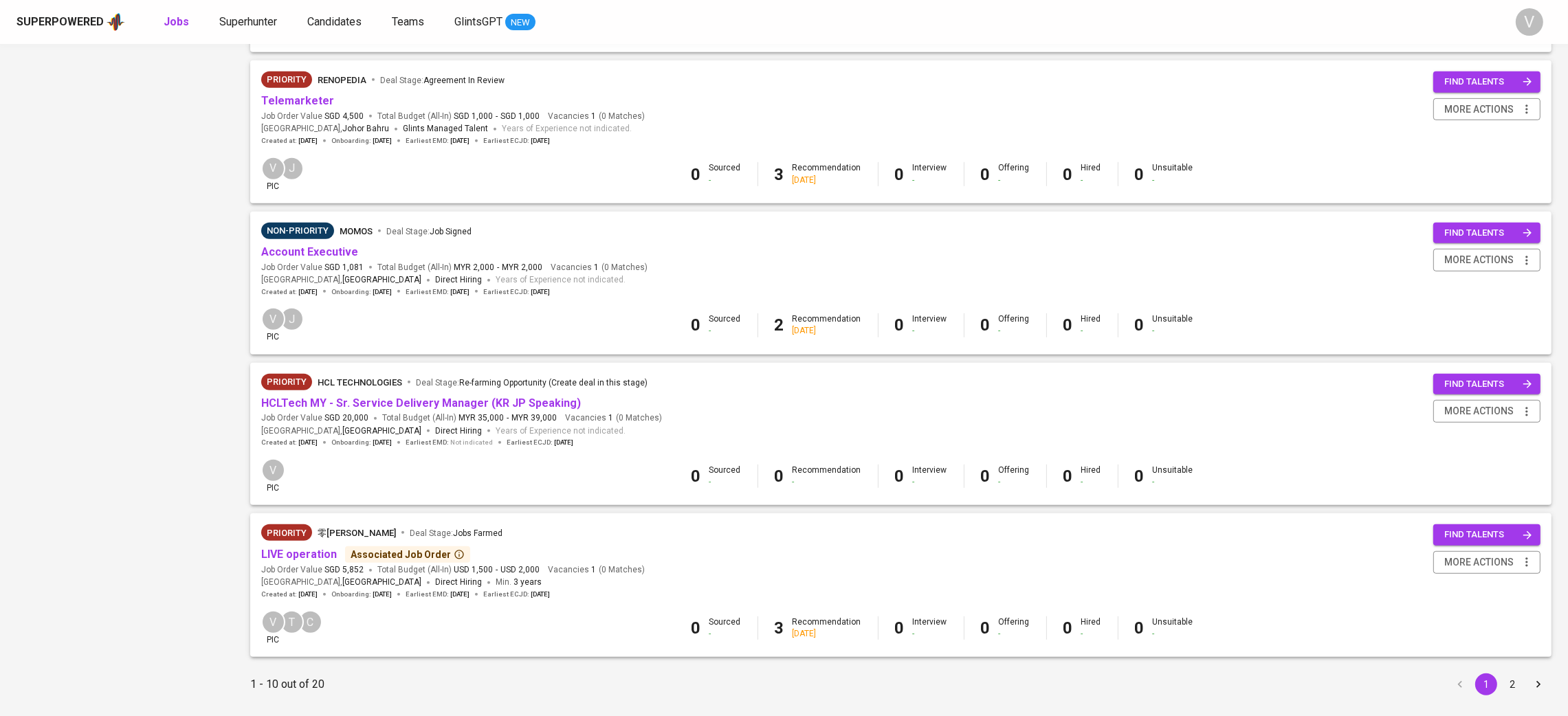
scroll to position [1082, 0]
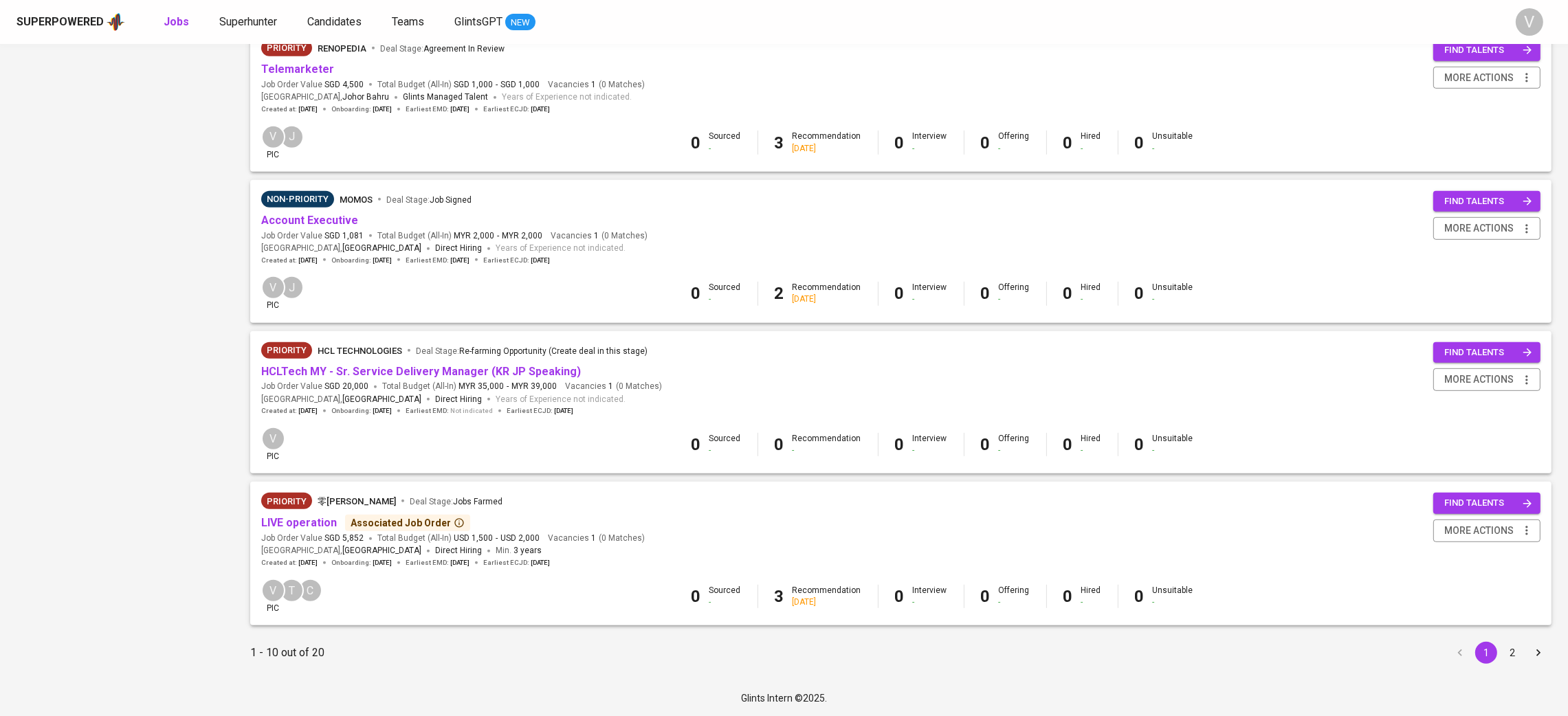
click at [1512, 649] on button "2" at bounding box center [1512, 653] width 22 height 22
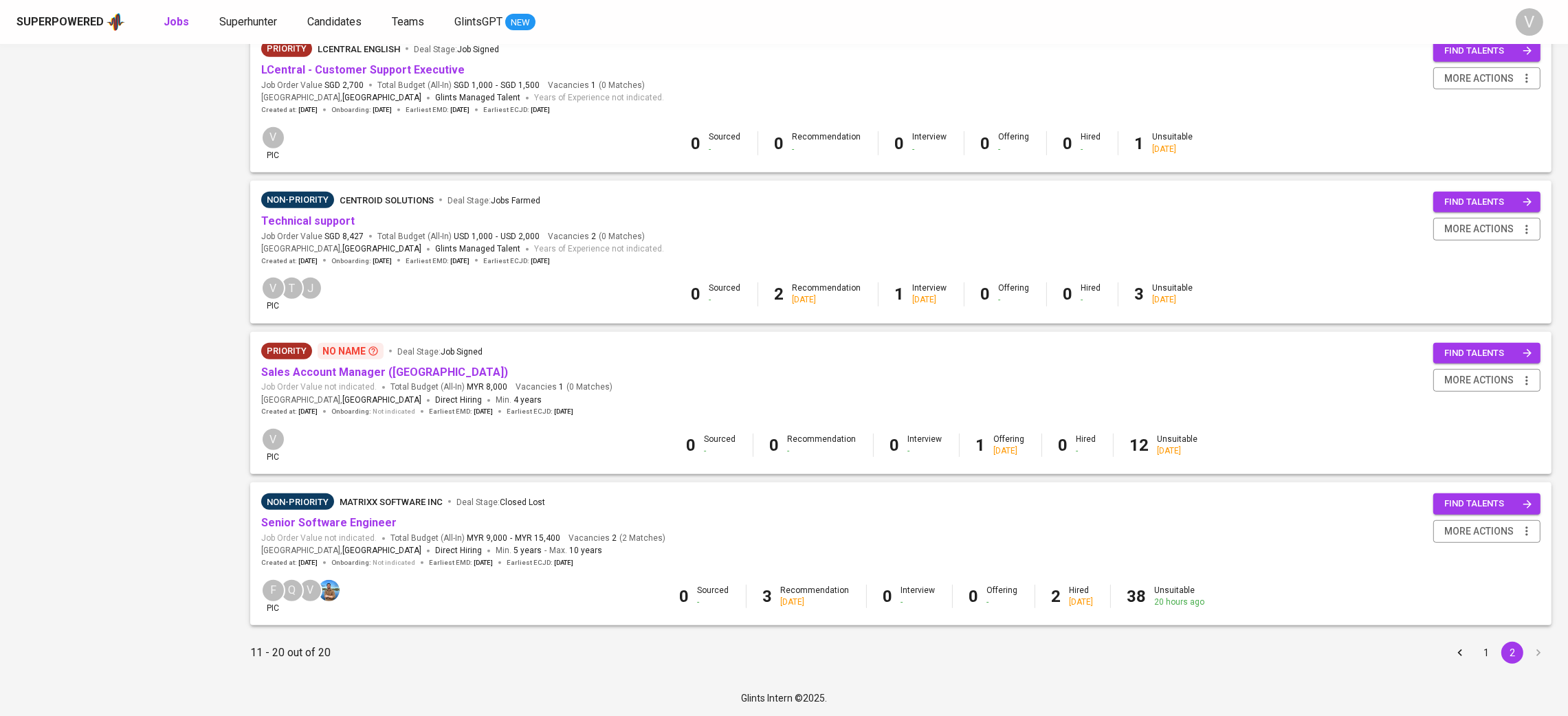
scroll to position [1082, 0]
click at [1479, 650] on button "1" at bounding box center [1486, 653] width 22 height 22
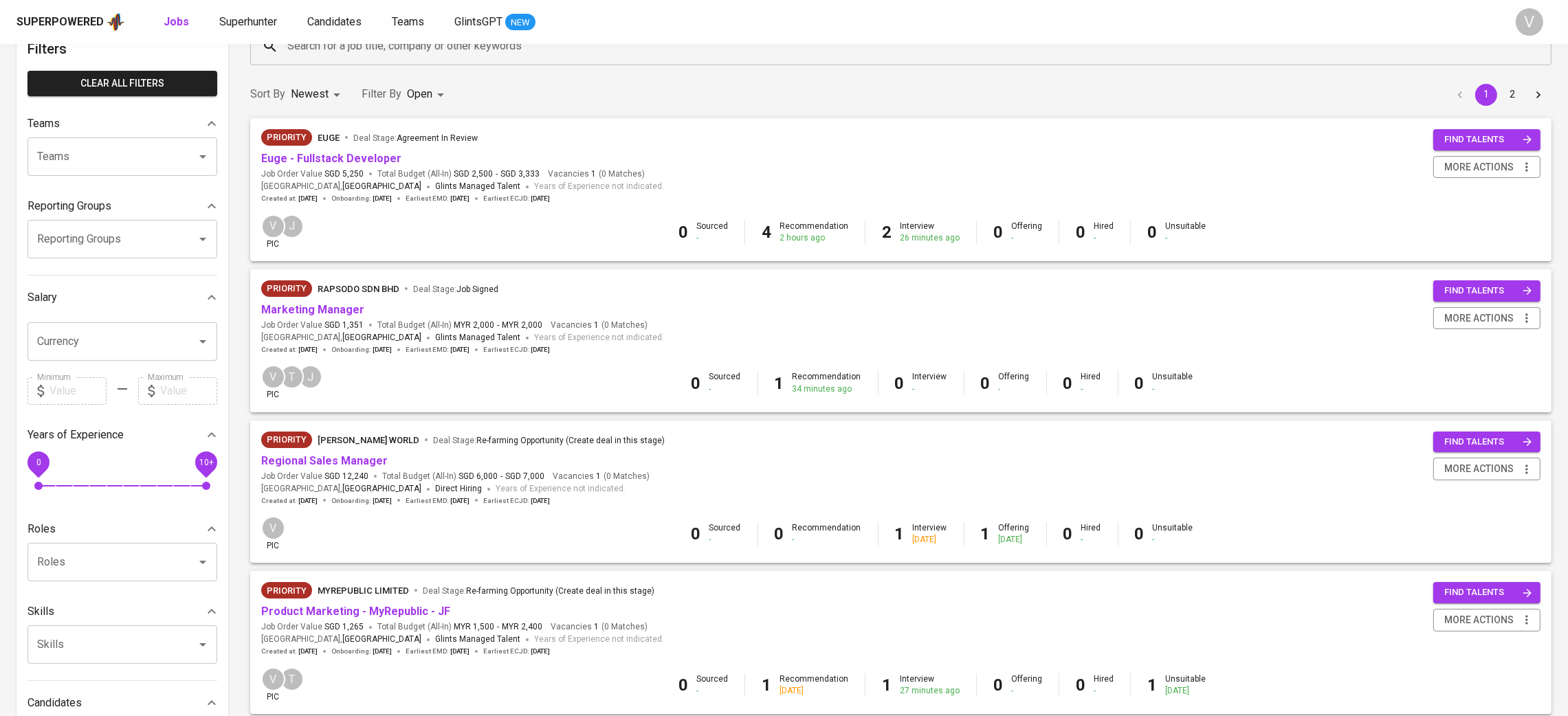
scroll to position [103, 0]
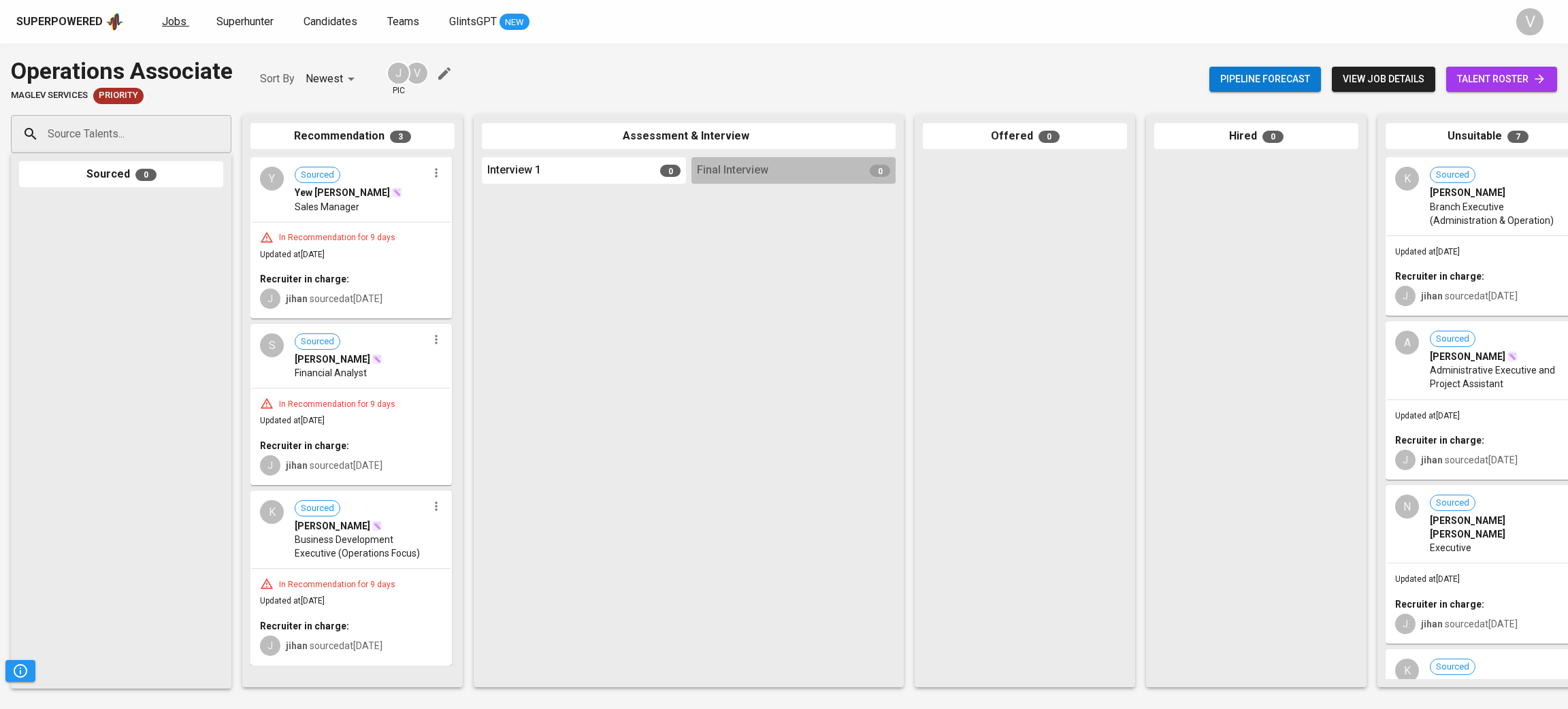
click at [175, 15] on span "Jobs" at bounding box center [174, 22] width 24 height 13
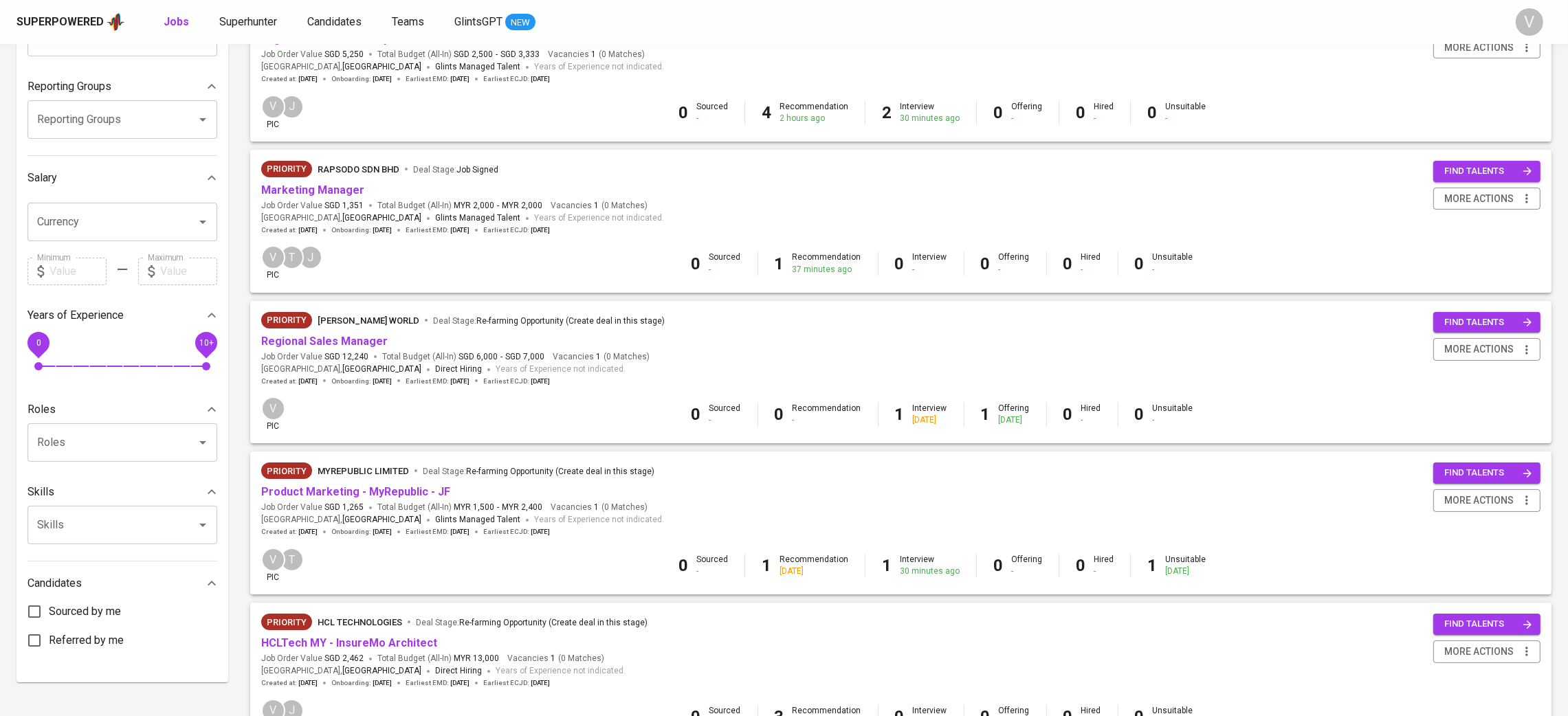
scroll to position [206, 0]
